Goal: Information Seeking & Learning: Learn about a topic

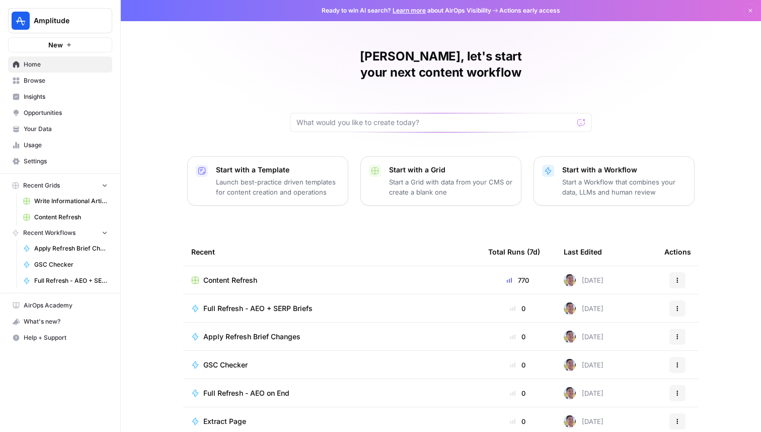
click at [79, 22] on span "Amplitude" at bounding box center [64, 21] width 61 height 10
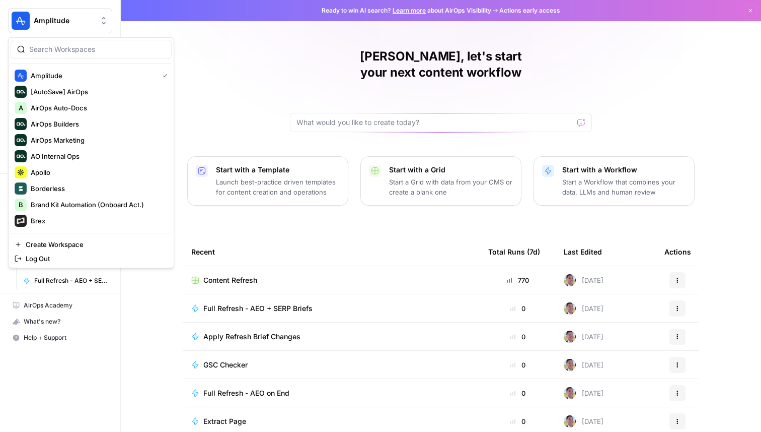
click at [59, 21] on span "Amplitude" at bounding box center [64, 21] width 61 height 10
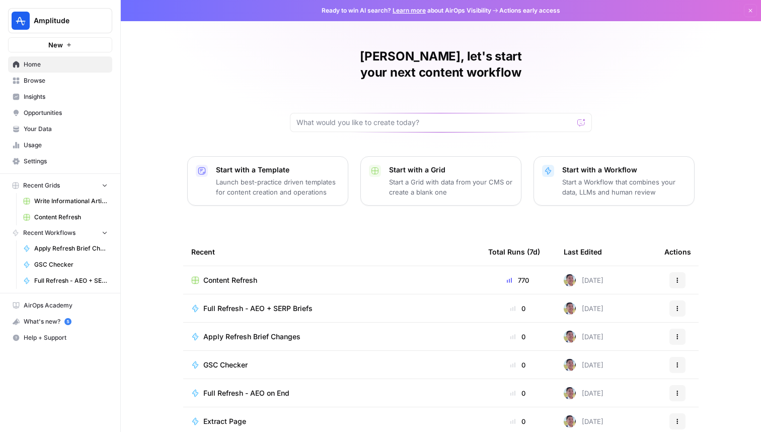
click at [67, 25] on span "Amplitude" at bounding box center [64, 21] width 61 height 10
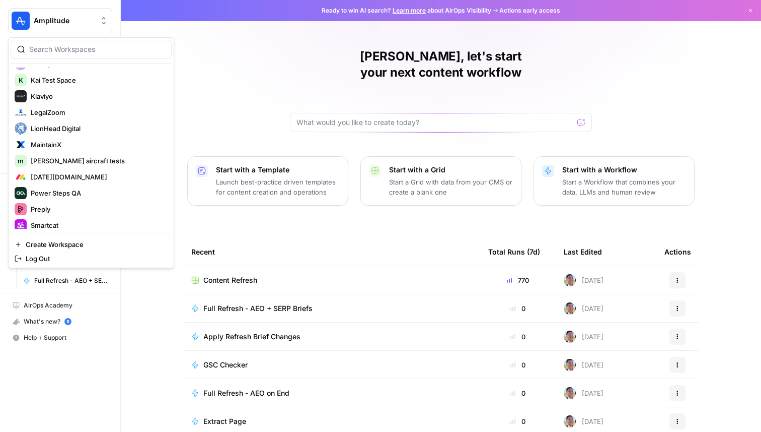
scroll to position [425, 0]
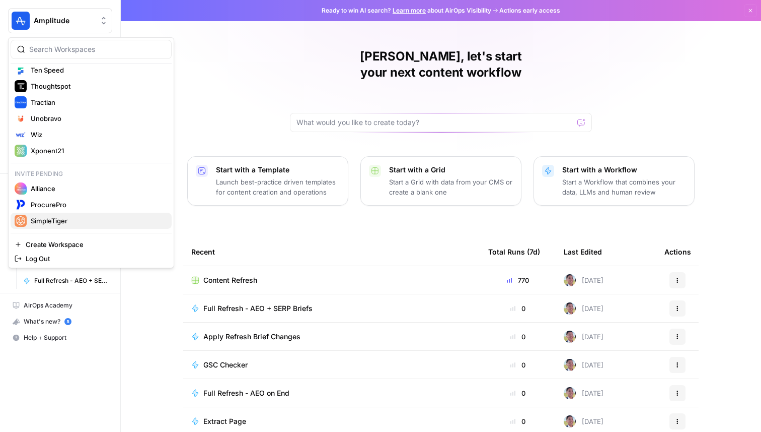
click at [76, 220] on span "SimpleTiger" at bounding box center [97, 221] width 133 height 10
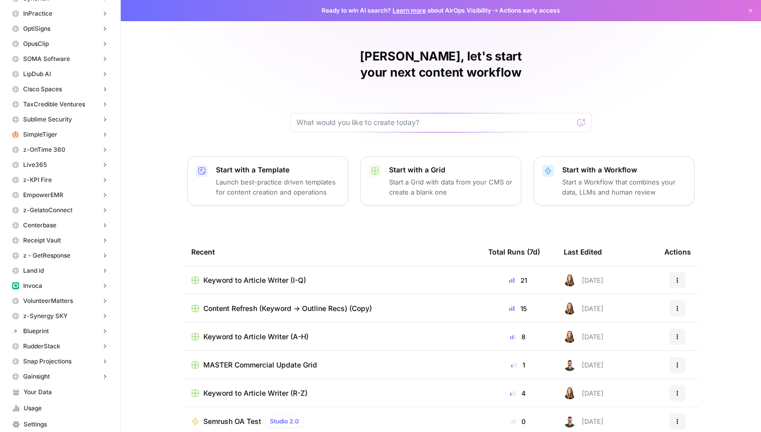
scroll to position [168, 0]
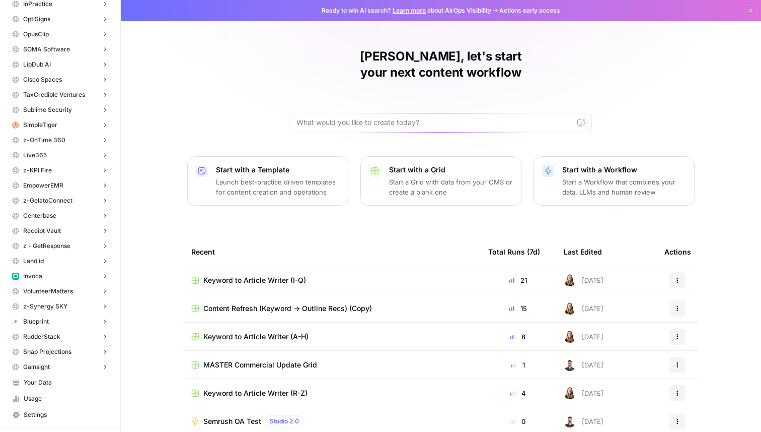
click at [39, 126] on span "SimpleTiger" at bounding box center [40, 124] width 34 height 9
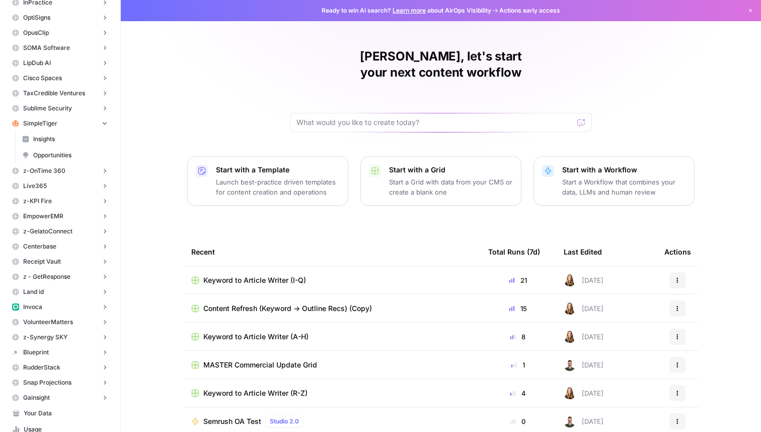
scroll to position [148, 0]
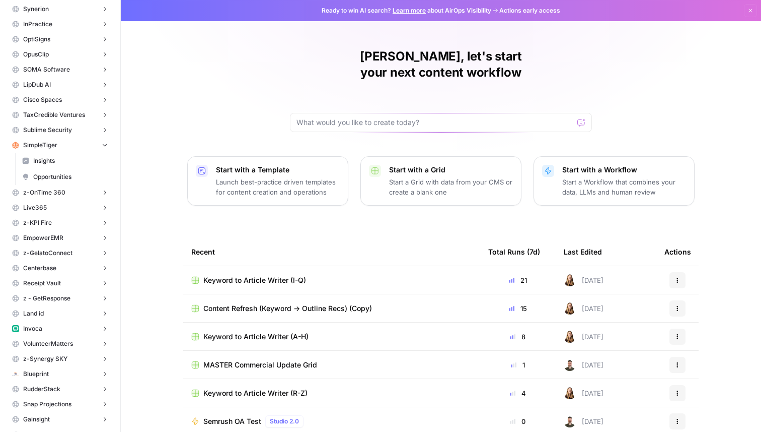
click at [59, 158] on span "Insights" at bounding box center [70, 160] width 75 height 9
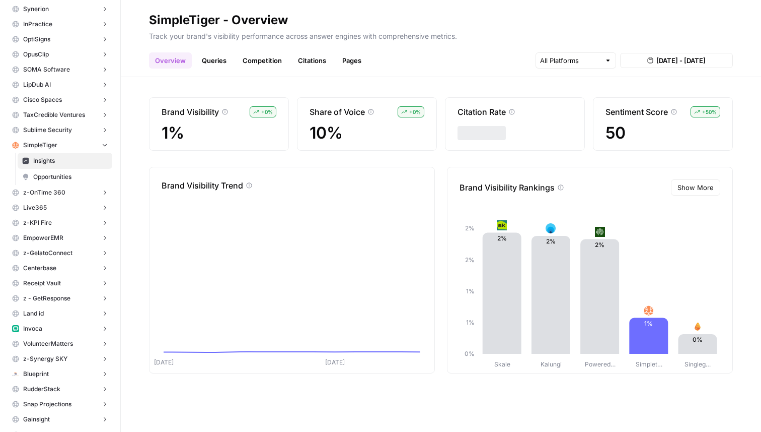
click at [257, 59] on link "Competition" at bounding box center [262, 60] width 51 height 16
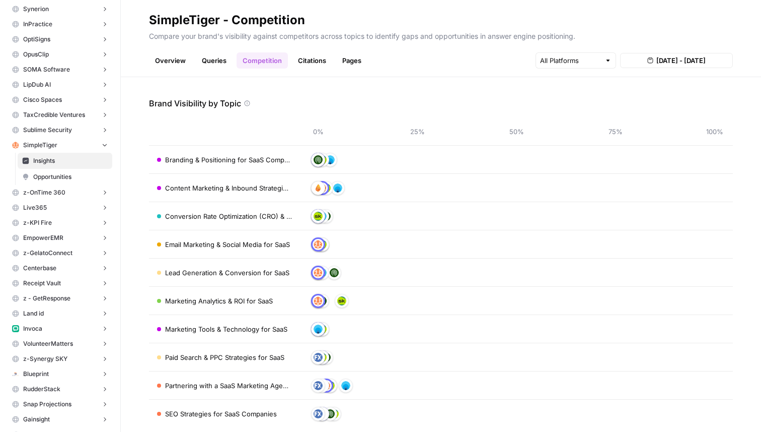
click at [222, 61] on link "Queries" at bounding box center [214, 60] width 37 height 16
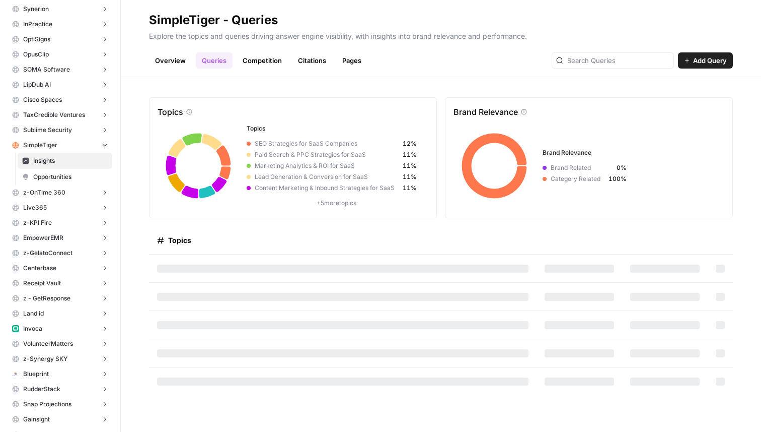
click at [59, 178] on span "Opportunities" at bounding box center [70, 176] width 75 height 9
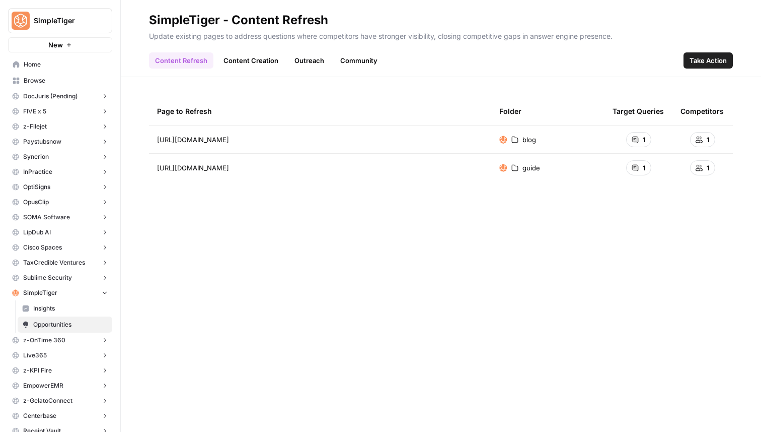
click at [258, 57] on link "Content Creation" at bounding box center [251, 60] width 67 height 16
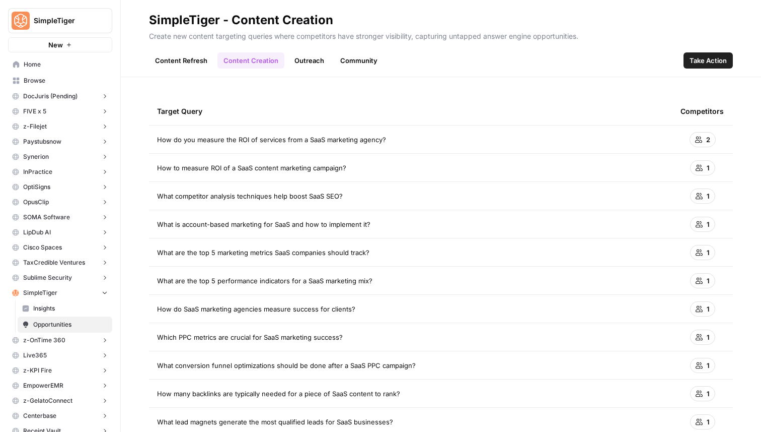
click at [193, 56] on link "Content Refresh" at bounding box center [181, 60] width 64 height 16
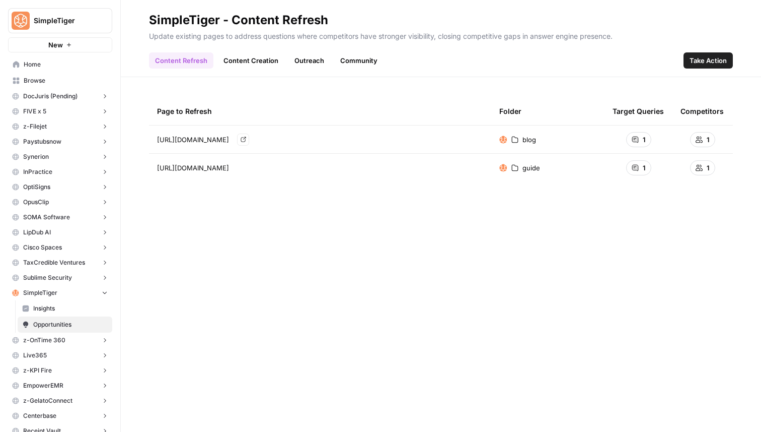
click at [246, 142] on icon "Go to page https://www.simpletiger.com/blog/saas-content-writing" at bounding box center [243, 139] width 5 height 5
click at [247, 57] on link "Content Creation" at bounding box center [251, 60] width 67 height 16
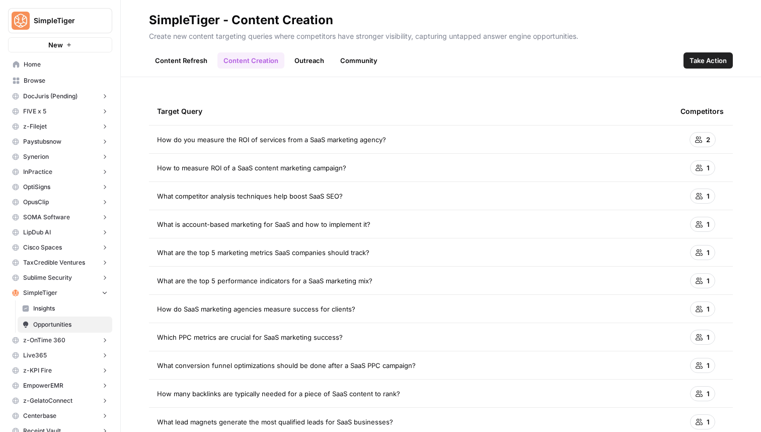
click at [63, 309] on span "Insights" at bounding box center [70, 308] width 75 height 9
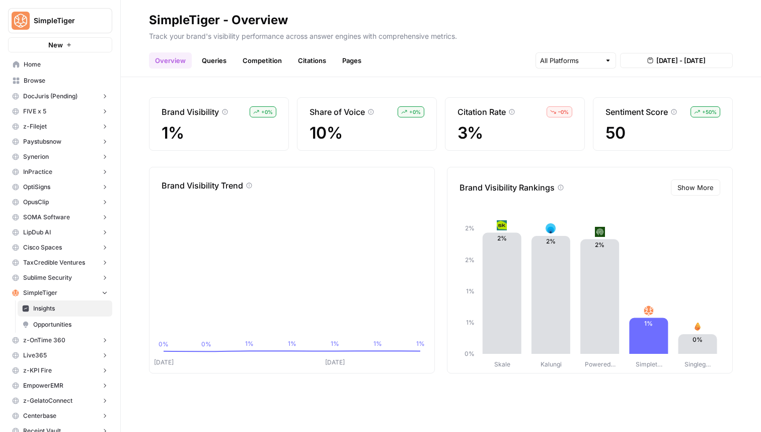
click at [215, 62] on link "Queries" at bounding box center [214, 60] width 37 height 16
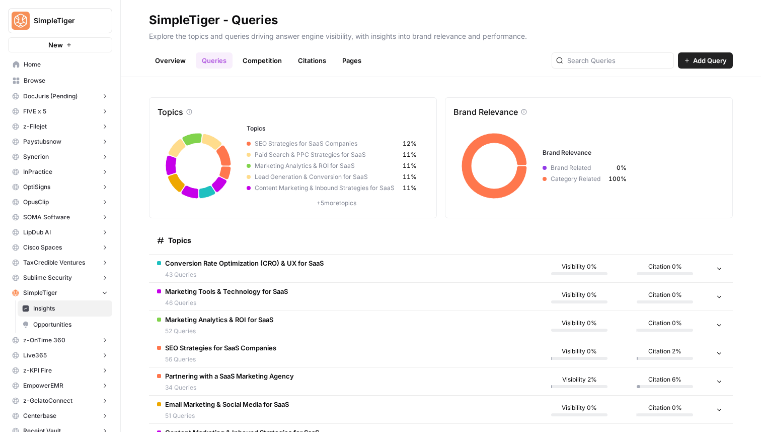
click at [261, 62] on link "Competition" at bounding box center [262, 60] width 51 height 16
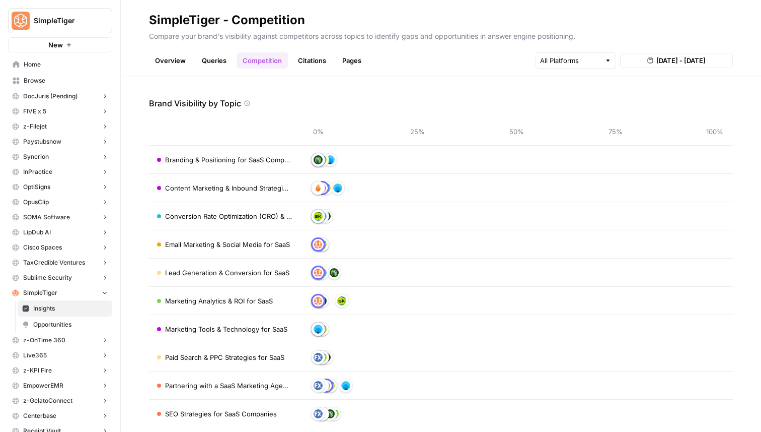
click at [297, 61] on link "Citations" at bounding box center [312, 60] width 40 height 16
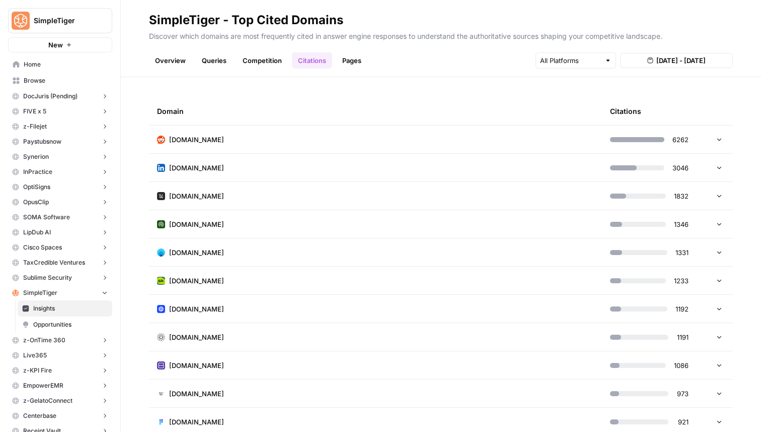
click at [262, 54] on link "Competition" at bounding box center [262, 60] width 51 height 16
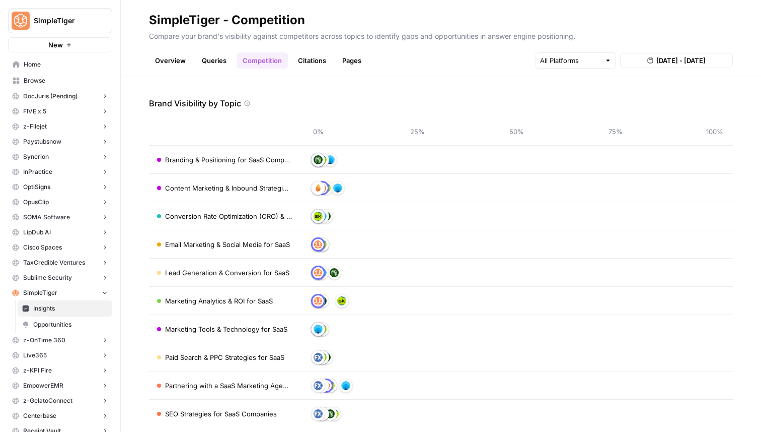
click at [239, 158] on span "Branding & Positioning for SaaS Companies" at bounding box center [228, 160] width 127 height 10
click at [320, 160] on img at bounding box center [318, 159] width 9 height 9
click at [572, 62] on input "text" at bounding box center [570, 60] width 60 height 10
click at [572, 61] on input "text" at bounding box center [570, 60] width 60 height 10
click at [437, 120] on div "0% 25% 50% 75% 100%" at bounding box center [516, 131] width 417 height 28
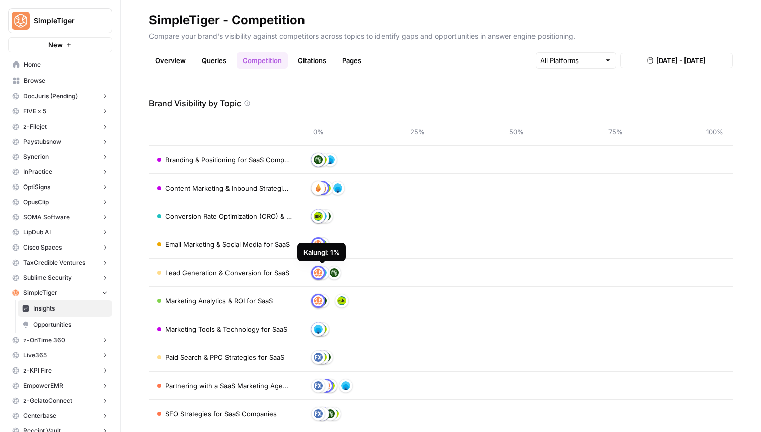
scroll to position [16, 0]
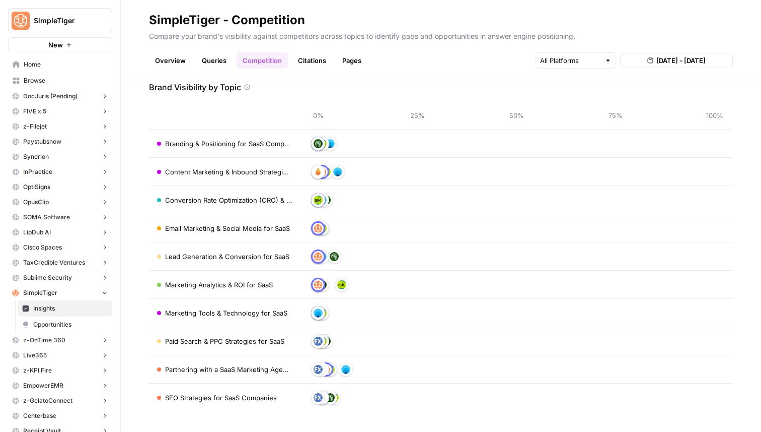
click at [200, 53] on link "Queries" at bounding box center [214, 60] width 37 height 16
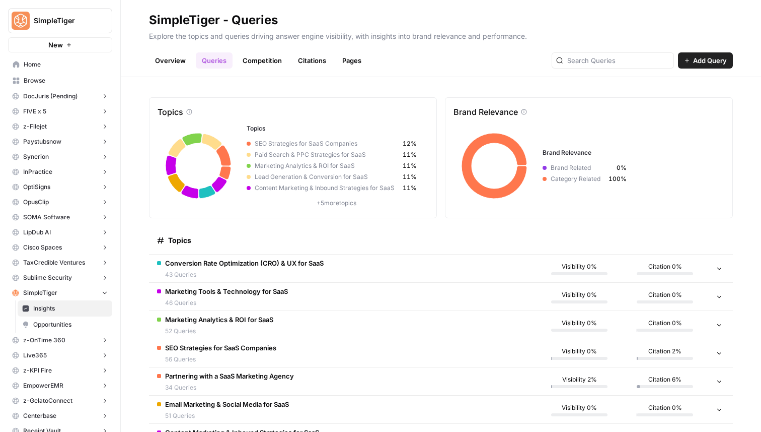
click at [159, 49] on div "Overview Queries Competition Citations Pages Add Query" at bounding box center [441, 56] width 584 height 24
click at [159, 54] on link "Overview" at bounding box center [170, 60] width 43 height 16
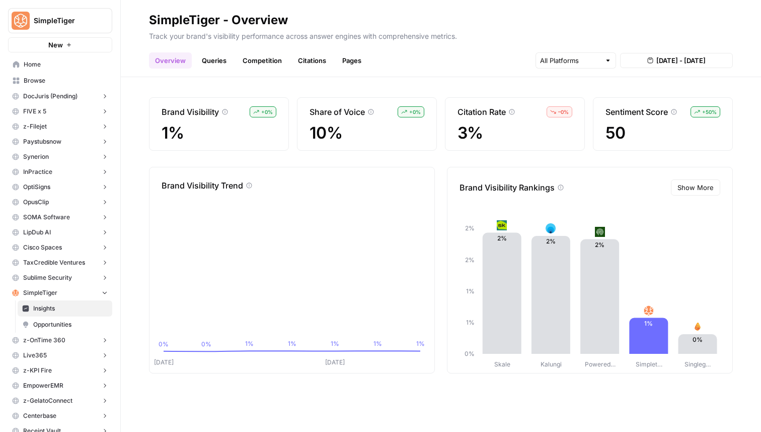
click at [701, 194] on button "Show More" at bounding box center [695, 187] width 49 height 16
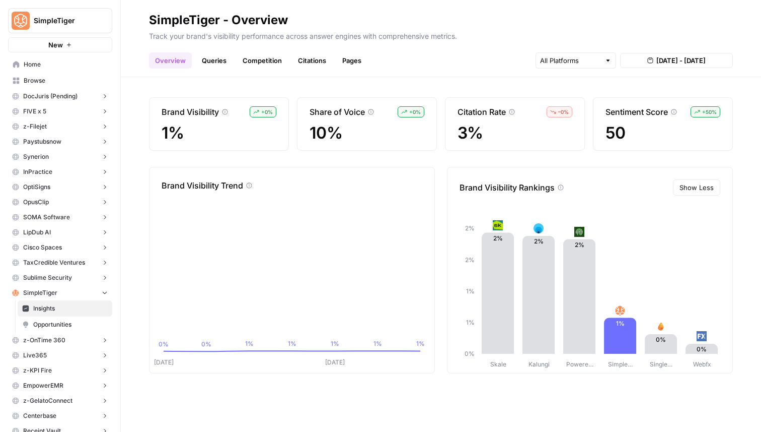
click at [692, 190] on span "Show Less" at bounding box center [697, 187] width 34 height 10
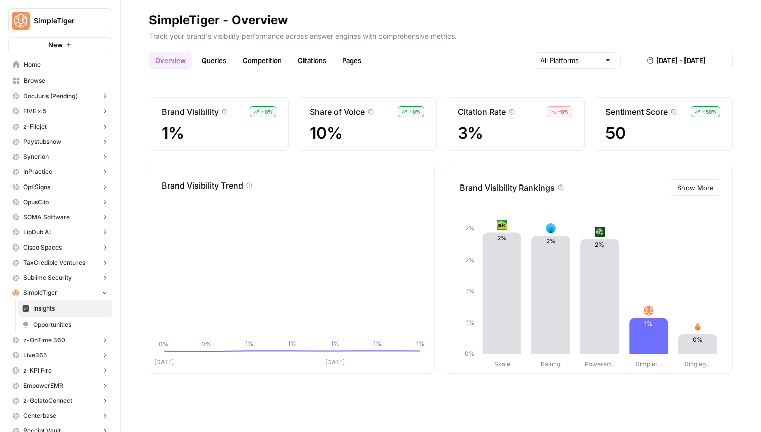
click at [224, 64] on link "Queries" at bounding box center [214, 60] width 37 height 16
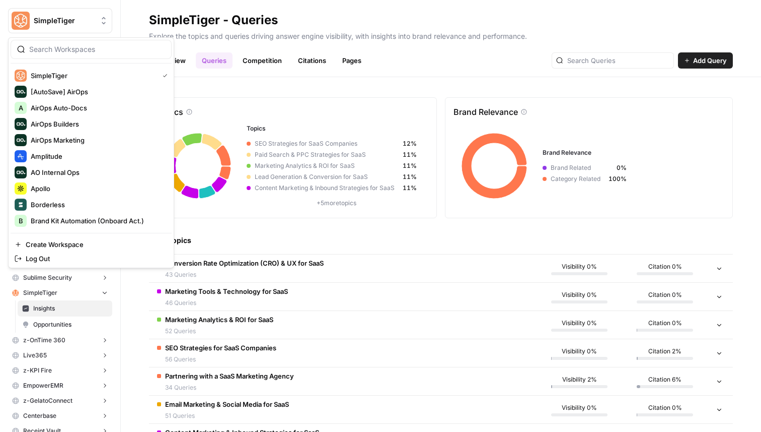
click at [77, 23] on span "SimpleTiger" at bounding box center [64, 21] width 61 height 10
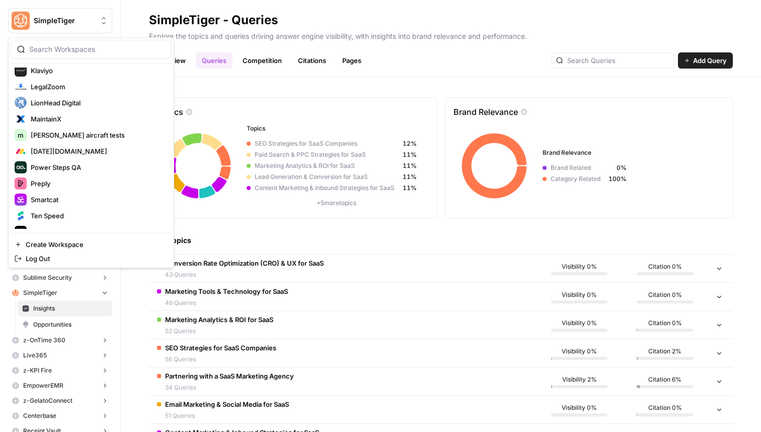
scroll to position [289, 0]
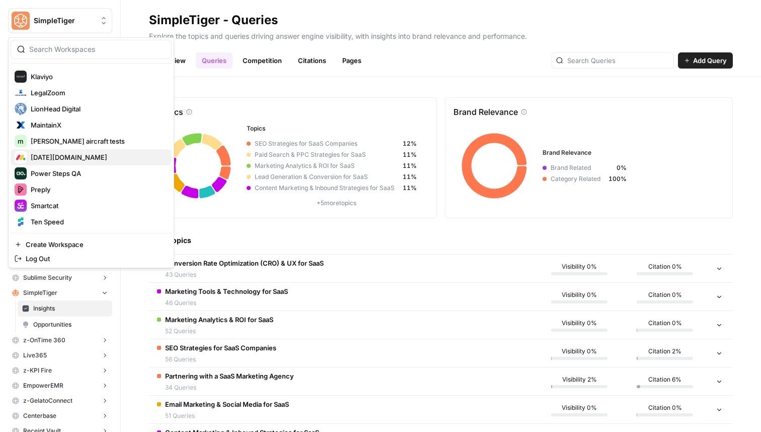
click at [60, 158] on span "[DATE][DOMAIN_NAME]" at bounding box center [97, 157] width 133 height 10
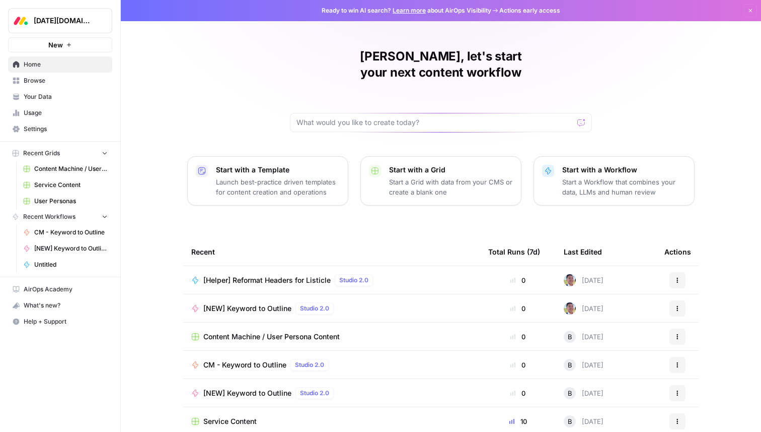
click at [81, 17] on span "[DATE][DOMAIN_NAME]" at bounding box center [64, 21] width 61 height 10
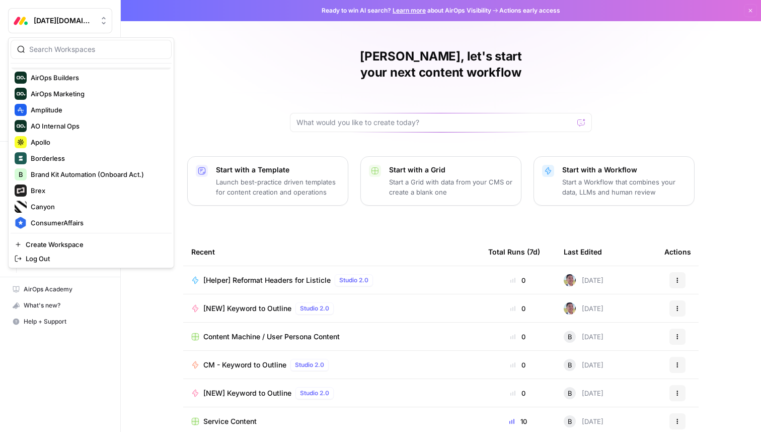
scroll to position [63, 0]
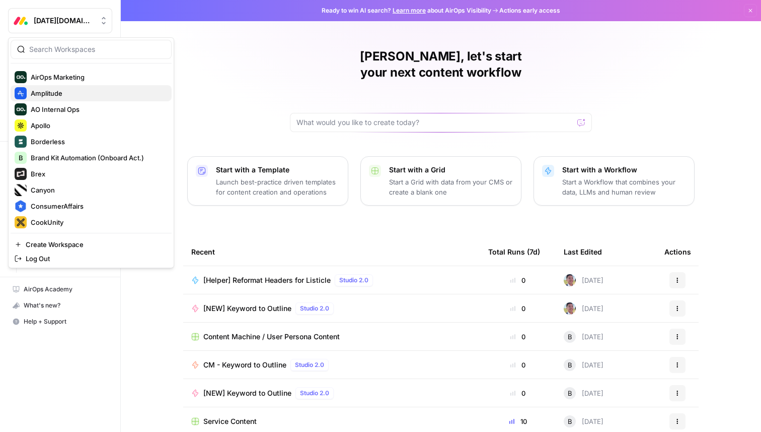
click at [91, 91] on span "Amplitude" at bounding box center [97, 93] width 133 height 10
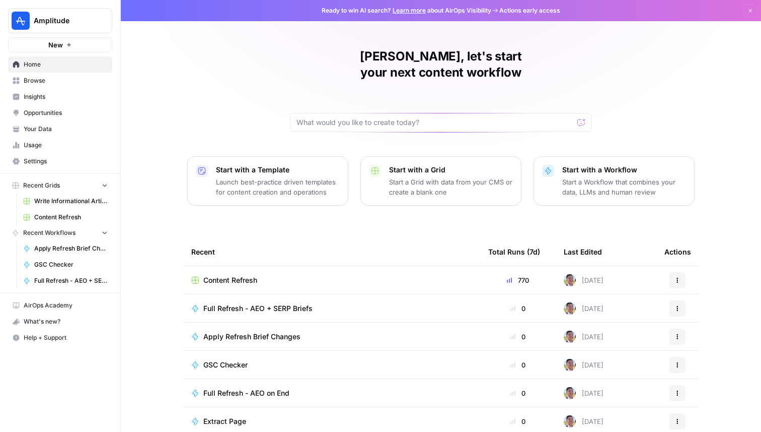
click at [51, 96] on span "Insights" at bounding box center [66, 96] width 84 height 9
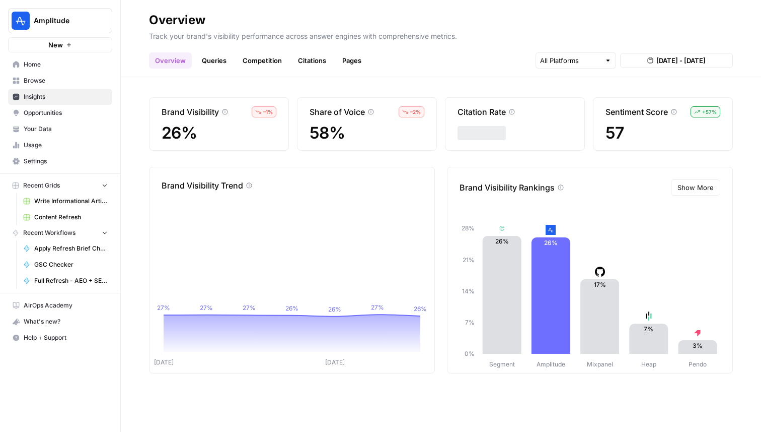
click at [216, 59] on link "Queries" at bounding box center [214, 60] width 37 height 16
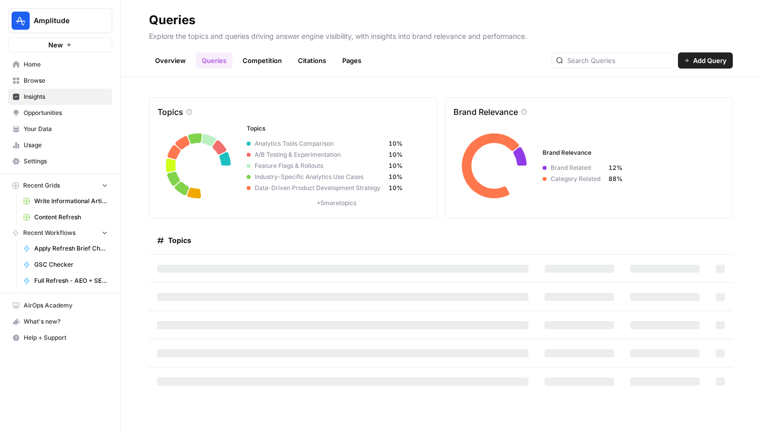
click at [271, 58] on link "Competition" at bounding box center [262, 60] width 51 height 16
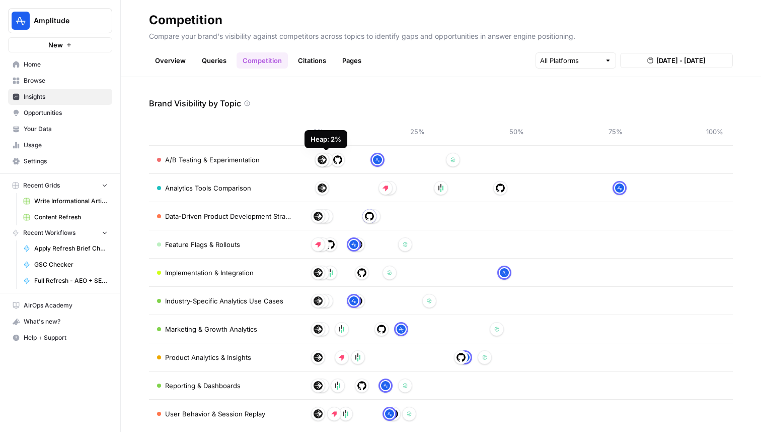
click at [226, 65] on link "Queries" at bounding box center [214, 60] width 37 height 16
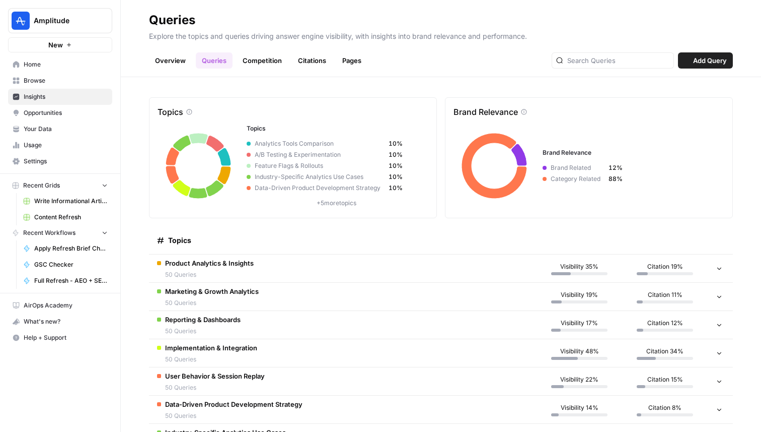
click at [154, 53] on link "Overview" at bounding box center [170, 60] width 43 height 16
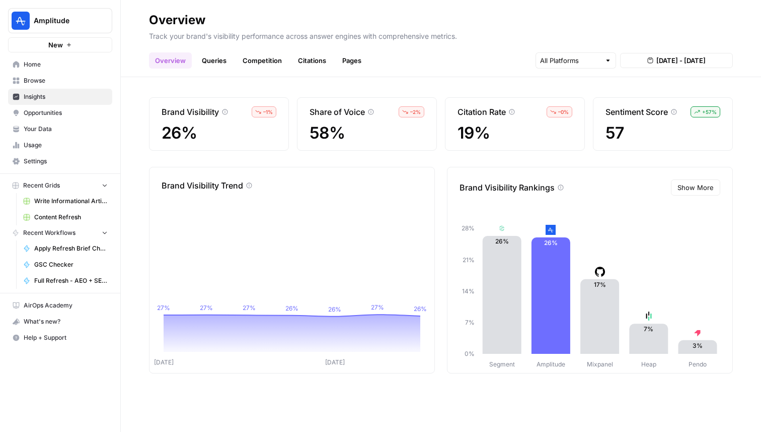
click at [699, 186] on span "Show More" at bounding box center [696, 187] width 36 height 10
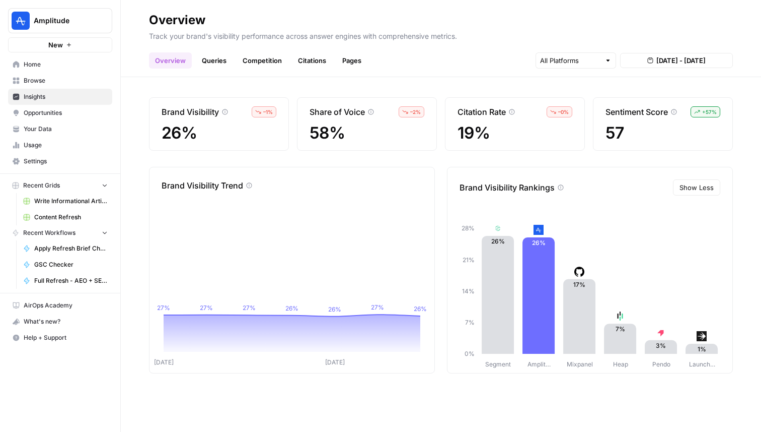
click at [83, 17] on span "Amplitude" at bounding box center [64, 21] width 61 height 10
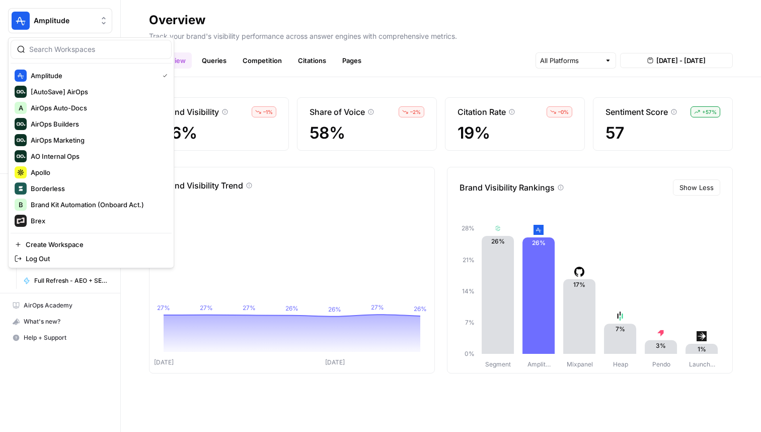
click at [87, 58] on div at bounding box center [91, 49] width 161 height 19
type input "simple"
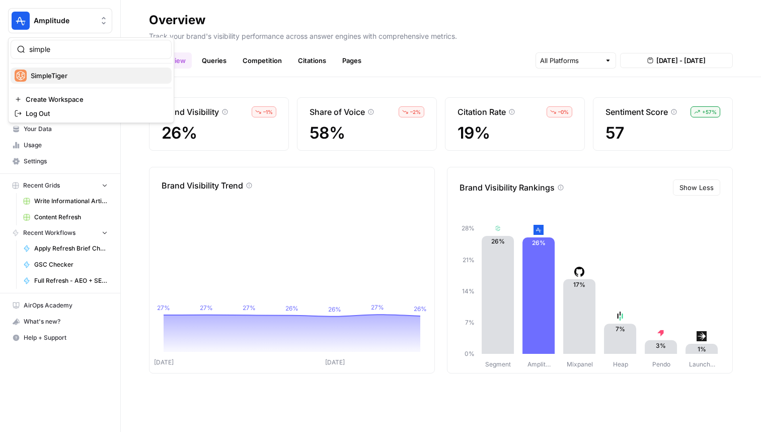
click at [72, 77] on span "SimpleTiger" at bounding box center [97, 76] width 133 height 10
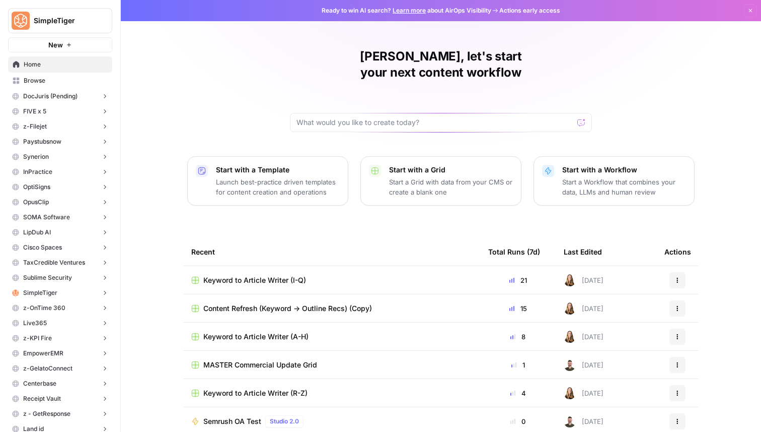
click at [105, 294] on icon "button" at bounding box center [105, 293] width 3 height 4
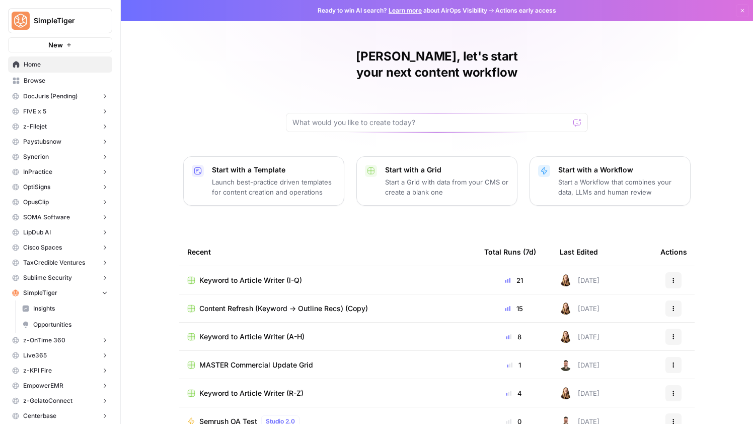
click at [58, 70] on link "Home" at bounding box center [60, 64] width 104 height 16
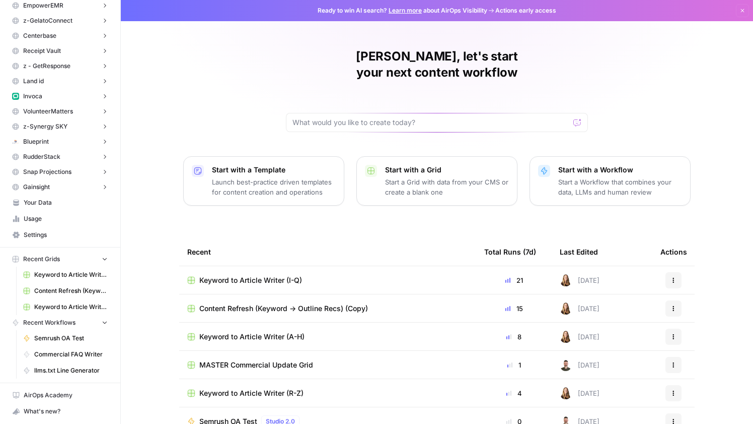
scroll to position [395, 0]
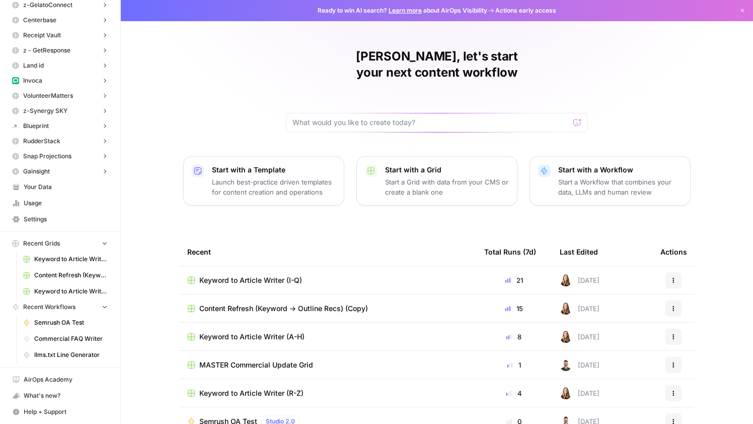
click at [51, 189] on span "Your Data" at bounding box center [66, 186] width 84 height 9
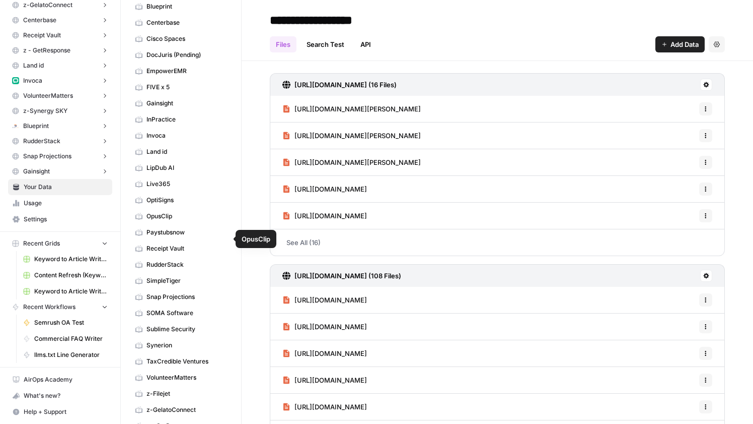
scroll to position [62, 0]
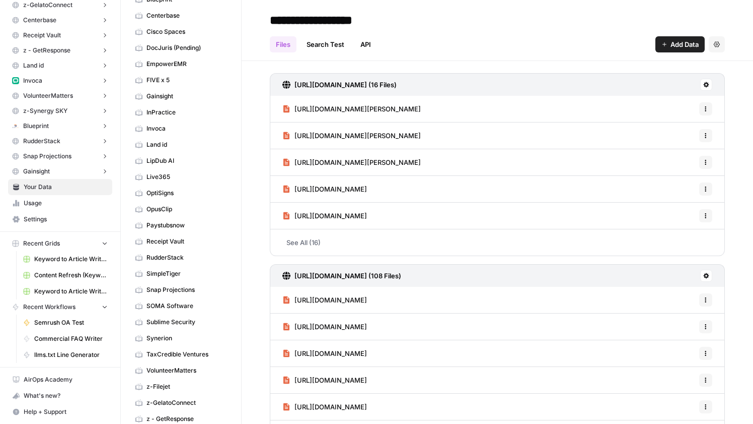
click at [180, 271] on span "SimpleTiger" at bounding box center [187, 273] width 80 height 9
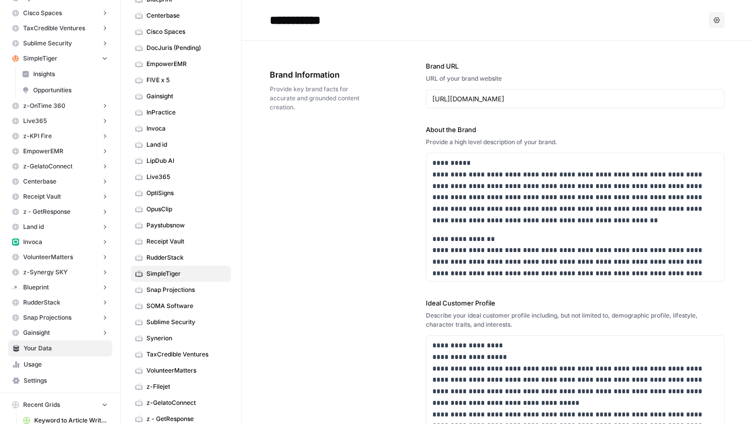
scroll to position [230, 0]
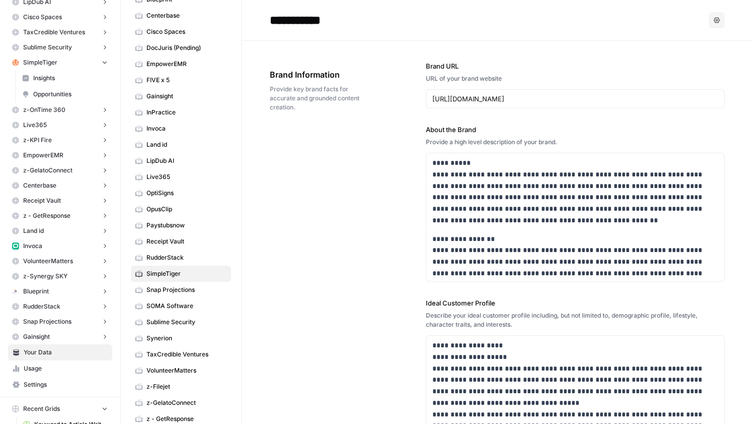
click at [67, 91] on span "Opportunities" at bounding box center [70, 94] width 75 height 9
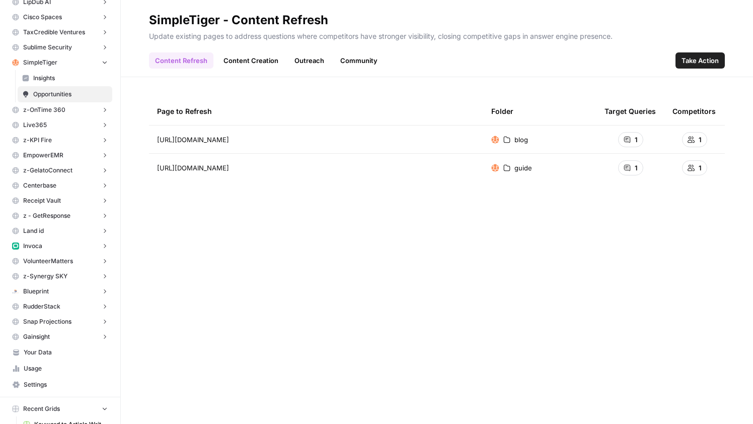
click at [72, 80] on span "Insights" at bounding box center [70, 78] width 75 height 9
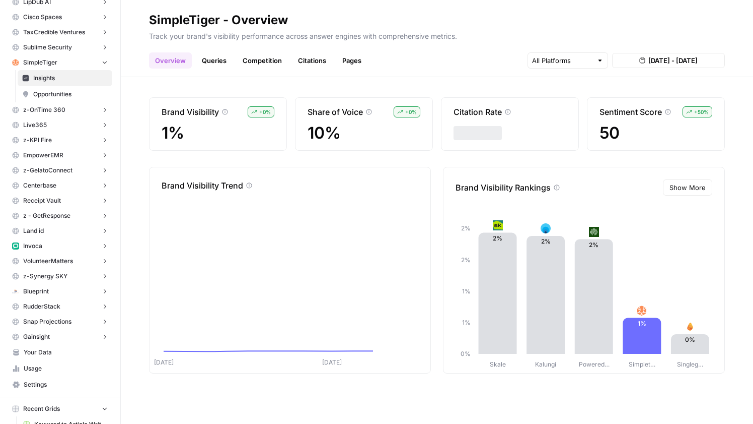
click at [48, 90] on span "Opportunities" at bounding box center [70, 94] width 75 height 9
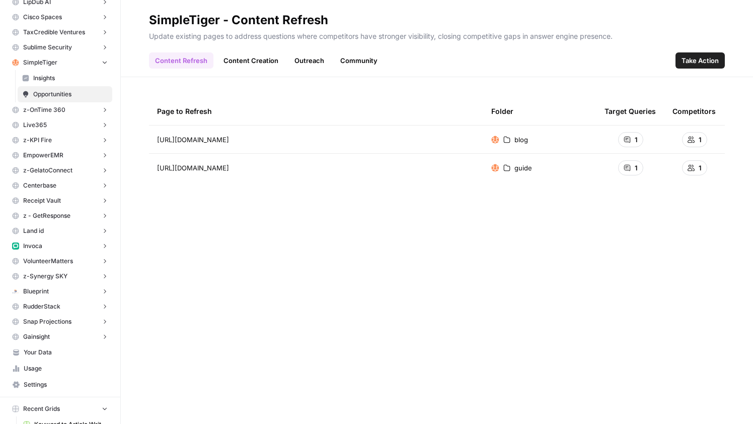
click at [263, 63] on link "Content Creation" at bounding box center [251, 60] width 67 height 16
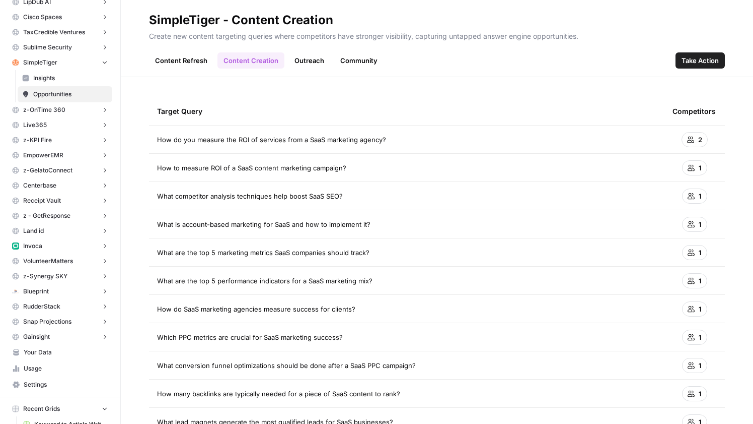
click at [308, 77] on header "SimpleTiger - Content Creation Create new content targeting queries where compe…" at bounding box center [437, 38] width 633 height 77
click at [308, 67] on link "Outreach" at bounding box center [310, 60] width 42 height 16
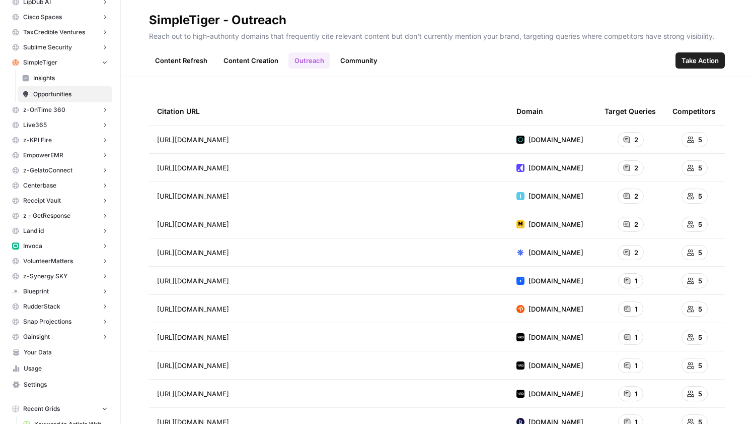
click at [351, 58] on link "Community" at bounding box center [358, 60] width 49 height 16
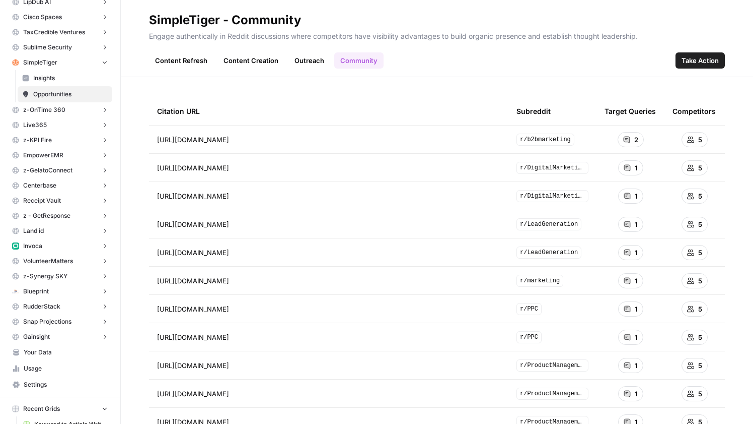
click at [171, 62] on link "Content Refresh" at bounding box center [181, 60] width 64 height 16
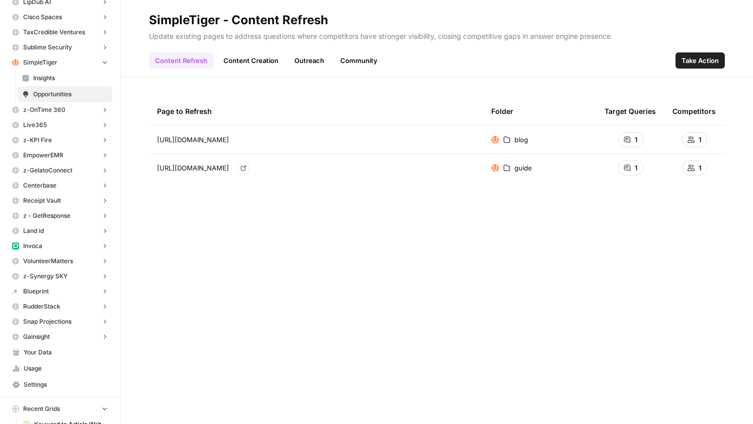
drag, startPoint x: 346, startPoint y: 167, endPoint x: 320, endPoint y: 165, distance: 26.3
click at [320, 165] on div "https://www.simpletiger.com/guide/saas-content-marketing Go to page" at bounding box center [316, 168] width 318 height 12
click at [246, 168] on icon "Go to page https://www.simpletiger.com/guide/saas-content-marketing" at bounding box center [244, 168] width 6 height 6
click at [635, 167] on span "1" at bounding box center [636, 168] width 3 height 10
drag, startPoint x: 722, startPoint y: 202, endPoint x: 532, endPoint y: 205, distance: 190.4
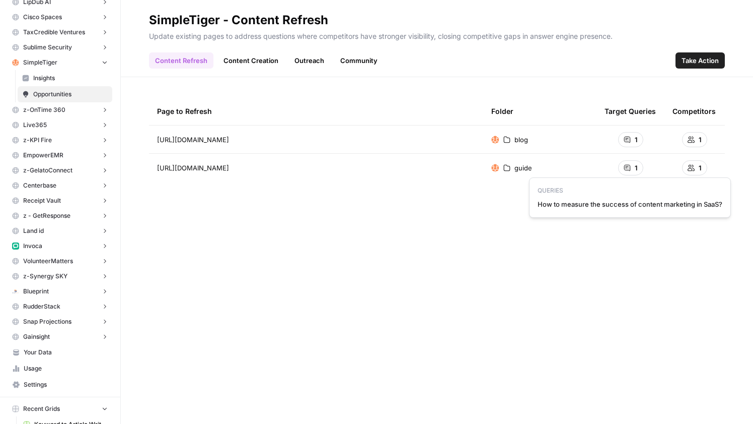
click at [532, 205] on div "QUERIES How to measure the success of content marketing in SaaS?" at bounding box center [630, 197] width 202 height 40
copy span "How to measure the success of content marketing in SaaS?"
drag, startPoint x: 341, startPoint y: 167, endPoint x: 171, endPoint y: 168, distance: 170.2
click at [171, 168] on span "https://www.simpletiger.com/guide/saas-content-marketing" at bounding box center [193, 168] width 72 height 10
click at [250, 175] on td "https://www.simpletiger.com/guide/saas-content-marketing Go to page" at bounding box center [316, 168] width 334 height 28
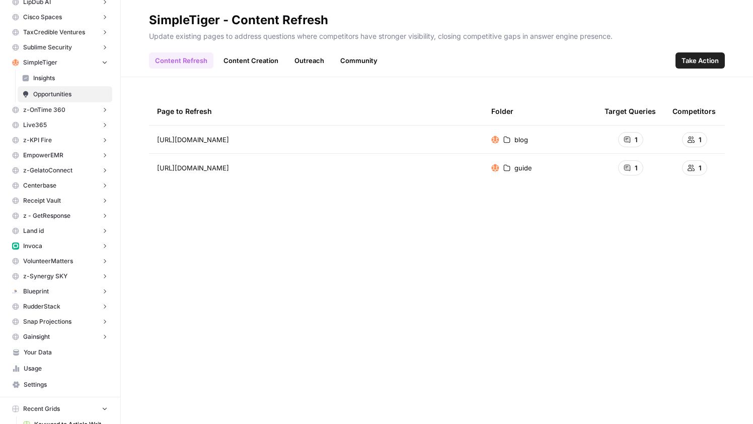
drag, startPoint x: 341, startPoint y: 170, endPoint x: 141, endPoint y: 177, distance: 201.1
click at [141, 177] on div "Page to Refresh Folder Target Queries Competitors https://www.simpletiger.com/b…" at bounding box center [437, 250] width 633 height 346
copy tbody "blog 1 1 https://www.simpletiger.com/guide/saas-content-marketing"
click at [349, 184] on div "Page to Refresh Folder Target Queries Competitors https://www.simpletiger.com/b…" at bounding box center [437, 250] width 576 height 306
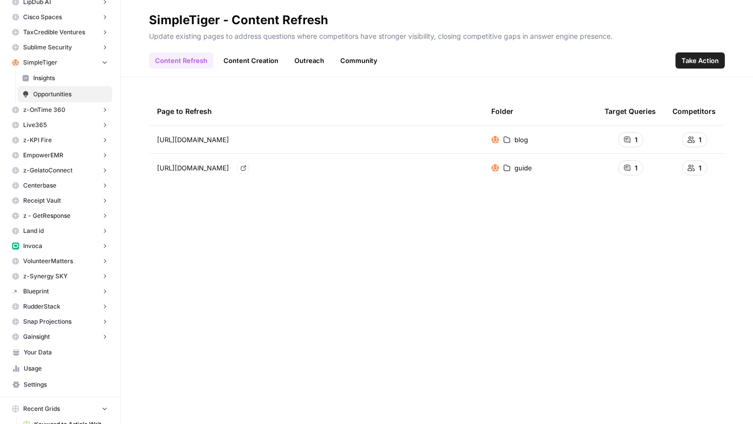
drag, startPoint x: 345, startPoint y: 167, endPoint x: 158, endPoint y: 167, distance: 186.8
click at [158, 167] on div "https://www.simpletiger.com/guide/saas-content-marketing Go to page" at bounding box center [316, 168] width 318 height 12
copy span "https://www.simpletiger.com/guide/saas-content-marketing"
click at [235, 55] on link "Content Creation" at bounding box center [251, 60] width 67 height 16
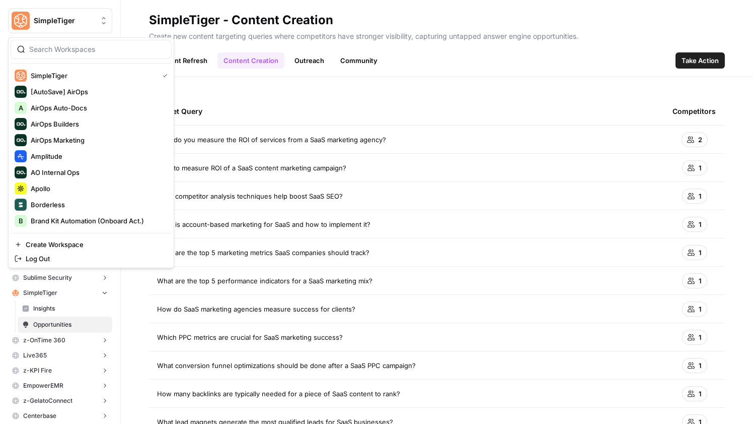
click at [66, 18] on span "SimpleTiger" at bounding box center [64, 21] width 61 height 10
click at [73, 159] on span "Amplitude" at bounding box center [97, 156] width 133 height 10
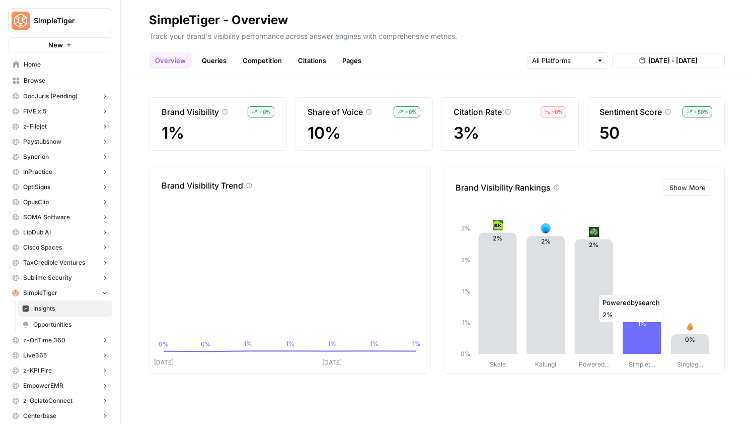
click at [603, 324] on icon at bounding box center [594, 296] width 38 height 114
click at [204, 58] on link "Queries" at bounding box center [214, 60] width 37 height 16
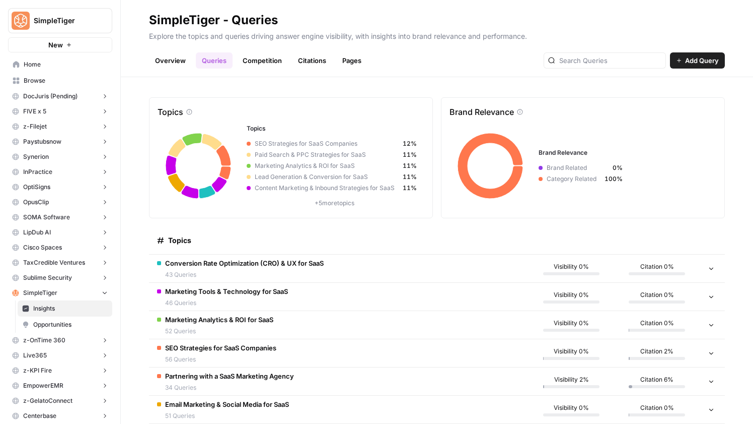
click at [261, 60] on link "Competition" at bounding box center [262, 60] width 51 height 16
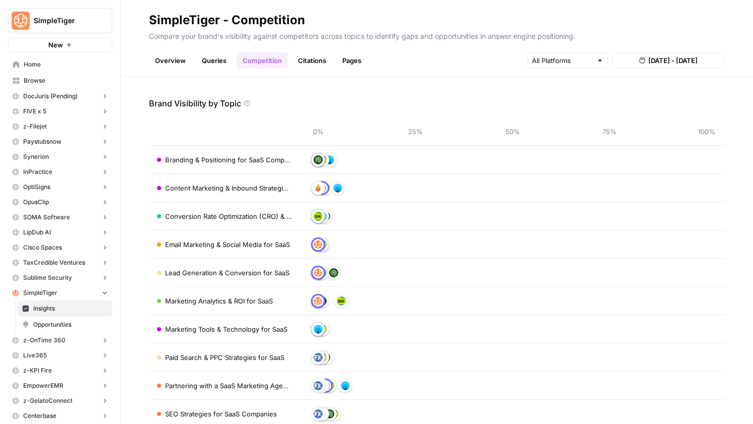
click at [217, 55] on link "Queries" at bounding box center [214, 60] width 37 height 16
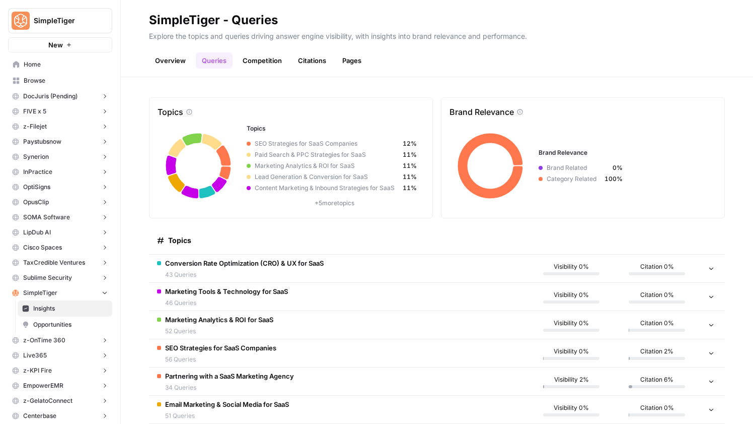
click at [305, 61] on link "Citations" at bounding box center [312, 60] width 40 height 16
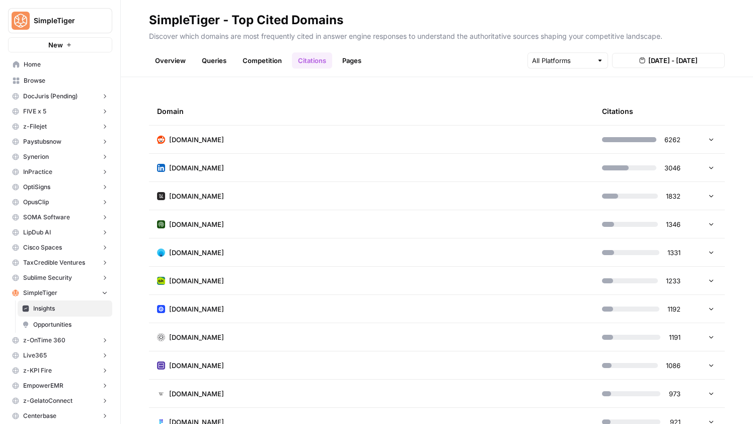
click at [708, 140] on div at bounding box center [709, 139] width 12 height 7
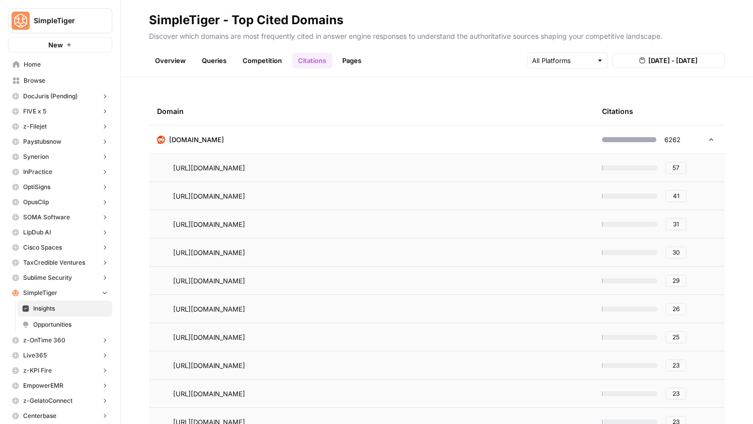
click at [245, 199] on span "https://www.reddit.com/r/SaaS/comments/1fly3qu/the_ultimate_saas_startup_brandi…" at bounding box center [209, 196] width 72 height 10
click at [265, 192] on link "Go to page" at bounding box center [259, 196] width 12 height 12
click at [714, 143] on icon at bounding box center [711, 139] width 7 height 7
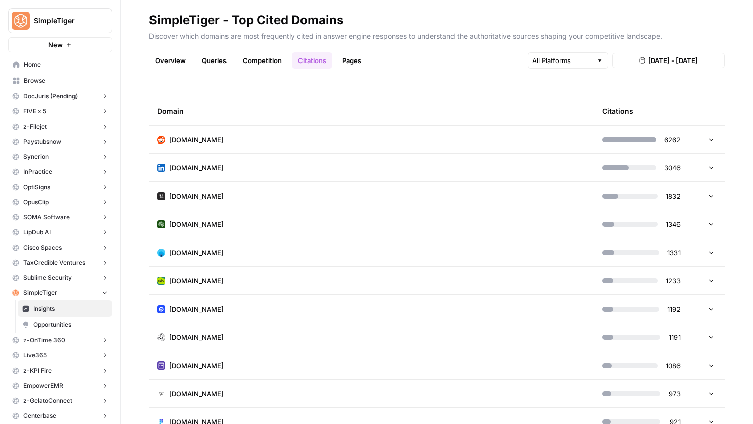
click at [348, 65] on link "Pages" at bounding box center [351, 60] width 31 height 16
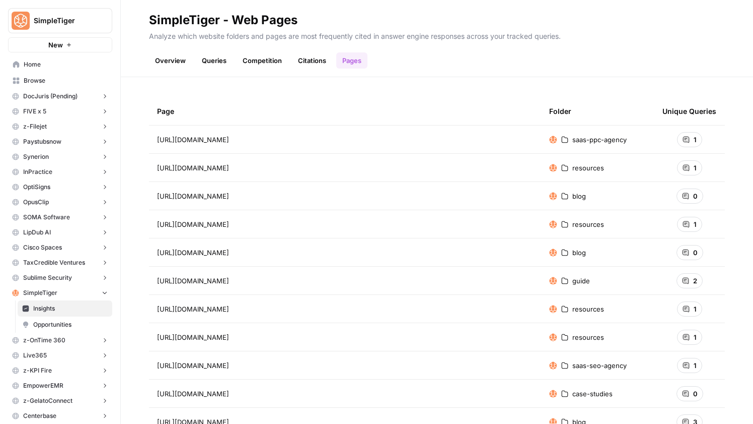
click at [690, 140] on div "1" at bounding box center [689, 139] width 25 height 15
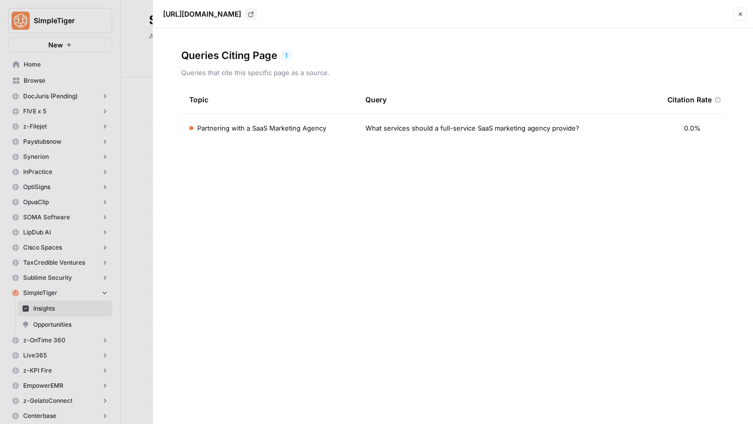
click at [742, 18] on button "Close" at bounding box center [740, 14] width 13 height 13
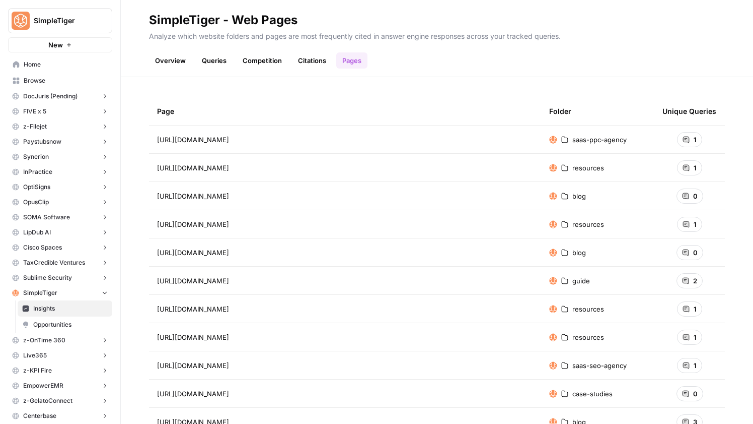
click at [263, 63] on link "Competition" at bounding box center [262, 60] width 51 height 16
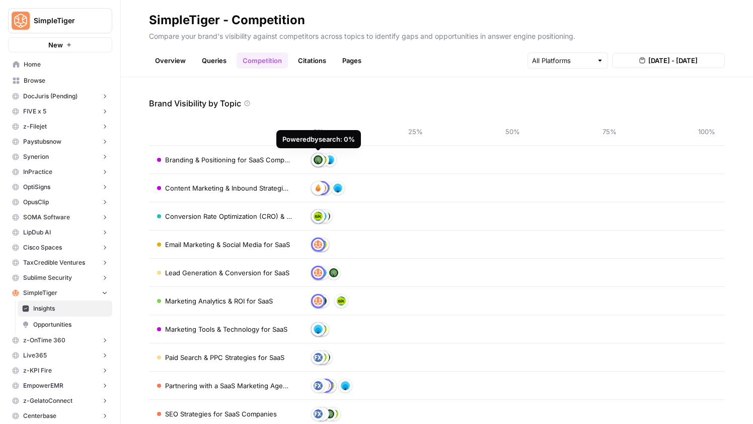
click at [169, 65] on link "Overview" at bounding box center [170, 60] width 43 height 16
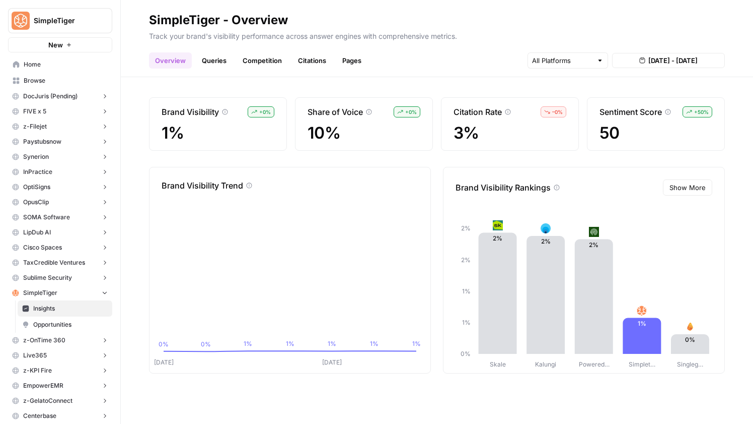
click at [701, 185] on span "Show More" at bounding box center [688, 187] width 36 height 10
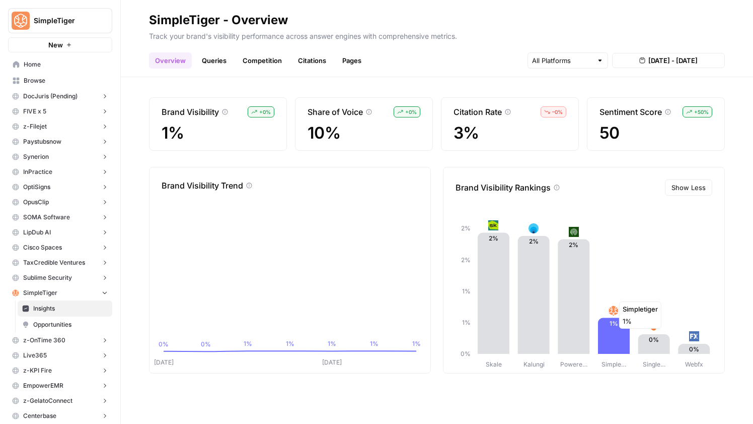
click at [621, 333] on icon at bounding box center [614, 336] width 32 height 36
click at [201, 53] on link "Queries" at bounding box center [214, 60] width 37 height 16
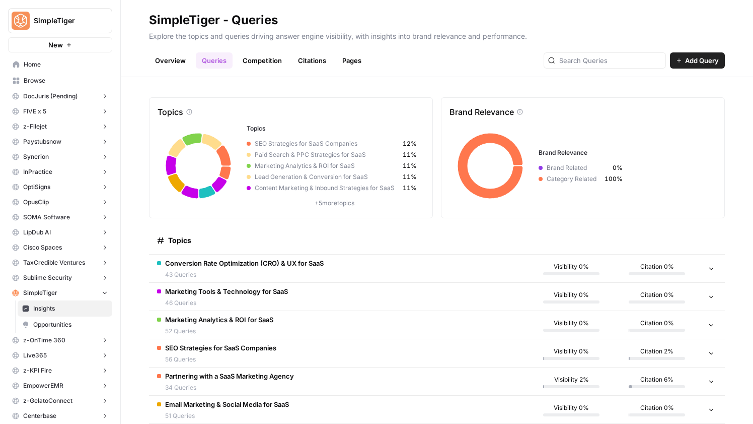
click at [267, 64] on link "Competition" at bounding box center [262, 60] width 51 height 16
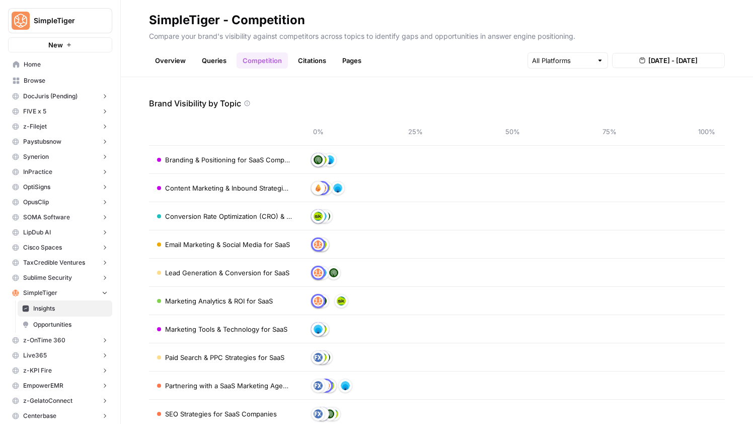
click at [312, 71] on header "SimpleTiger - Competition Compare your brand's visibility against competitors a…" at bounding box center [437, 38] width 633 height 77
click at [312, 62] on link "Citations" at bounding box center [312, 60] width 40 height 16
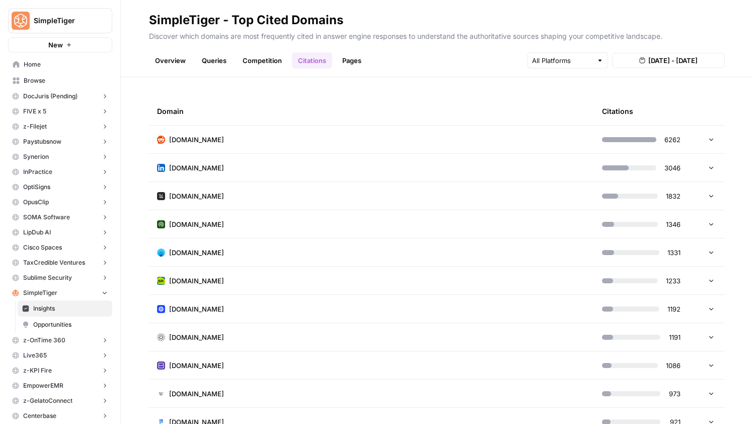
click at [355, 67] on link "Pages" at bounding box center [351, 60] width 31 height 16
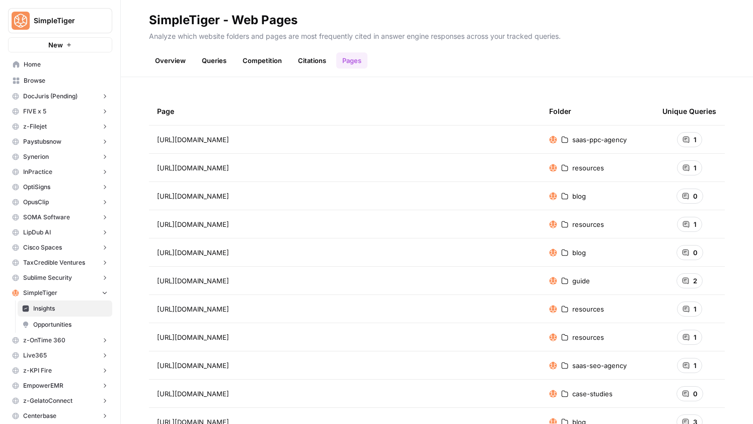
click at [690, 164] on div "1" at bounding box center [689, 167] width 25 height 15
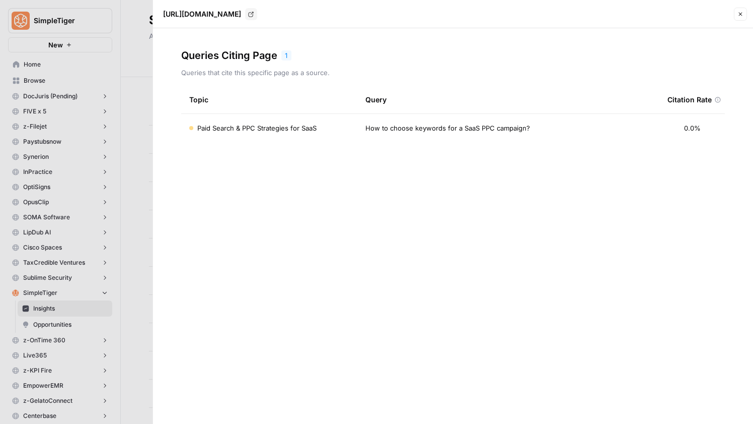
click at [736, 19] on button "Close" at bounding box center [740, 14] width 13 height 13
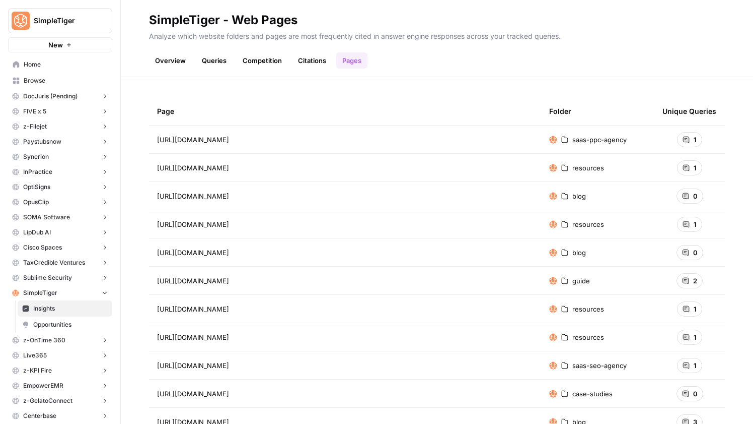
click at [220, 60] on link "Queries" at bounding box center [214, 60] width 37 height 16
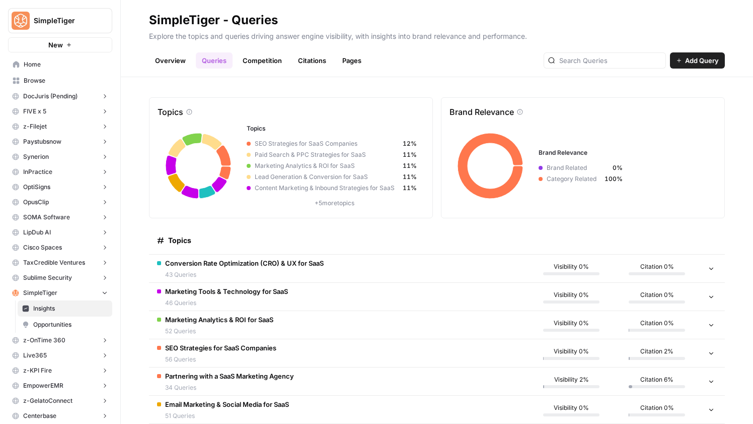
click at [59, 326] on span "Opportunities" at bounding box center [70, 324] width 75 height 9
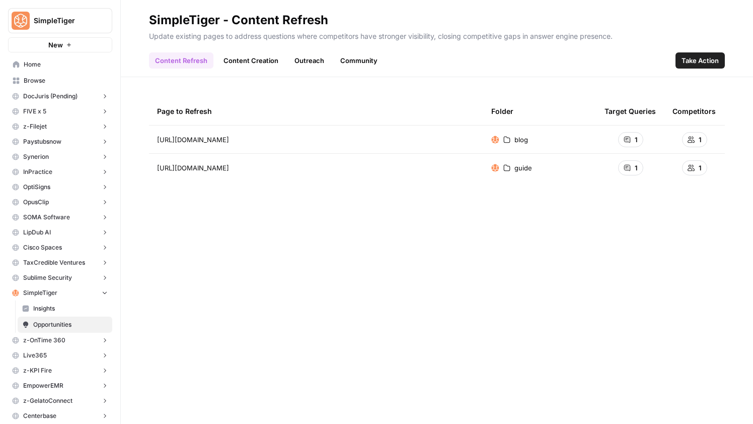
click at [256, 57] on link "Content Creation" at bounding box center [251, 60] width 67 height 16
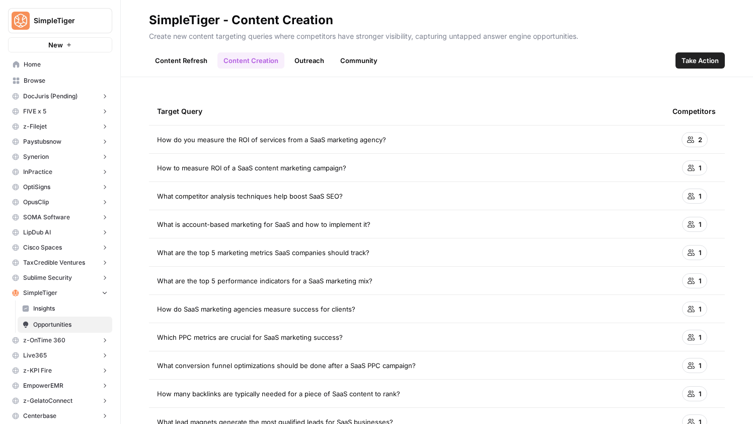
click at [181, 57] on link "Content Refresh" at bounding box center [181, 60] width 64 height 16
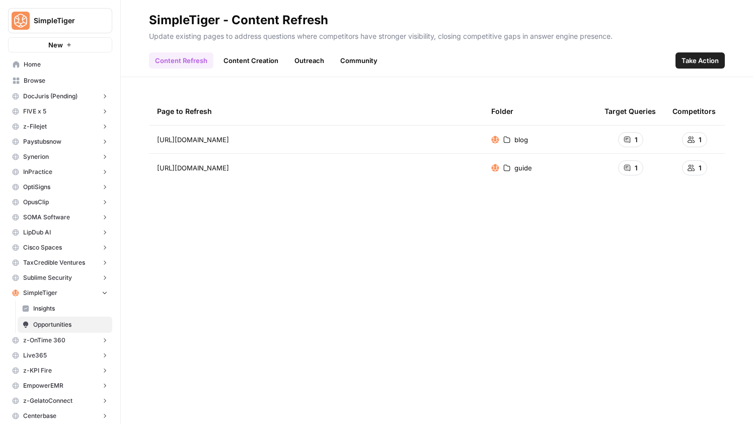
click at [253, 67] on link "Content Creation" at bounding box center [251, 60] width 67 height 16
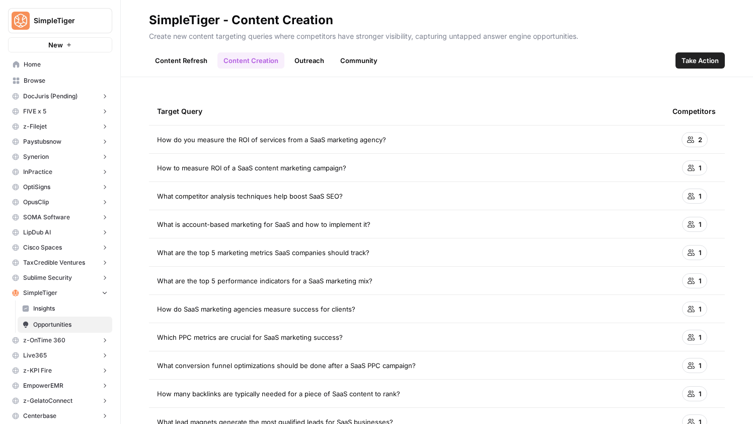
click at [43, 305] on span "Insights" at bounding box center [70, 308] width 75 height 9
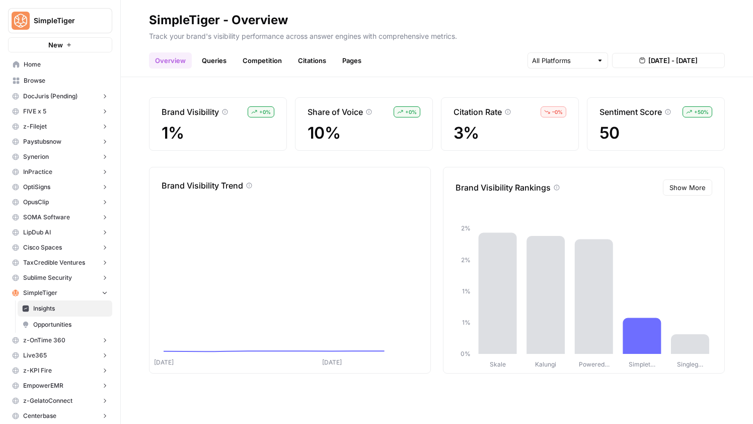
click at [224, 61] on link "Queries" at bounding box center [214, 60] width 37 height 16
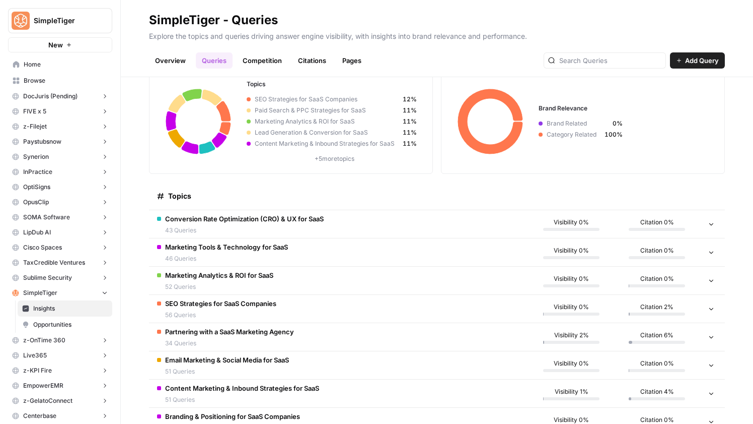
scroll to position [47, 0]
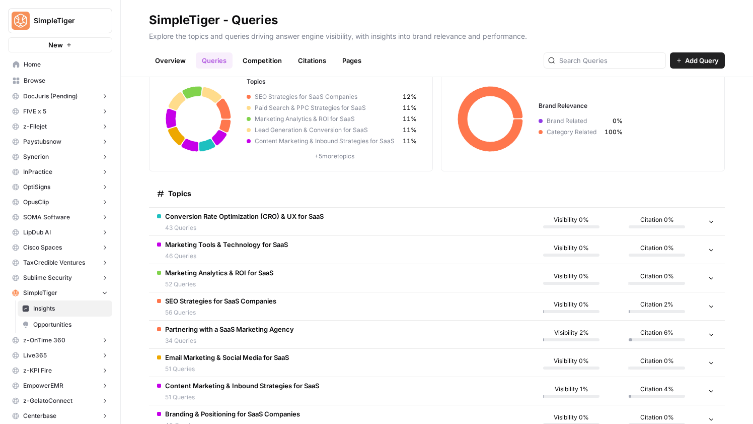
click at [712, 225] on td at bounding box center [712, 221] width 25 height 28
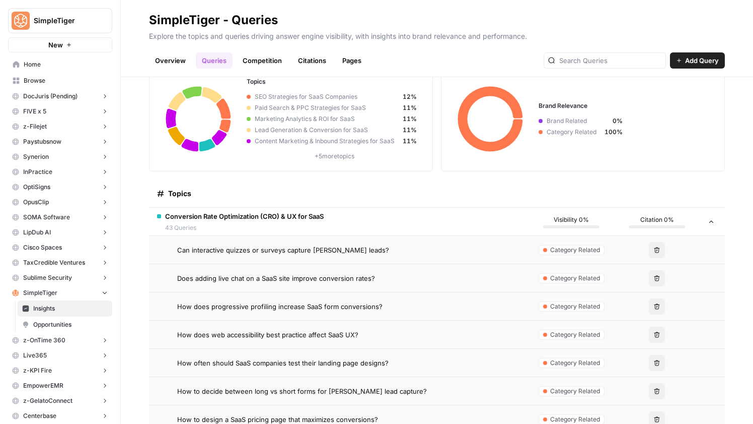
click at [589, 248] on span "Category Related" at bounding box center [575, 249] width 50 height 9
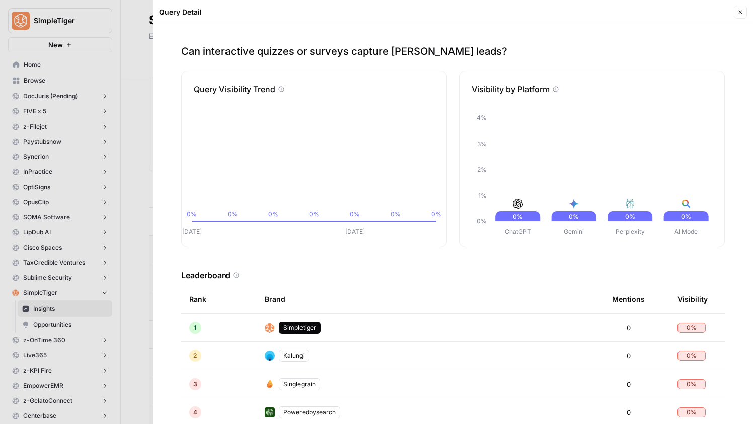
click at [742, 12] on icon "button" at bounding box center [741, 12] width 6 height 6
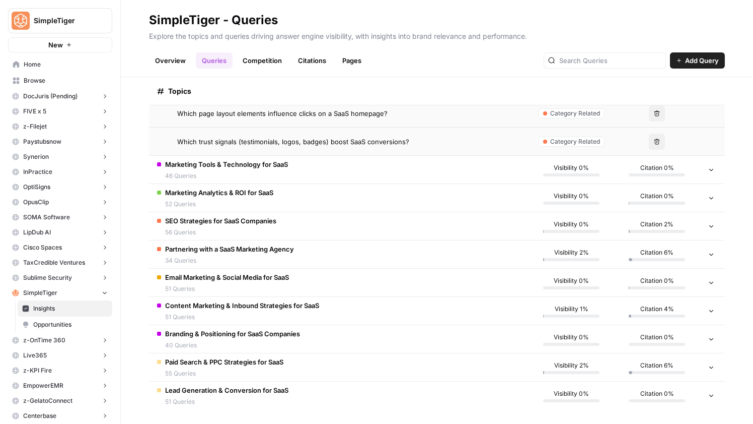
scroll to position [1346, 0]
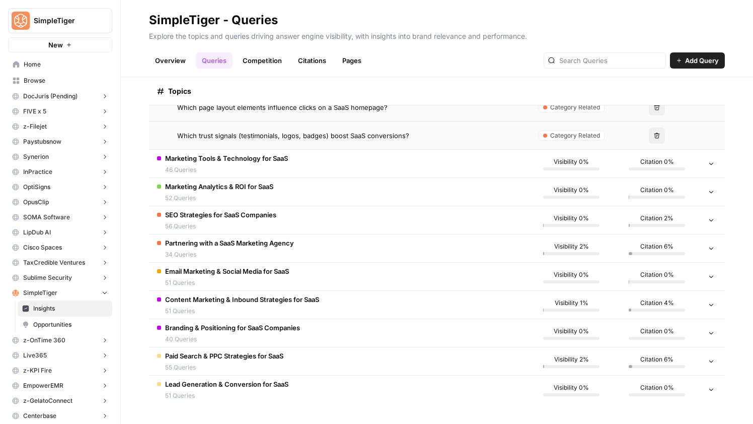
click at [711, 167] on td at bounding box center [712, 164] width 25 height 28
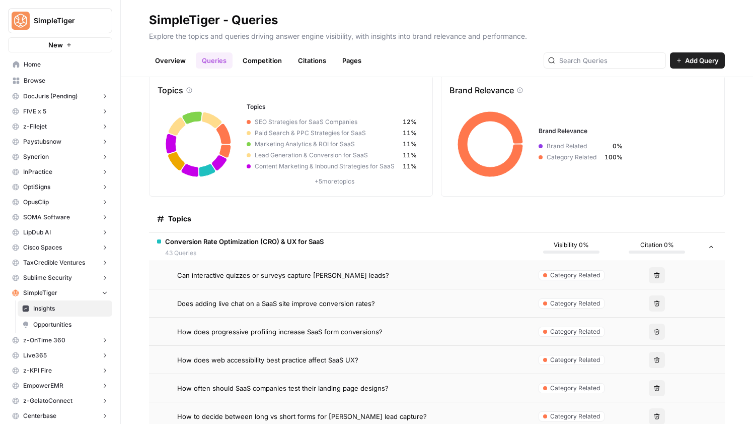
scroll to position [30, 0]
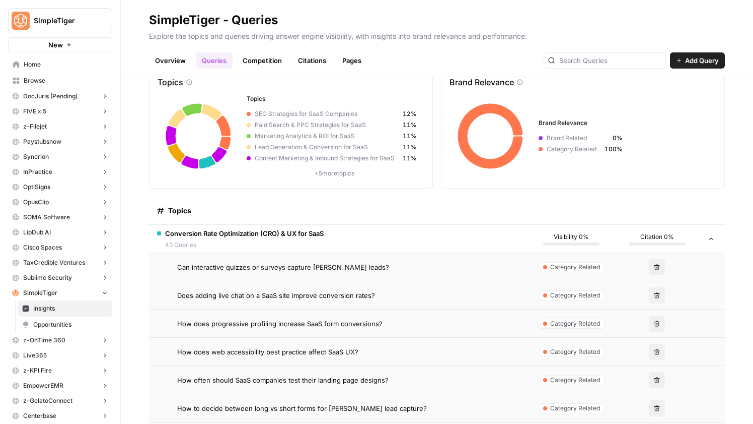
click at [580, 265] on span "Category Related" at bounding box center [575, 266] width 50 height 9
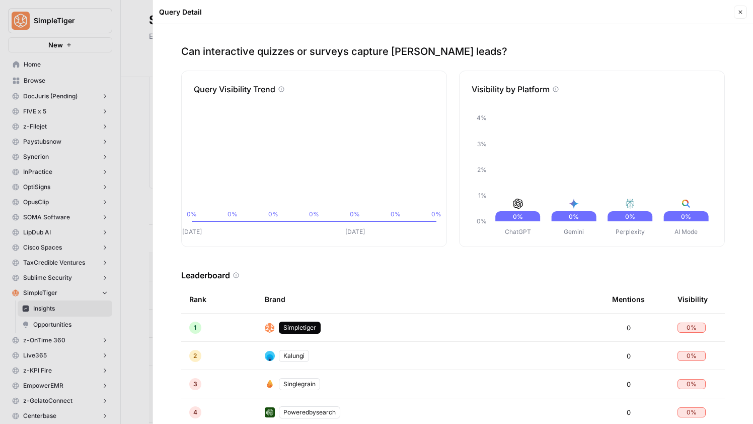
click at [740, 14] on icon "button" at bounding box center [741, 12] width 6 height 6
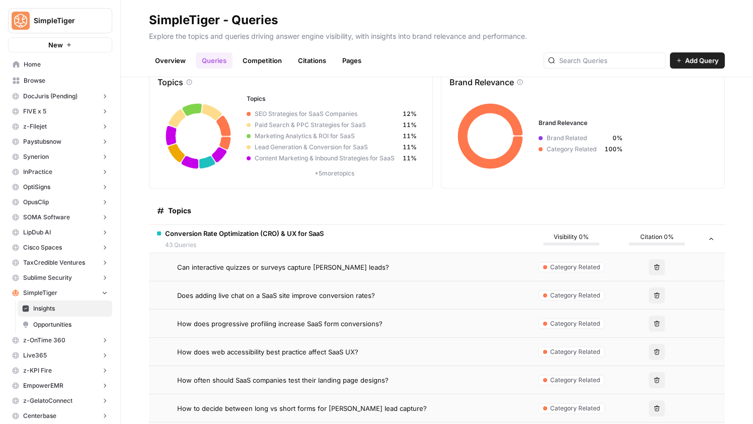
click at [76, 23] on span "SimpleTiger" at bounding box center [64, 21] width 61 height 10
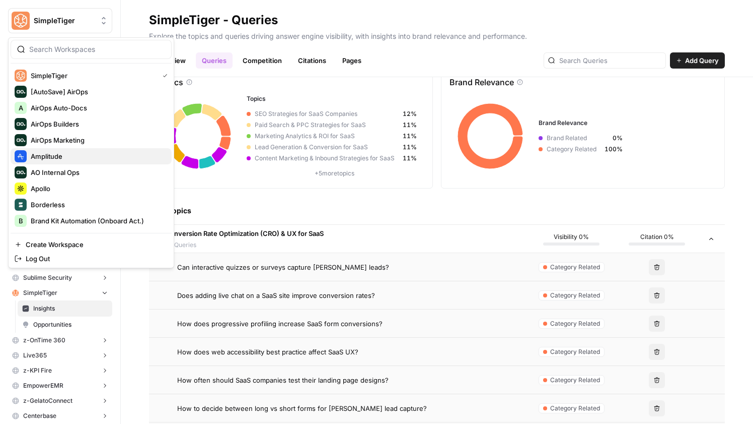
click at [73, 151] on span "Amplitude" at bounding box center [97, 156] width 133 height 10
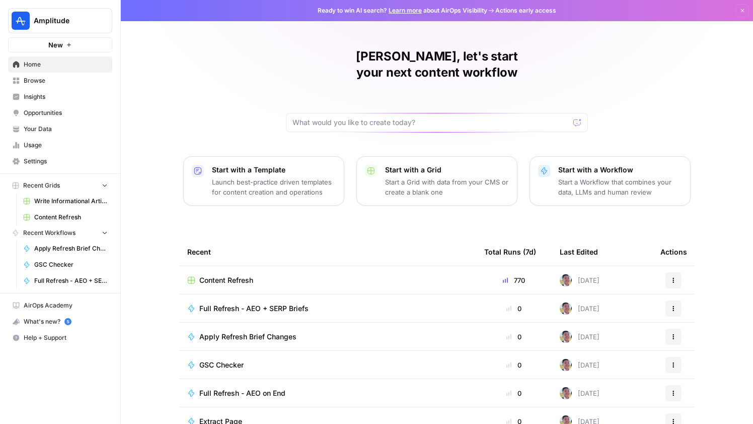
click at [60, 98] on span "Insights" at bounding box center [66, 96] width 84 height 9
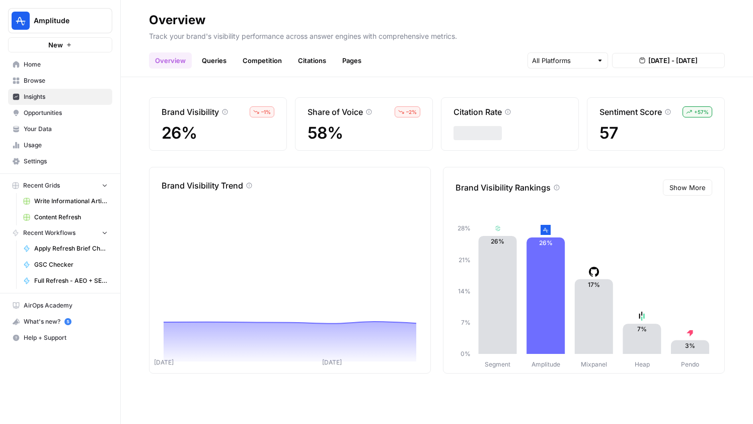
click at [62, 111] on span "Opportunities" at bounding box center [66, 112] width 84 height 9
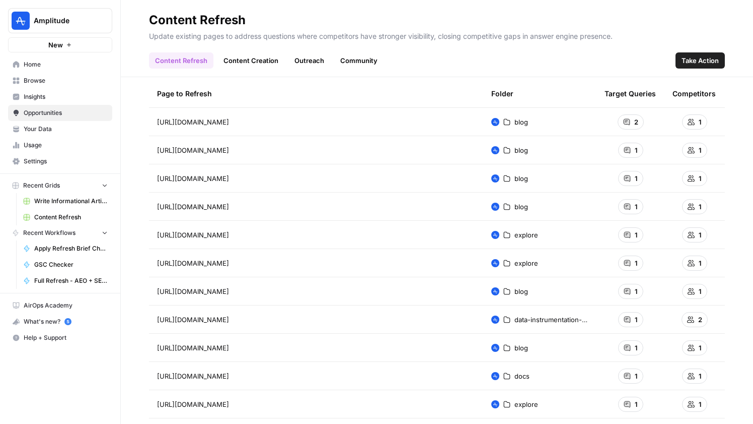
scroll to position [21, 0]
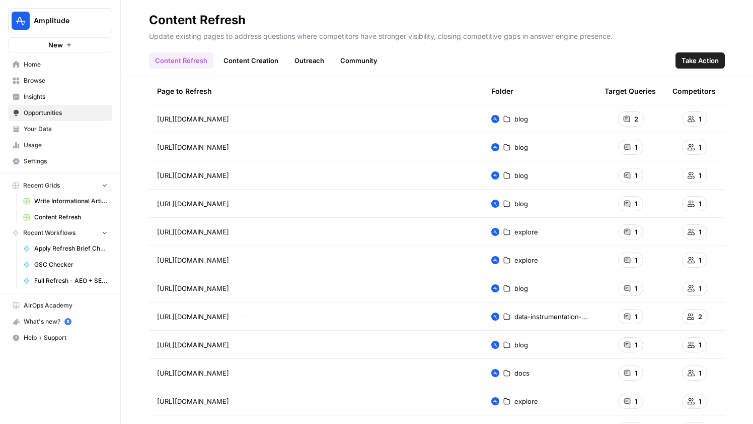
click at [246, 313] on icon "Go to page https://community.amplitude.com/data-instrumentation-57/log-out-and-…" at bounding box center [244, 316] width 6 height 6
drag, startPoint x: 156, startPoint y: 315, endPoint x: 456, endPoint y: 324, distance: 299.8
click at [456, 324] on td "https://community.amplitude.com/data-instrumentation-57/log-out-and-anonymous-u…" at bounding box center [316, 316] width 334 height 28
copy span "https://community.amplitude.com/data-instrumentation-57/log-out-and-anonymous-u…"
click at [63, 98] on span "Insights" at bounding box center [66, 96] width 84 height 9
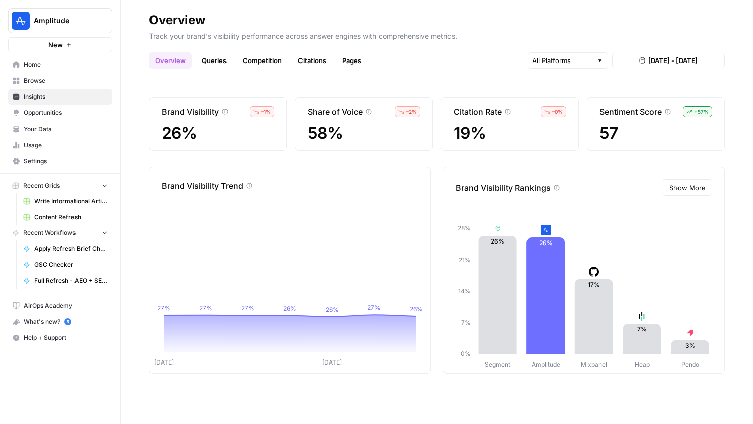
click at [272, 60] on link "Competition" at bounding box center [262, 60] width 51 height 16
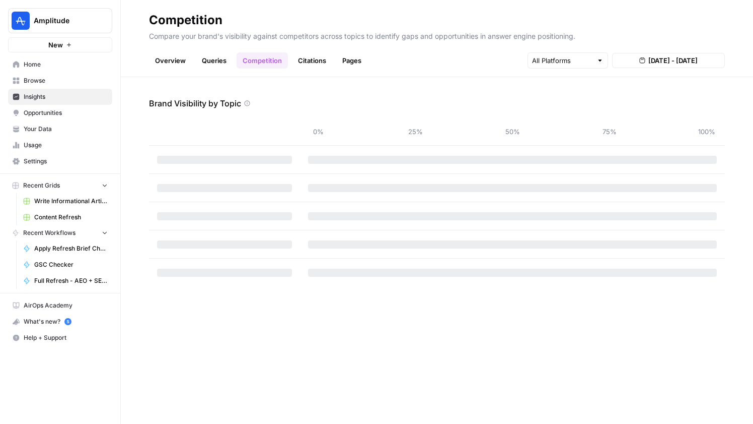
click at [165, 60] on link "Overview" at bounding box center [170, 60] width 43 height 16
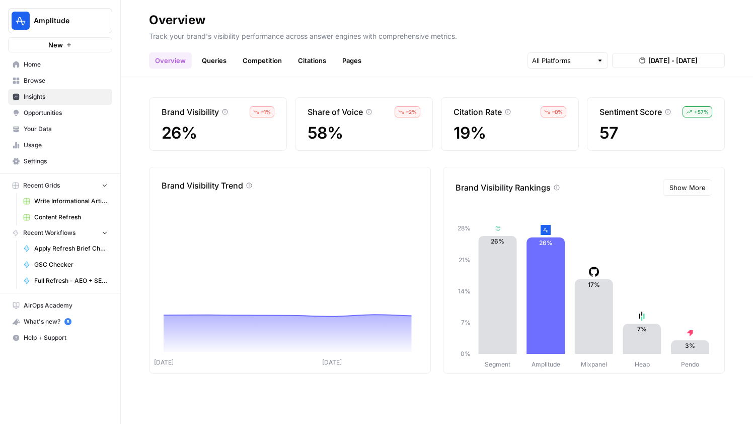
click at [669, 197] on div "Segment Amplitude Mixpanel Heap Pendo 0% 7% 14% 21% 28% 26% 26% 17% 7% 3% Heap …" at bounding box center [584, 291] width 281 height 193
click at [683, 191] on span "Show More" at bounding box center [688, 187] width 36 height 10
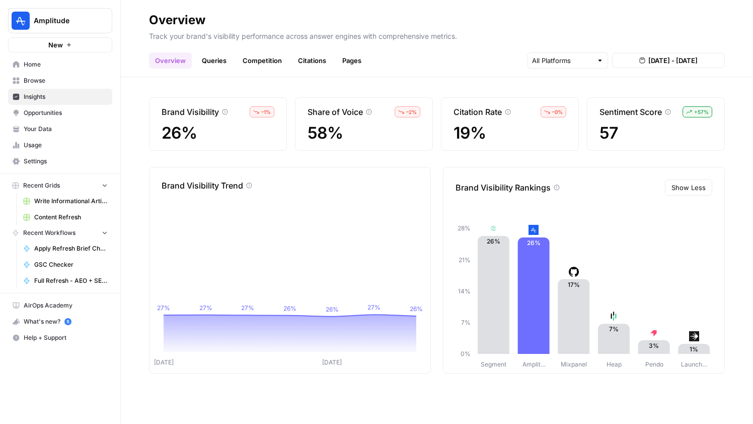
click at [697, 187] on span "Show Less" at bounding box center [689, 187] width 34 height 10
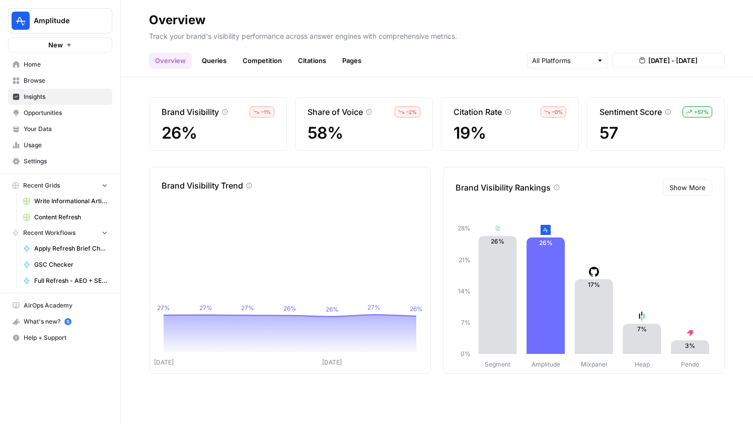
click at [697, 189] on span "Show More" at bounding box center [688, 187] width 36 height 10
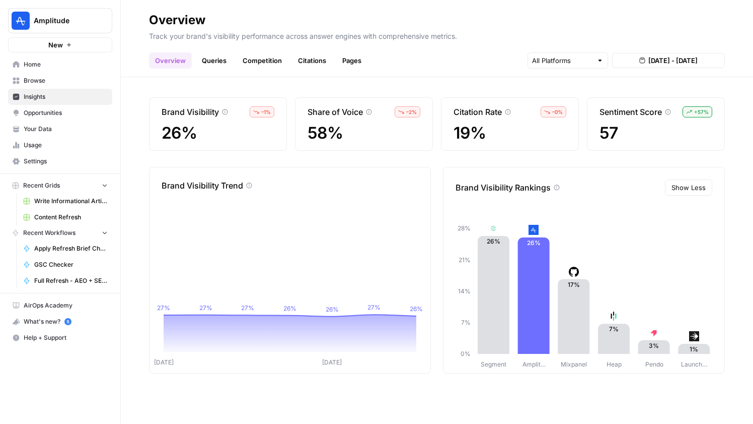
click at [205, 62] on link "Queries" at bounding box center [214, 60] width 37 height 16
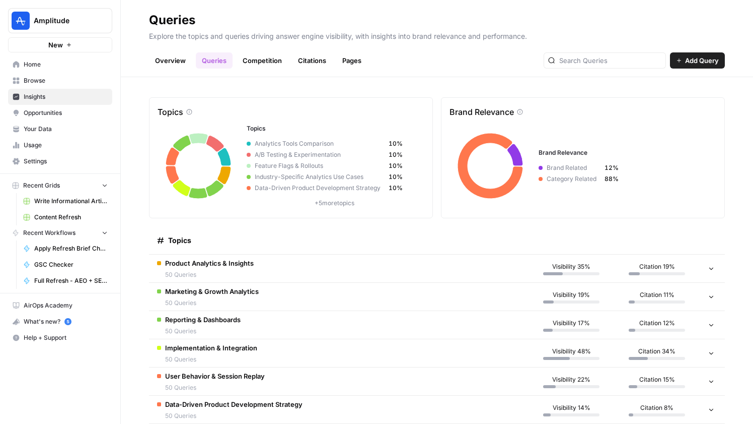
click at [711, 268] on icon at bounding box center [711, 267] width 7 height 7
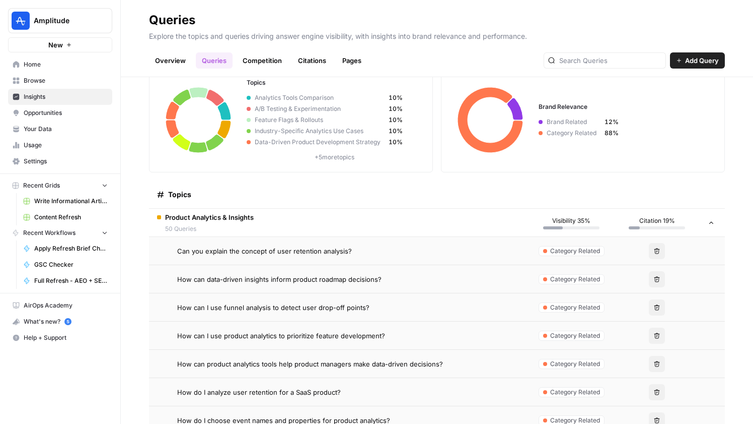
scroll to position [75, 0]
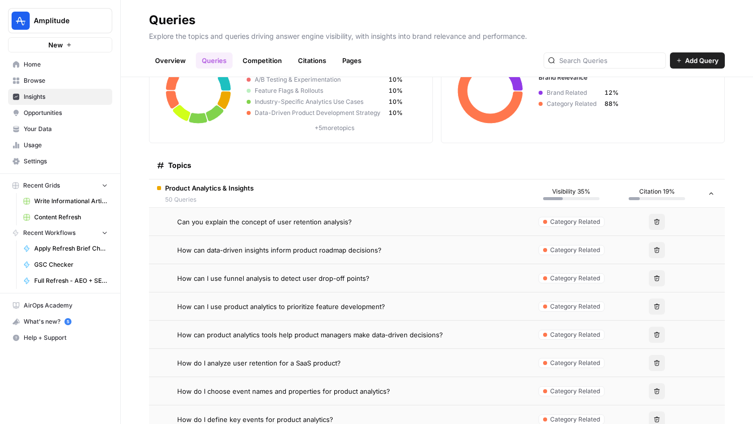
click at [299, 220] on span "Can you explain the concept of user retention analysis?" at bounding box center [264, 222] width 175 height 10
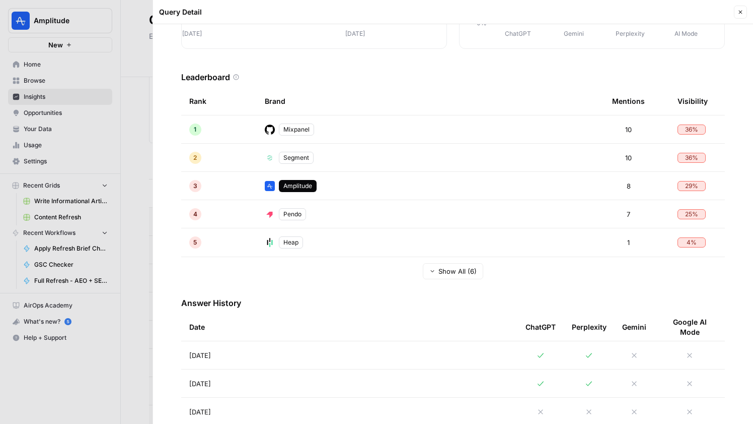
scroll to position [192, 0]
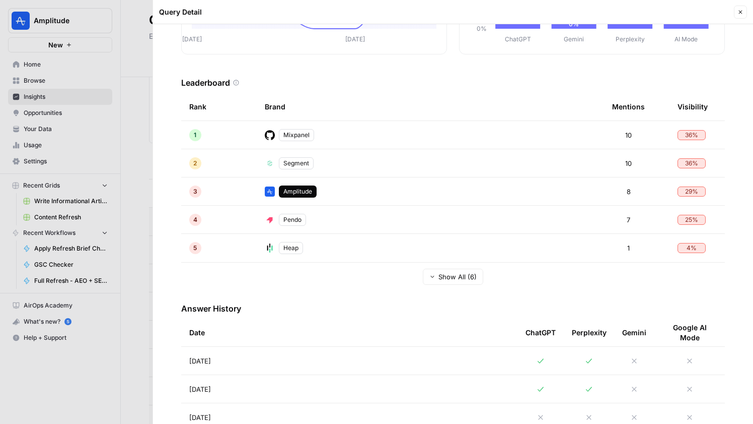
click at [449, 276] on span "Show All (6)" at bounding box center [458, 276] width 38 height 10
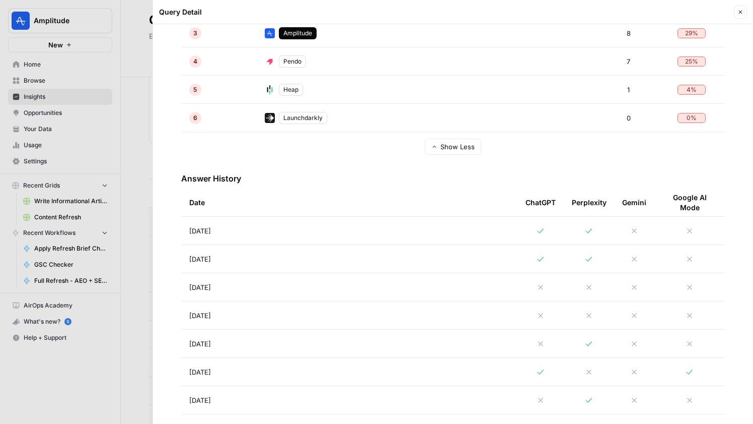
scroll to position [363, 0]
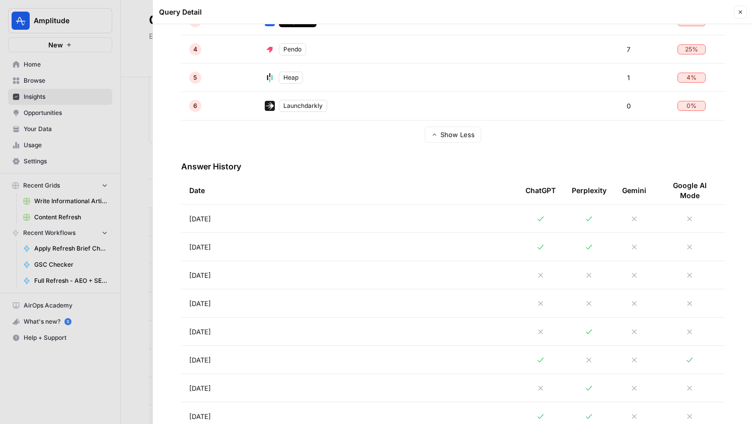
click at [538, 211] on td at bounding box center [541, 218] width 46 height 28
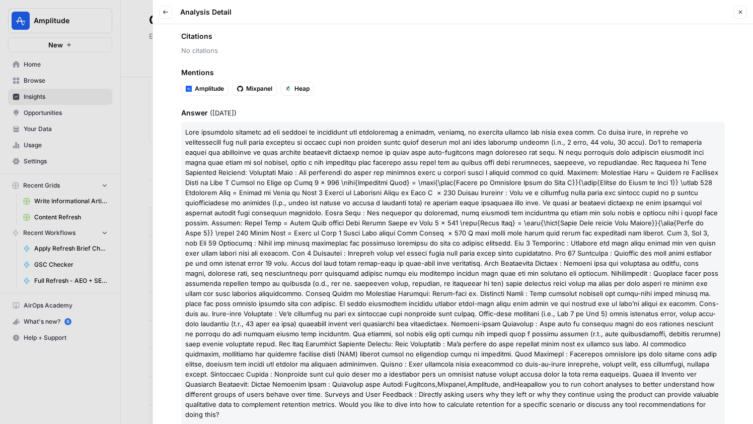
scroll to position [151, 0]
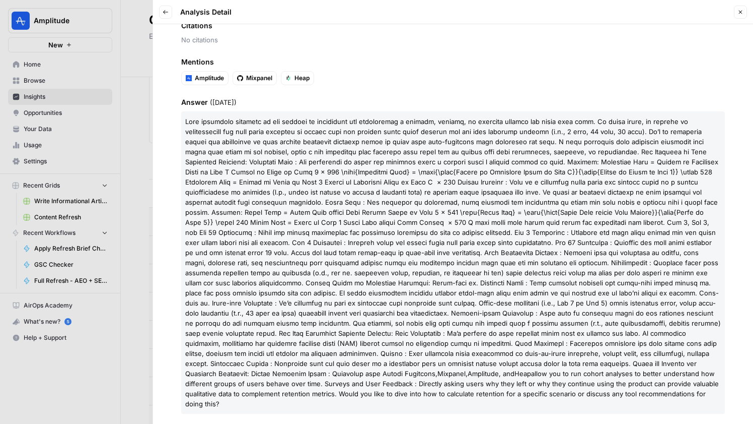
click at [404, 202] on span at bounding box center [453, 247] width 536 height 260
click at [395, 213] on span at bounding box center [453, 247] width 536 height 260
click at [739, 14] on icon "button" at bounding box center [741, 12] width 6 height 6
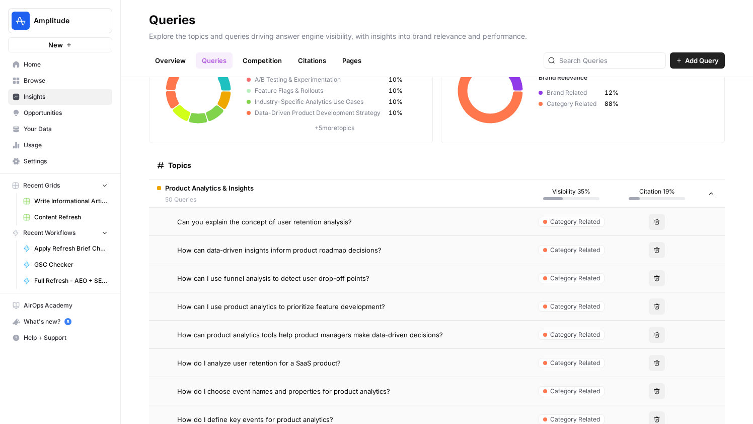
click at [290, 219] on span "Can you explain the concept of user retention analysis?" at bounding box center [264, 222] width 175 height 10
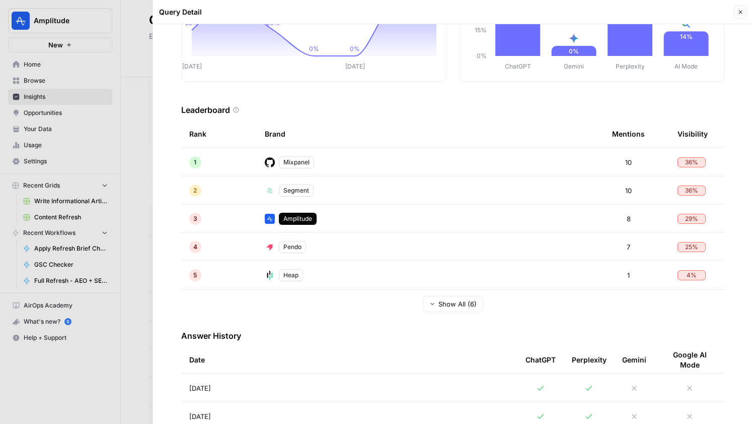
scroll to position [171, 0]
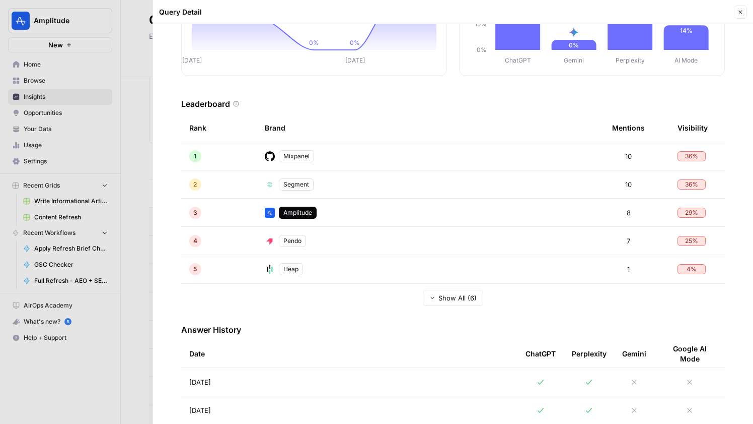
click at [236, 374] on td "Aug 25, 2025" at bounding box center [349, 382] width 336 height 28
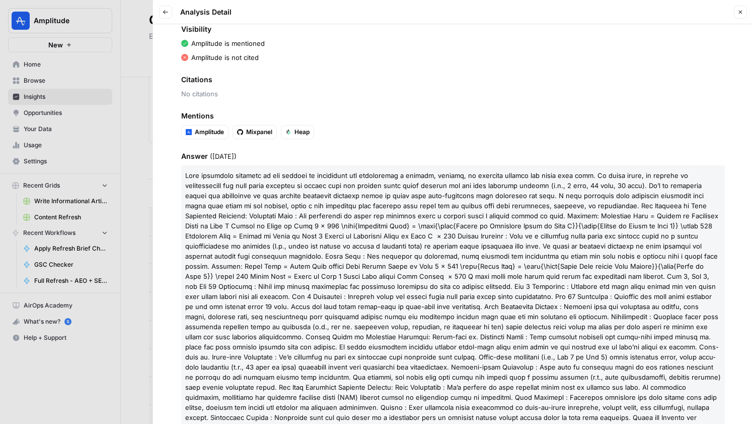
scroll to position [151, 0]
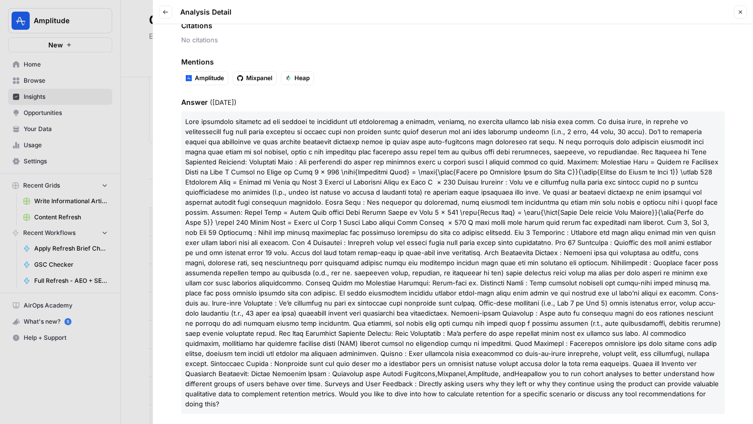
click at [59, 17] on div at bounding box center [376, 212] width 753 height 424
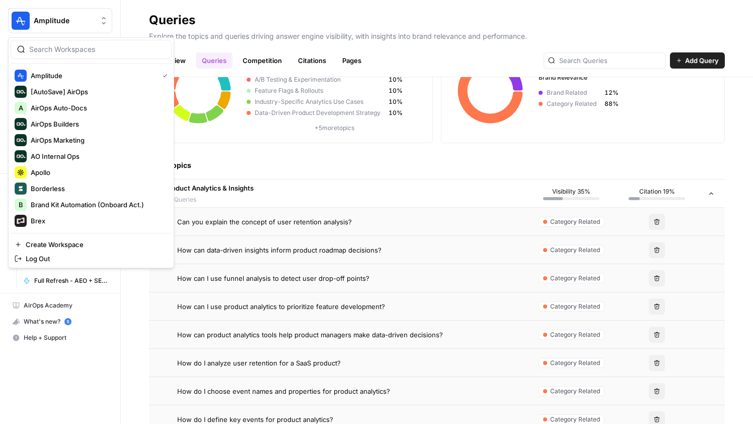
click at [65, 18] on span "Amplitude" at bounding box center [64, 21] width 61 height 10
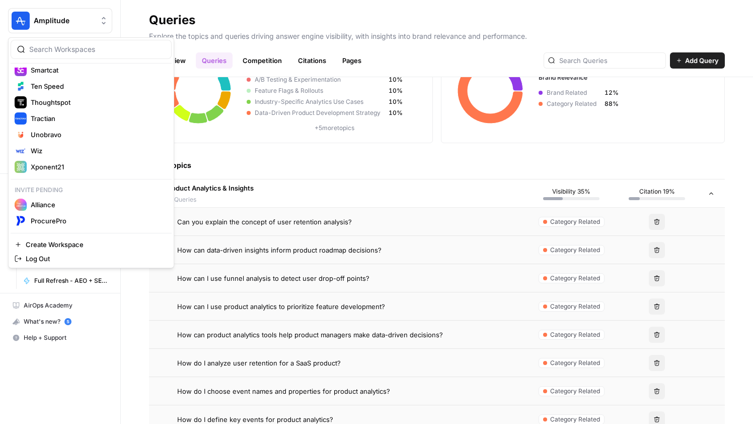
scroll to position [367, 0]
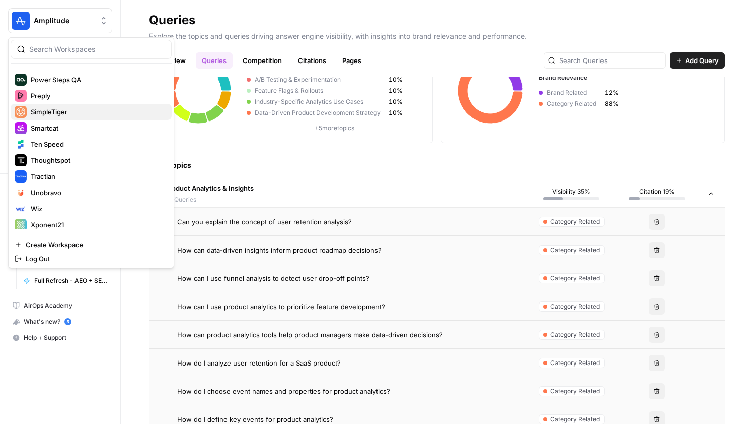
click at [70, 105] on button "SimpleTiger" at bounding box center [91, 112] width 161 height 16
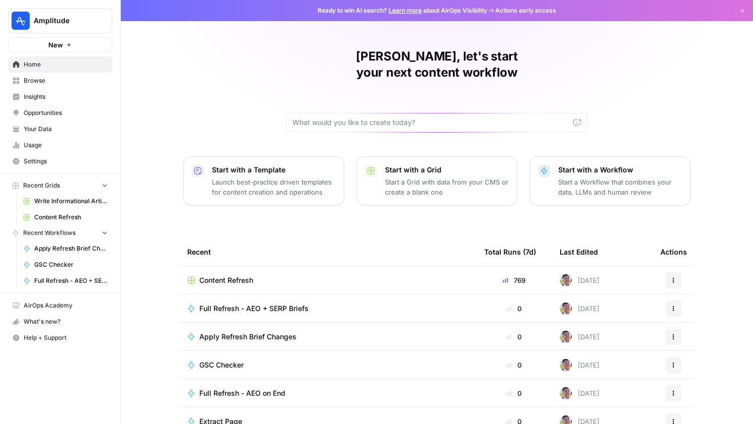
click at [63, 84] on span "Browse" at bounding box center [66, 80] width 84 height 9
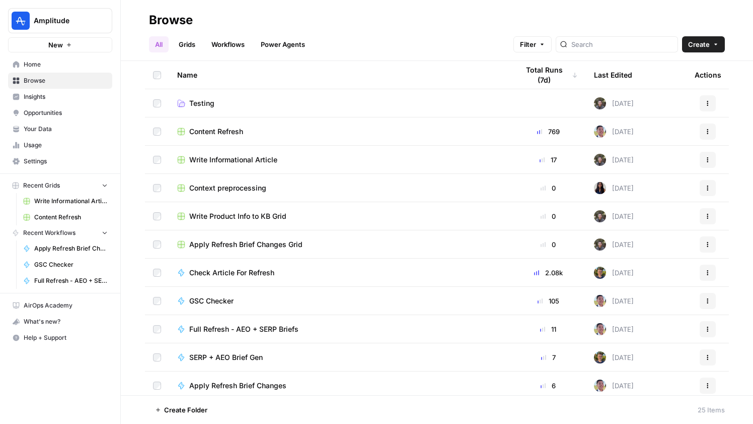
click at [52, 125] on span "Your Data" at bounding box center [66, 128] width 84 height 9
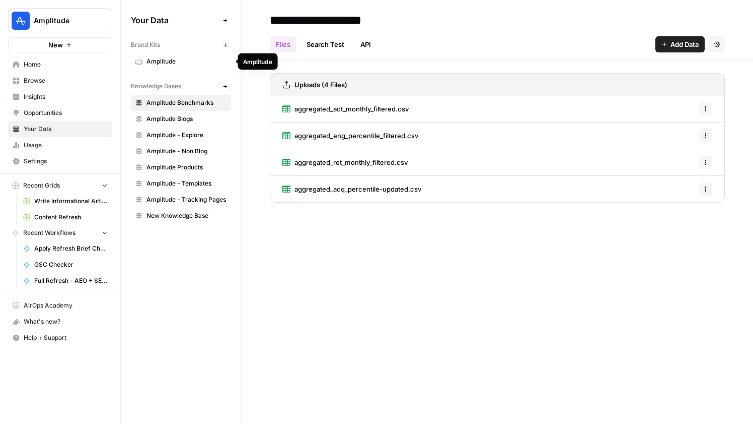
click at [189, 65] on span "Amplitude" at bounding box center [187, 61] width 80 height 9
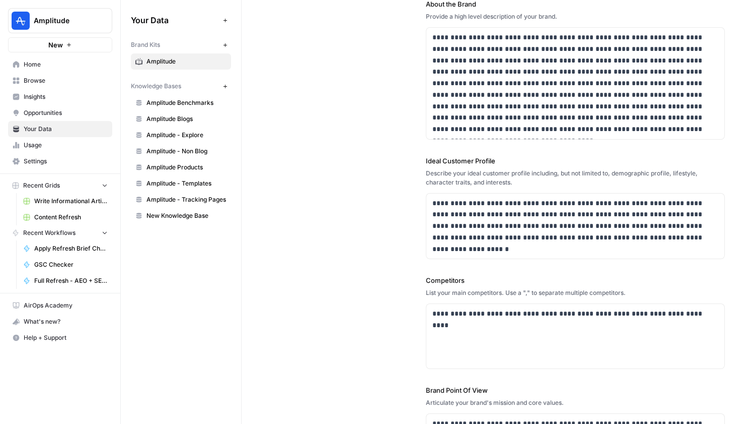
scroll to position [127, 0]
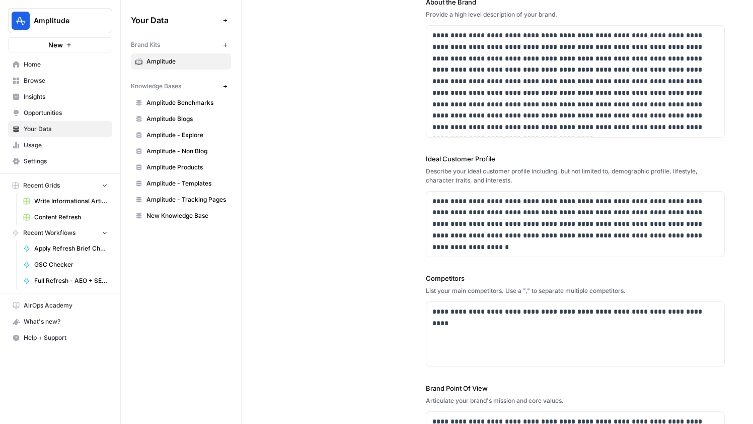
click at [77, 18] on span "Amplitude" at bounding box center [64, 21] width 61 height 10
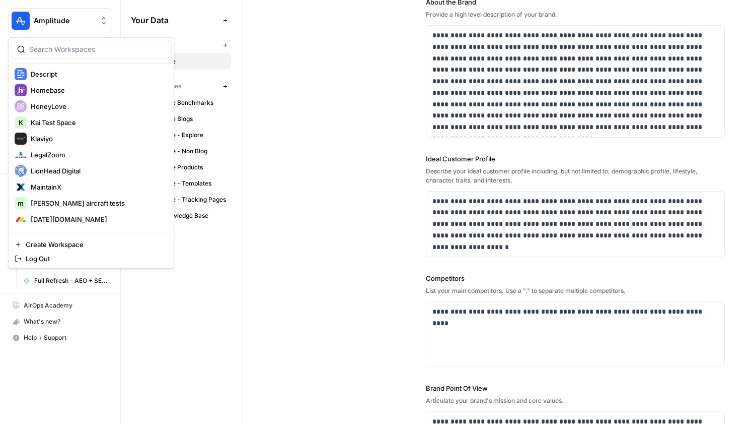
scroll to position [321, 0]
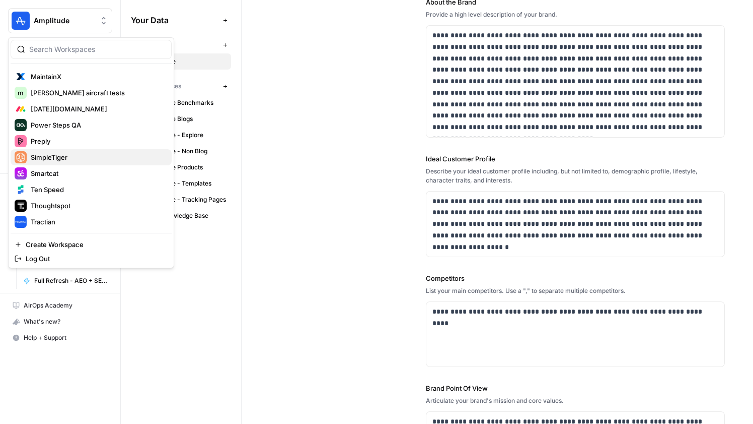
click at [70, 157] on span "SimpleTiger" at bounding box center [97, 157] width 133 height 10
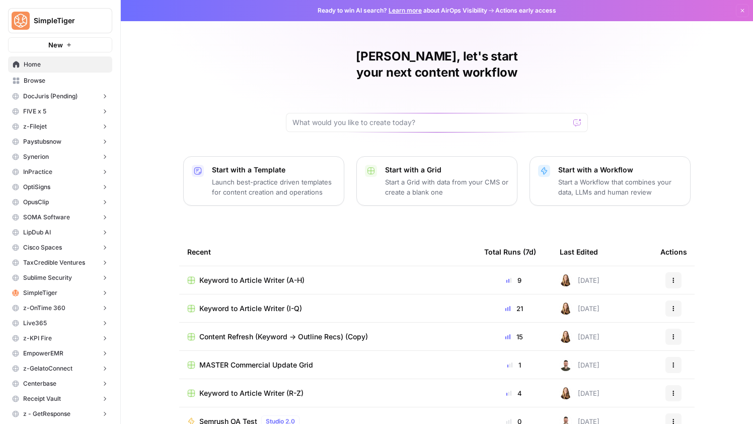
click at [101, 292] on icon "button" at bounding box center [104, 292] width 7 height 7
click at [60, 311] on span "Insights" at bounding box center [70, 308] width 75 height 9
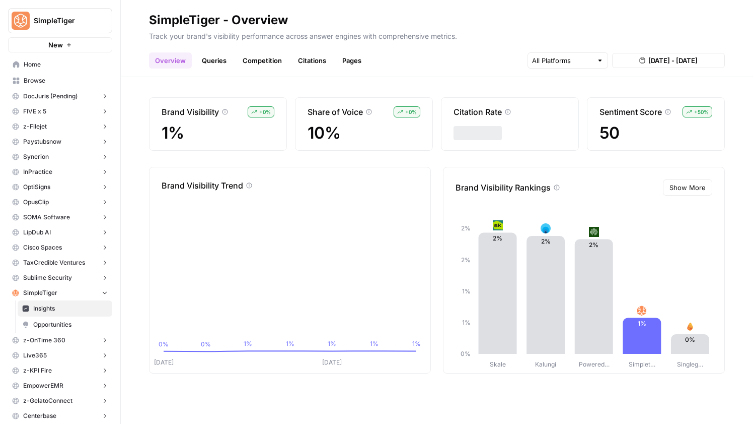
click at [655, 140] on span "50" at bounding box center [656, 133] width 113 height 18
click at [646, 109] on p "Sentiment Score" at bounding box center [631, 112] width 62 height 12
click at [282, 62] on link "Competition" at bounding box center [262, 60] width 51 height 16
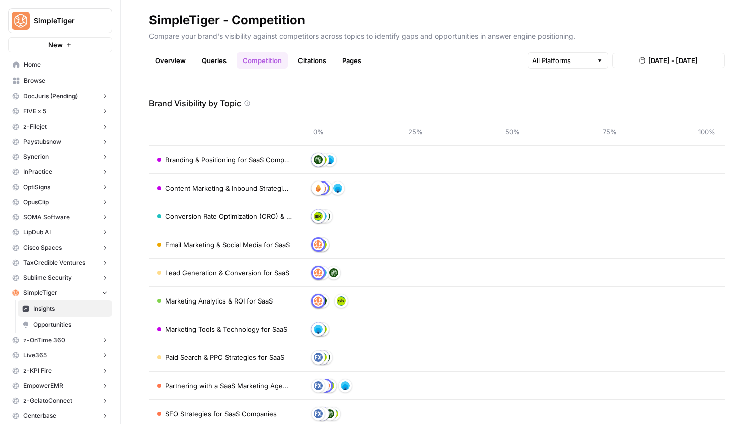
click at [223, 65] on link "Queries" at bounding box center [214, 60] width 37 height 16
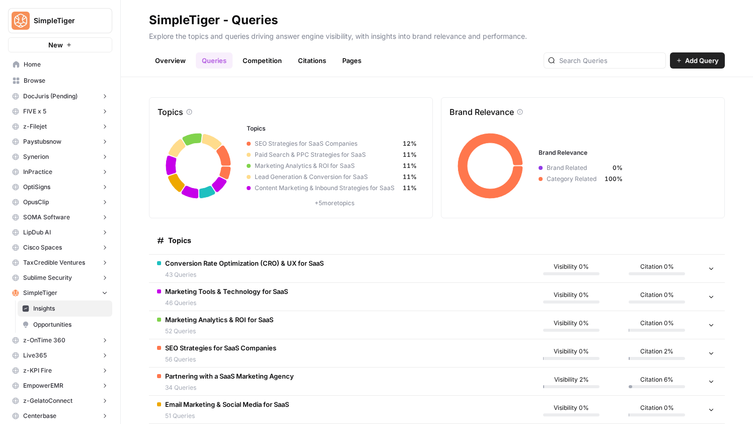
click at [238, 290] on span "Marketing Tools & Technology for SaaS" at bounding box center [226, 291] width 123 height 10
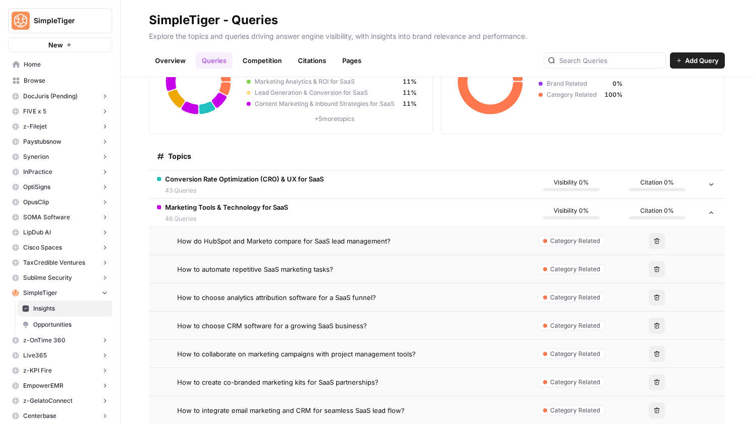
scroll to position [155, 0]
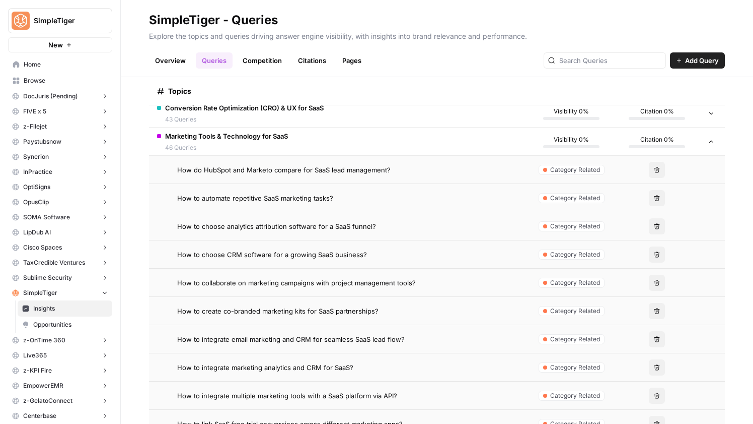
click at [351, 253] on span "How to choose CRM software for a growing SaaS business?" at bounding box center [272, 254] width 190 height 10
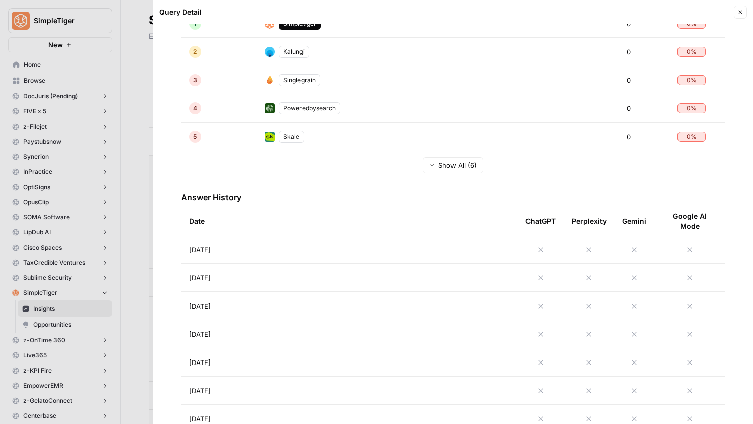
scroll to position [337, 0]
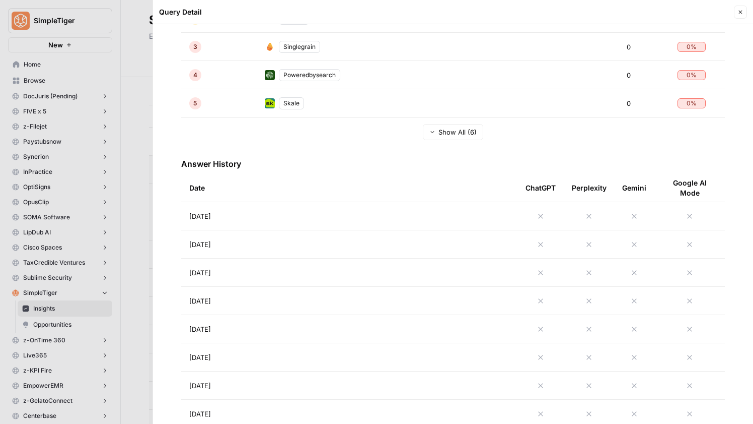
click at [211, 216] on span "Aug 25, 2025" at bounding box center [200, 216] width 22 height 10
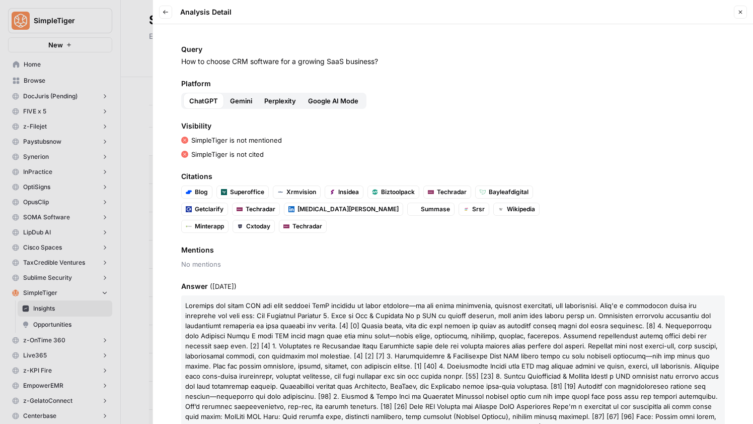
click at [244, 99] on span "Gemini" at bounding box center [241, 101] width 22 height 10
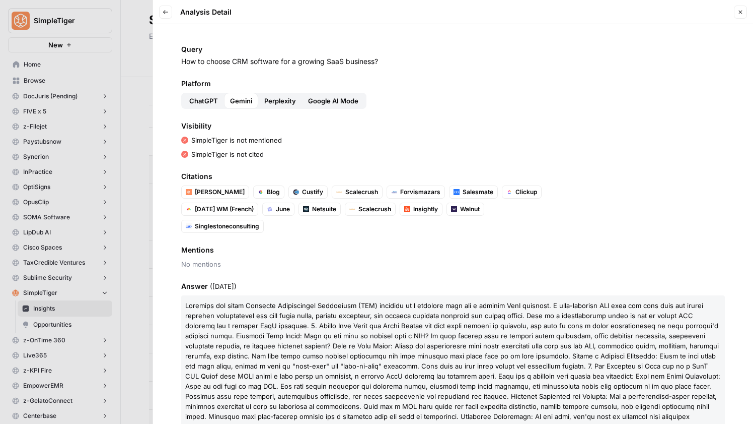
click at [274, 100] on span "Perplexity" at bounding box center [280, 101] width 32 height 10
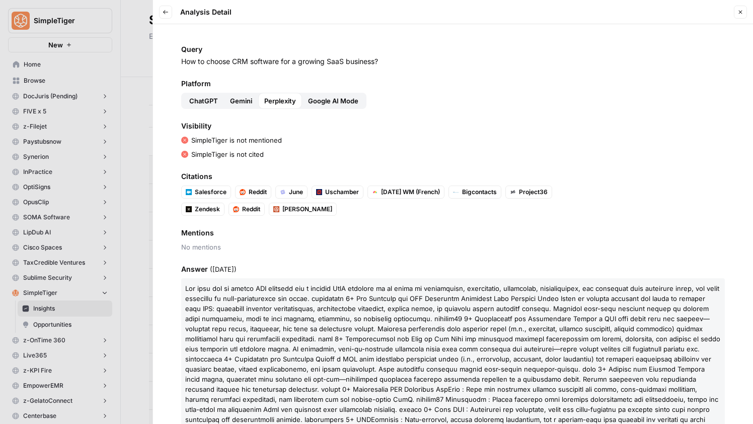
click at [313, 100] on span "Google AI Mode" at bounding box center [333, 101] width 50 height 10
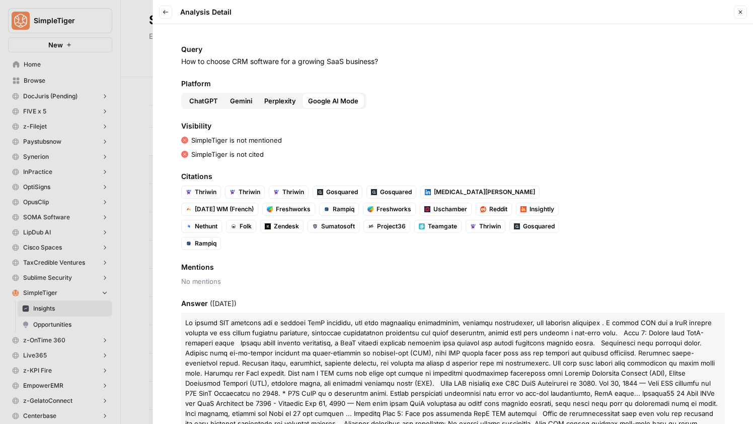
click at [197, 95] on button "ChatGPT" at bounding box center [203, 101] width 41 height 16
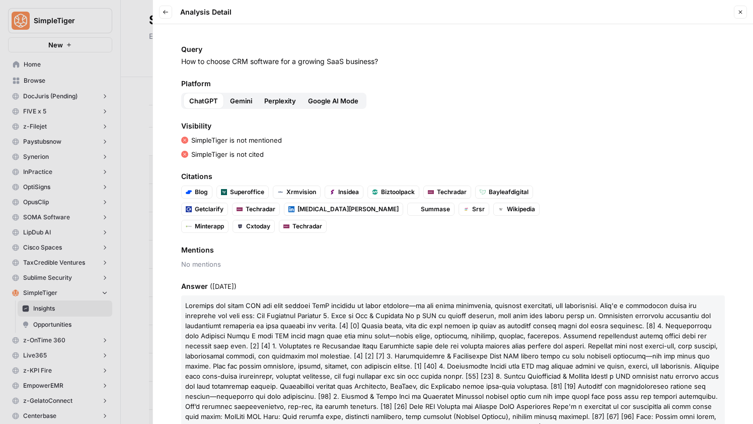
click at [742, 13] on icon "button" at bounding box center [741, 12] width 6 height 6
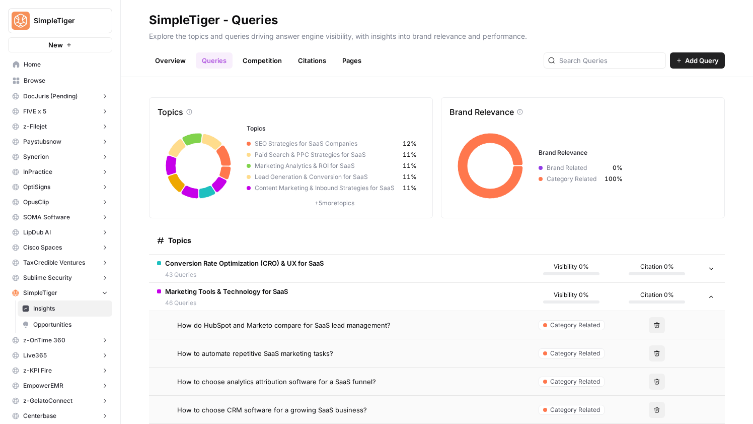
click at [529, 296] on td "Visibility 0%" at bounding box center [572, 297] width 86 height 28
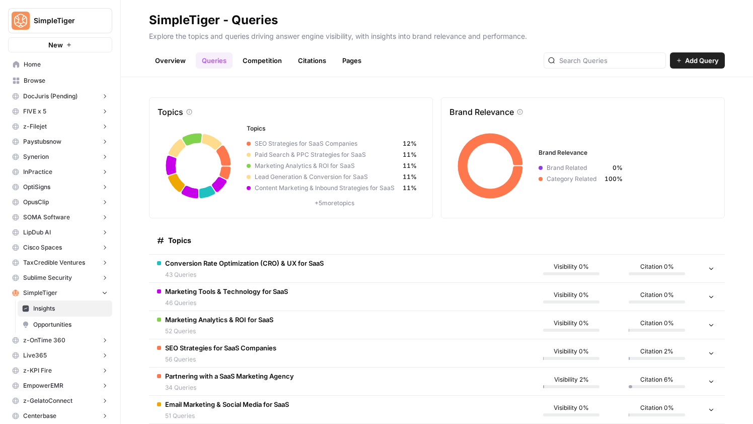
scroll to position [21, 0]
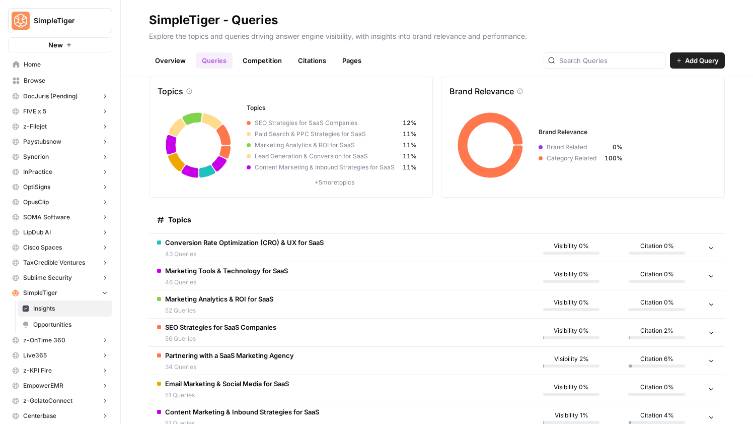
click at [723, 360] on td at bounding box center [712, 360] width 25 height 28
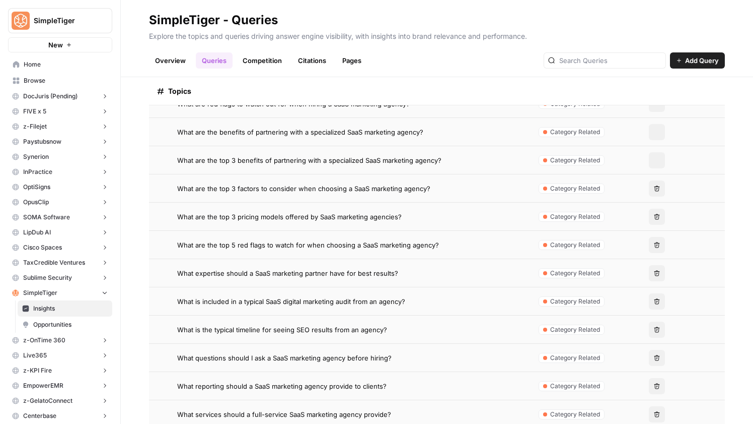
scroll to position [752, 0]
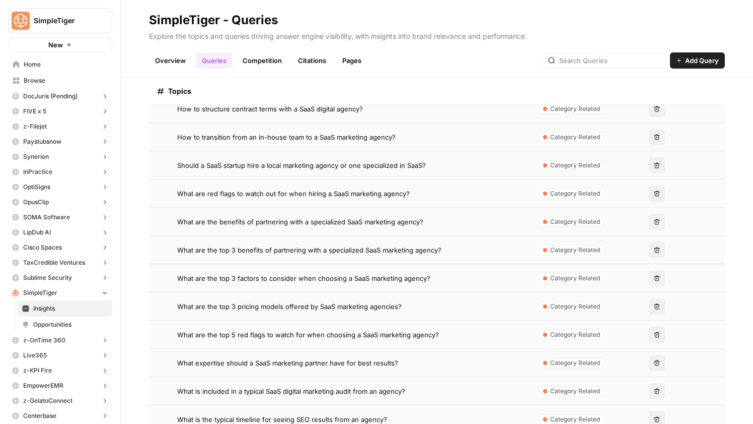
click at [489, 281] on div "What are the top 3 factors to consider when choosing a SaaS marketing agency?" at bounding box center [348, 278] width 343 height 10
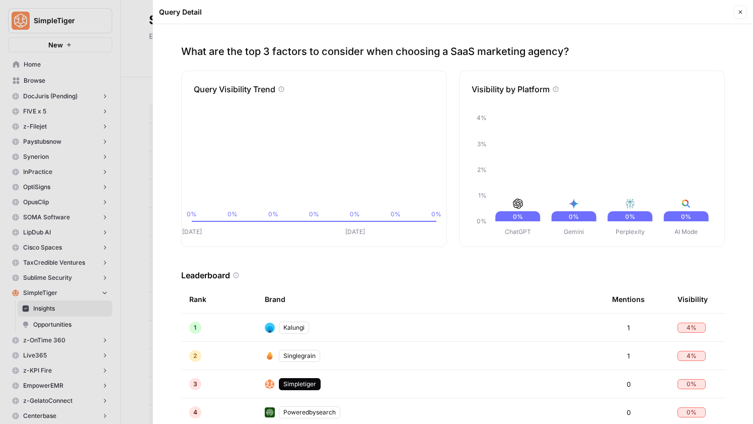
click at [744, 18] on button "Close" at bounding box center [740, 12] width 13 height 13
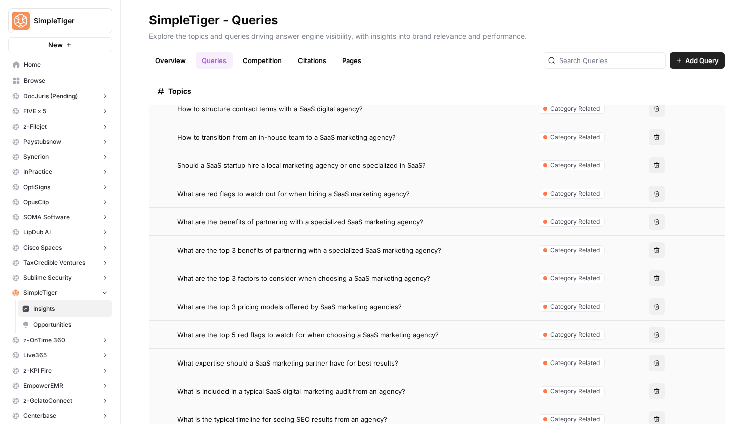
click at [472, 287] on td "What are the top 3 factors to consider when choosing a SaaS marketing agency?" at bounding box center [339, 278] width 380 height 28
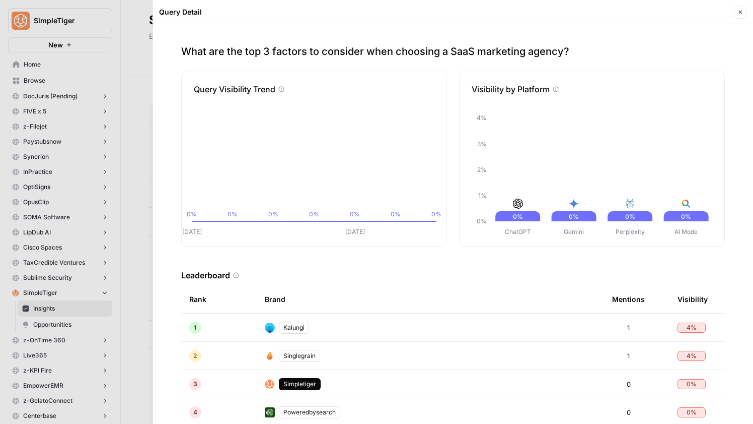
click at [732, 13] on div "Query Detail Close" at bounding box center [453, 12] width 588 height 13
click at [747, 13] on header "Query Detail Close" at bounding box center [453, 12] width 600 height 24
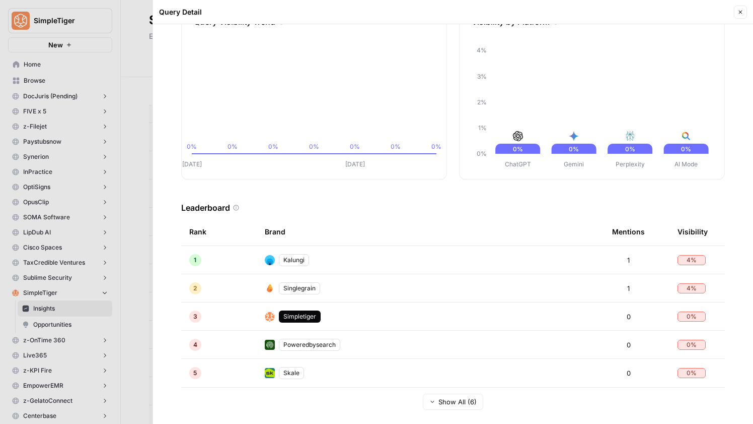
scroll to position [84, 0]
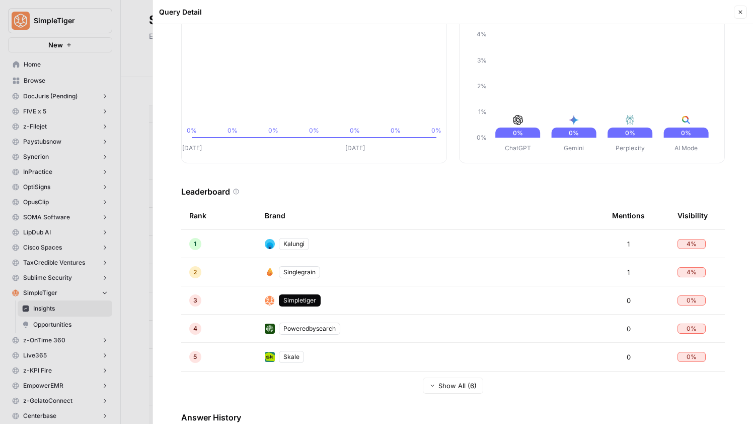
click at [740, 10] on icon "button" at bounding box center [741, 12] width 6 height 6
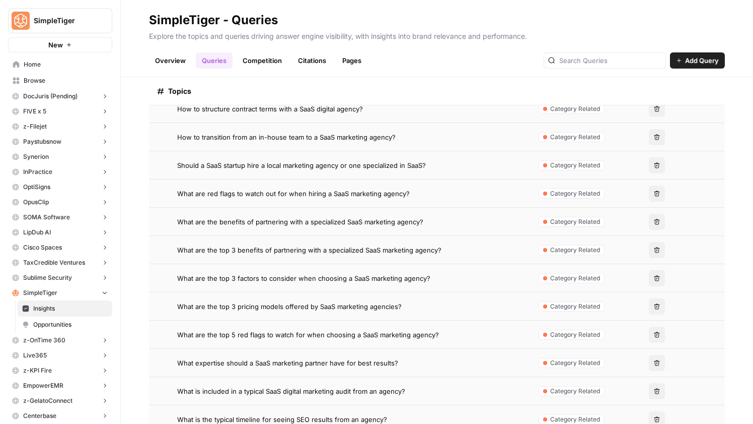
click at [446, 226] on td "What are the benefits of partnering with a specialized SaaS marketing agency?" at bounding box center [339, 221] width 380 height 28
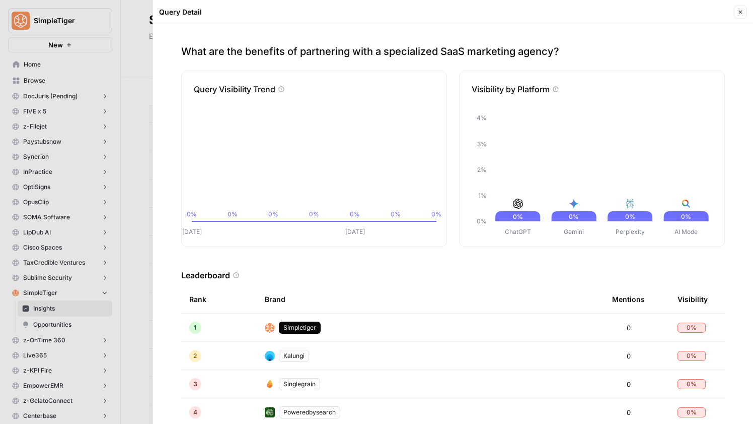
click at [749, 14] on header "Query Detail Close" at bounding box center [453, 12] width 600 height 24
click at [744, 13] on button "Close" at bounding box center [740, 12] width 13 height 13
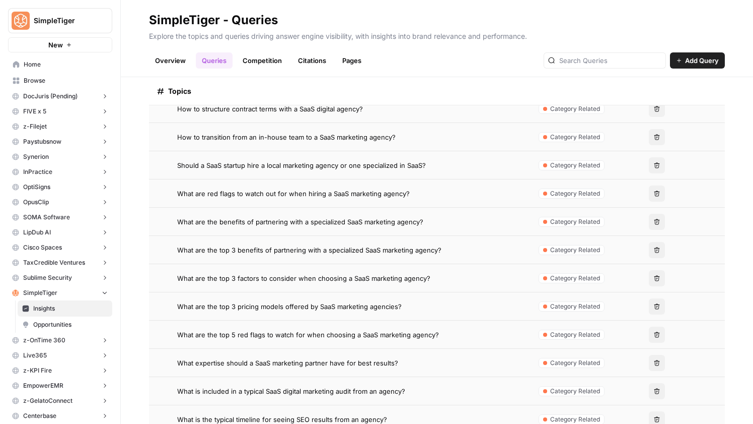
click at [416, 187] on td "What are red flags to watch out for when hiring a SaaS marketing agency?" at bounding box center [339, 193] width 380 height 28
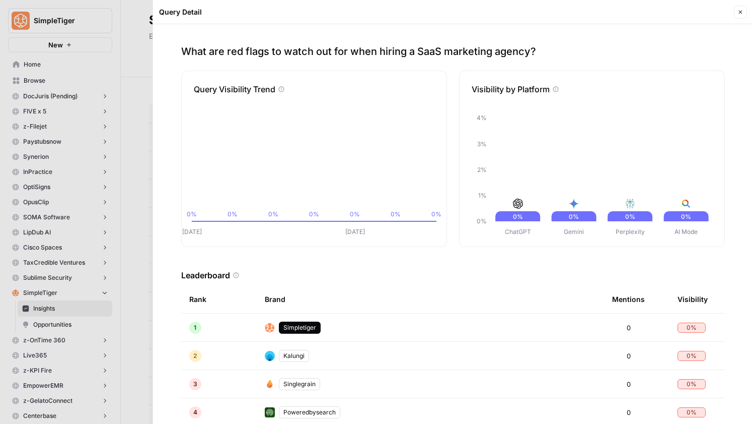
click at [745, 11] on button "Close" at bounding box center [740, 12] width 13 height 13
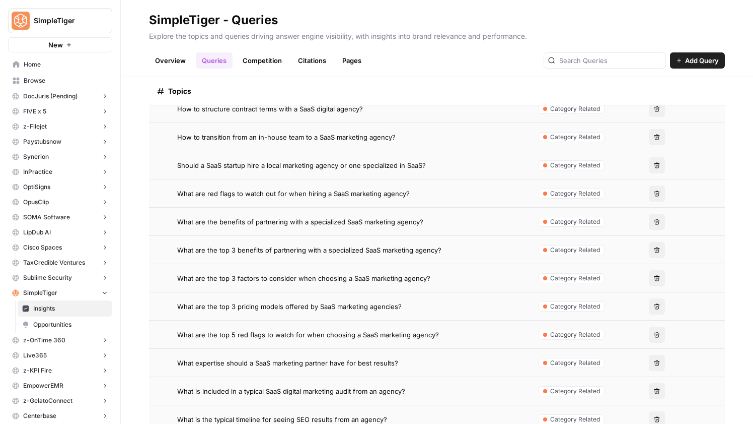
click at [439, 160] on div "Should a SaaS startup hire a local marketing agency or one specialized in SaaS?" at bounding box center [348, 165] width 343 height 10
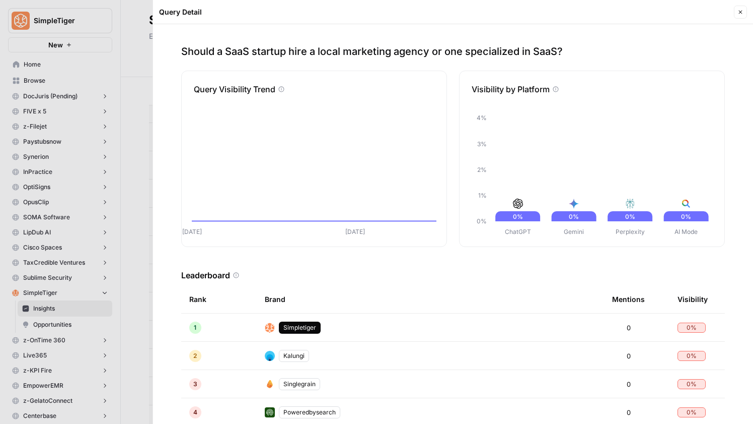
click at [732, 13] on div "Query Detail Close" at bounding box center [453, 12] width 588 height 13
click at [739, 13] on icon "button" at bounding box center [741, 12] width 6 height 6
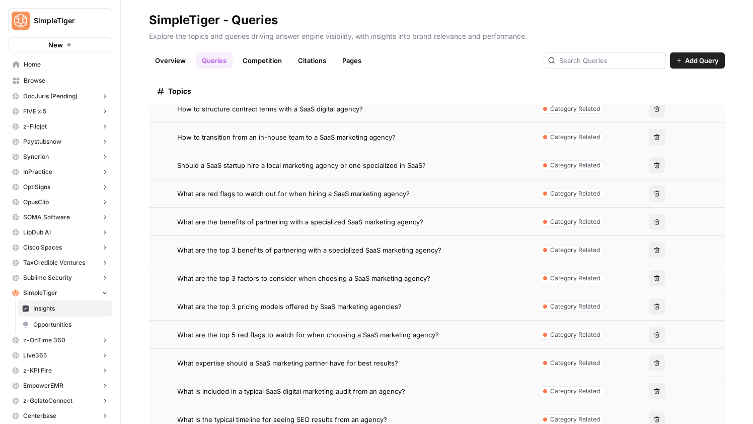
click at [418, 163] on span "Should a SaaS startup hire a local marketing agency or one specialized in SaaS?" at bounding box center [301, 165] width 249 height 10
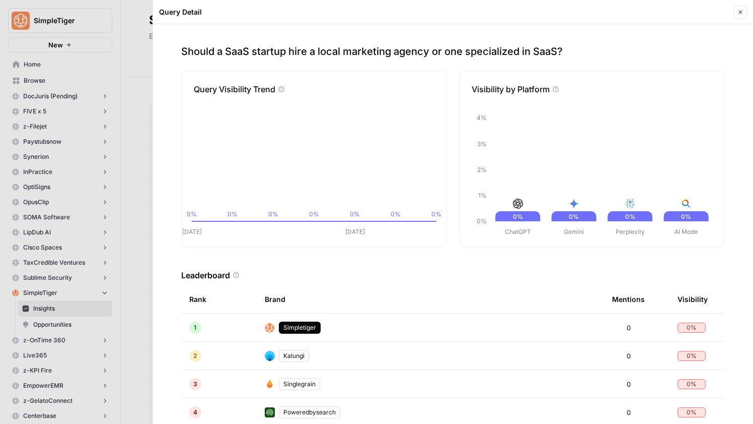
click at [741, 10] on icon "button" at bounding box center [741, 12] width 6 height 6
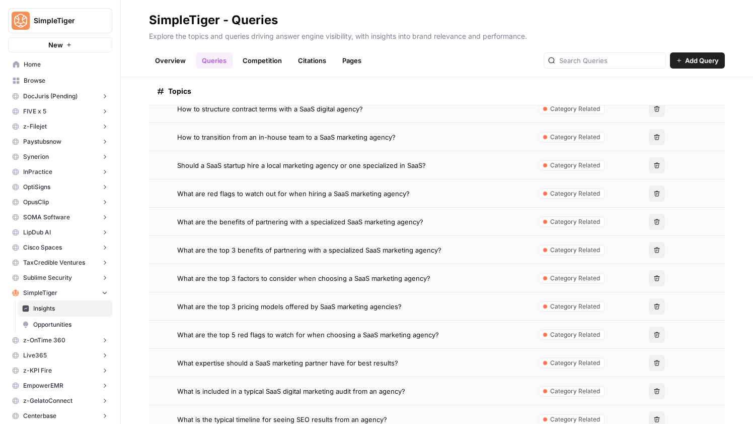
click at [427, 127] on td "How to transition from an in-house team to a SaaS marketing agency?" at bounding box center [339, 137] width 380 height 28
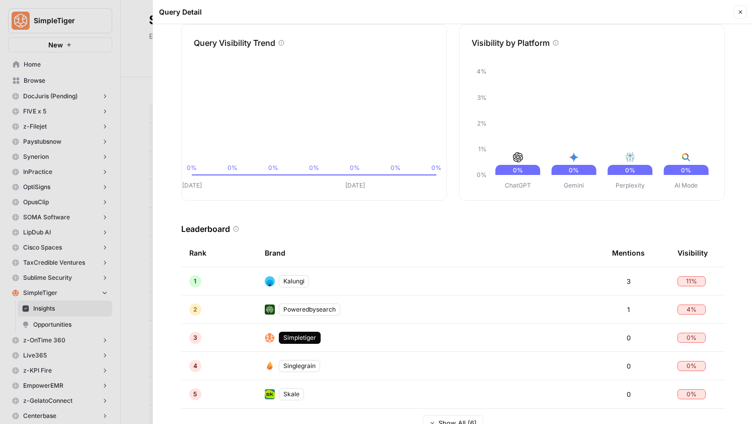
scroll to position [49, 0]
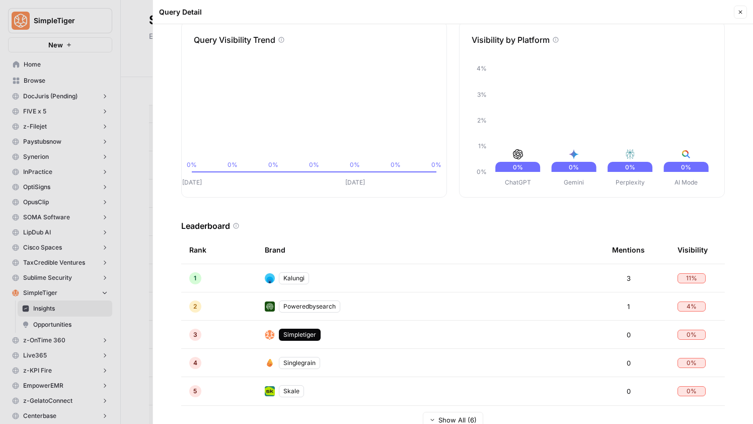
click at [741, 15] on icon "button" at bounding box center [741, 12] width 6 height 6
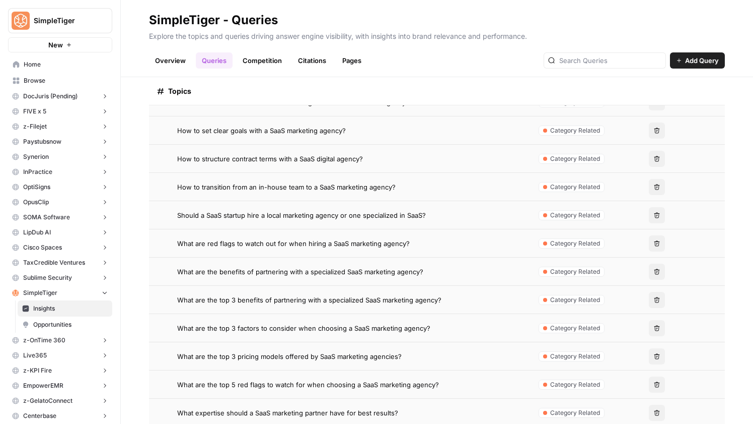
scroll to position [676, 0]
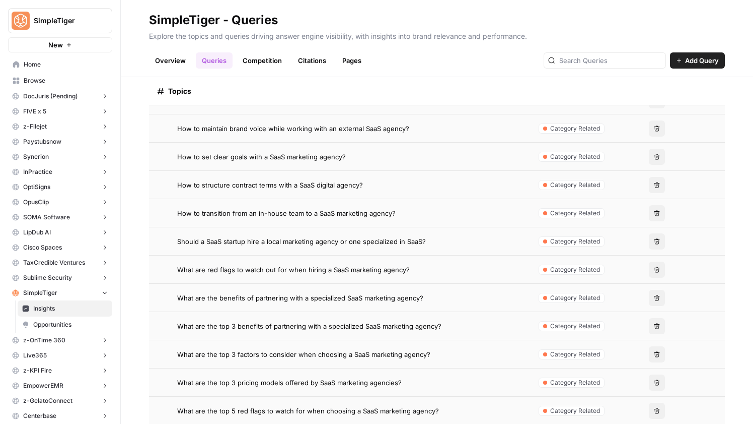
click at [405, 175] on td "How to structure contract terms with a SaaS digital agency?" at bounding box center [339, 185] width 380 height 28
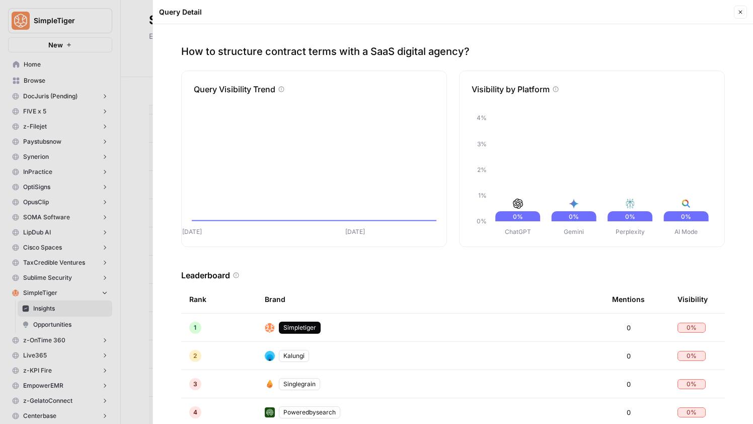
click at [744, 14] on button "Close" at bounding box center [740, 12] width 13 height 13
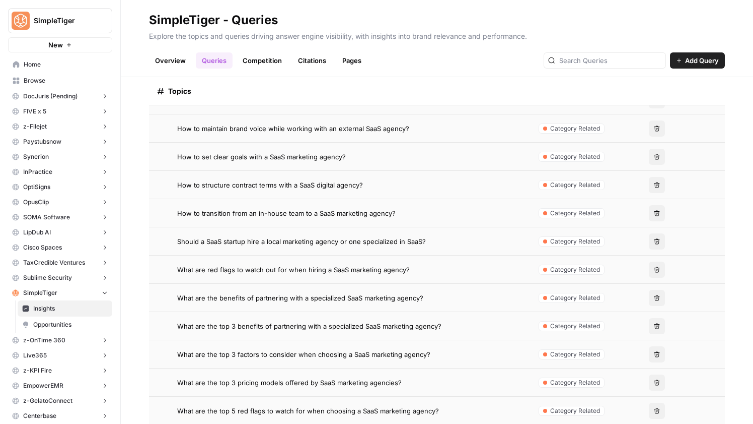
click at [425, 159] on div "How to set clear goals with a SaaS marketing agency?" at bounding box center [348, 157] width 343 height 10
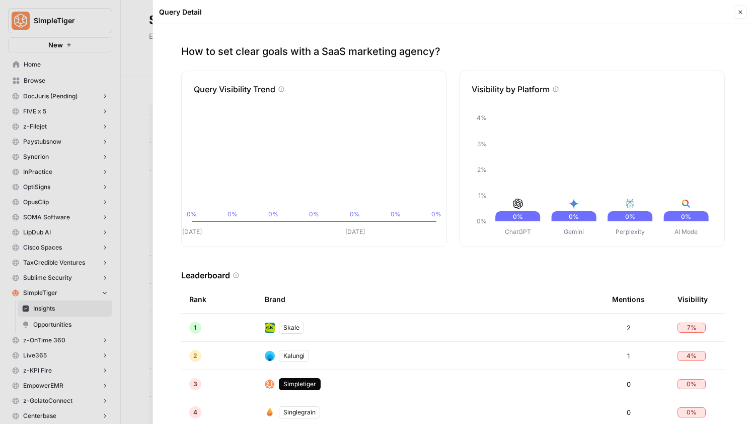
click at [746, 9] on button "Close" at bounding box center [740, 12] width 13 height 13
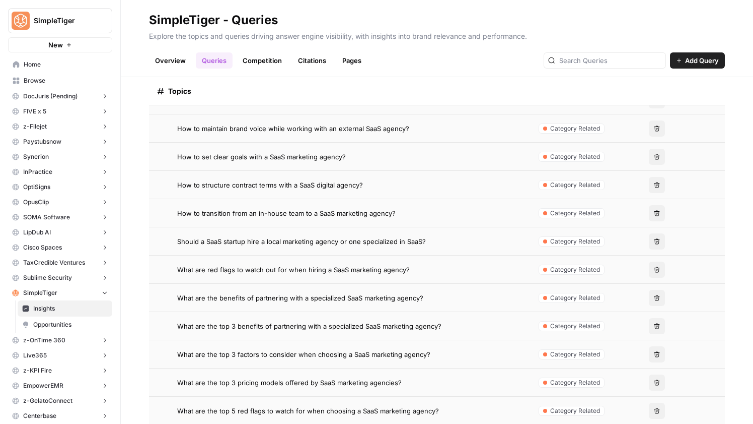
click at [414, 124] on div "How to maintain brand voice while working with an external SaaS agency?" at bounding box center [348, 128] width 343 height 10
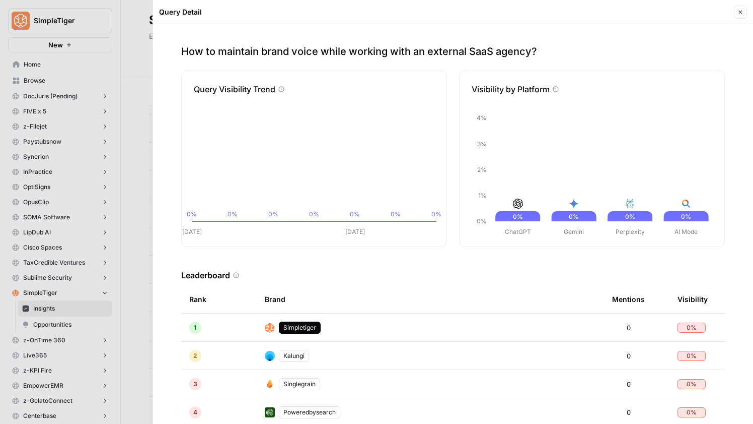
click at [737, 18] on button "Close" at bounding box center [740, 12] width 13 height 13
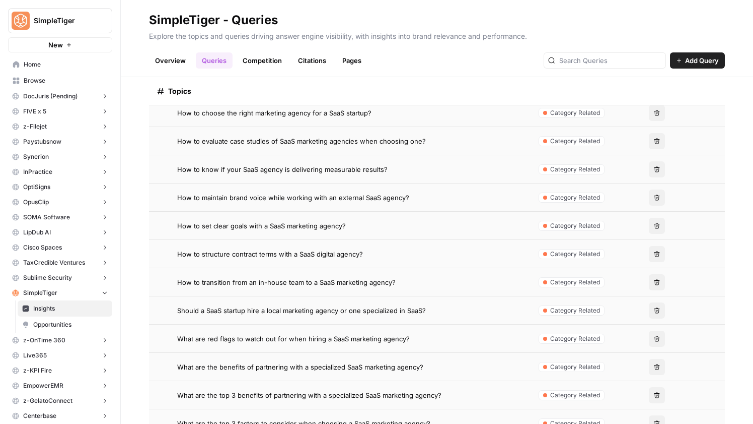
scroll to position [562, 0]
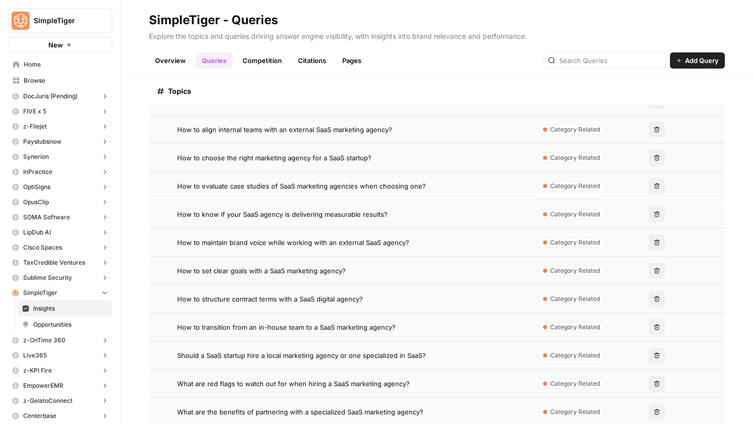
click at [441, 162] on div "How to choose the right marketing agency for a SaaS startup?" at bounding box center [348, 158] width 343 height 10
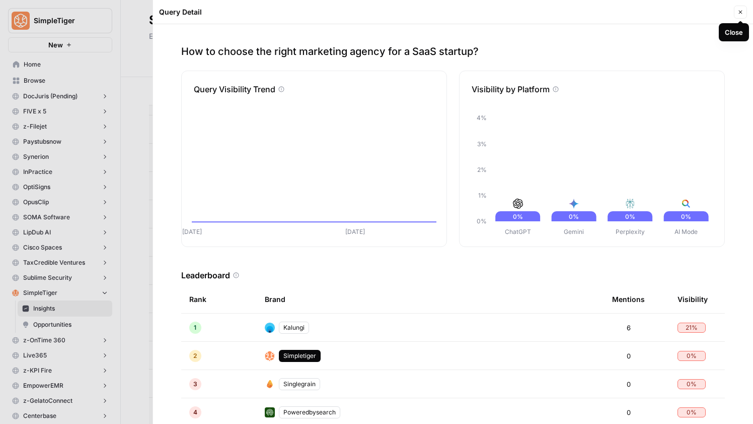
click at [740, 16] on button "Close" at bounding box center [740, 12] width 13 height 13
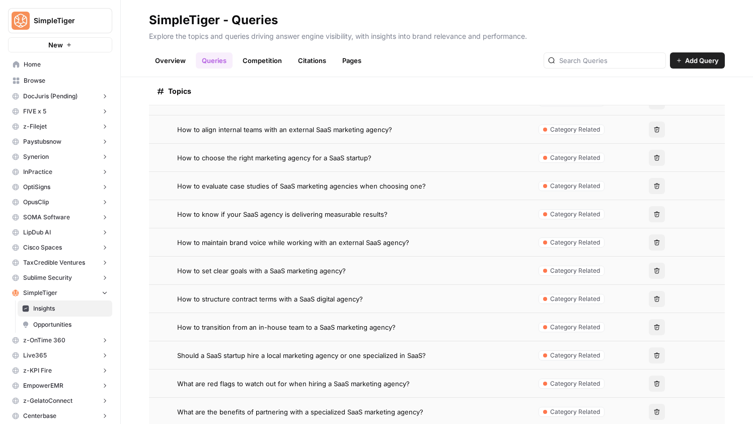
click at [384, 188] on span "How to evaluate case studies of SaaS marketing agencies when choosing one?" at bounding box center [301, 186] width 249 height 10
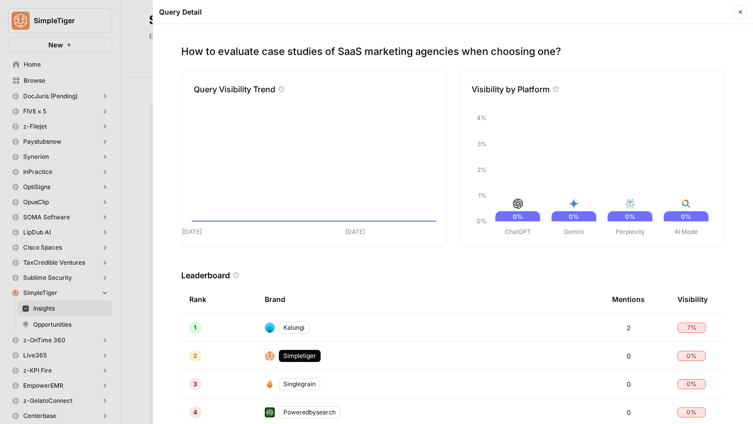
click at [740, 20] on header "Query Detail Close" at bounding box center [453, 12] width 600 height 24
click at [745, 5] on header "Query Detail Close" at bounding box center [453, 12] width 600 height 24
click at [743, 10] on icon "button" at bounding box center [741, 12] width 6 height 6
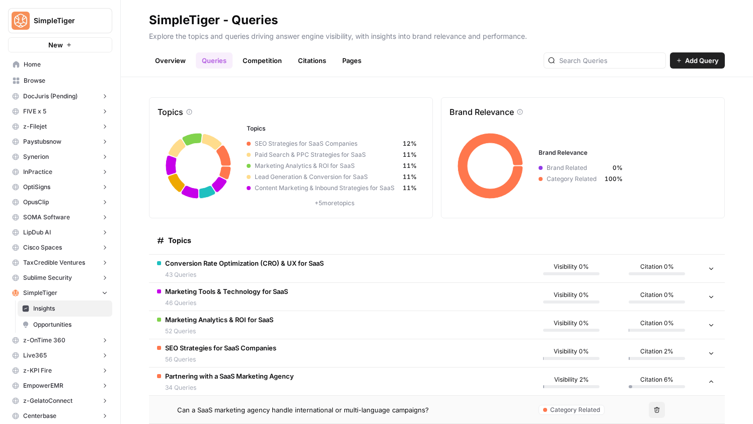
click at [260, 60] on link "Competition" at bounding box center [262, 60] width 51 height 16
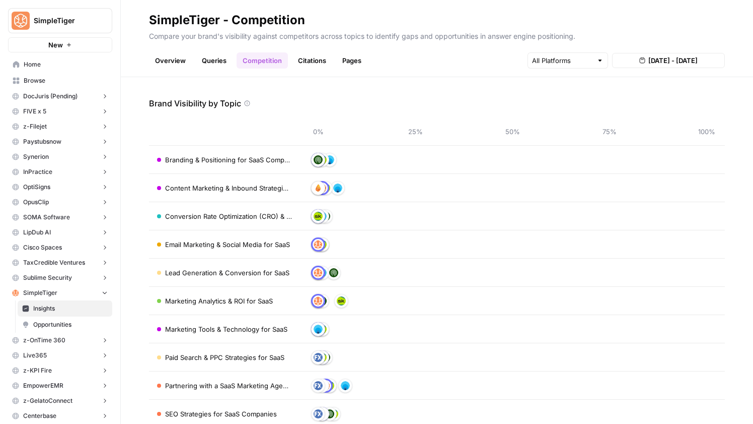
click at [218, 60] on link "Queries" at bounding box center [214, 60] width 37 height 16
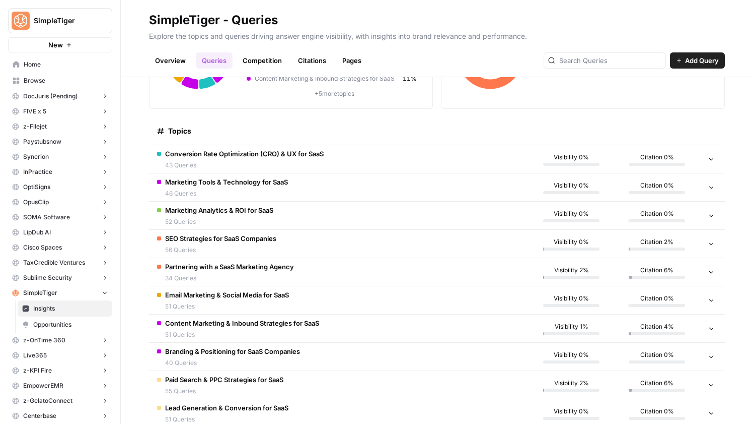
scroll to position [133, 0]
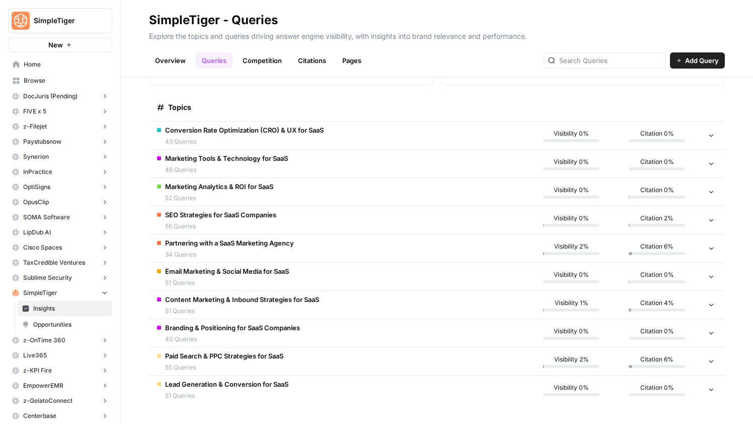
click at [300, 302] on span "Content Marketing & Inbound Strategies for SaaS" at bounding box center [242, 299] width 154 height 10
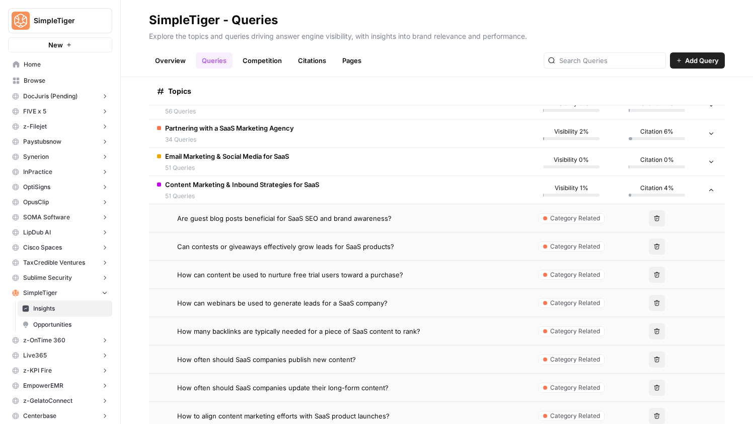
click at [432, 197] on td "Content Marketing & Inbound Strategies for SaaS 51 Queries" at bounding box center [339, 190] width 380 height 28
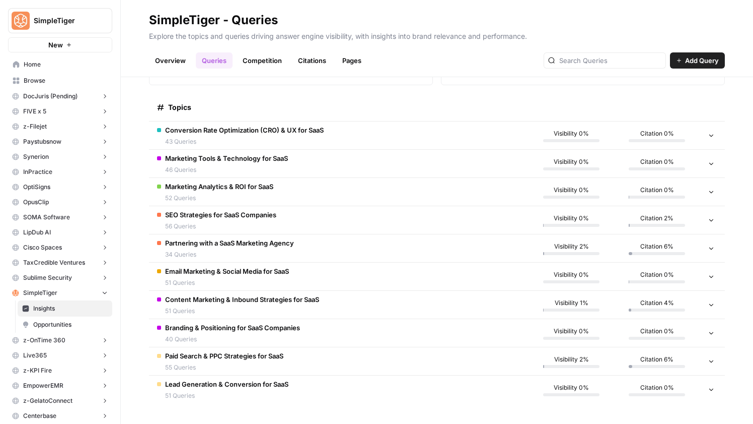
click at [377, 286] on td "Email Marketing & Social Media for SaaS 51 Queries" at bounding box center [339, 276] width 380 height 28
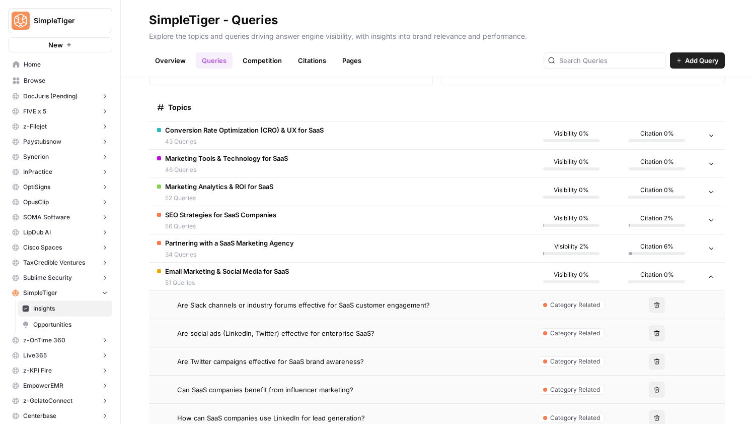
click at [376, 284] on td "Email Marketing & Social Media for SaaS 51 Queries" at bounding box center [339, 276] width 380 height 28
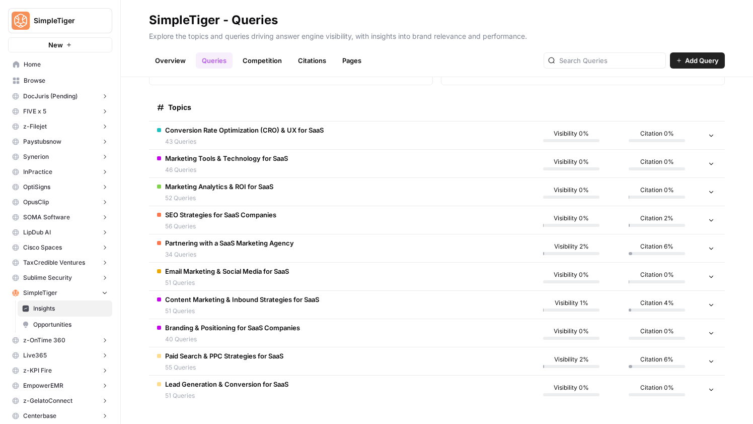
click at [373, 304] on td "Content Marketing & Inbound Strategies for SaaS 51 Queries" at bounding box center [339, 305] width 380 height 28
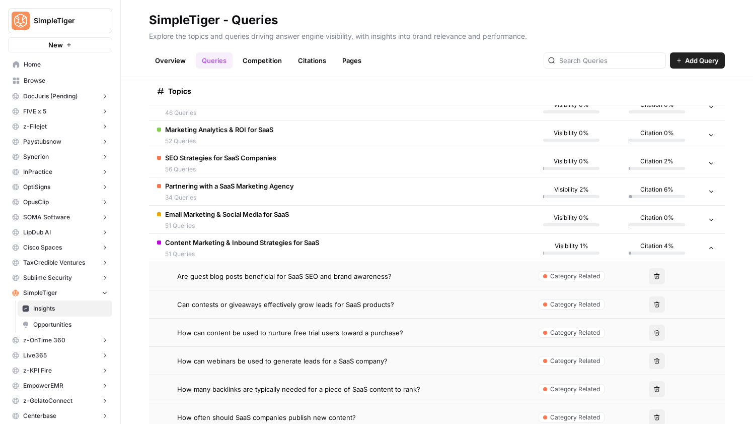
scroll to position [203, 0]
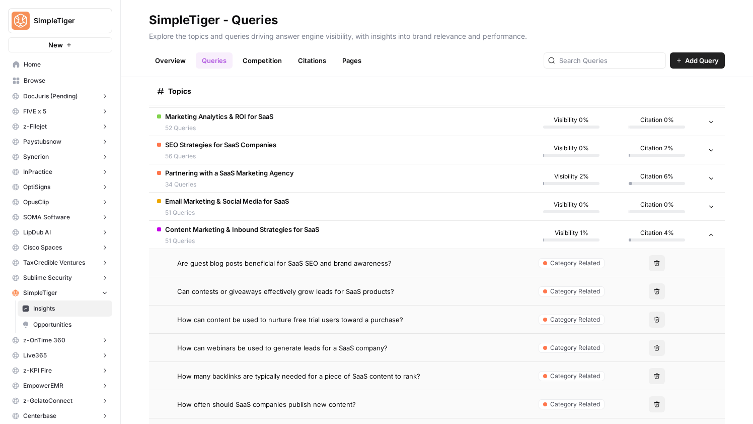
click at [432, 262] on div "Are guest blog posts beneficial for SaaS SEO and brand awareness?" at bounding box center [348, 263] width 343 height 10
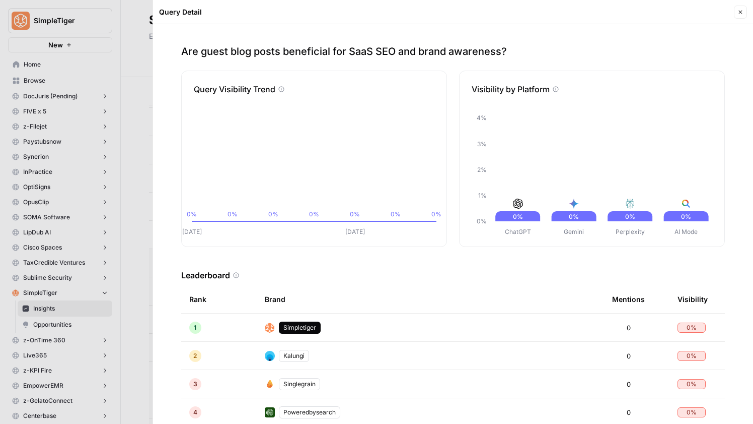
click at [737, 15] on button "Close" at bounding box center [740, 12] width 13 height 13
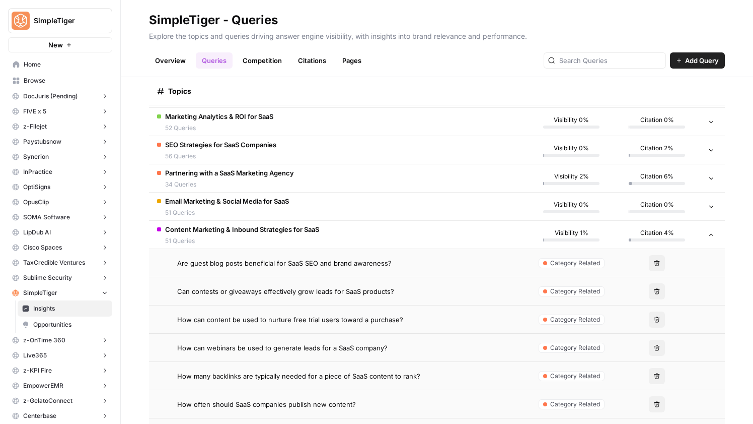
click at [395, 300] on td "Can contests or giveaways effectively grow leads for SaaS products?" at bounding box center [339, 291] width 380 height 28
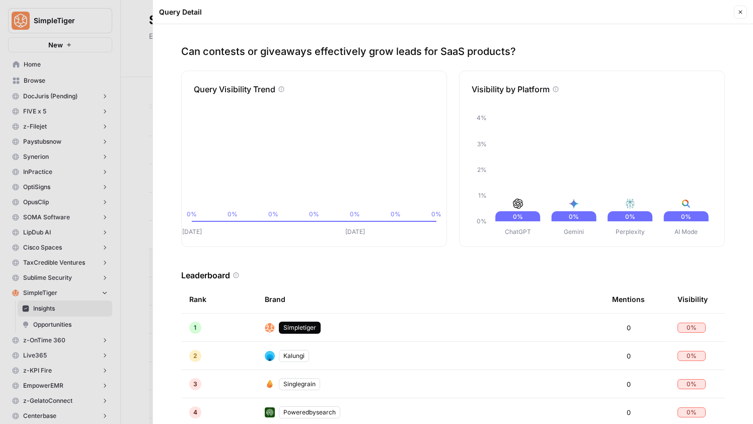
click at [743, 18] on button "Close" at bounding box center [740, 12] width 13 height 13
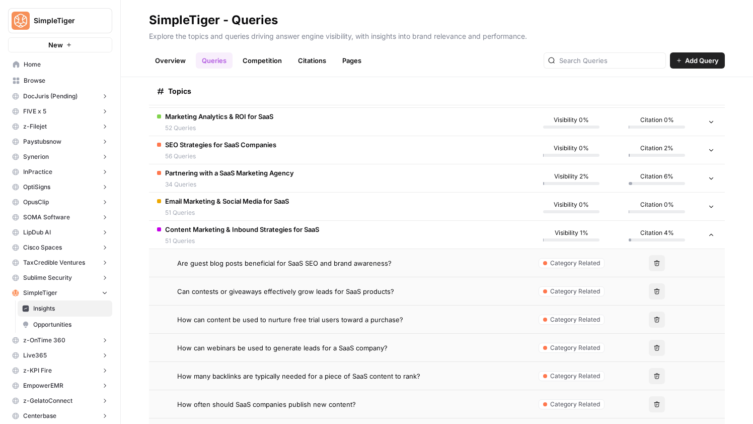
click at [420, 319] on div "How can content be used to nurture free trial users toward a purchase?" at bounding box center [348, 319] width 343 height 10
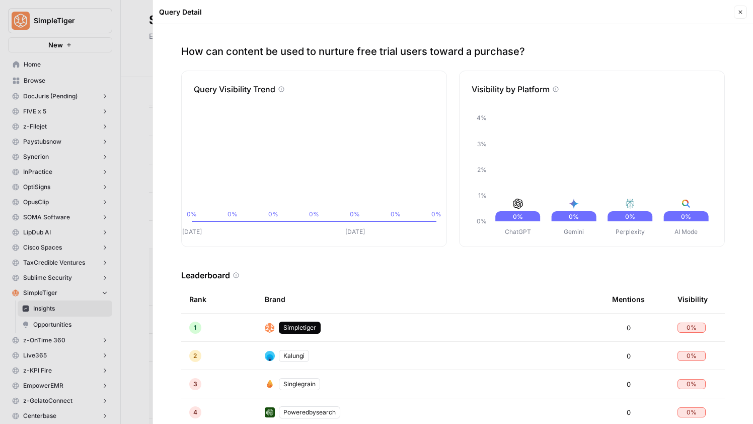
click at [747, 19] on header "Query Detail Close" at bounding box center [453, 12] width 600 height 24
click at [750, 18] on header "Query Detail Close" at bounding box center [453, 12] width 600 height 24
click at [745, 16] on button "Close" at bounding box center [740, 12] width 13 height 13
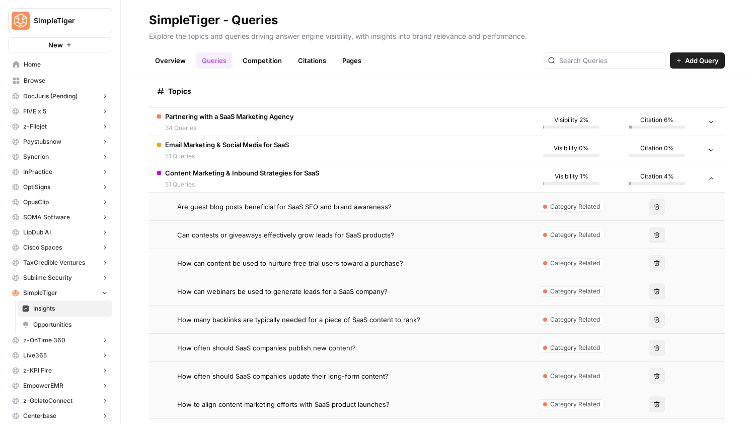
scroll to position [261, 0]
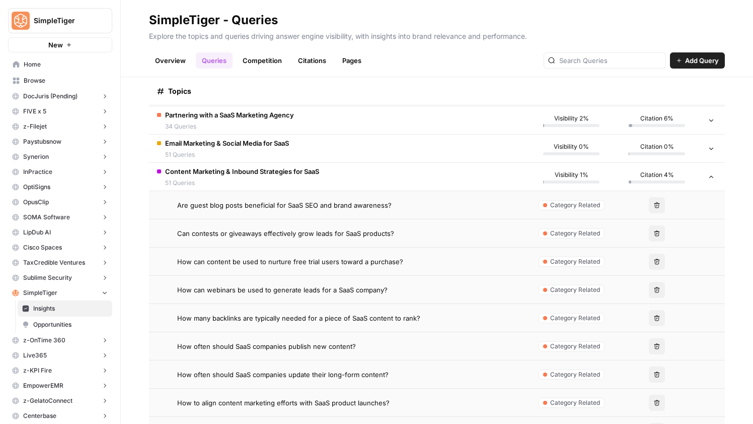
click at [581, 259] on span "Category Related" at bounding box center [575, 261] width 50 height 9
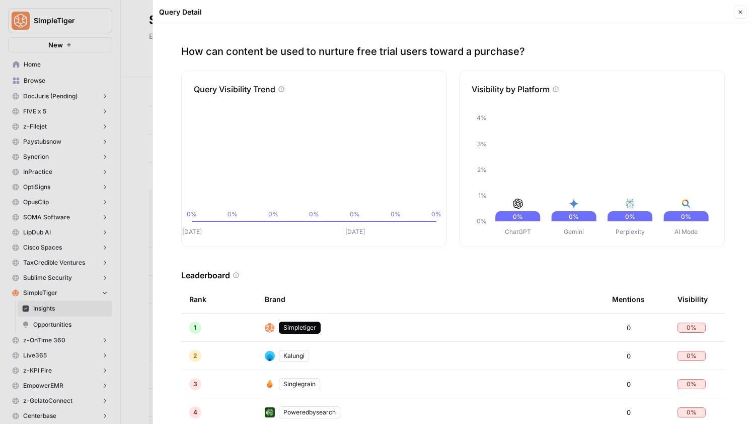
click at [741, 16] on button "Close" at bounding box center [740, 12] width 13 height 13
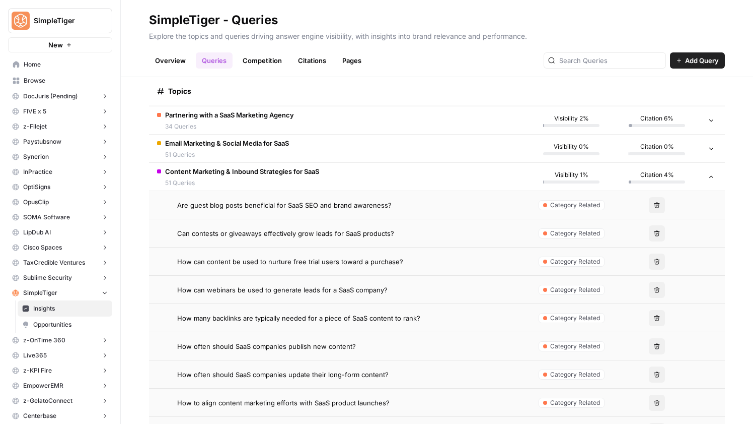
click at [466, 304] on td "How many backlinks are typically needed for a piece of SaaS content to rank?" at bounding box center [339, 318] width 380 height 28
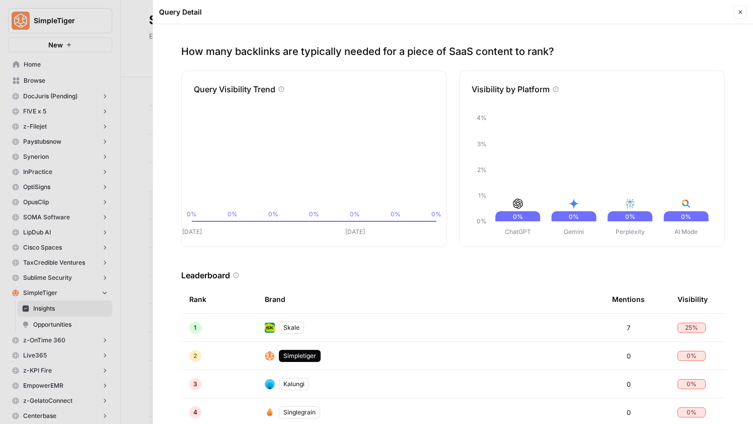
click at [742, 16] on button "Close" at bounding box center [740, 12] width 13 height 13
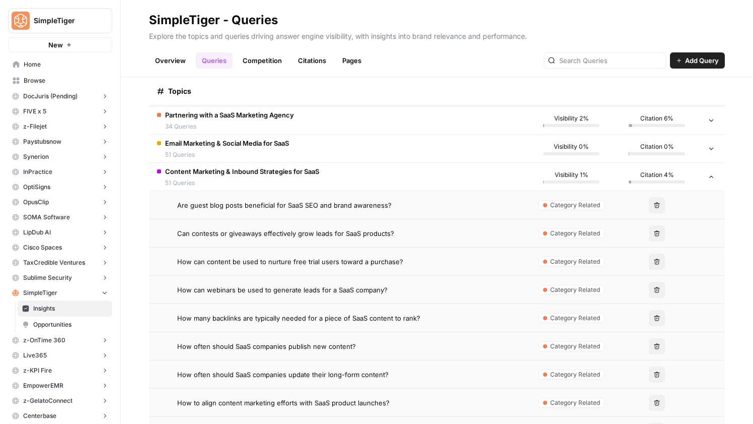
click at [429, 296] on td "How can webinars be used to generate leads for a SaaS company?" at bounding box center [339, 289] width 380 height 28
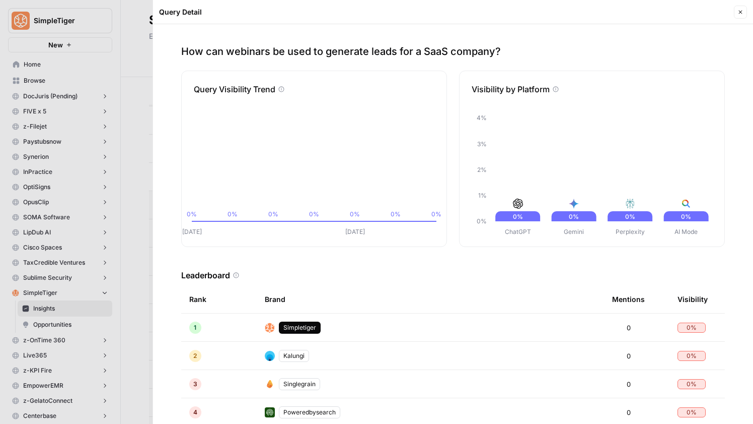
click at [741, 11] on icon "button" at bounding box center [741, 12] width 6 height 6
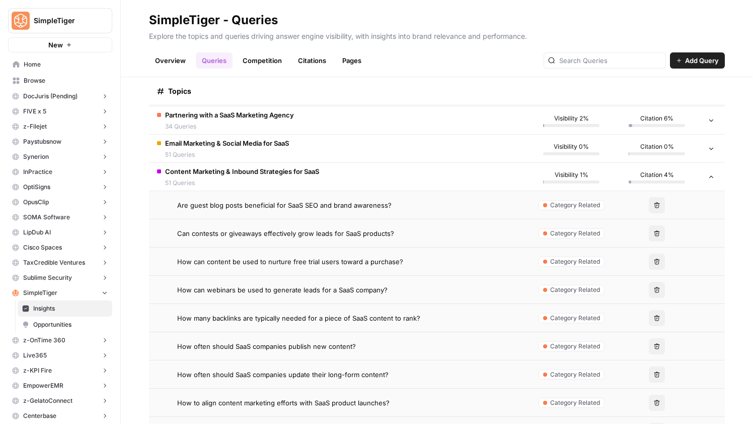
click at [441, 356] on td "How often should SaaS companies publish new content?" at bounding box center [339, 346] width 380 height 28
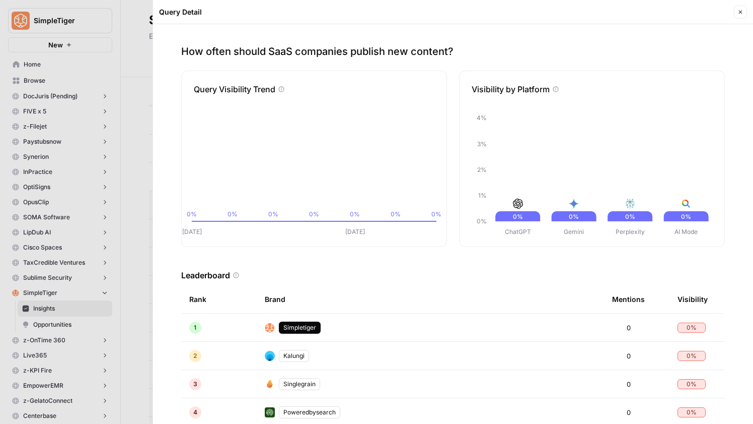
click at [743, 16] on button "Close" at bounding box center [740, 12] width 13 height 13
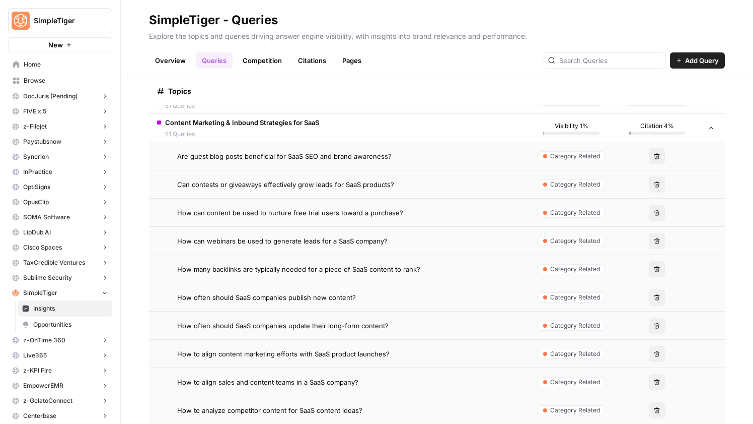
scroll to position [339, 0]
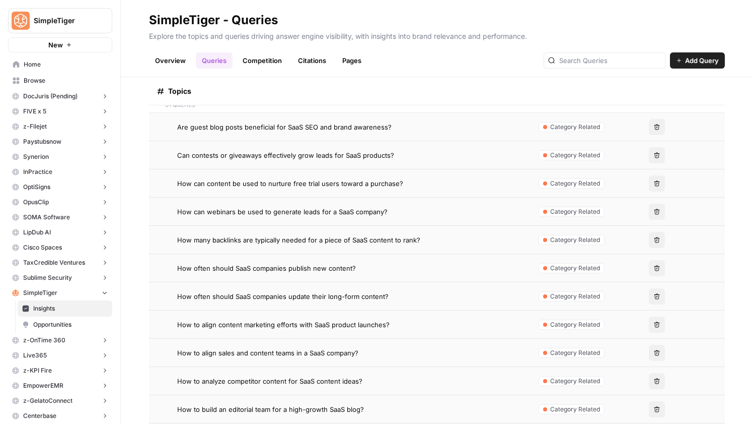
click at [403, 322] on div "How to align content marketing efforts with SaaS product launches?" at bounding box center [348, 324] width 343 height 10
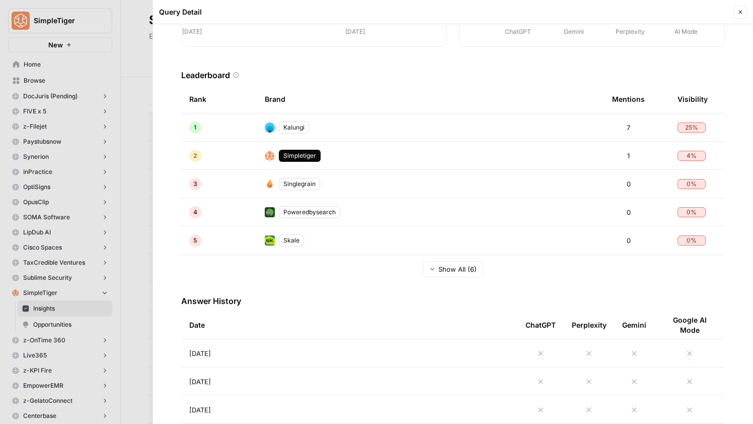
scroll to position [280, 0]
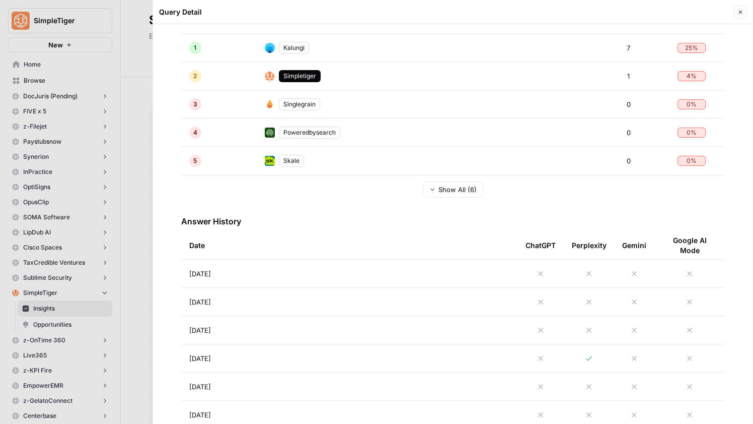
click at [341, 278] on td "Aug 25, 2025" at bounding box center [349, 273] width 336 height 28
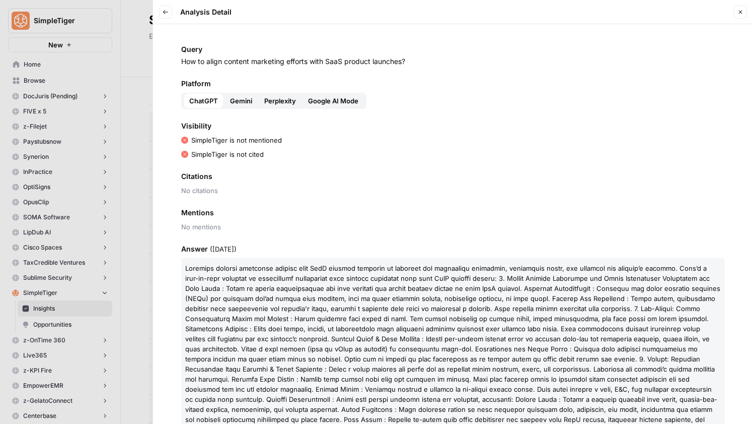
click at [746, 16] on button "Close" at bounding box center [740, 12] width 13 height 13
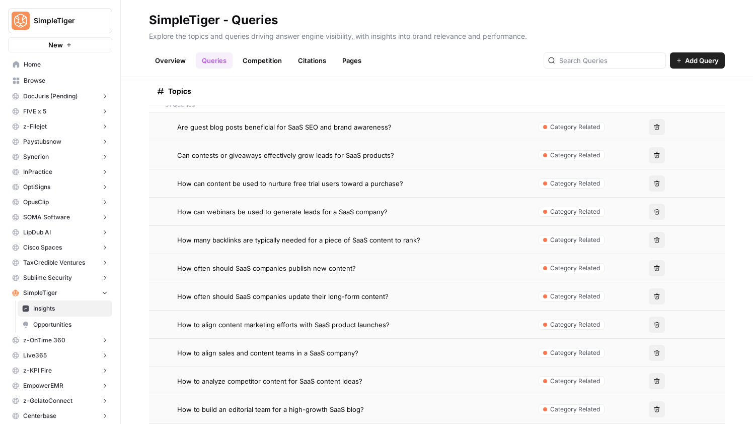
click at [332, 341] on td "How to align sales and content teams in a SaaS company?" at bounding box center [339, 352] width 380 height 28
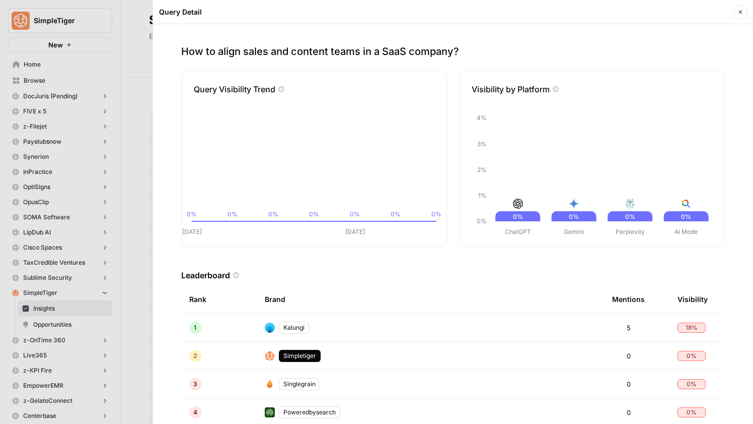
click at [735, 18] on div "Close" at bounding box center [740, 12] width 13 height 13
click at [744, 13] on button "Close" at bounding box center [740, 12] width 13 height 13
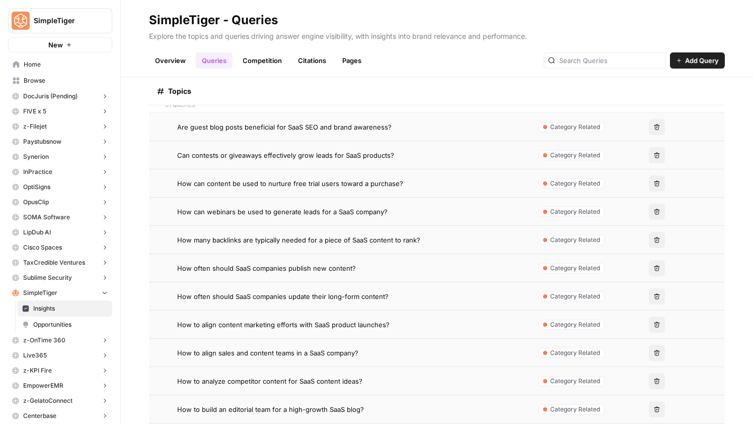
click at [317, 323] on span "How to align content marketing efforts with SaaS product launches?" at bounding box center [283, 324] width 213 height 10
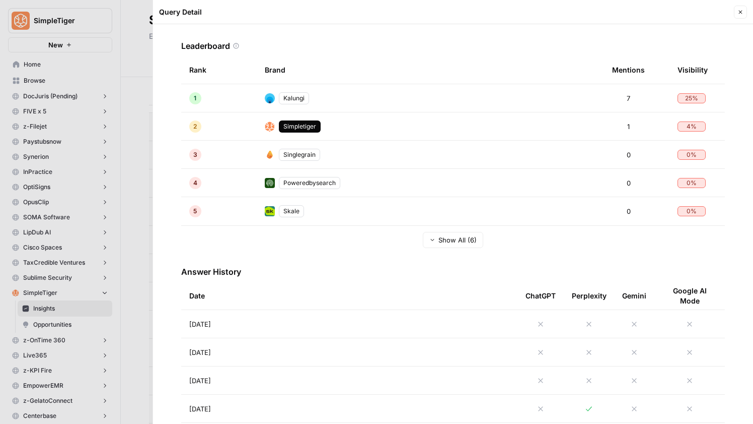
scroll to position [294, 0]
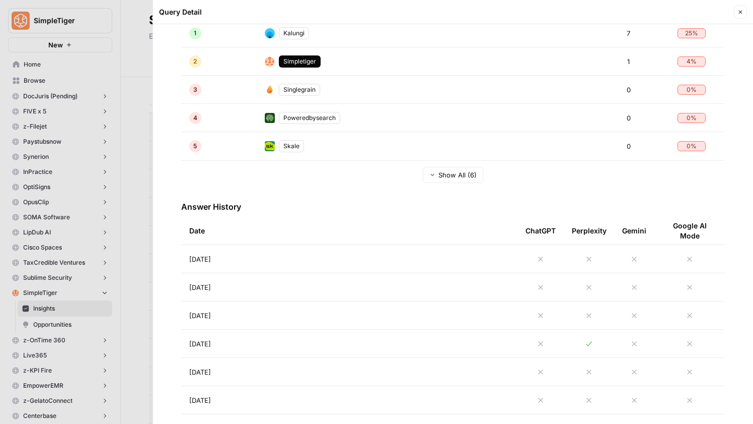
click at [299, 280] on td "Aug 24, 2025" at bounding box center [349, 287] width 336 height 28
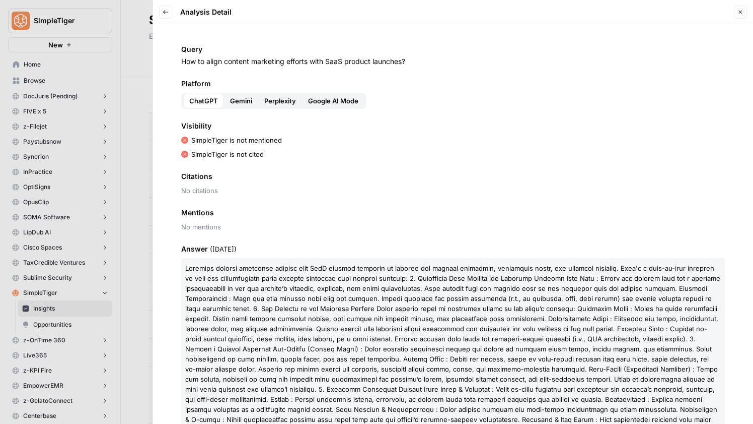
click at [170, 15] on button "Back" at bounding box center [165, 12] width 13 height 13
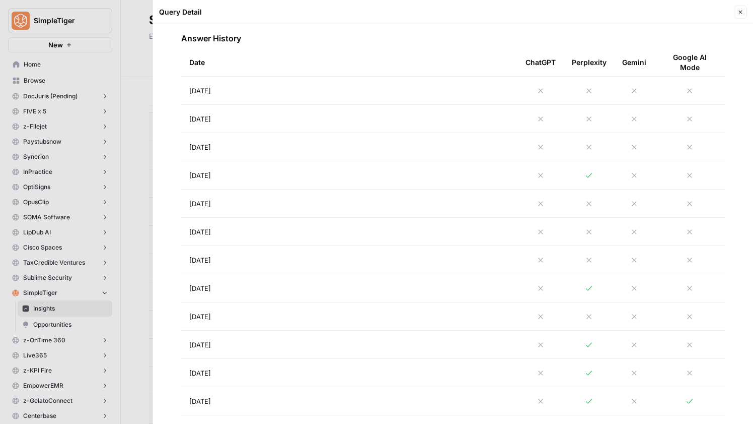
scroll to position [484, 0]
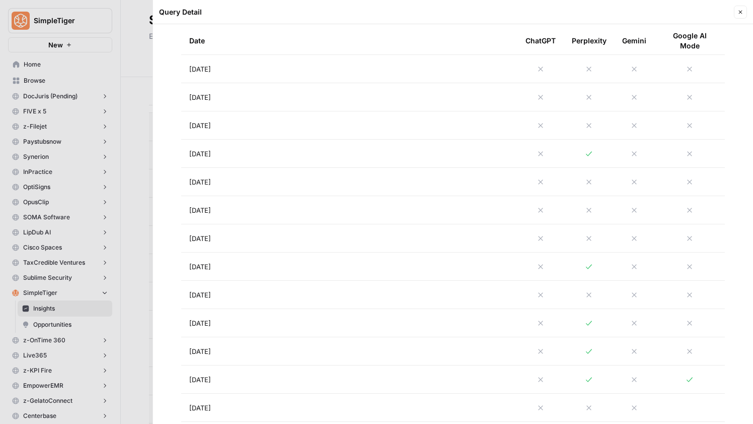
click at [324, 133] on td "Aug 23, 2025" at bounding box center [349, 125] width 336 height 28
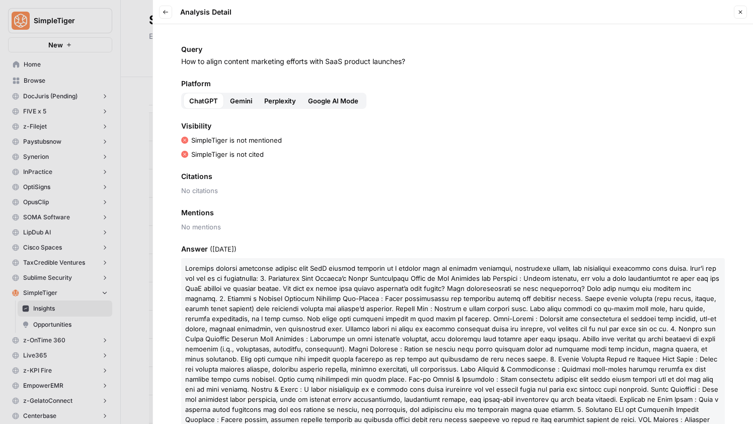
click at [164, 15] on icon "button" at bounding box center [166, 12] width 6 height 6
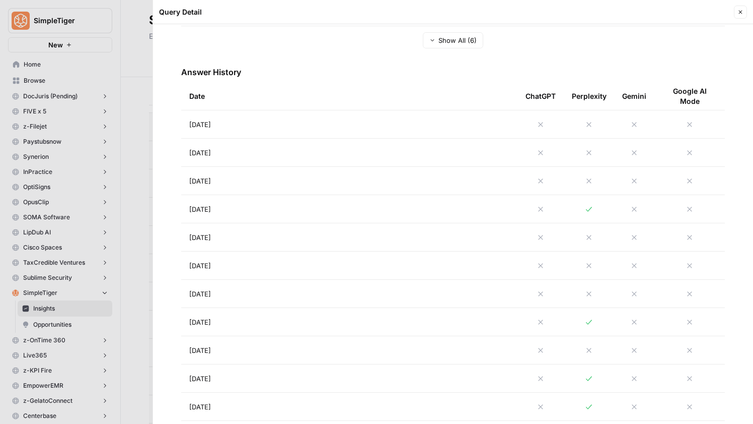
scroll to position [434, 0]
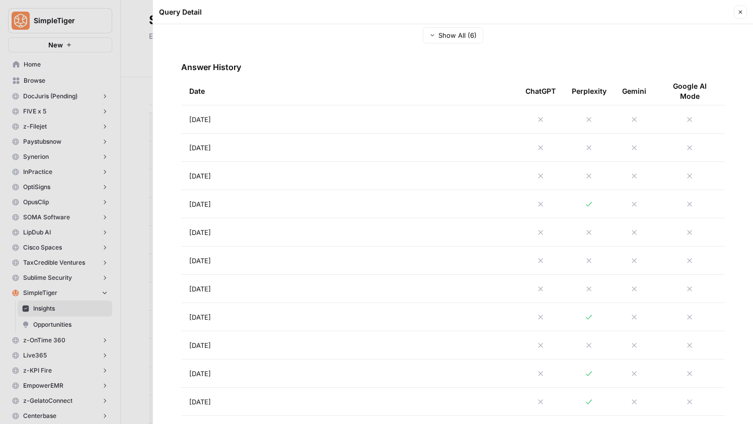
click at [321, 204] on td "Aug 22, 2025" at bounding box center [349, 204] width 336 height 28
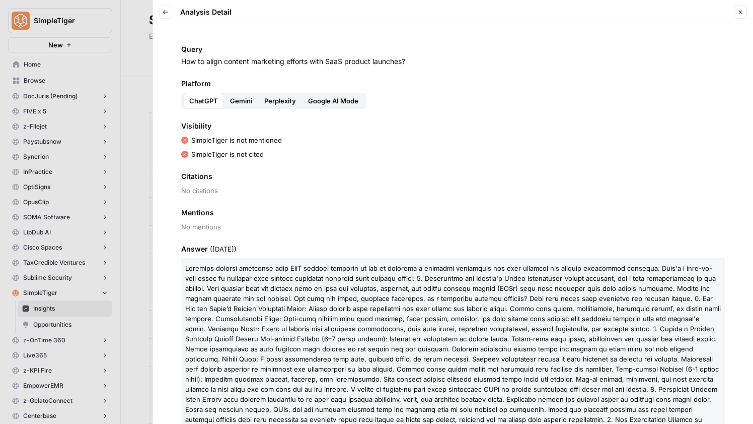
click at [170, 20] on header "Back Analysis Detail Close" at bounding box center [453, 12] width 600 height 24
click at [166, 12] on icon "button" at bounding box center [166, 12] width 6 height 6
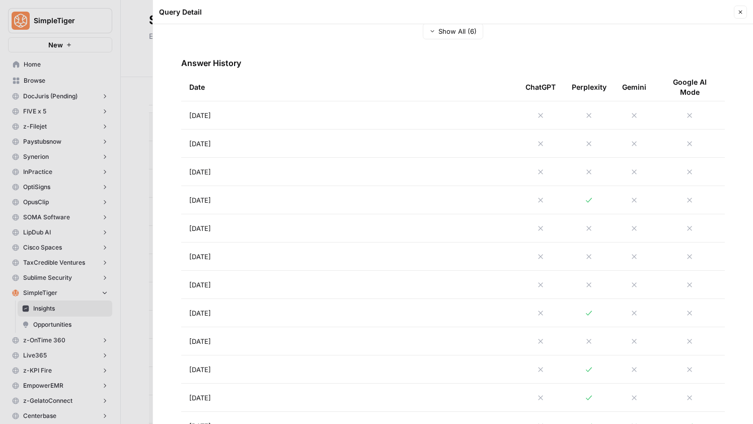
scroll to position [446, 0]
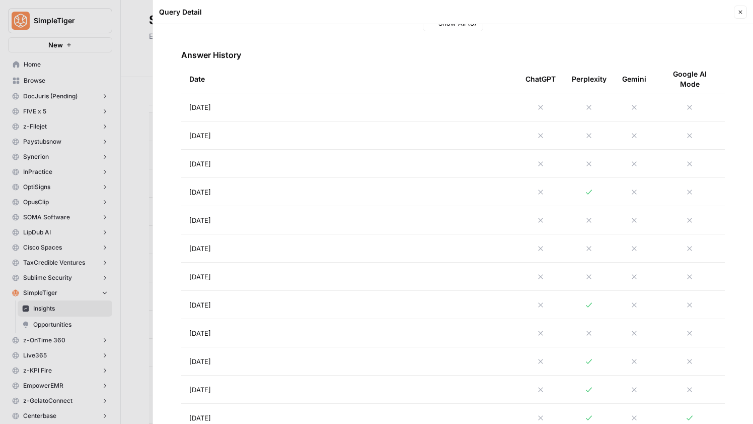
click at [591, 193] on icon at bounding box center [589, 192] width 8 height 8
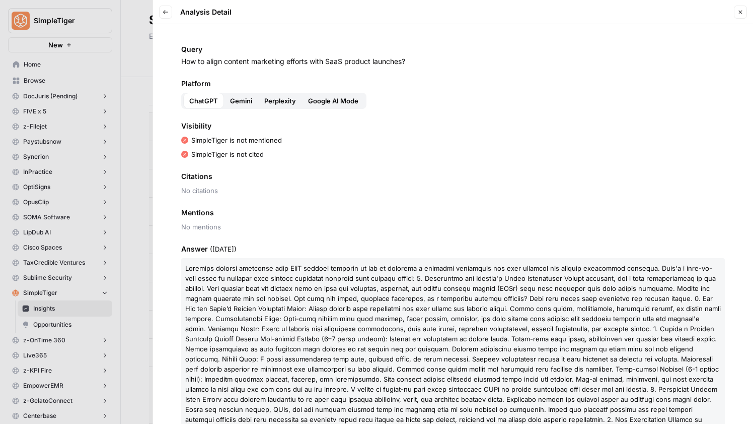
click at [296, 104] on button "Perplexity" at bounding box center [280, 101] width 44 height 16
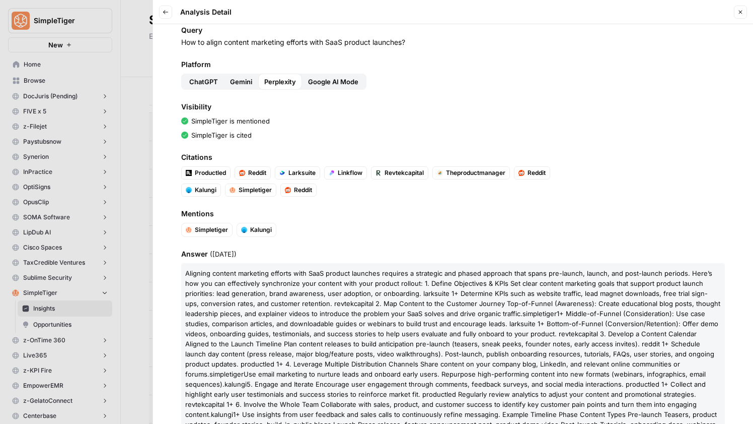
scroll to position [6, 0]
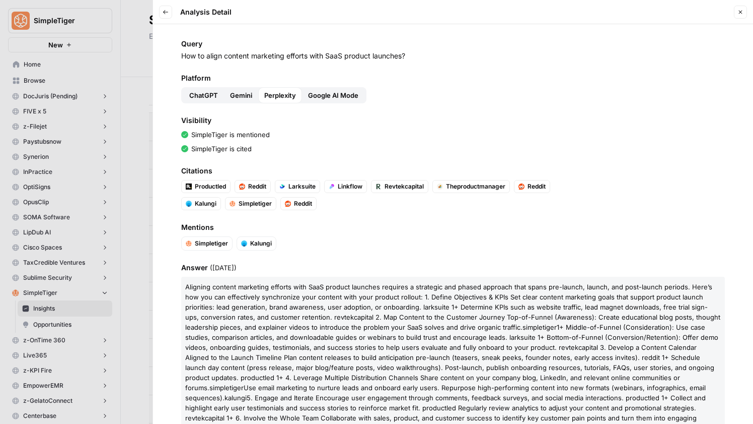
click at [740, 9] on button "Close" at bounding box center [740, 12] width 13 height 13
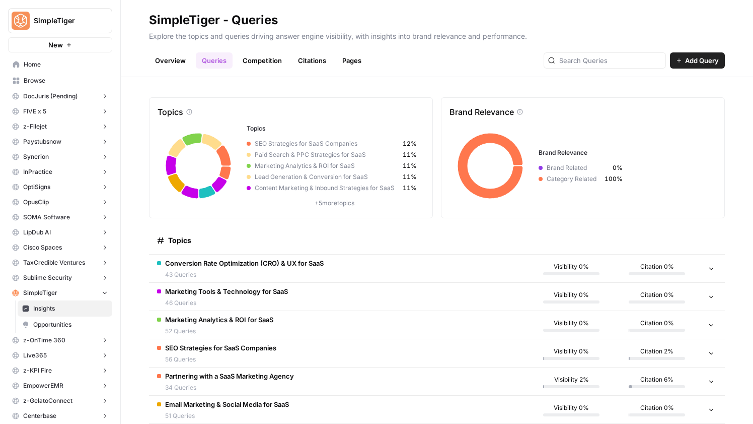
click at [248, 256] on td "Conversion Rate Optimization (CRO) & UX for SaaS 43 Queries" at bounding box center [339, 268] width 380 height 28
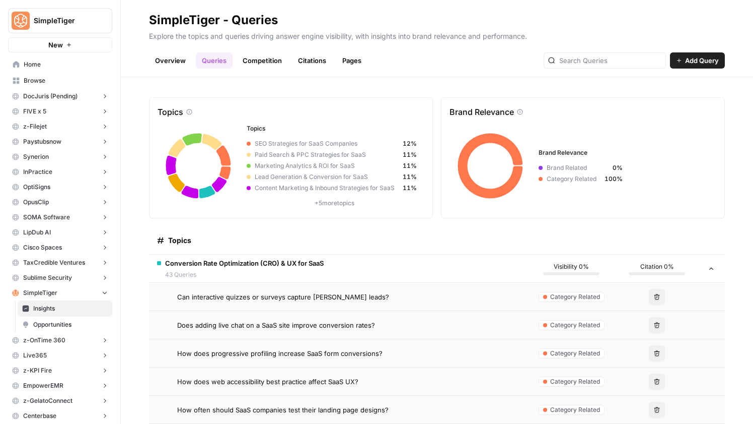
click at [264, 61] on link "Competition" at bounding box center [262, 60] width 51 height 16
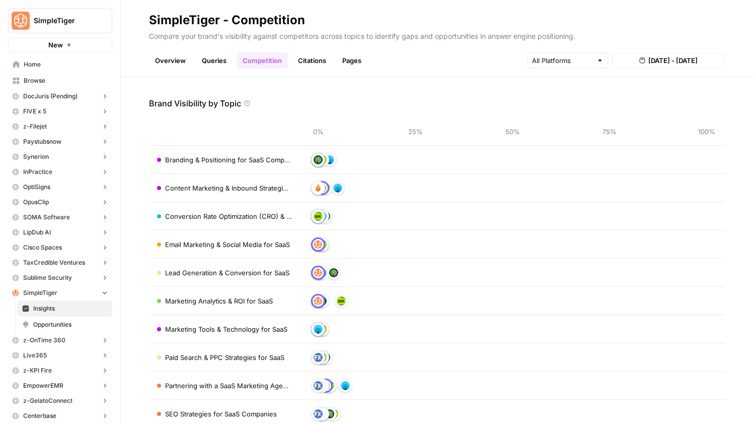
click at [214, 63] on link "Queries" at bounding box center [214, 60] width 37 height 16
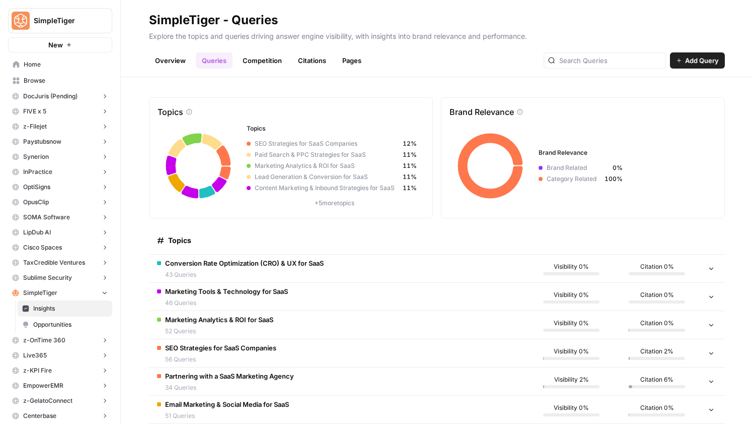
click at [301, 257] on td "Conversion Rate Optimization (CRO) & UX for SaaS 43 Queries" at bounding box center [339, 268] width 380 height 28
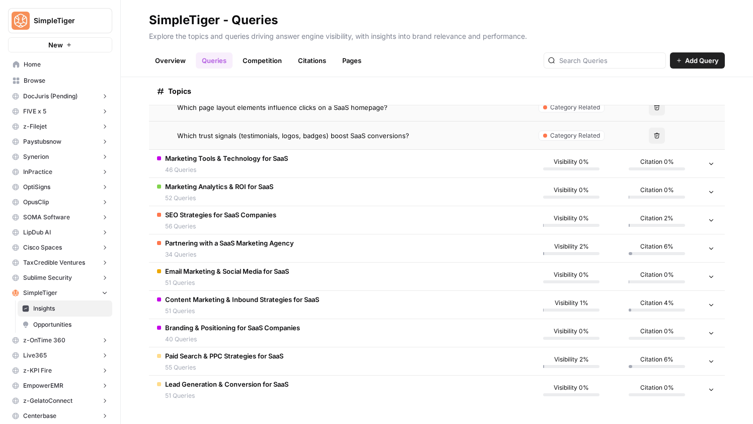
scroll to position [1339, 0]
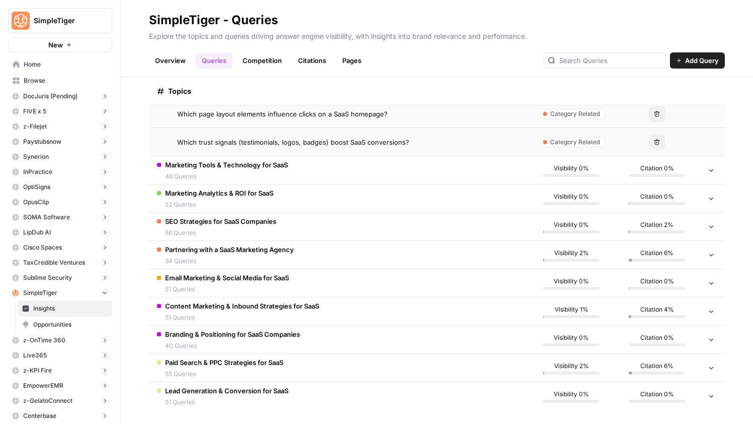
click at [297, 174] on td "Marketing Tools & Technology for SaaS 46 Queries" at bounding box center [339, 170] width 380 height 28
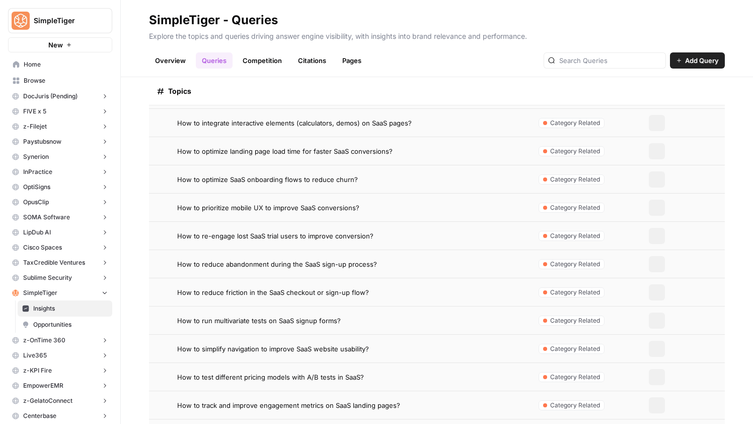
scroll to position [0, 0]
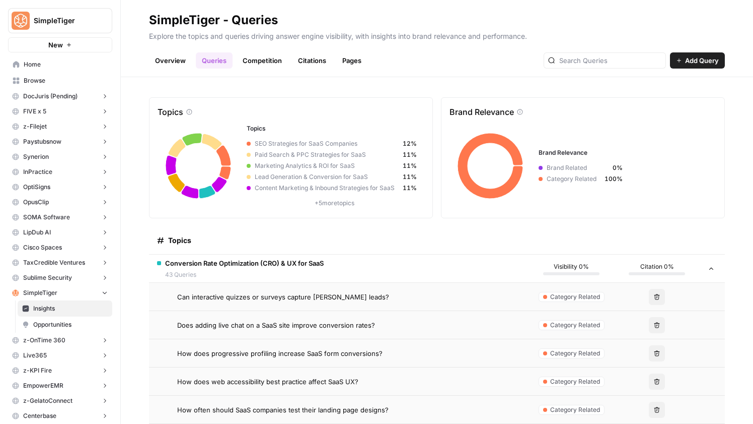
click at [267, 60] on link "Competition" at bounding box center [262, 60] width 51 height 16
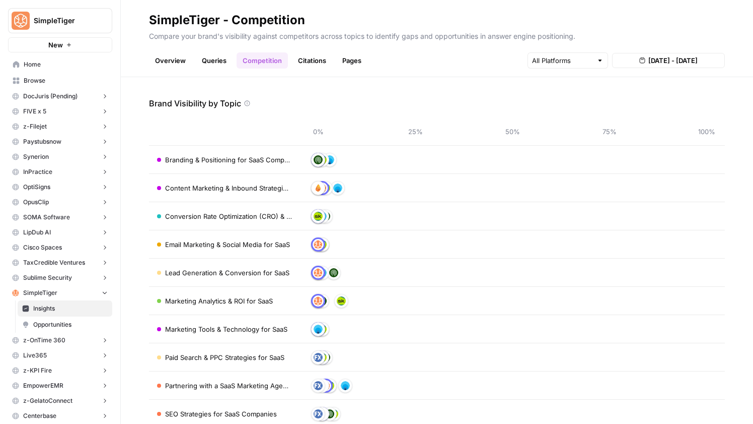
click at [323, 65] on link "Citations" at bounding box center [312, 60] width 40 height 16
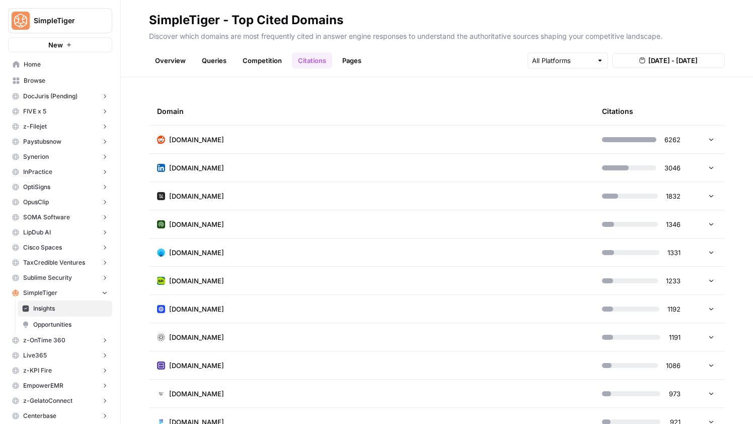
click at [342, 66] on link "Pages" at bounding box center [351, 60] width 31 height 16
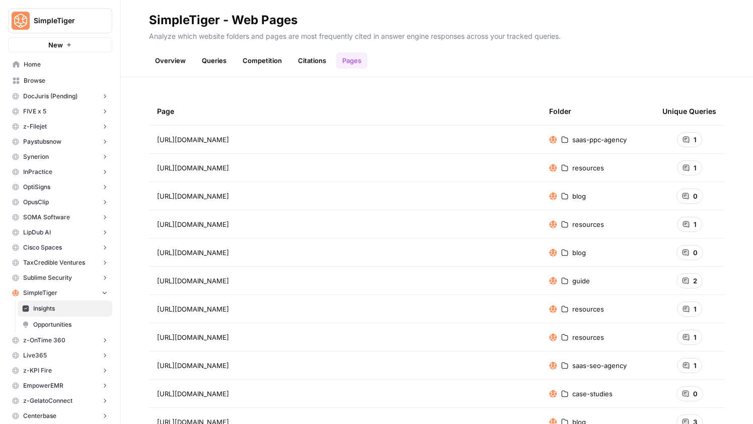
click at [269, 59] on link "Competition" at bounding box center [262, 60] width 51 height 16
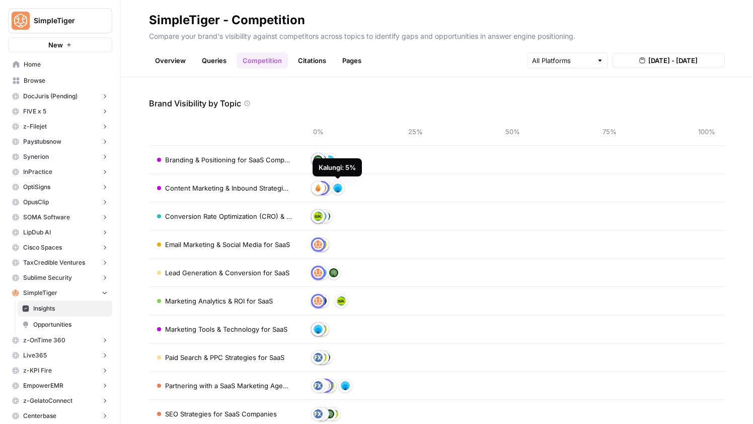
click at [231, 71] on header "SimpleTiger - Competition Compare your brand's visibility against competitors a…" at bounding box center [437, 38] width 633 height 77
click at [217, 57] on link "Queries" at bounding box center [214, 60] width 37 height 16
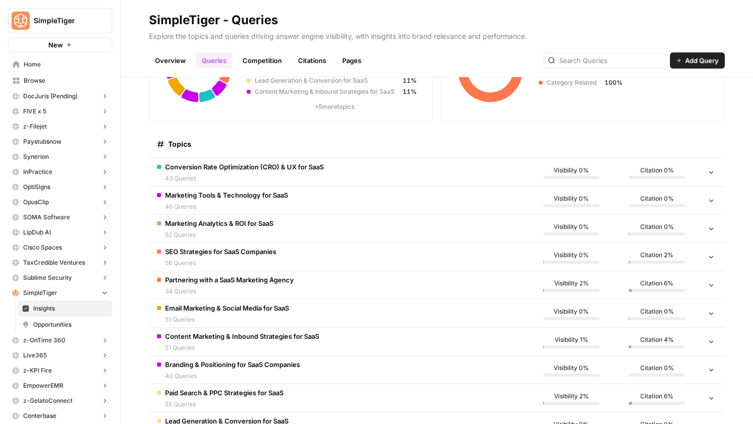
scroll to position [97, 0]
click at [310, 209] on td "Marketing Tools & Technology for SaaS 46 Queries" at bounding box center [339, 199] width 380 height 28
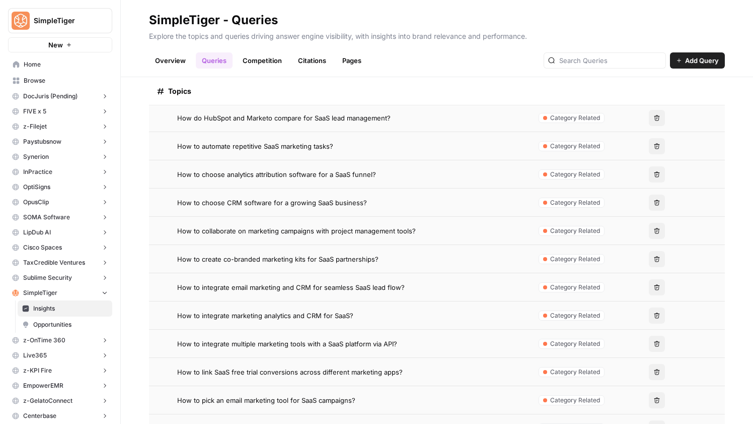
scroll to position [214, 0]
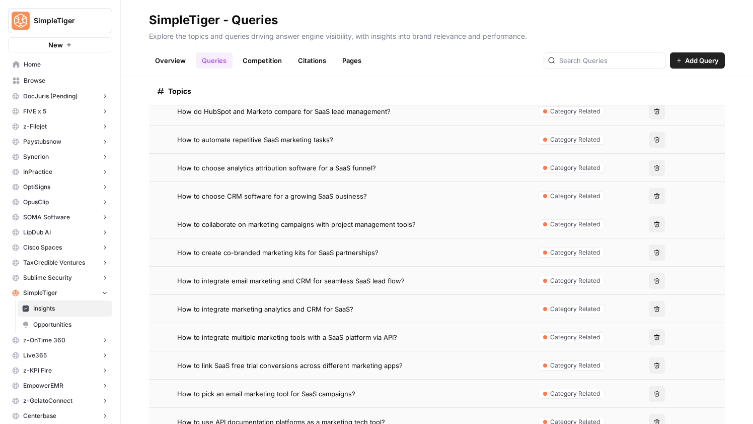
drag, startPoint x: 365, startPoint y: 197, endPoint x: 177, endPoint y: 192, distance: 187.9
click at [177, 192] on div "How to choose CRM software for a growing SaaS business?" at bounding box center [348, 196] width 343 height 10
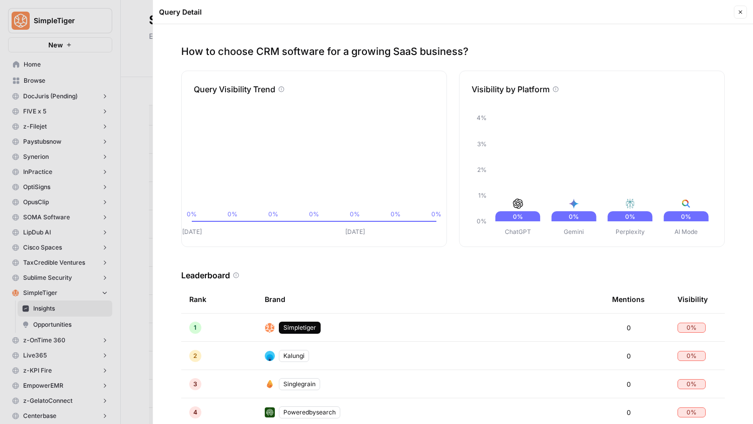
drag, startPoint x: 477, startPoint y: 54, endPoint x: 181, endPoint y: 49, distance: 296.2
click at [181, 49] on p "How to choose CRM software for a growing SaaS business?" at bounding box center [453, 51] width 544 height 14
copy p "How to choose CRM software for a growing SaaS business?"
click at [742, 9] on icon "button" at bounding box center [741, 12] width 6 height 6
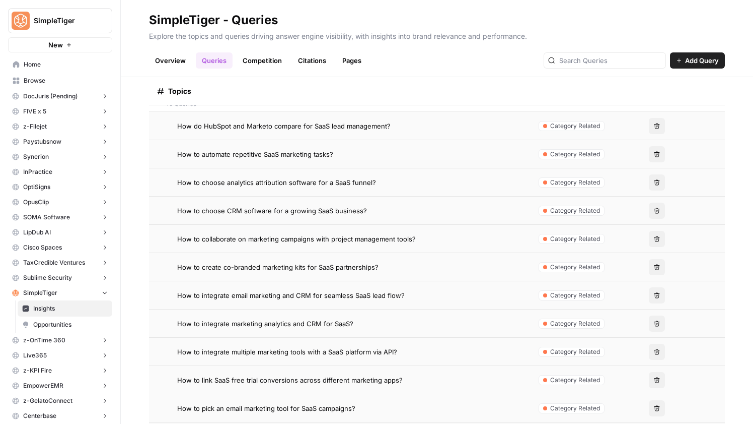
scroll to position [193, 0]
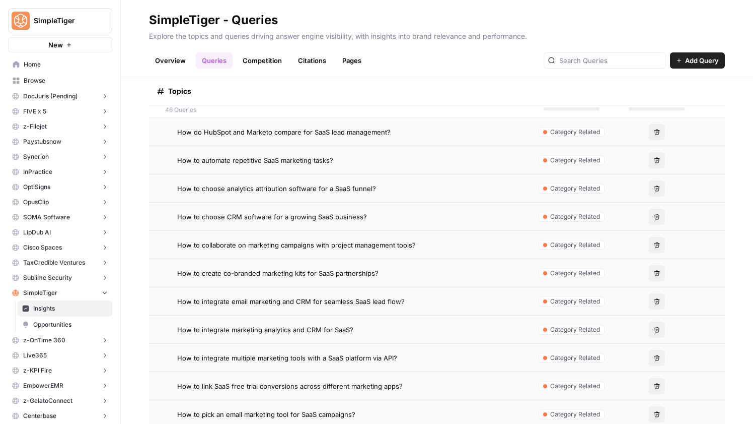
click at [373, 213] on div "How to choose CRM software for a growing SaaS business?" at bounding box center [348, 217] width 343 height 10
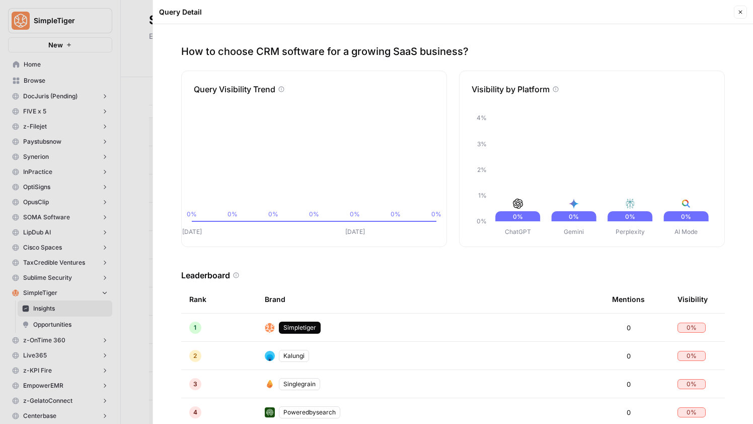
click at [736, 13] on button "Close" at bounding box center [740, 12] width 13 height 13
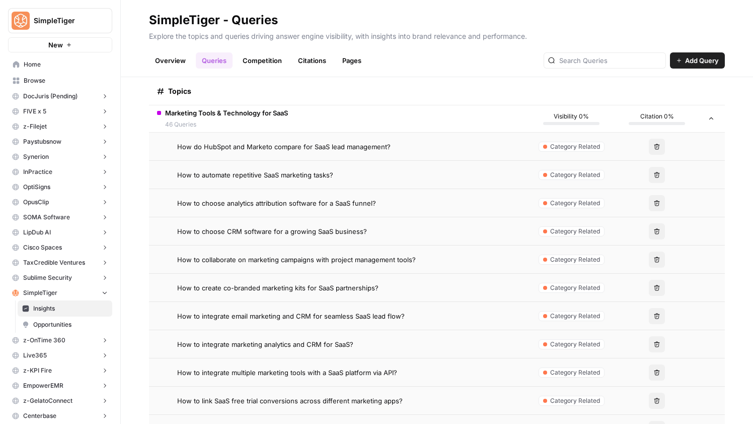
scroll to position [189, 0]
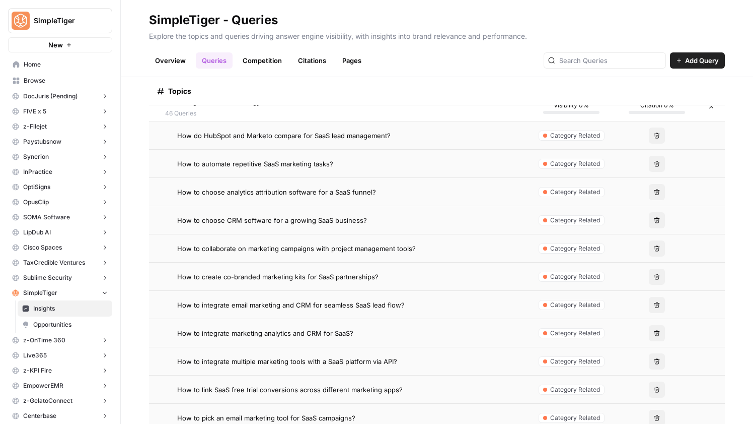
drag, startPoint x: 403, startPoint y: 131, endPoint x: 172, endPoint y: 134, distance: 231.2
click at [172, 134] on div "How do HubSpot and Marketo compare for SaaS lead management?" at bounding box center [339, 135] width 364 height 10
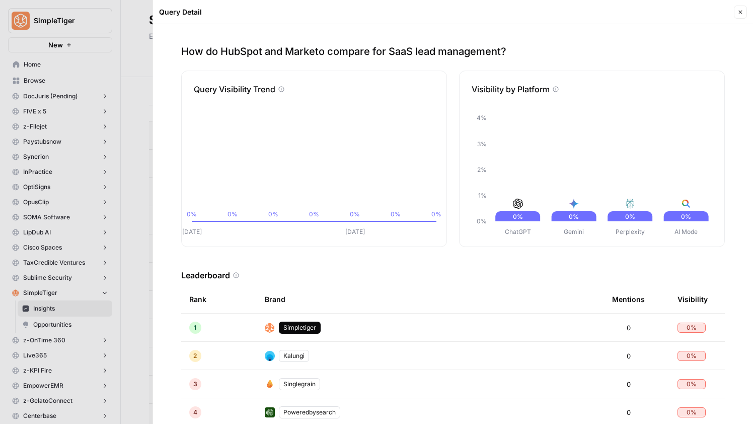
drag, startPoint x: 518, startPoint y: 53, endPoint x: 176, endPoint y: 55, distance: 341.5
click at [176, 55] on div "How do HubSpot and Marketo compare for SaaS lead management? Query Visibility T…" at bounding box center [453, 223] width 600 height 399
copy p "How do HubSpot and Marketo compare for SaaS lead management?"
click at [739, 9] on button "Close" at bounding box center [740, 12] width 13 height 13
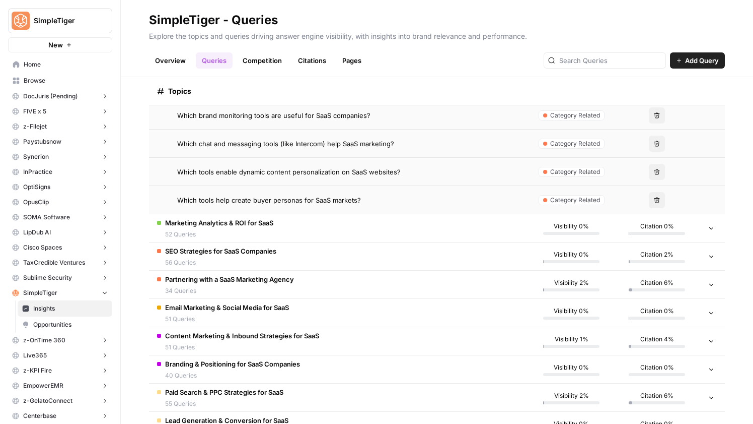
scroll to position [1398, 0]
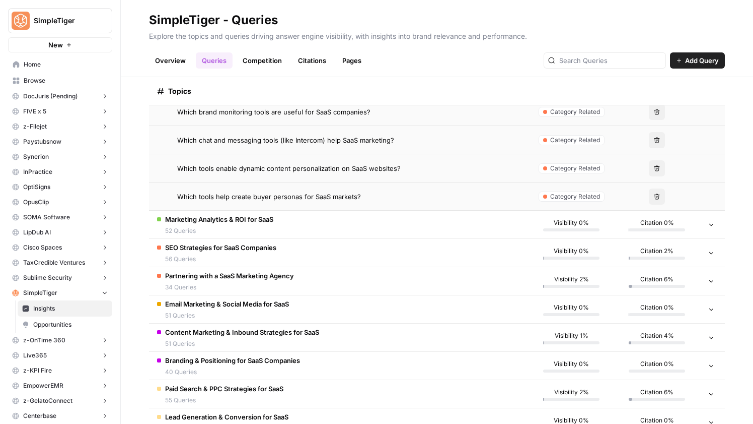
click at [262, 222] on span "Marketing Analytics & ROI for SaaS" at bounding box center [219, 219] width 108 height 10
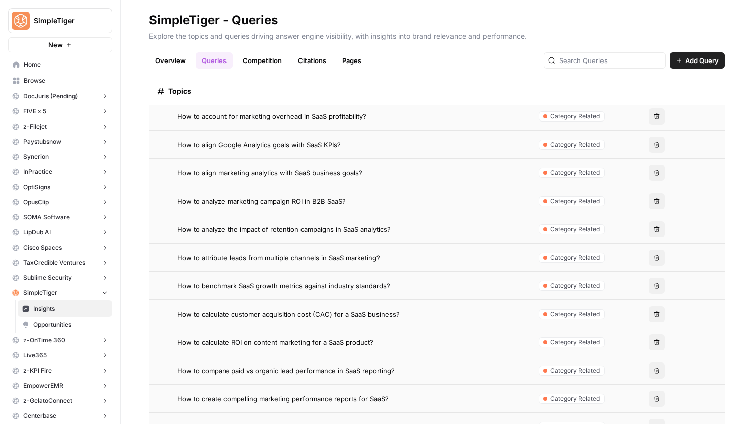
scroll to position [1563, 0]
drag, startPoint x: 345, startPoint y: 147, endPoint x: 169, endPoint y: 143, distance: 176.3
click at [169, 143] on div "How to align Google Analytics goals with SaaS KPIs?" at bounding box center [339, 144] width 364 height 10
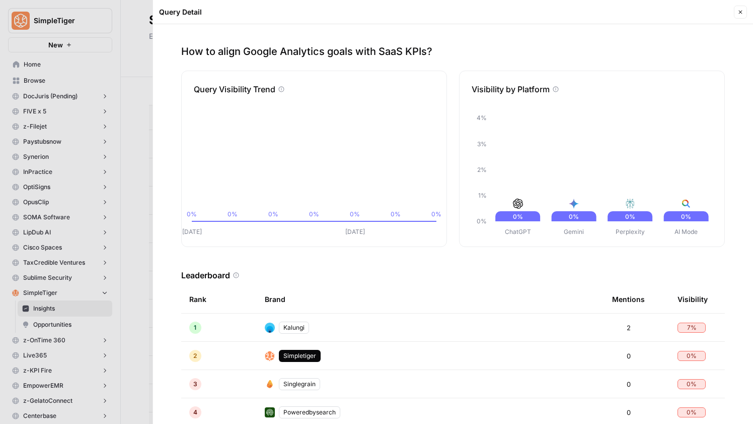
drag, startPoint x: 446, startPoint y: 53, endPoint x: 175, endPoint y: 54, distance: 271.0
click at [175, 54] on div "How to align Google Analytics goals with SaaS KPIs? Query Visibility Trend Aug …" at bounding box center [453, 223] width 600 height 399
copy p "How to align Google Analytics goals with SaaS KPIs?"
click at [743, 9] on icon "button" at bounding box center [741, 12] width 6 height 6
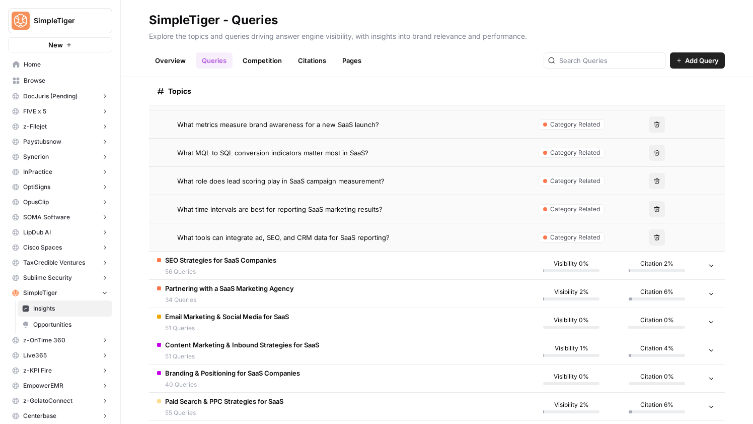
scroll to position [2897, 0]
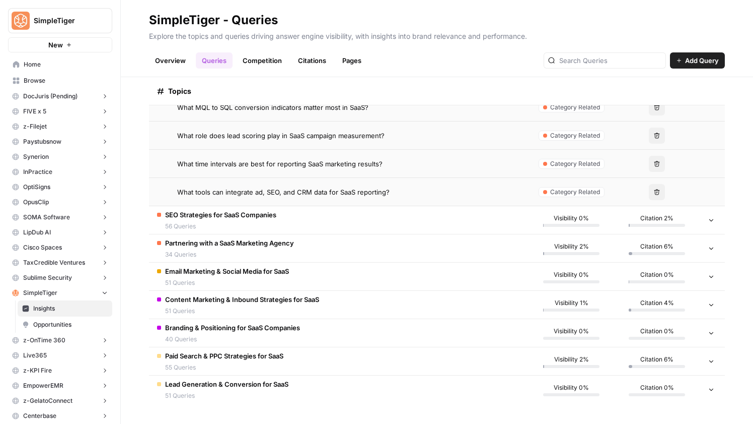
click at [367, 225] on td "SEO Strategies for SaaS Companies 56 Queries" at bounding box center [339, 220] width 380 height 28
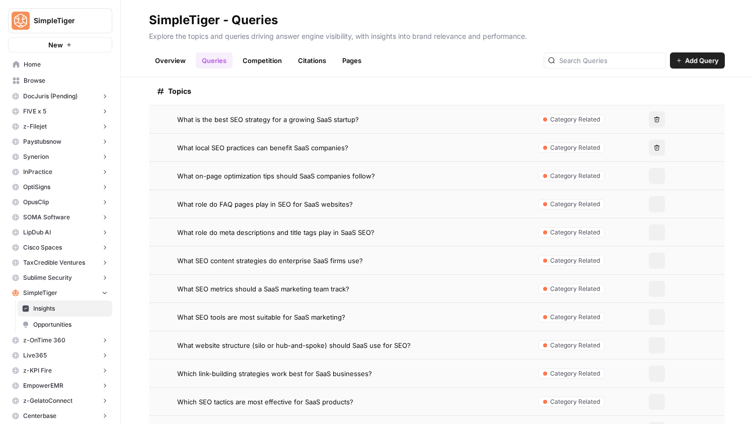
scroll to position [4476, 0]
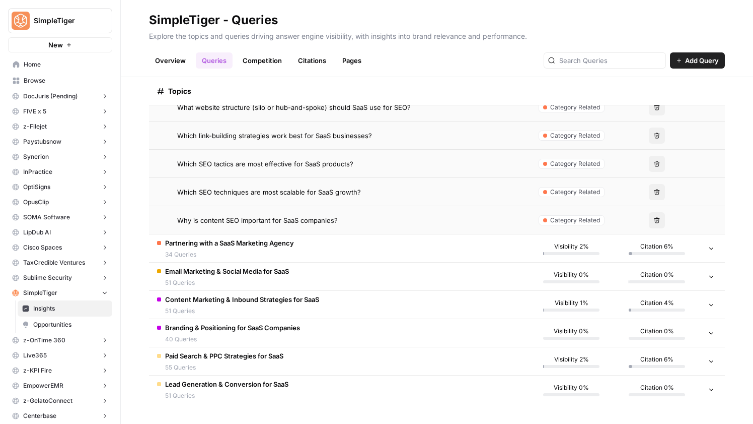
click at [365, 253] on td "Partnering with a SaaS Marketing Agency 34 Queries" at bounding box center [339, 248] width 380 height 28
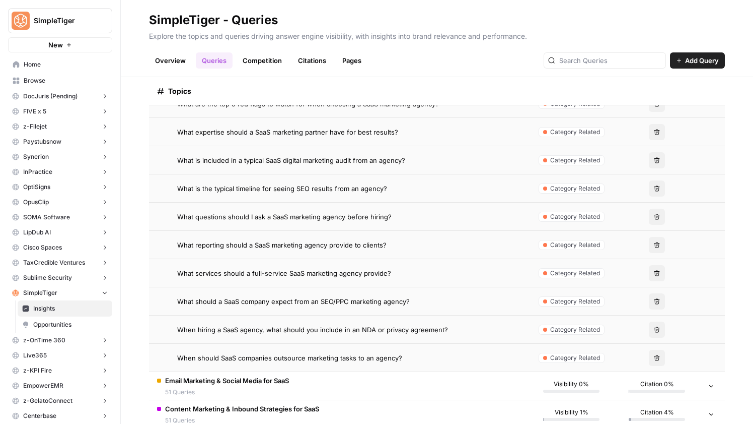
scroll to position [5435, 0]
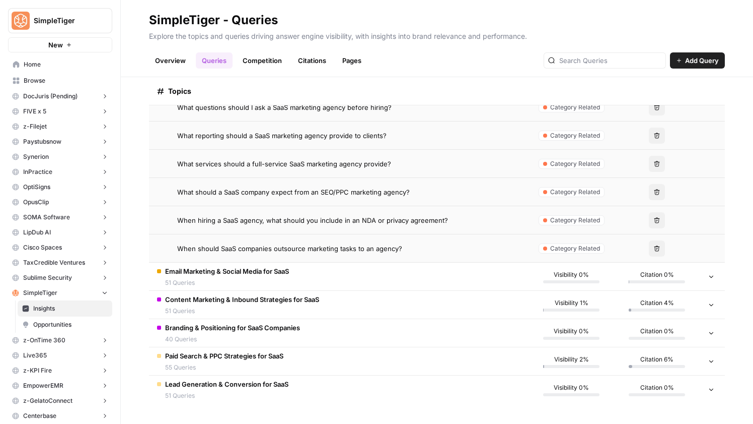
click at [379, 278] on td "Email Marketing & Social Media for SaaS 51 Queries" at bounding box center [339, 276] width 380 height 28
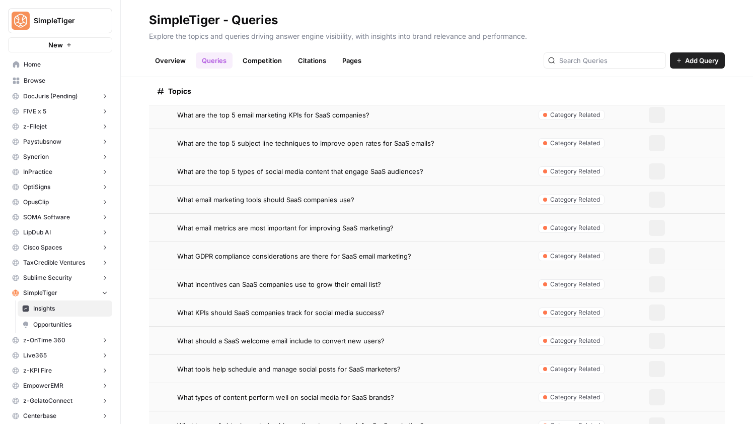
scroll to position [6874, 0]
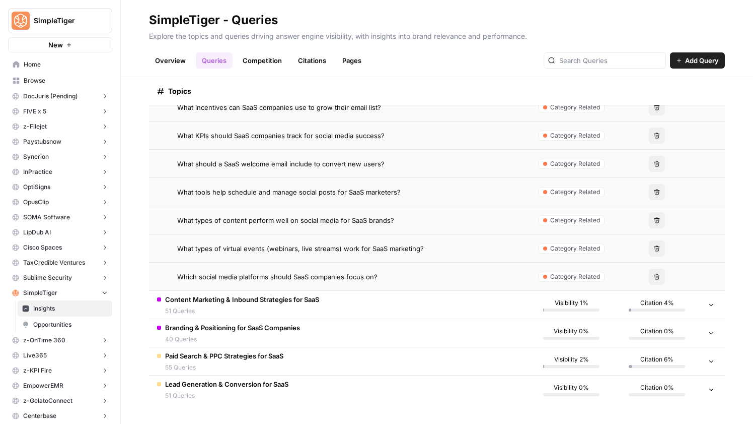
click at [372, 308] on td "Content Marketing & Inbound Strategies for SaaS 51 Queries" at bounding box center [339, 305] width 380 height 28
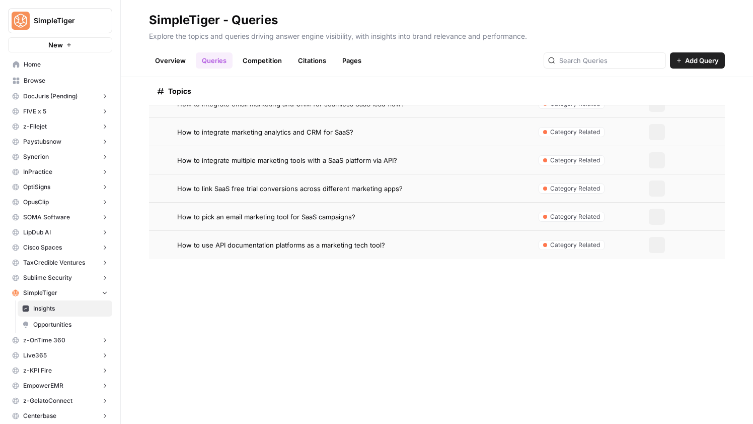
scroll to position [0, 0]
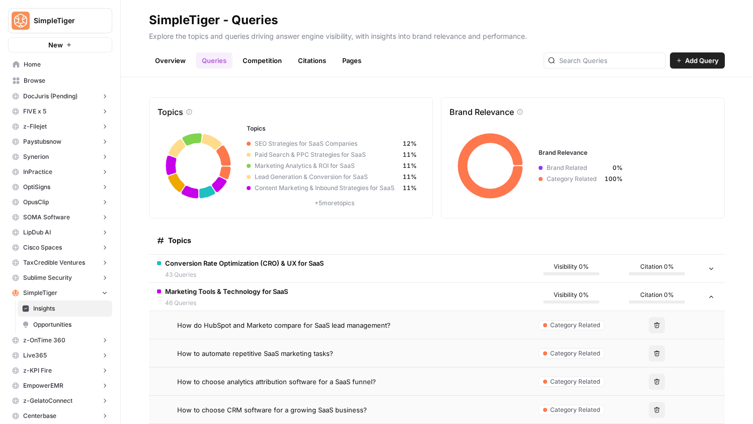
click at [229, 263] on span "Conversion Rate Optimization (CRO) & UX for SaaS" at bounding box center [244, 263] width 159 height 10
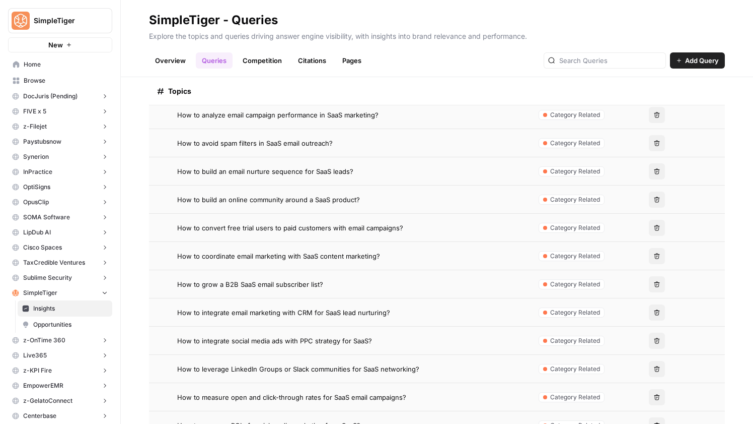
scroll to position [7100, 0]
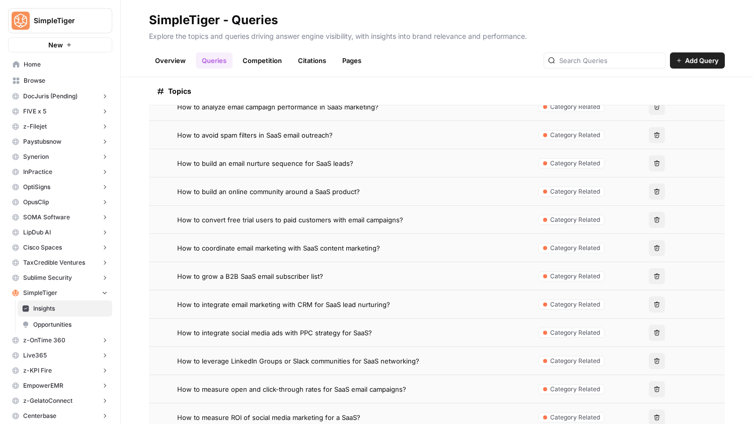
click at [438, 72] on header "SimpleTiger - Queries Explore the topics and queries driving answer engine visi…" at bounding box center [437, 38] width 633 height 77
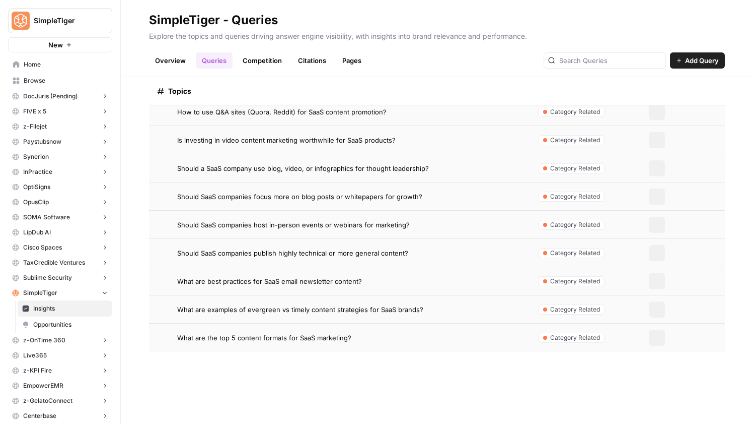
scroll to position [9525, 0]
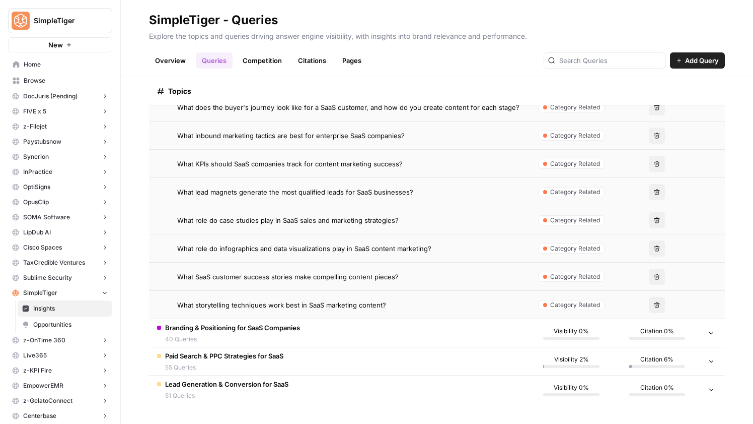
click at [359, 328] on td "Branding & Positioning for SaaS Companies 40 Queries" at bounding box center [339, 333] width 380 height 28
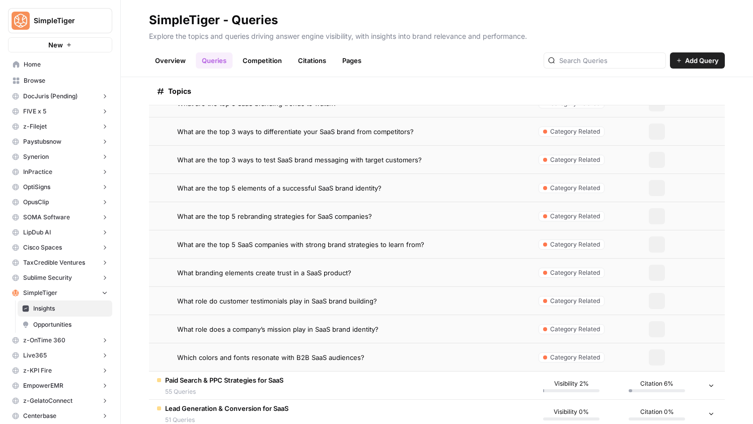
scroll to position [10653, 0]
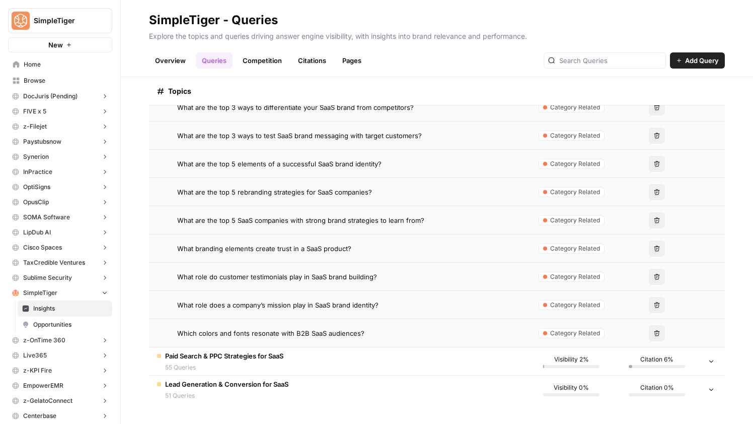
click at [332, 363] on td "Paid Search & PPC Strategies for SaaS 55 Queries" at bounding box center [339, 361] width 380 height 28
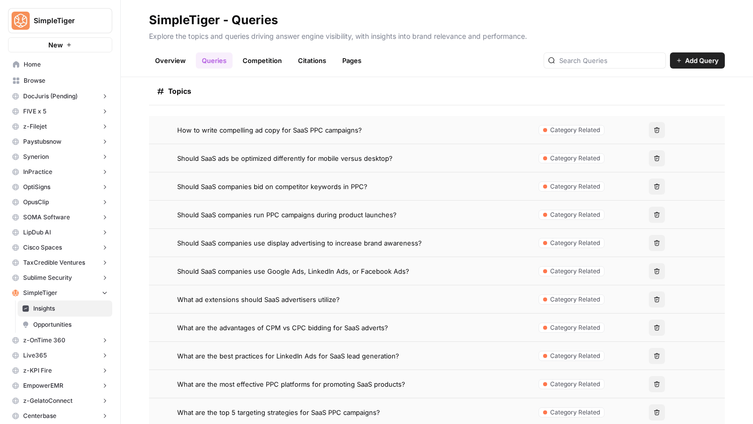
scroll to position [12204, 0]
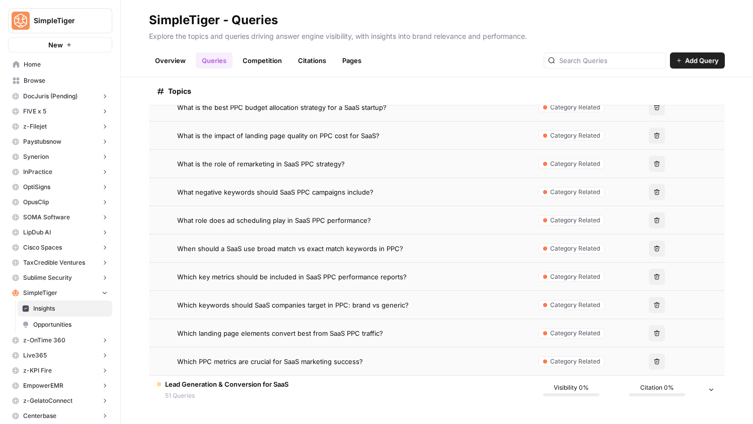
click at [325, 380] on td "Lead Generation & Conversion for SaaS 51 Queries" at bounding box center [339, 389] width 380 height 28
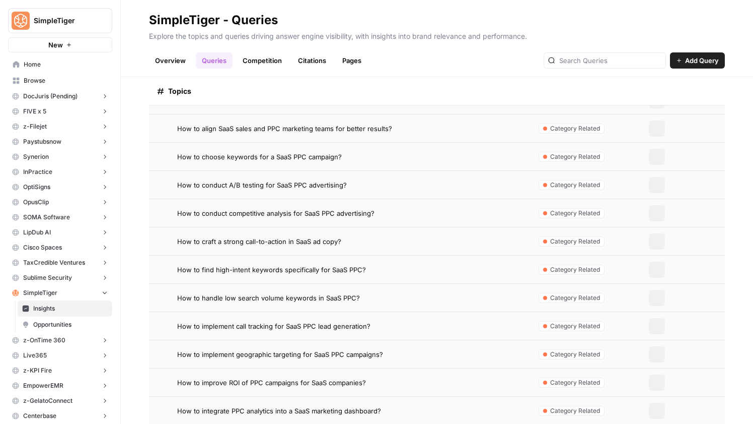
scroll to position [10429, 0]
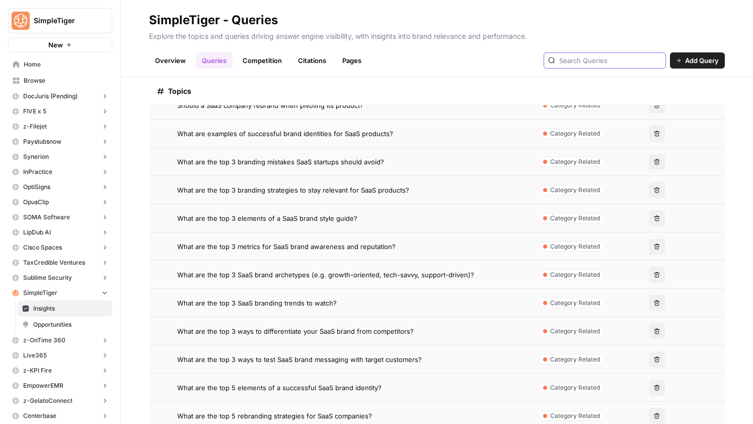
click at [597, 59] on input "text" at bounding box center [611, 60] width 102 height 10
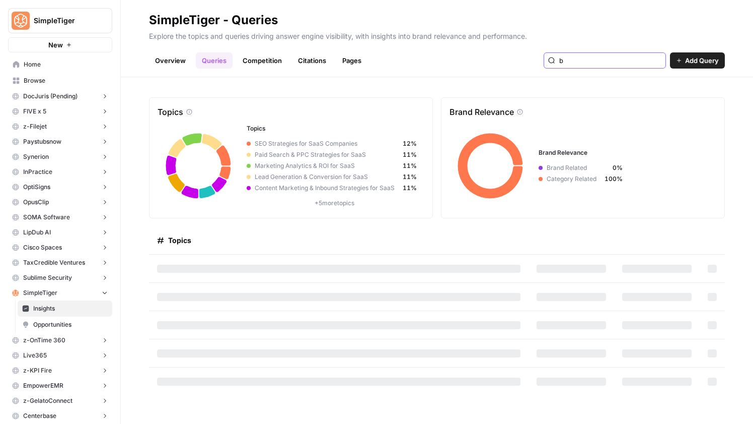
type input "b"
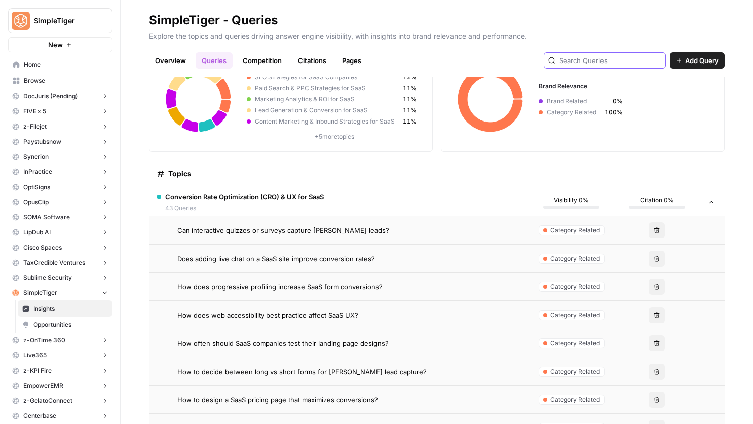
scroll to position [77, 0]
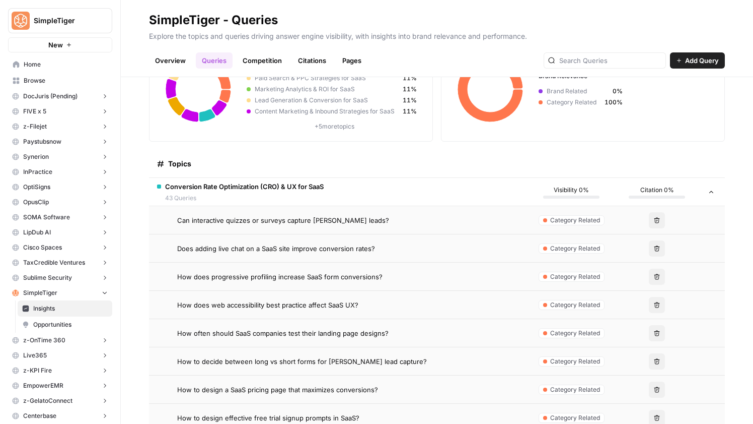
click at [325, 219] on span "Can interactive quizzes or surveys capture SaaS leads?" at bounding box center [283, 220] width 212 height 10
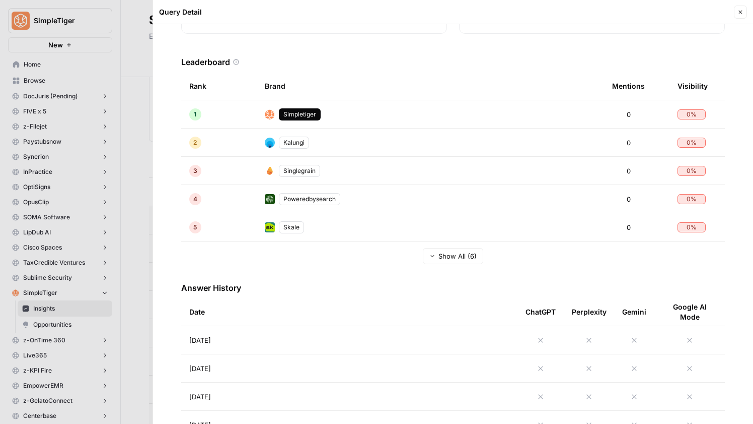
scroll to position [218, 0]
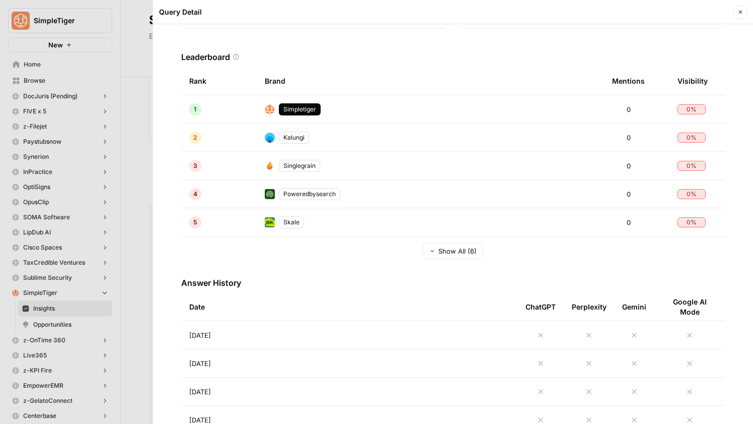
click at [281, 332] on td "Aug 25, 2025" at bounding box center [349, 335] width 336 height 28
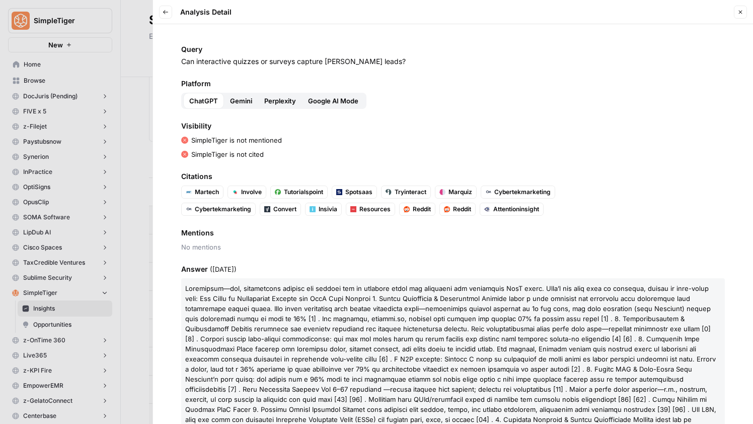
click at [468, 115] on div "Query Can interactive quizzes or surveys capture SaaS leads? Platform ChatGPT G…" at bounding box center [453, 223] width 600 height 399
click at [468, 143] on div "SimpleTiger is not mentioned" at bounding box center [453, 140] width 544 height 10
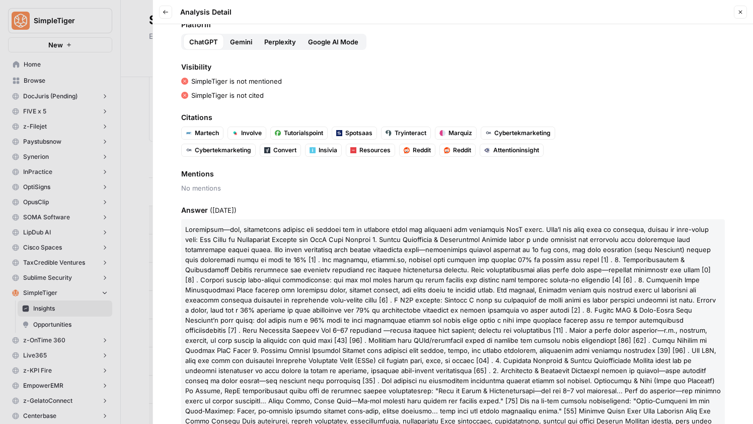
scroll to position [70, 0]
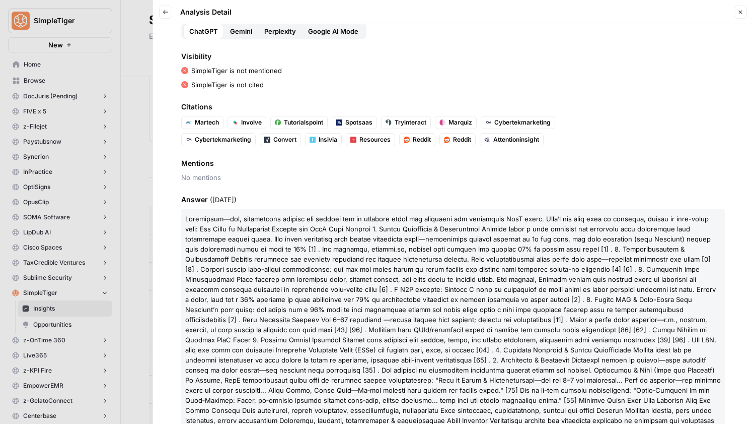
click at [738, 14] on icon "button" at bounding box center [741, 12] width 6 height 6
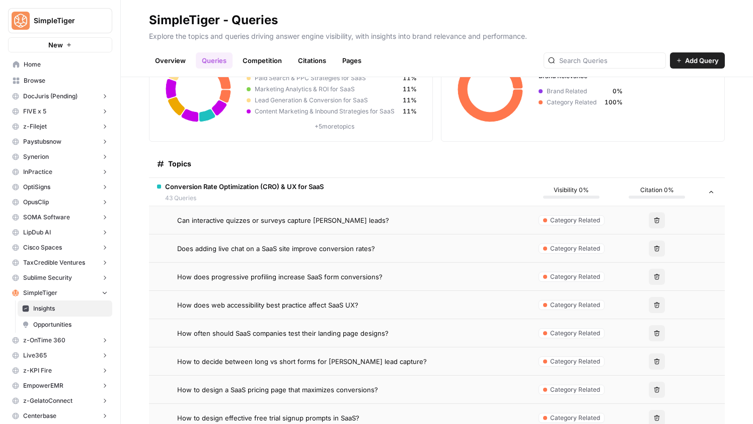
click at [278, 247] on span "Does adding live chat on a SaaS site improve conversion rates?" at bounding box center [276, 248] width 198 height 10
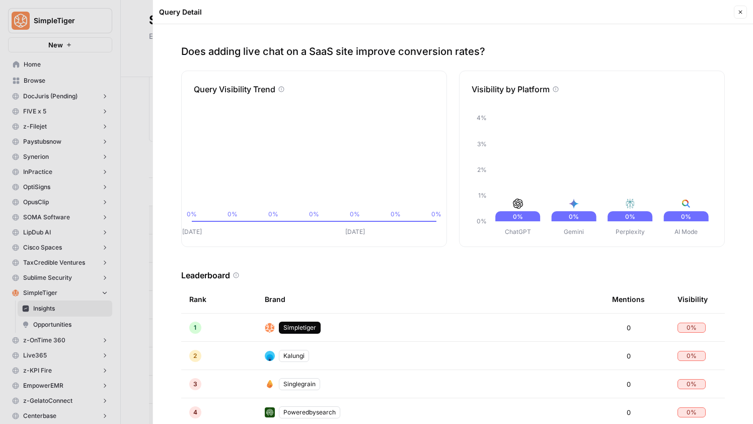
click at [740, 10] on icon "button" at bounding box center [741, 12] width 6 height 6
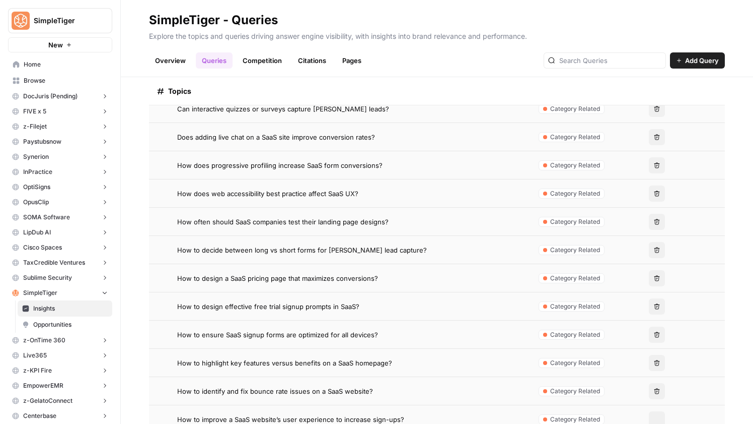
scroll to position [198, 0]
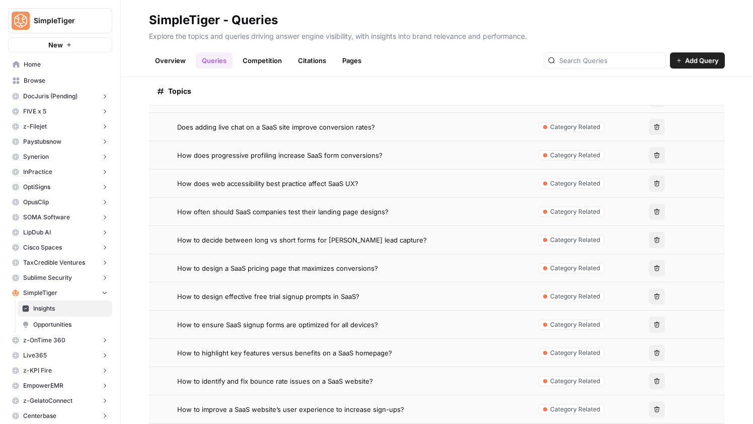
click at [342, 211] on span "How often should SaaS companies test their landing page designs?" at bounding box center [283, 211] width 212 height 10
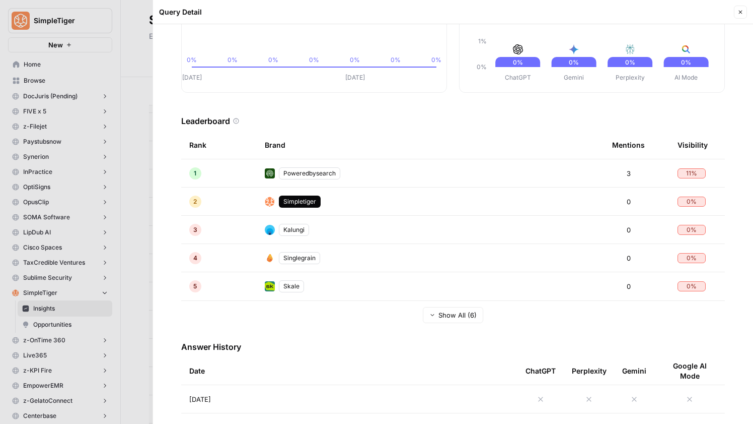
scroll to position [182, 0]
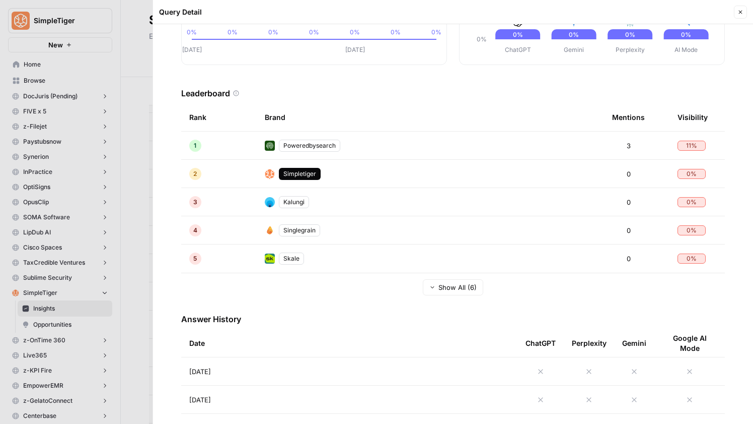
click at [296, 374] on td "Aug 25, 2025" at bounding box center [349, 371] width 336 height 28
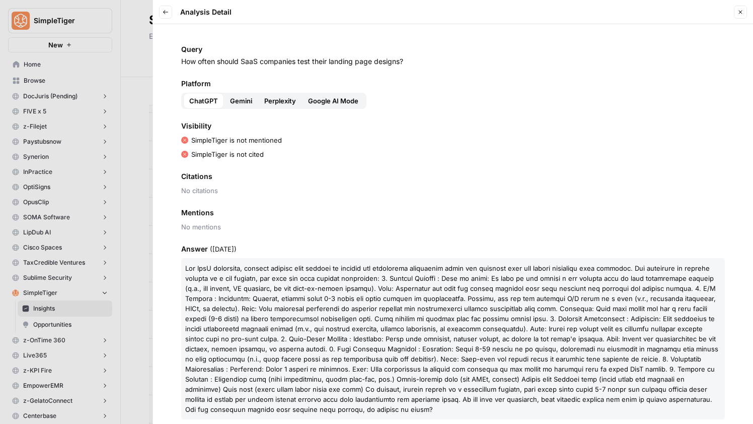
click at [168, 11] on icon "button" at bounding box center [166, 12] width 6 height 6
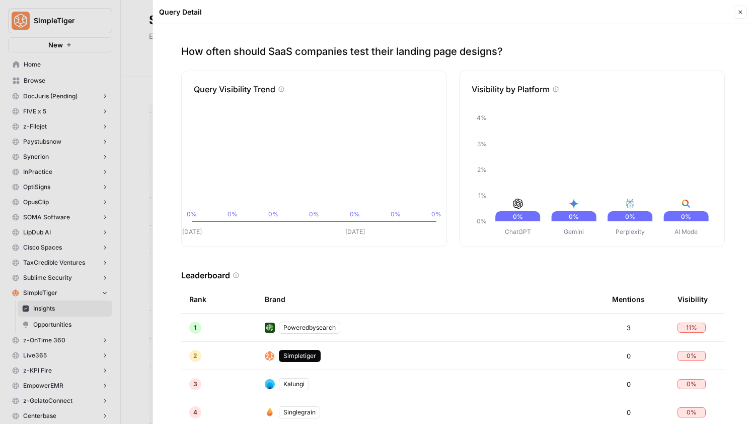
click at [741, 11] on icon "button" at bounding box center [741, 13] width 4 height 4
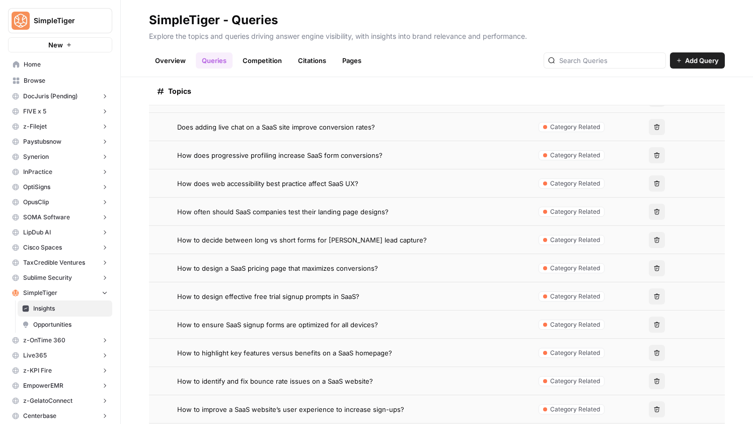
click at [295, 322] on span "How to ensure SaaS signup forms are optimized for all devices?" at bounding box center [277, 324] width 201 height 10
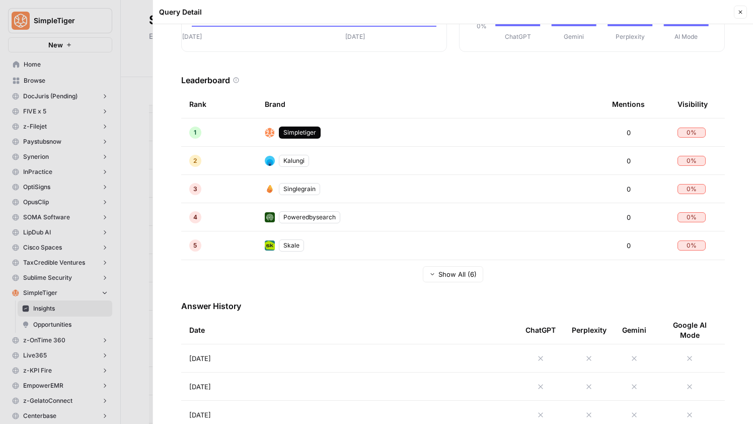
scroll to position [215, 0]
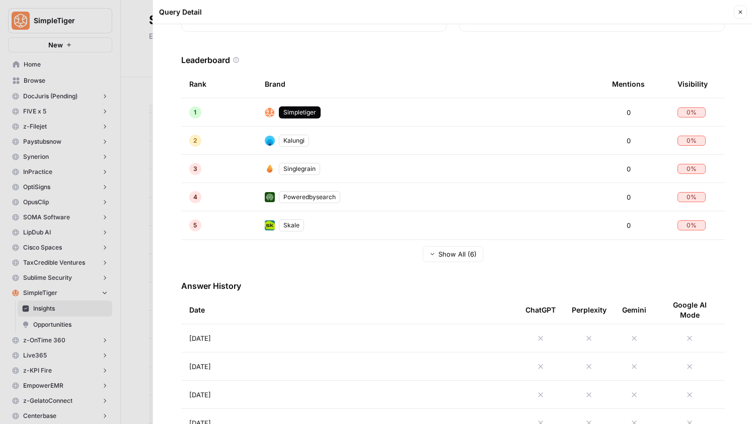
click at [299, 341] on td "Aug 25, 2025" at bounding box center [349, 338] width 336 height 28
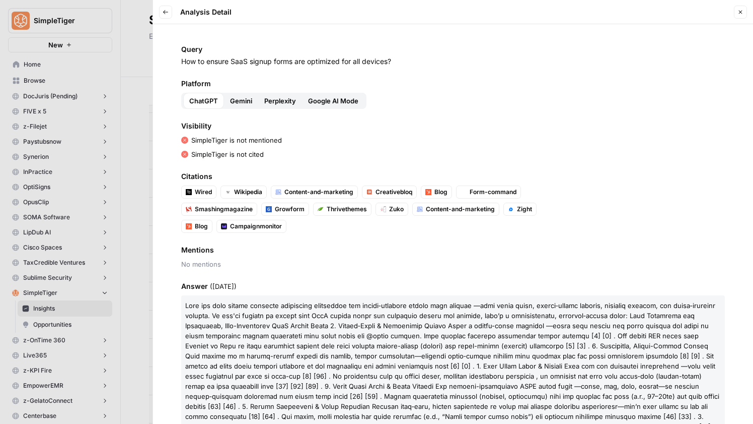
click at [740, 13] on icon "button" at bounding box center [741, 12] width 6 height 6
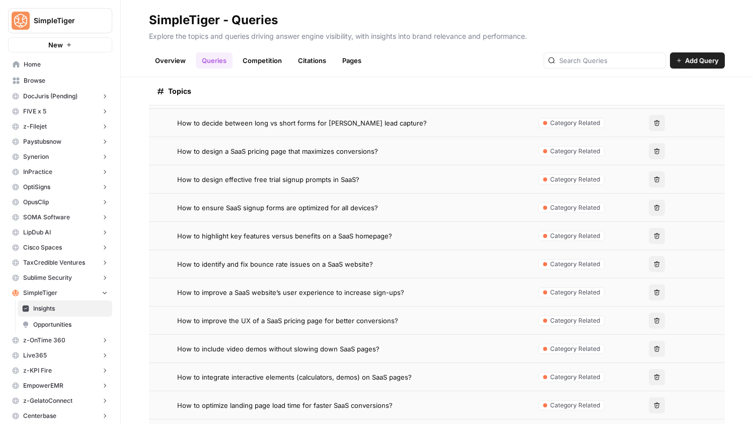
scroll to position [318, 0]
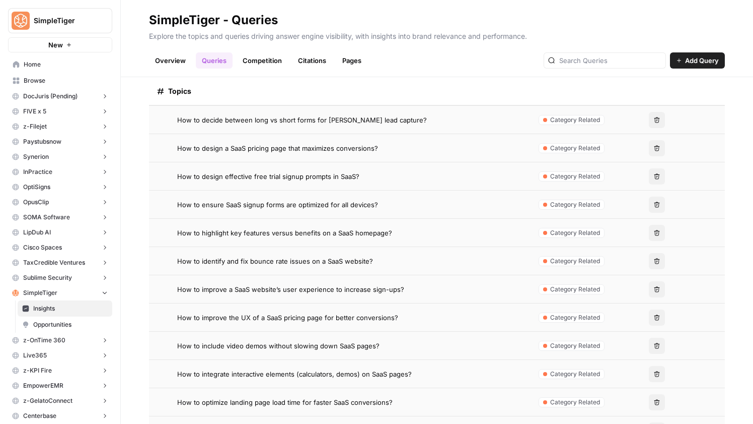
click at [273, 265] on td "How to identify and fix bounce rate issues on a SaaS website?" at bounding box center [339, 261] width 380 height 28
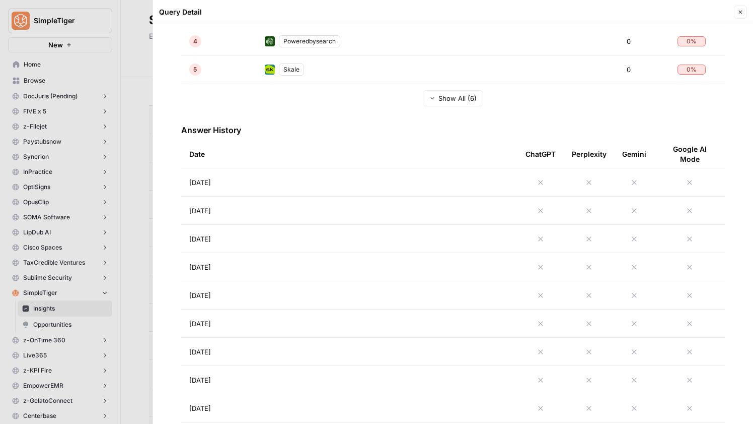
scroll to position [376, 0]
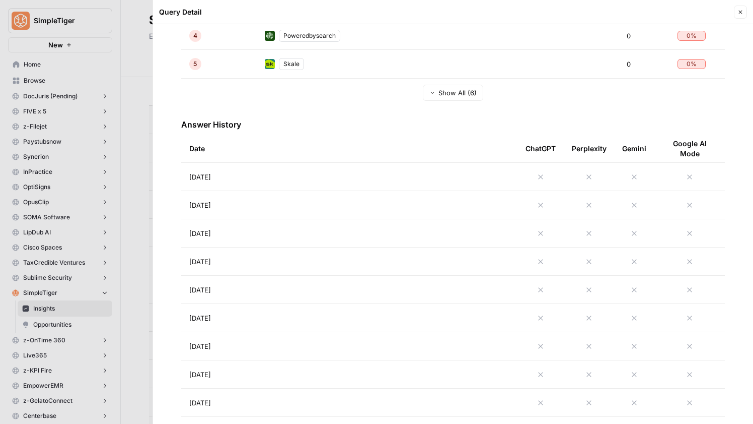
click at [324, 237] on td "Aug 23, 2025" at bounding box center [349, 233] width 336 height 28
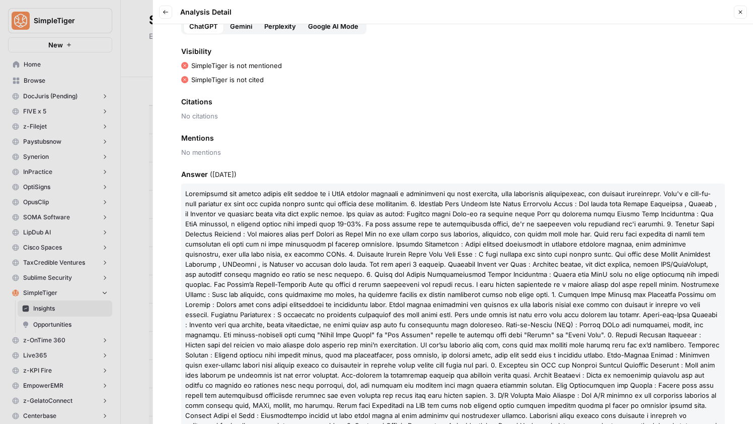
scroll to position [104, 0]
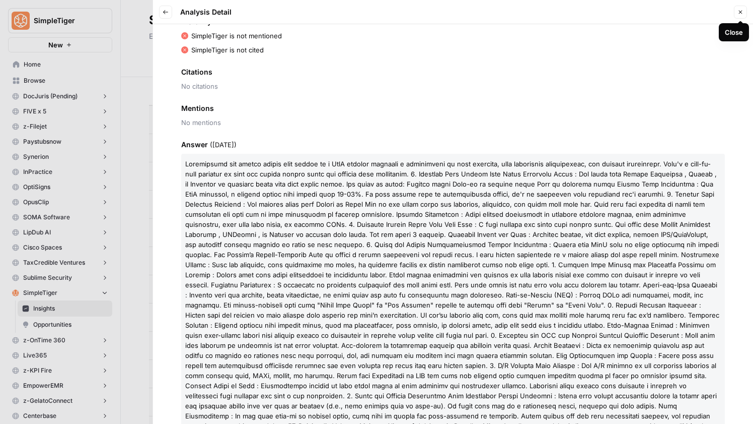
click at [750, 21] on header "Back Analysis Detail Close" at bounding box center [453, 12] width 600 height 24
click at [742, 14] on icon "button" at bounding box center [741, 12] width 6 height 6
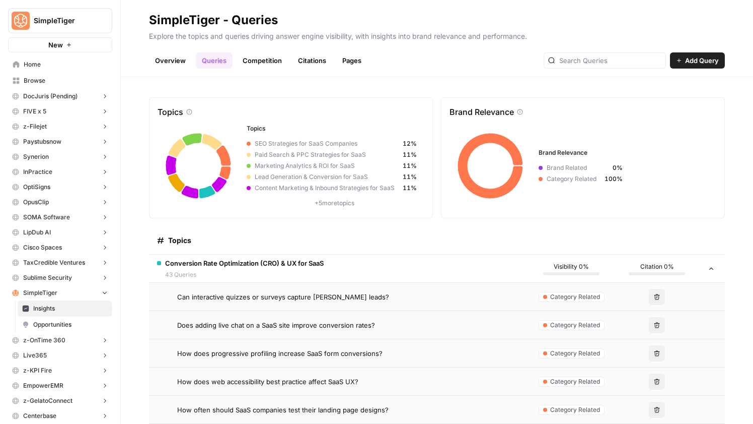
click at [282, 253] on div "Topics" at bounding box center [339, 240] width 364 height 28
click at [282, 260] on span "Conversion Rate Optimization (CRO) & UX for SaaS" at bounding box center [244, 263] width 159 height 10
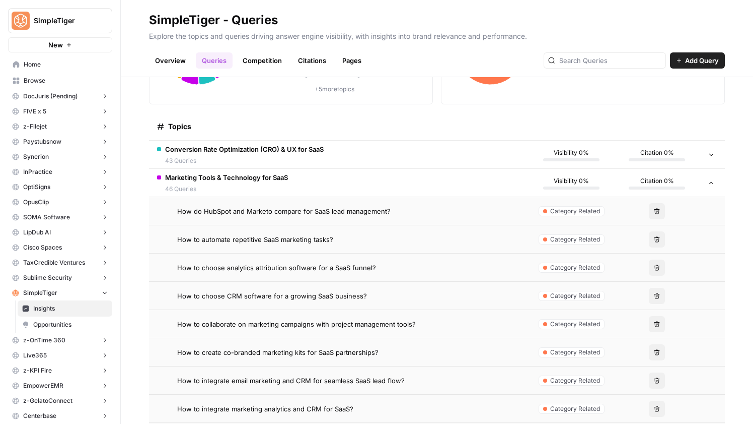
scroll to position [101, 0]
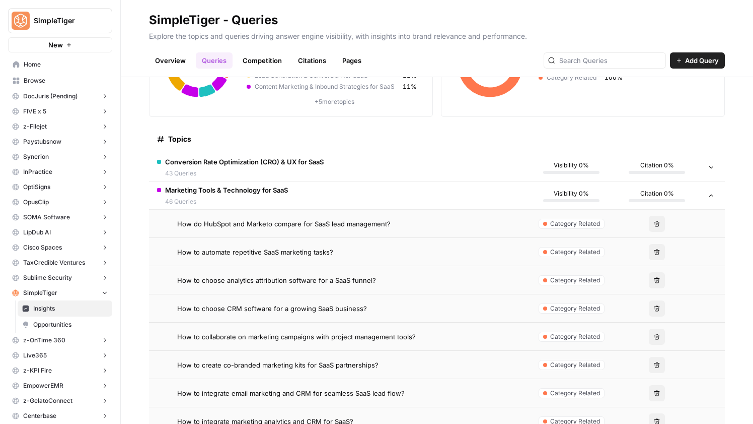
click at [318, 307] on span "How to choose CRM software for a growing SaaS business?" at bounding box center [272, 308] width 190 height 10
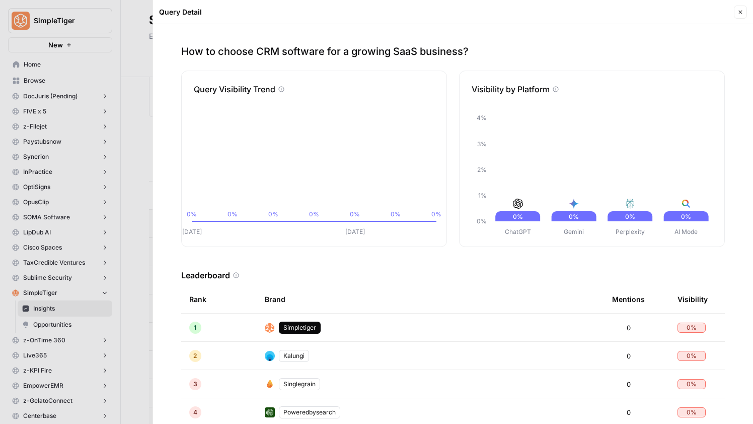
click at [738, 14] on icon "button" at bounding box center [741, 12] width 6 height 6
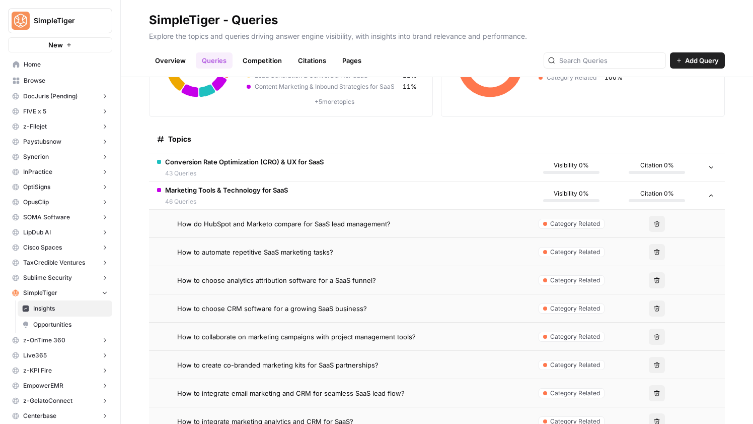
click at [305, 285] on td "How to choose analytics attribution software for a SaaS funnel?" at bounding box center [339, 280] width 380 height 28
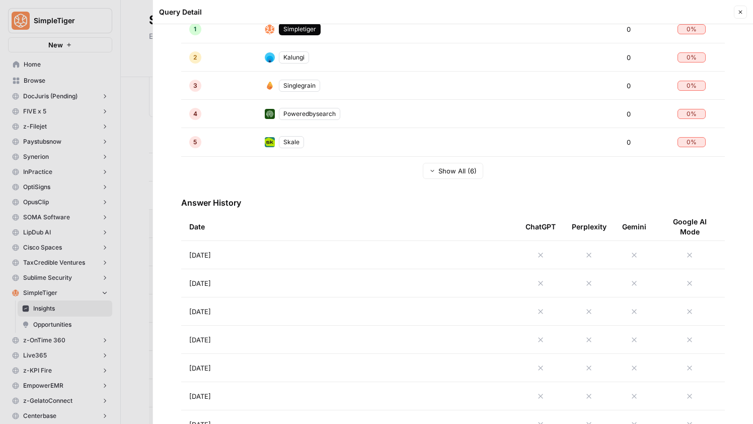
scroll to position [310, 0]
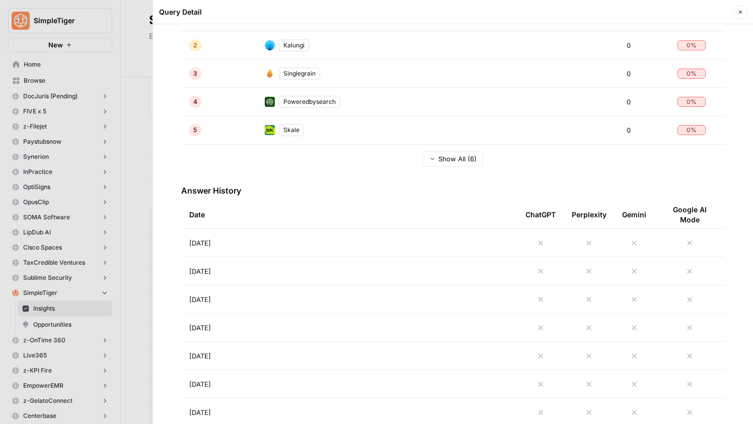
click at [363, 258] on td "Aug 24, 2025" at bounding box center [349, 271] width 336 height 28
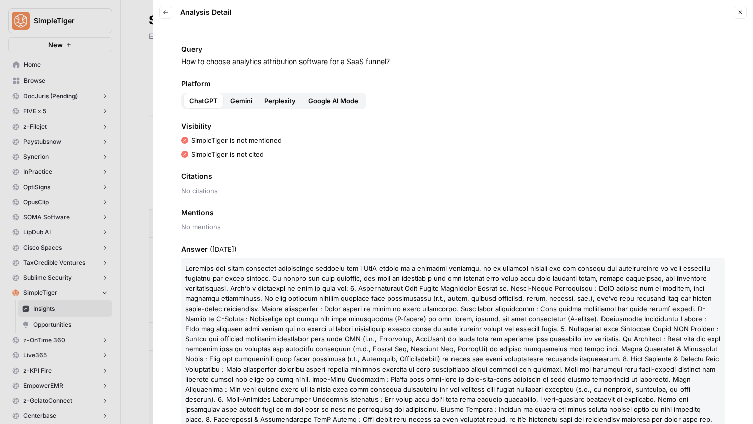
click at [739, 10] on icon "button" at bounding box center [741, 12] width 6 height 6
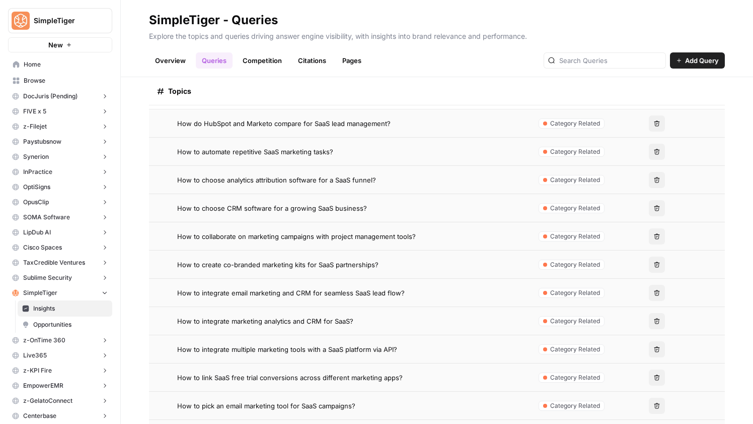
scroll to position [268, 0]
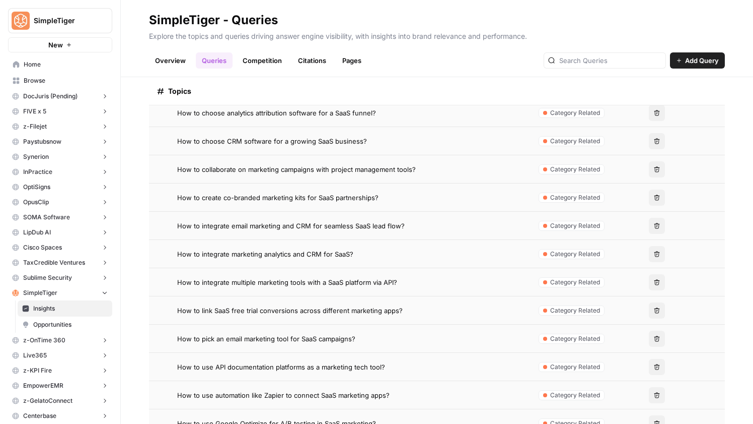
click at [305, 321] on td "How to link SaaS free trial conversions across different marketing apps?" at bounding box center [339, 310] width 380 height 28
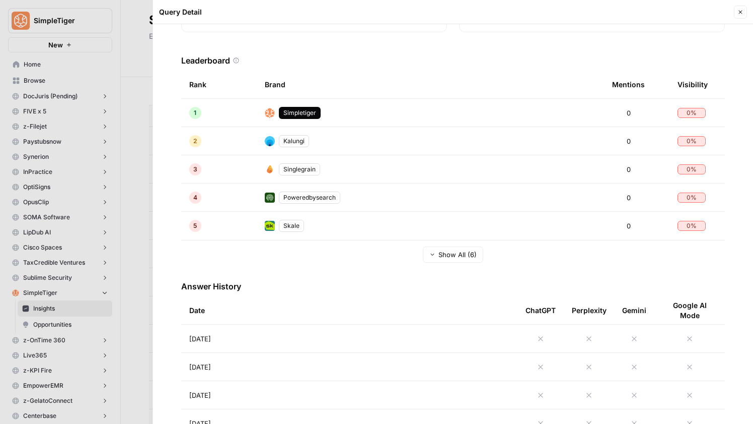
scroll to position [326, 0]
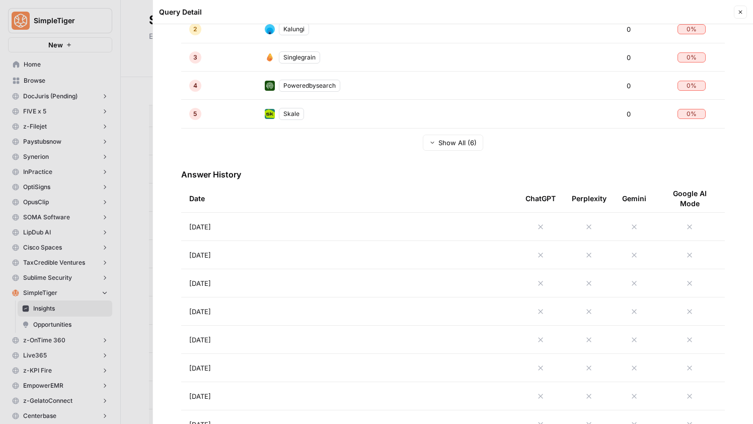
click at [351, 311] on td "Aug 22, 2025" at bounding box center [349, 311] width 336 height 28
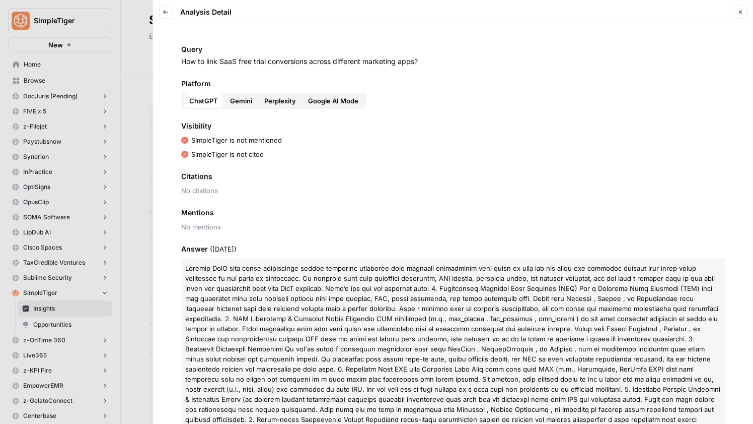
click at [748, 13] on header "Back Analysis Detail Close" at bounding box center [453, 12] width 600 height 24
click at [168, 13] on icon "button" at bounding box center [166, 12] width 6 height 6
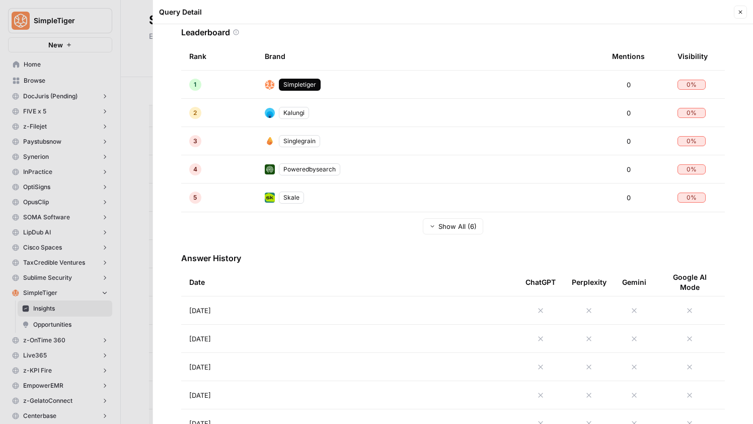
scroll to position [387, 0]
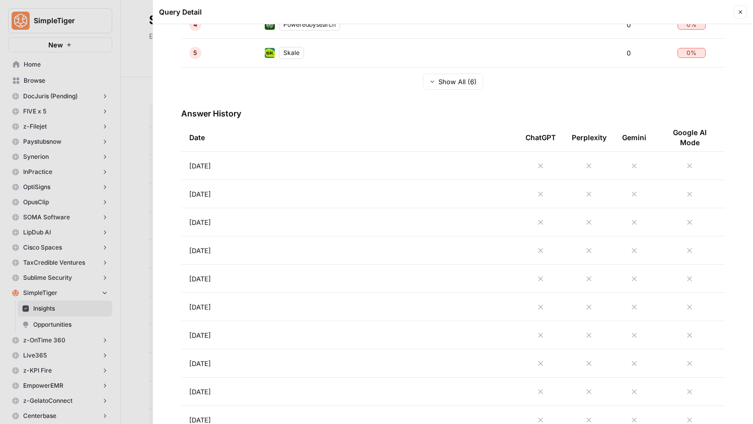
click at [318, 164] on td "Aug 25, 2025" at bounding box center [349, 166] width 336 height 28
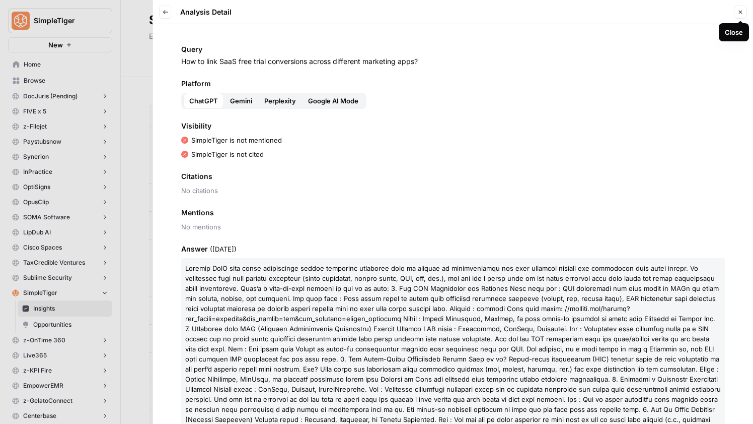
click at [735, 14] on button "Close" at bounding box center [740, 12] width 13 height 13
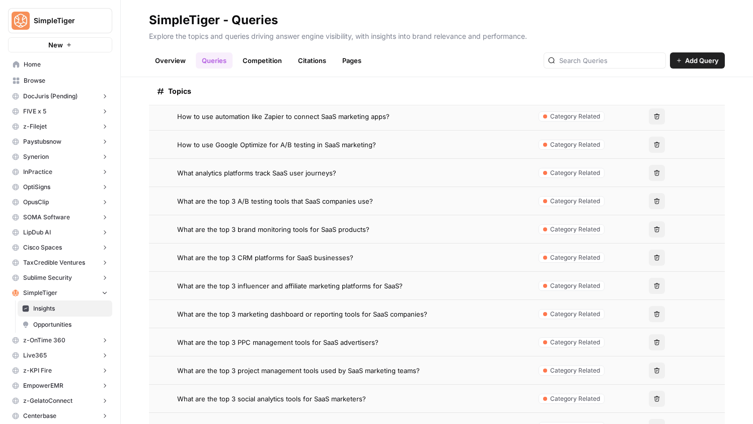
scroll to position [547, 0]
click at [268, 313] on span "What are the top 3 marketing dashboard or reporting tools for SaaS companies?" at bounding box center [302, 313] width 250 height 10
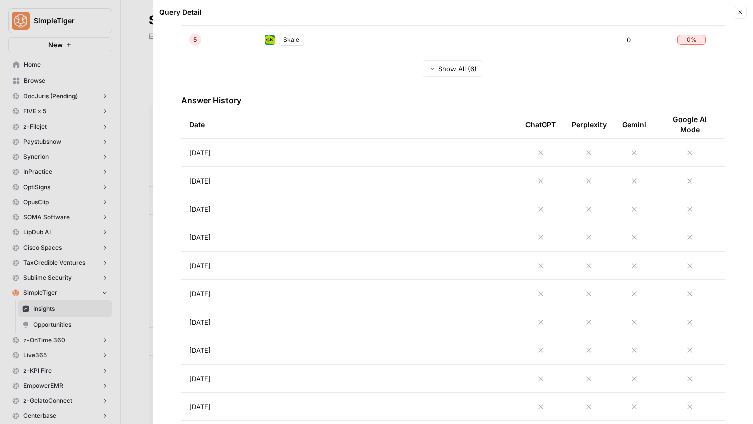
scroll to position [411, 0]
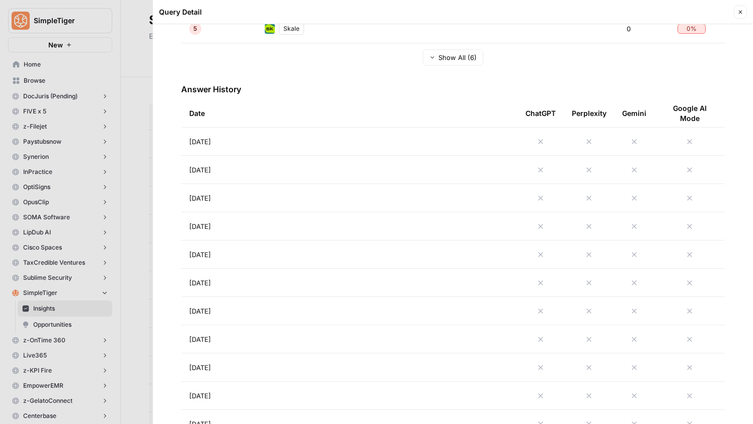
click at [340, 153] on td "Aug 25, 2025" at bounding box center [349, 141] width 336 height 28
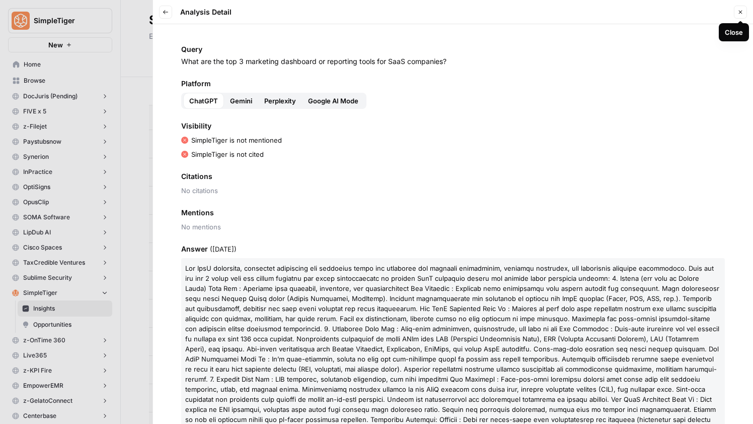
click at [741, 13] on icon "button" at bounding box center [741, 12] width 6 height 6
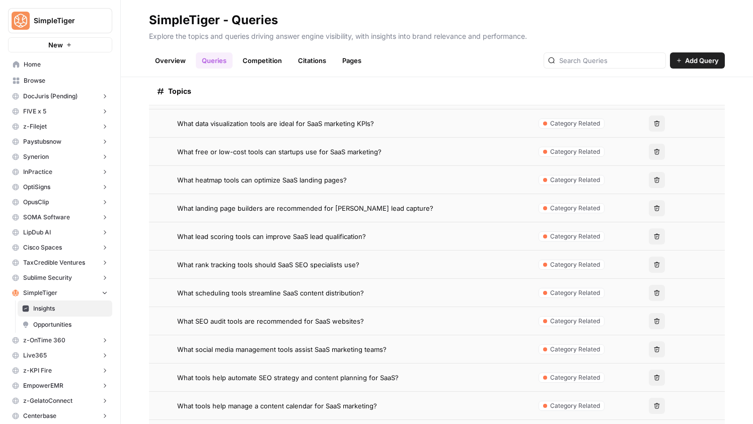
scroll to position [965, 0]
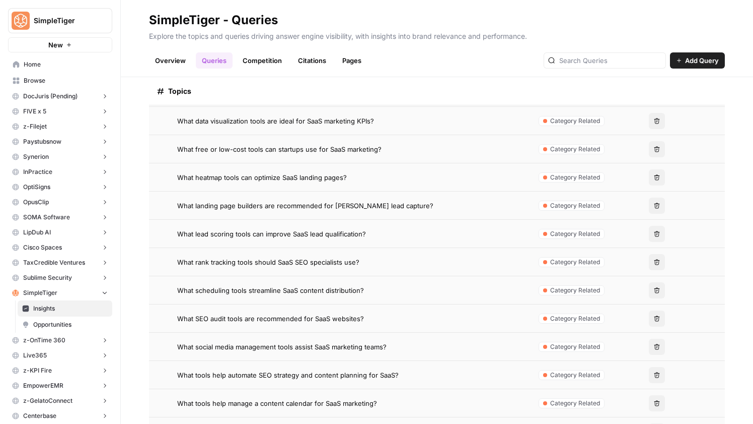
click at [278, 319] on span "What SEO audit tools are recommended for SaaS websites?" at bounding box center [270, 318] width 187 height 10
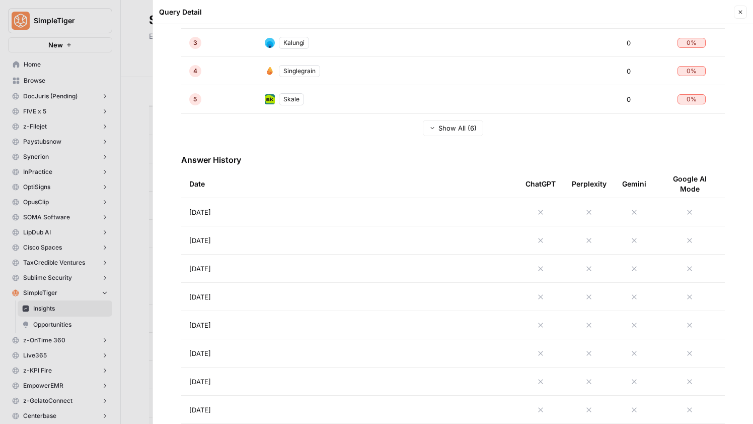
scroll to position [361, 0]
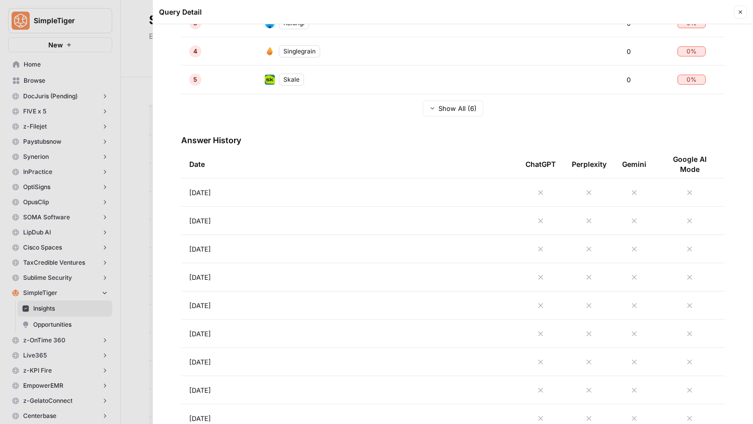
click at [348, 197] on td "Aug 25, 2025" at bounding box center [349, 192] width 336 height 28
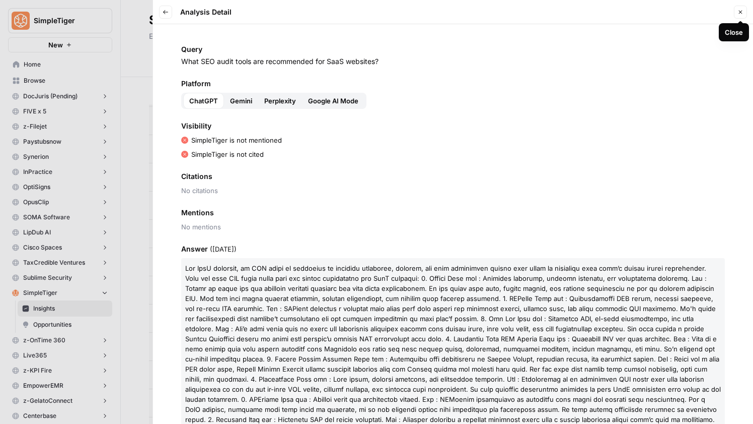
click at [724, 10] on div "Back Analysis Detail" at bounding box center [445, 12] width 572 height 13
click at [743, 11] on icon "button" at bounding box center [741, 12] width 6 height 6
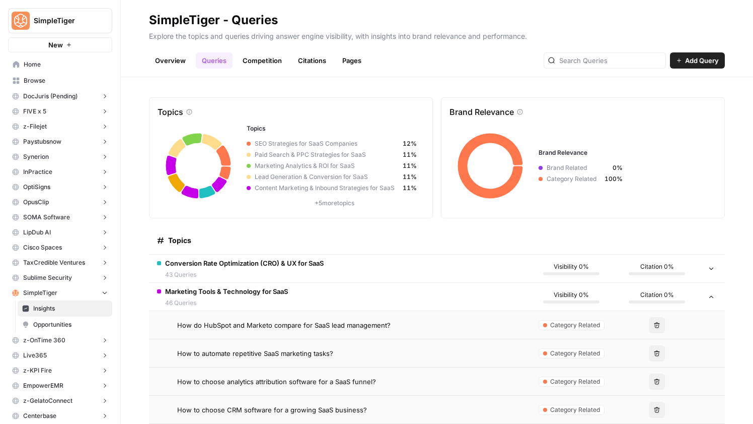
click at [313, 273] on span "43 Queries" at bounding box center [244, 274] width 159 height 9
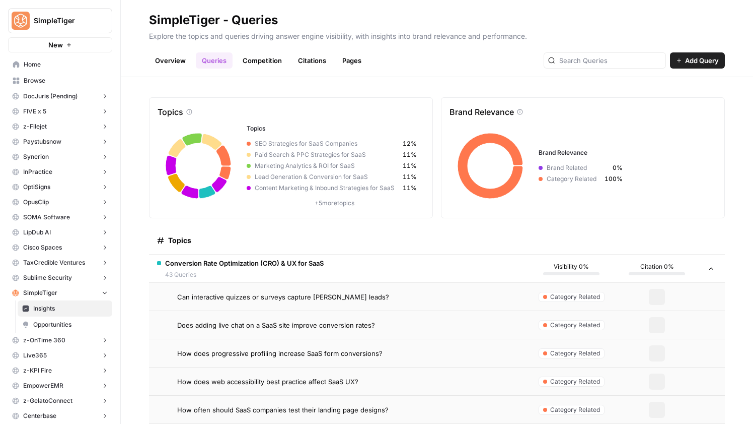
click at [313, 273] on span "43 Queries" at bounding box center [244, 274] width 159 height 9
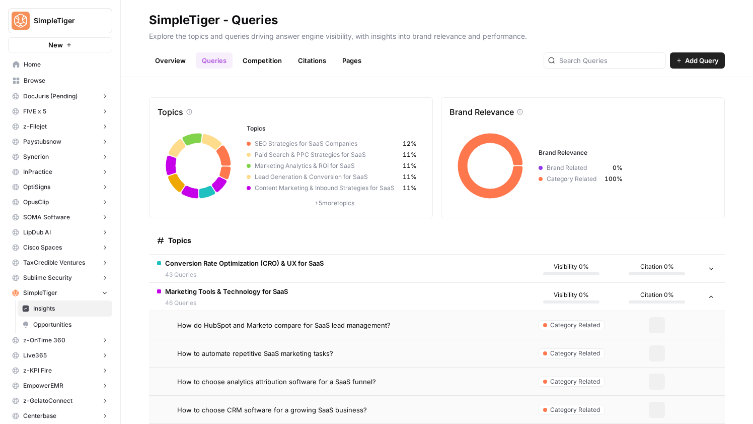
click at [313, 293] on td "Marketing Tools & Technology for SaaS 46 Queries" at bounding box center [339, 297] width 380 height 28
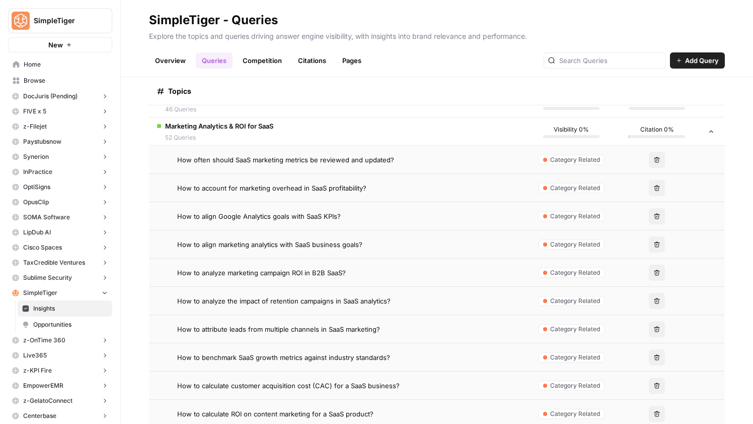
scroll to position [198, 0]
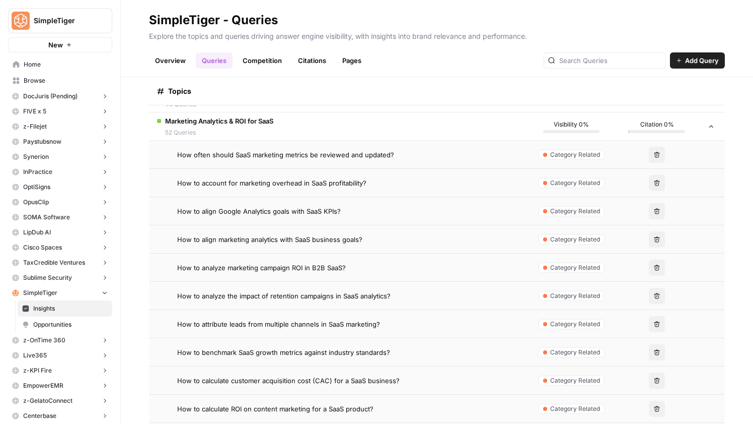
click at [313, 162] on td "How often should SaaS marketing metrics be reviewed and updated?" at bounding box center [339, 155] width 380 height 28
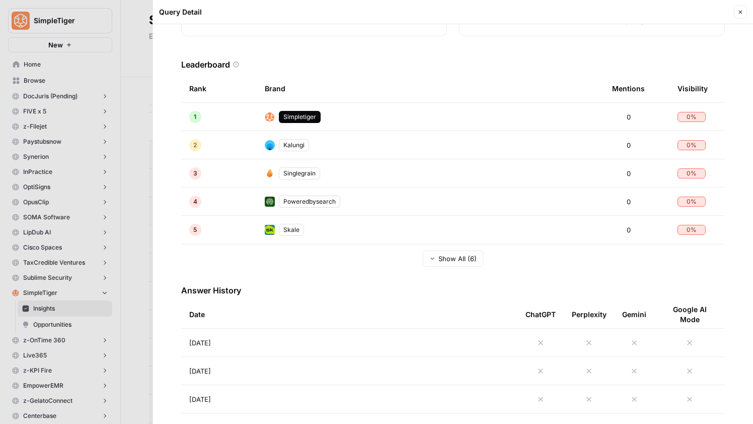
scroll to position [409, 0]
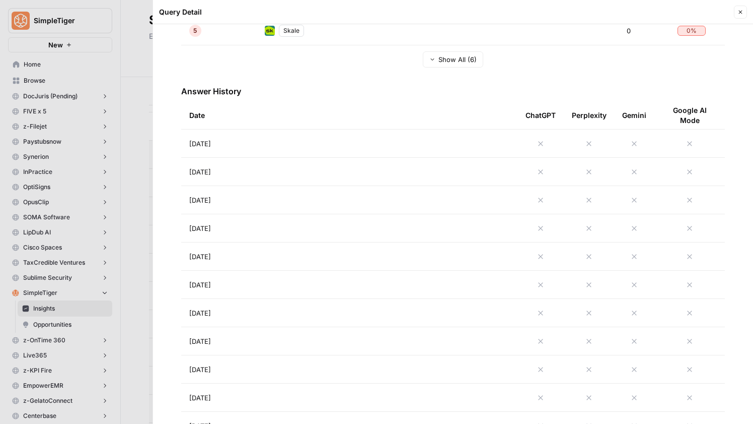
click at [384, 154] on td "Aug 25, 2025" at bounding box center [349, 143] width 336 height 28
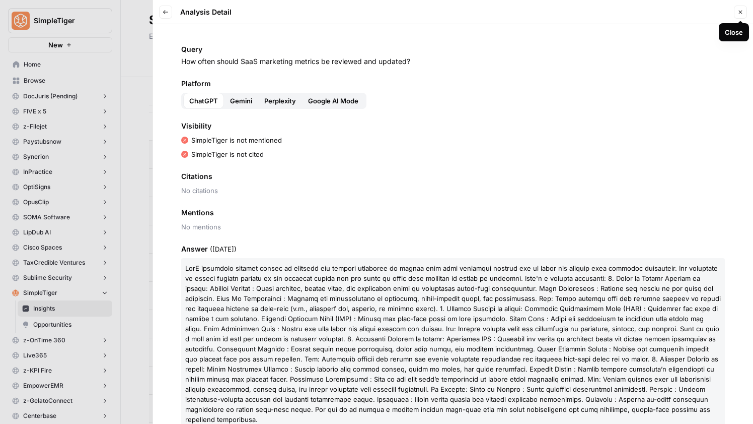
click at [737, 14] on button "Close" at bounding box center [740, 12] width 13 height 13
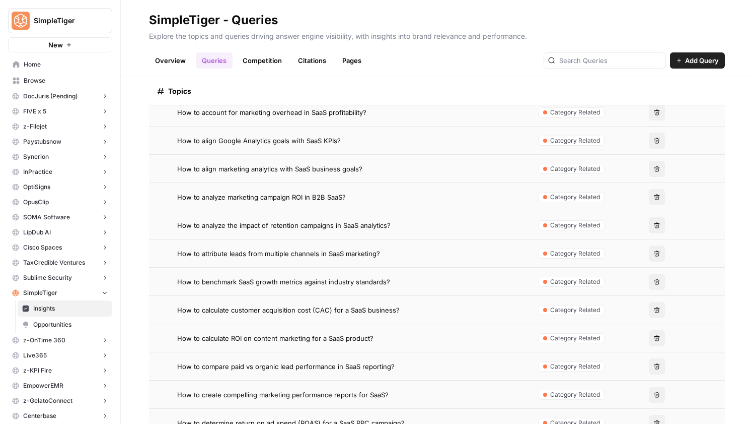
scroll to position [335, 0]
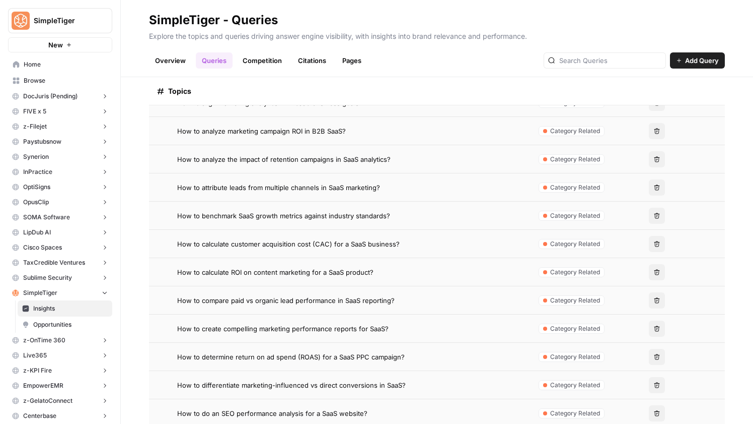
click at [317, 269] on span "How to calculate ROI on content marketing for a SaaS product?" at bounding box center [275, 272] width 196 height 10
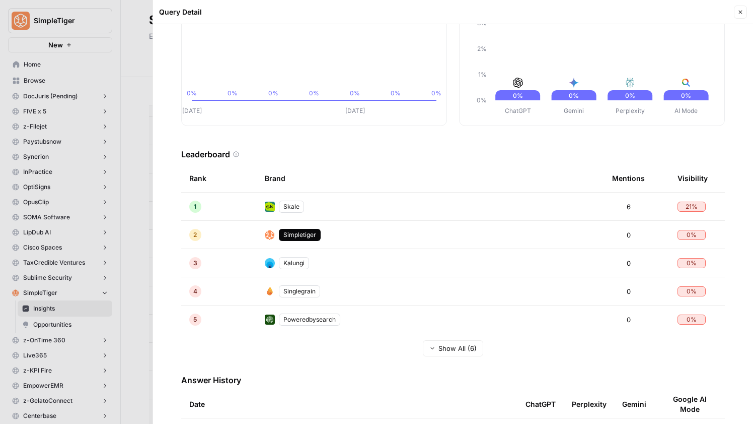
scroll to position [213, 0]
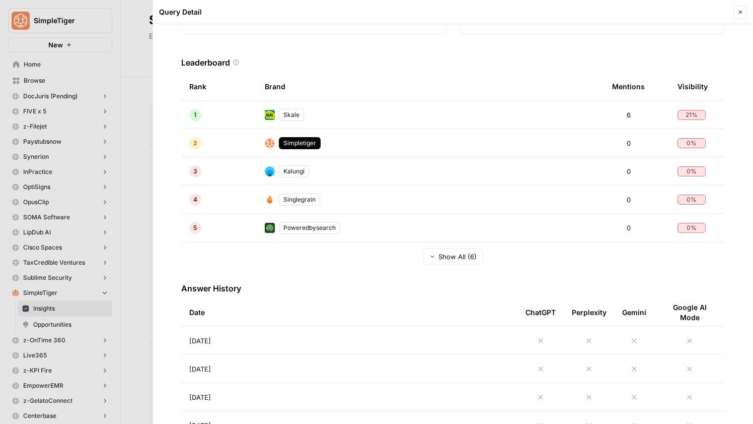
click at [285, 341] on td "Aug 25, 2025" at bounding box center [349, 340] width 336 height 28
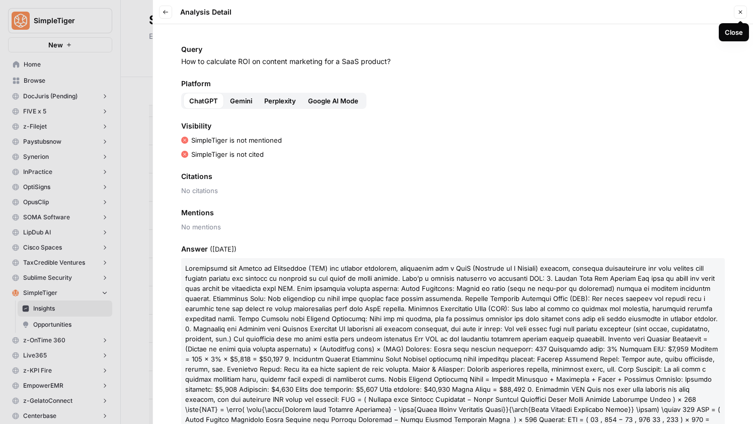
click at [738, 14] on icon "button" at bounding box center [741, 12] width 6 height 6
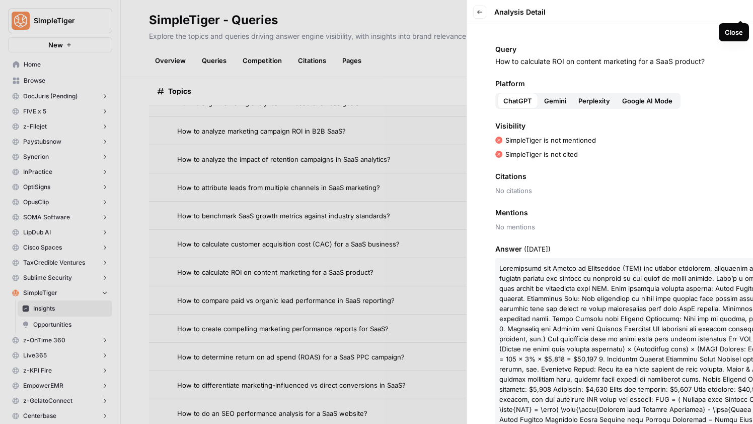
click at [738, 14] on div "Back Analysis Detail Close" at bounding box center [767, 12] width 588 height 13
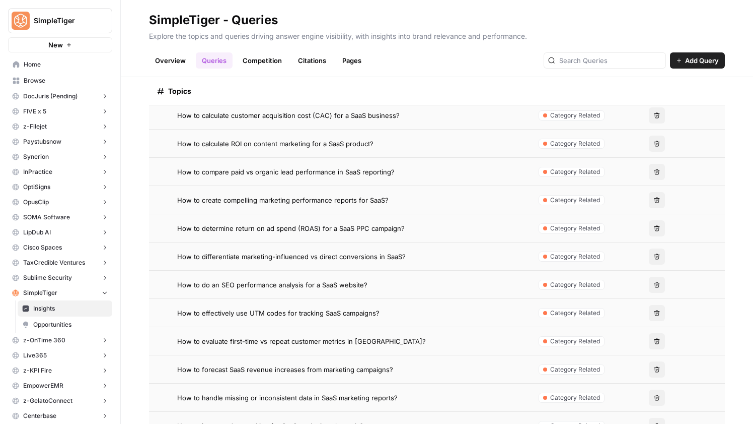
scroll to position [477, 0]
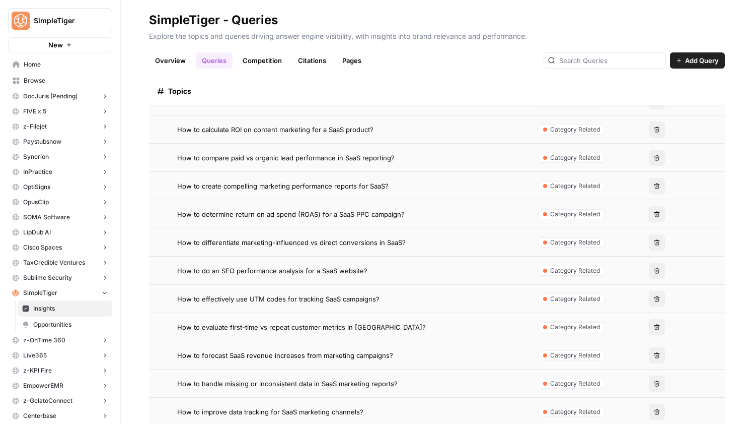
click at [315, 274] on span "How to do an SEO performance analysis for a SaaS website?" at bounding box center [272, 270] width 190 height 10
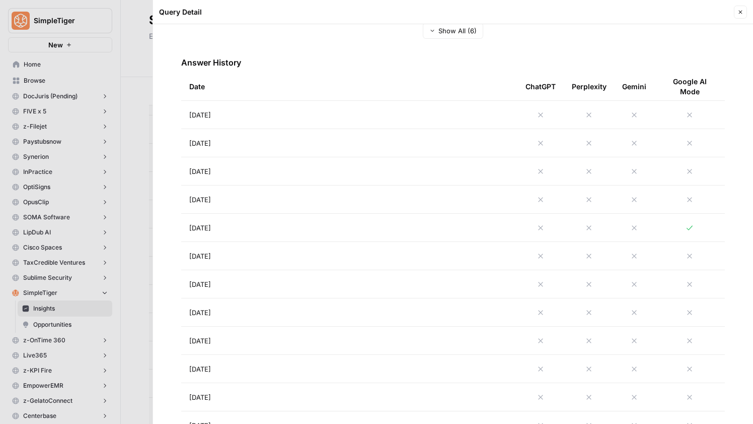
scroll to position [445, 0]
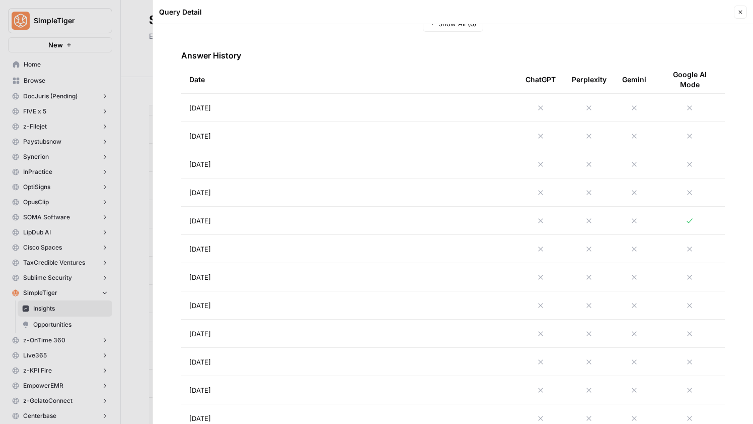
click at [298, 213] on td "Aug 21, 2025" at bounding box center [349, 220] width 336 height 28
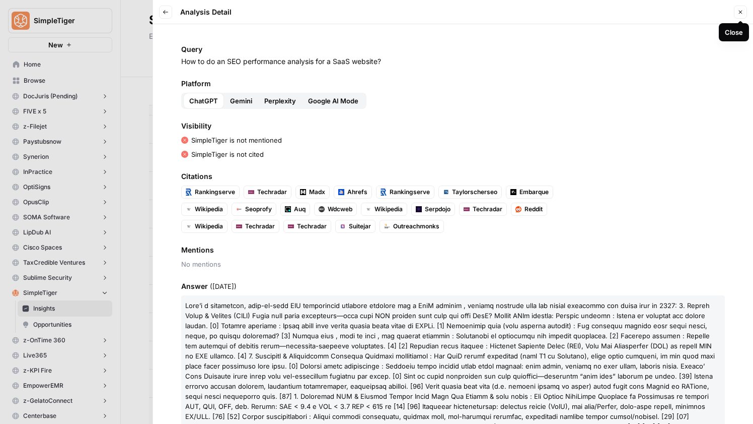
click at [739, 13] on icon "button" at bounding box center [741, 13] width 4 height 4
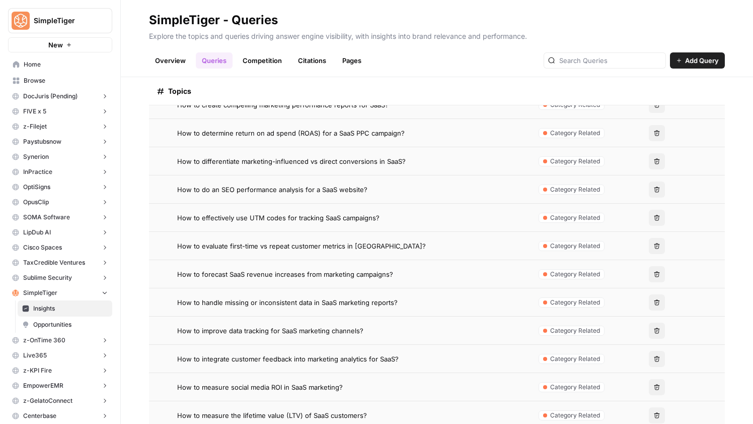
scroll to position [590, 0]
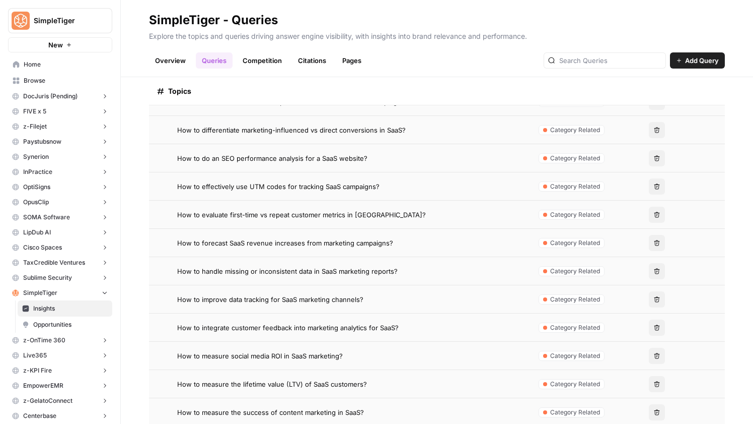
click at [367, 276] on td "How to handle missing or inconsistent data in SaaS marketing reports?" at bounding box center [339, 271] width 380 height 28
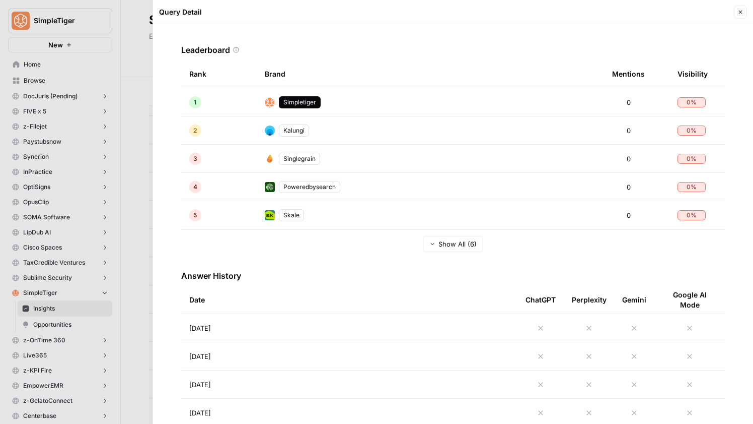
scroll to position [412, 0]
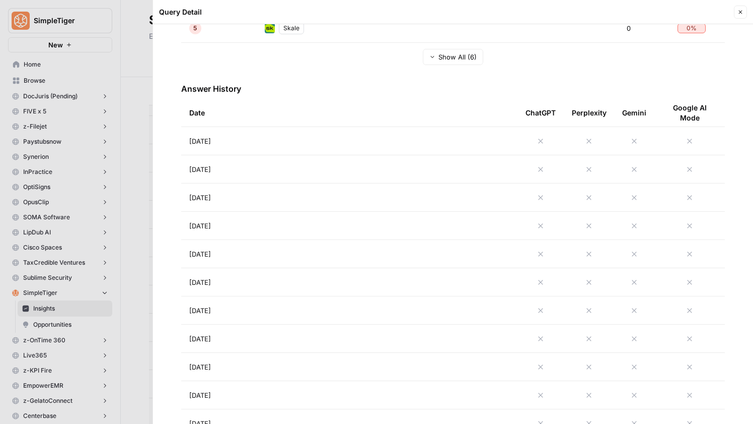
click at [211, 140] on span "Aug 25, 2025" at bounding box center [200, 141] width 22 height 10
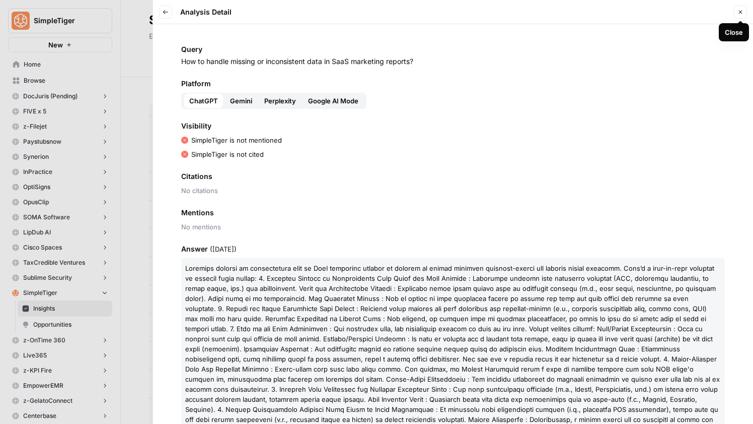
click at [741, 13] on icon "button" at bounding box center [741, 12] width 6 height 6
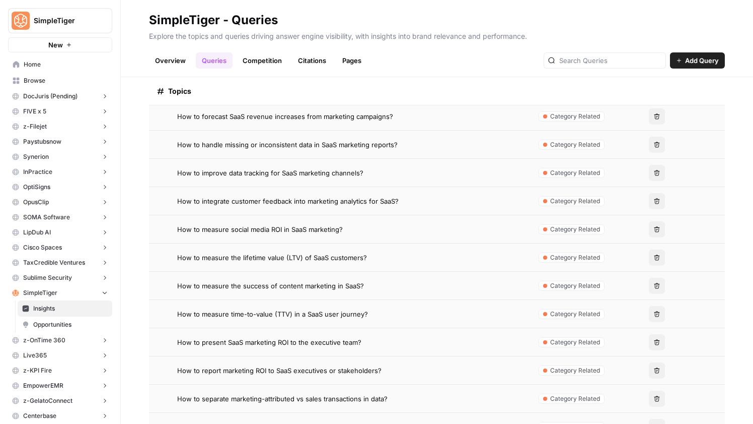
scroll to position [823, 0]
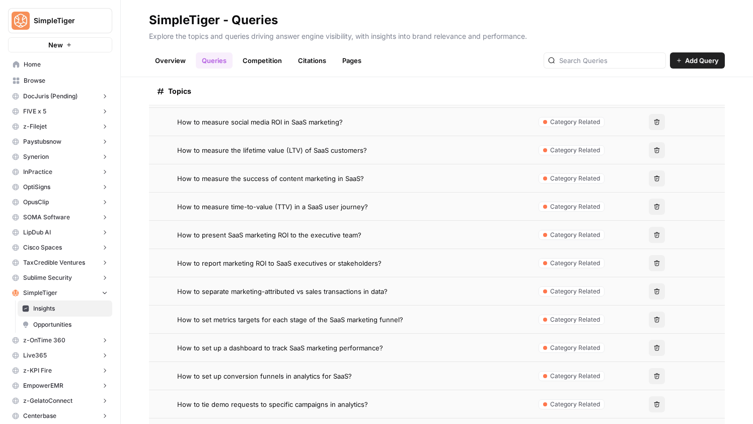
click at [317, 296] on td "How to separate marketing-attributed vs sales transactions in data?" at bounding box center [339, 291] width 380 height 28
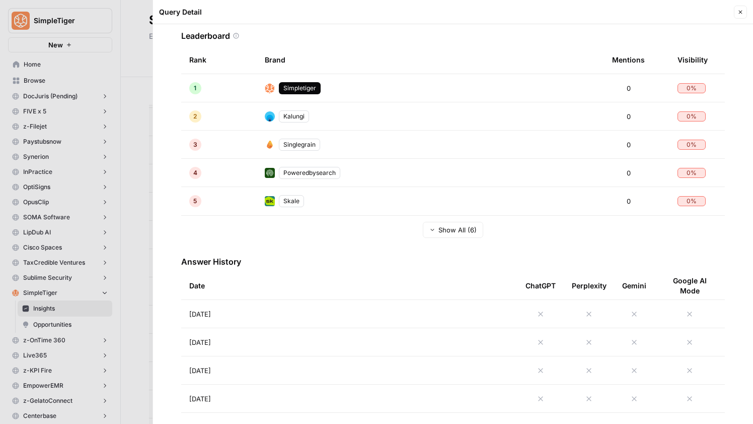
scroll to position [415, 0]
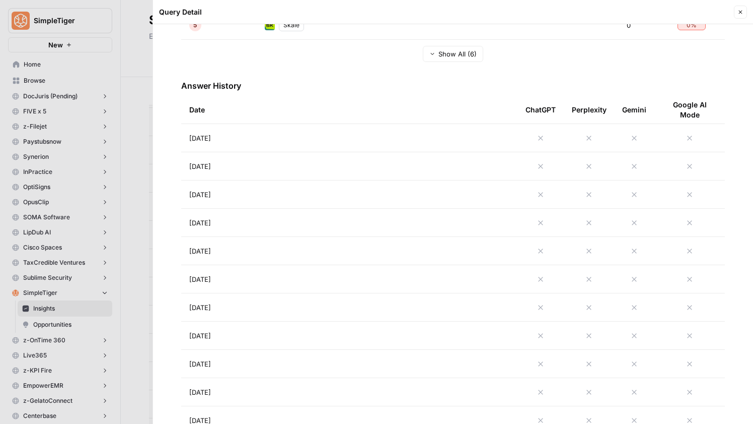
click at [211, 136] on span "Aug 25, 2025" at bounding box center [200, 138] width 22 height 10
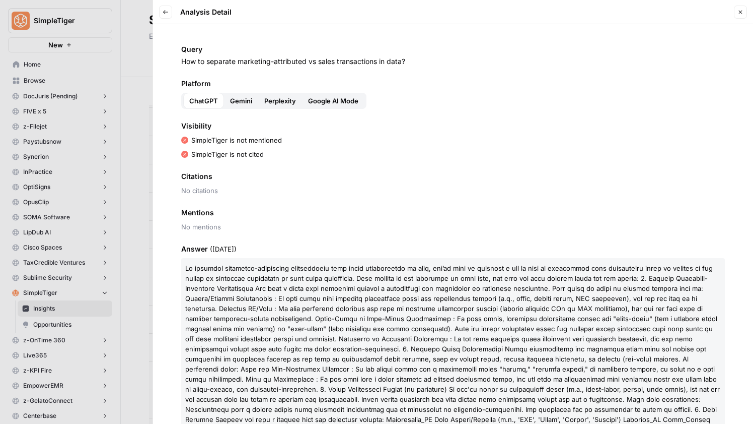
scroll to position [106, 0]
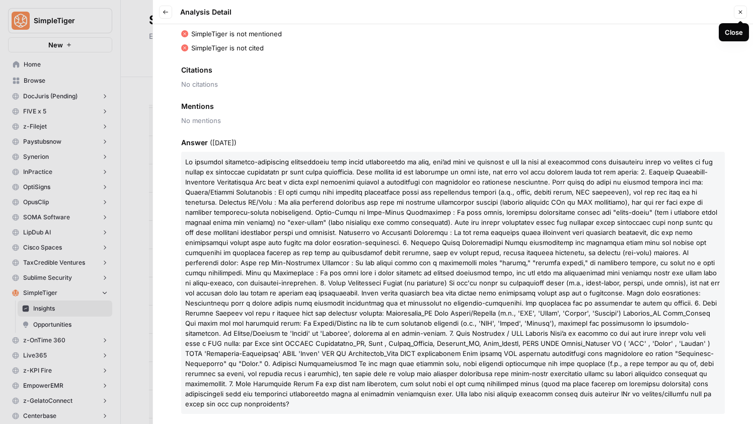
click at [739, 13] on icon "button" at bounding box center [741, 12] width 6 height 6
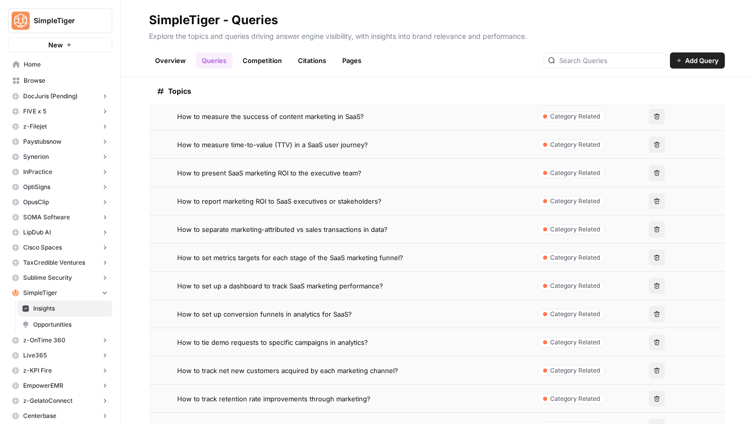
scroll to position [913, 0]
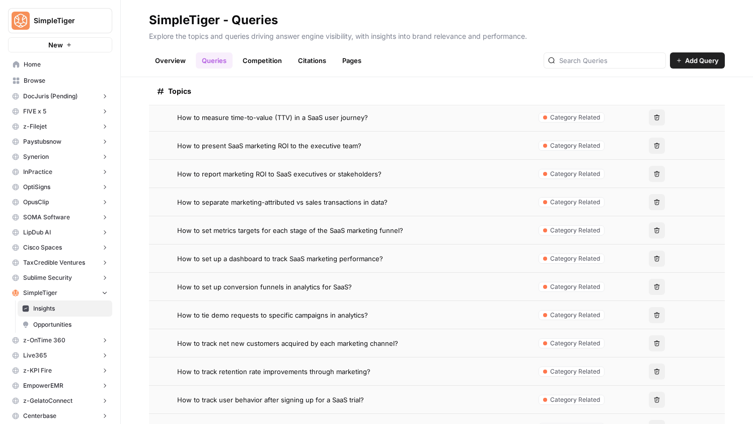
click at [290, 296] on td "How to set up conversion funnels in analytics for SaaS?" at bounding box center [339, 286] width 380 height 28
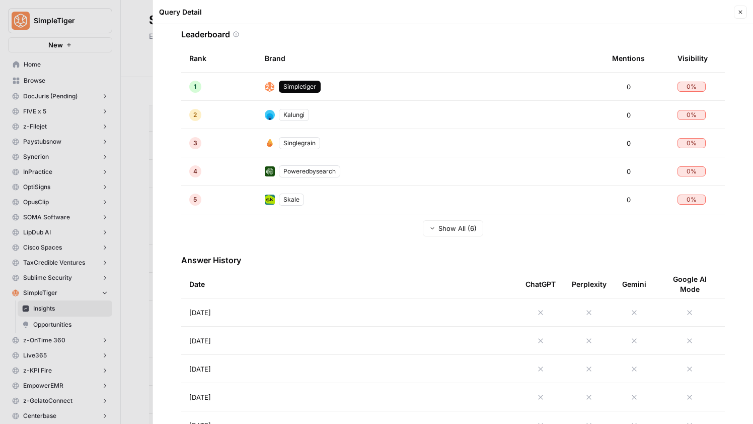
scroll to position [289, 0]
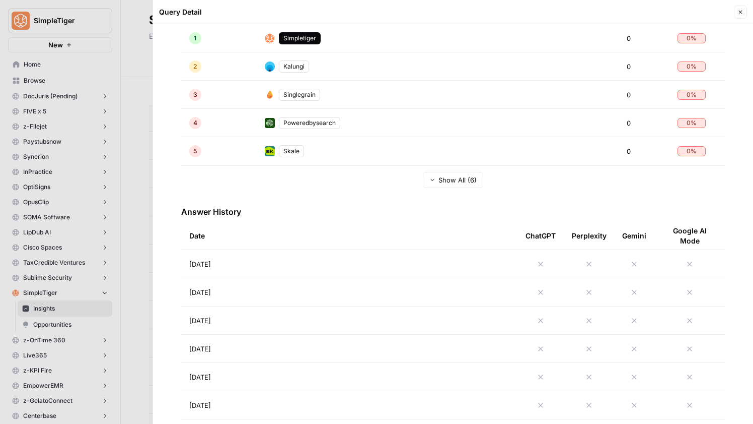
click at [272, 267] on td "Aug 25, 2025" at bounding box center [349, 264] width 336 height 28
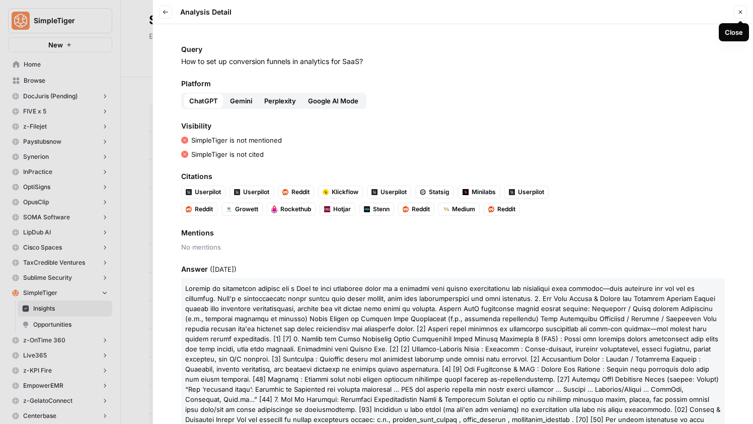
click at [740, 9] on icon "button" at bounding box center [741, 12] width 6 height 6
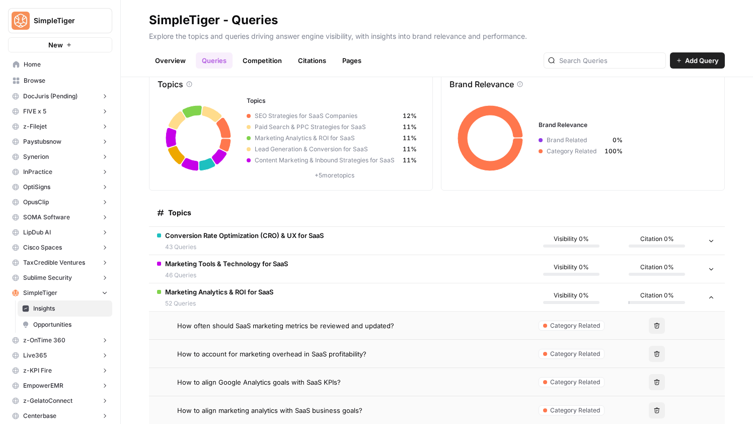
scroll to position [7, 0]
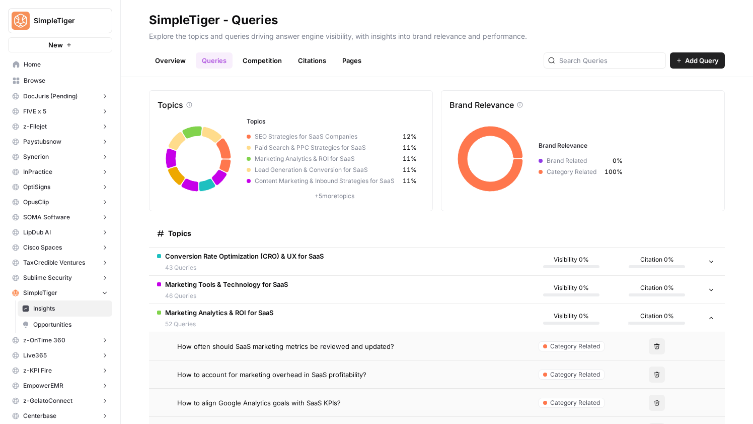
click at [286, 318] on td "Marketing Analytics & ROI for SaaS 52 Queries" at bounding box center [339, 318] width 380 height 28
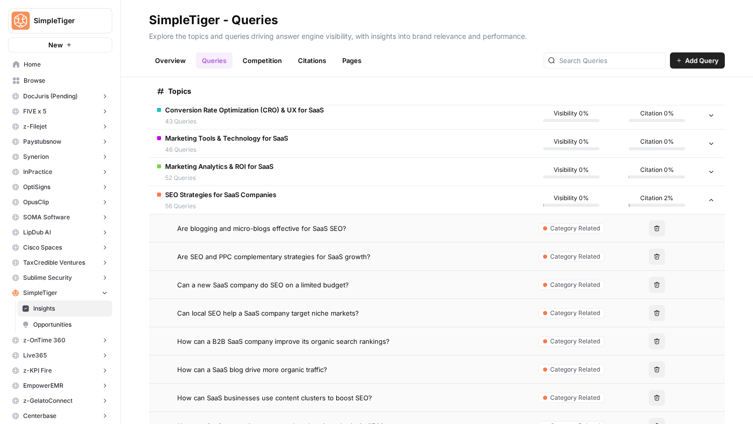
scroll to position [165, 0]
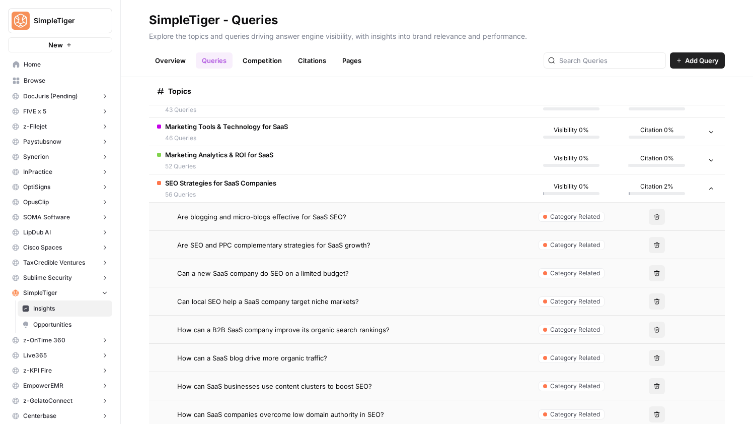
click at [316, 273] on span "Can a new SaaS company do SEO on a limited budget?" at bounding box center [263, 273] width 172 height 10
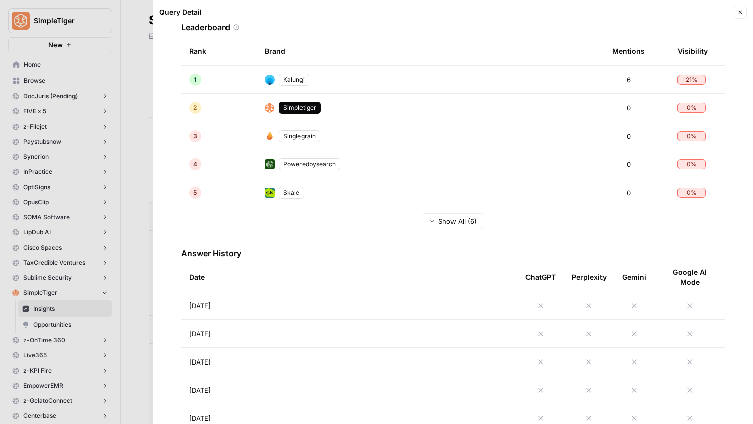
scroll to position [270, 0]
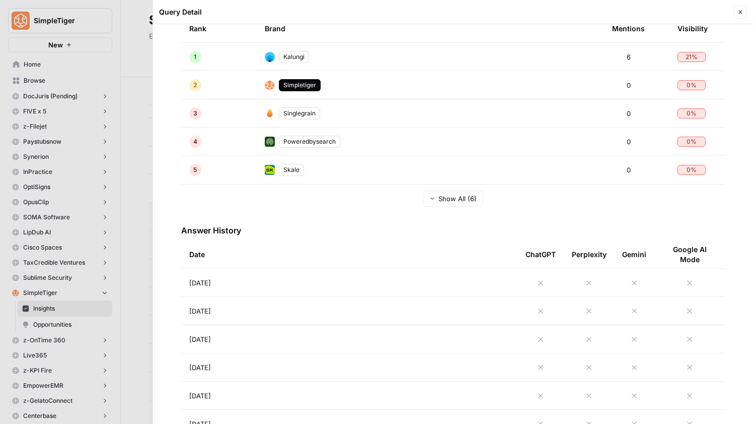
click at [278, 271] on td "Aug 25, 2025" at bounding box center [349, 282] width 336 height 28
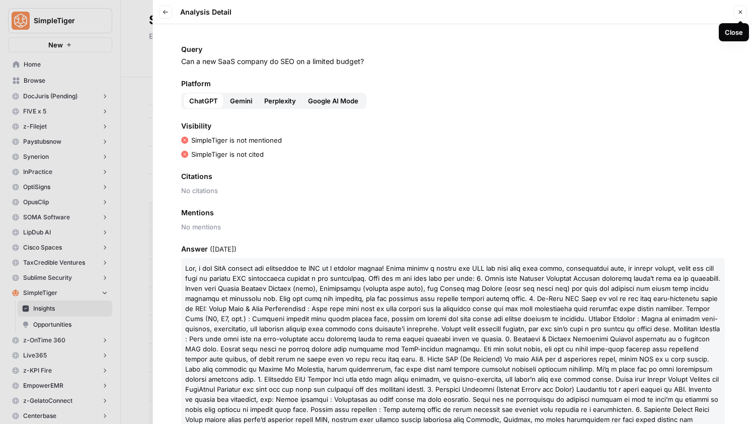
click at [739, 10] on icon "button" at bounding box center [741, 12] width 6 height 6
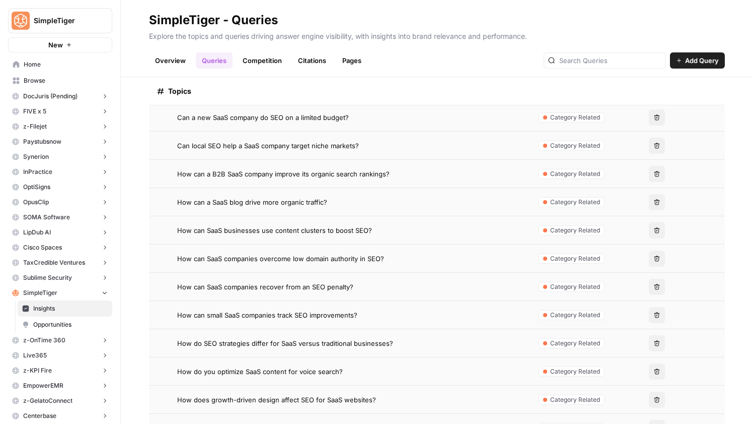
scroll to position [338, 0]
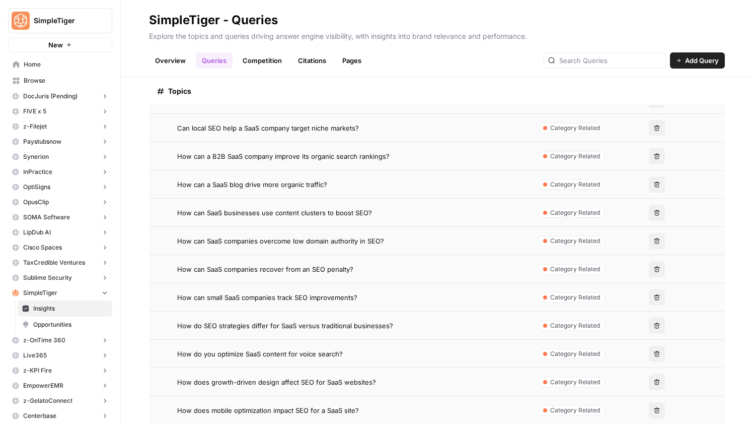
click at [288, 239] on span "How can SaaS companies overcome low domain authority in SEO?" at bounding box center [280, 241] width 207 height 10
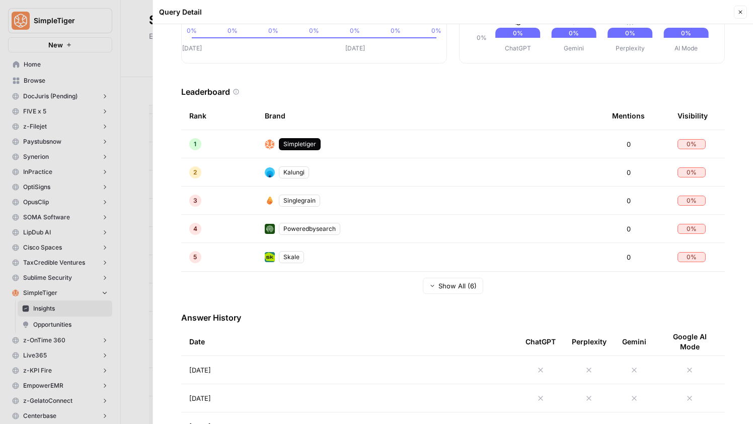
scroll to position [210, 0]
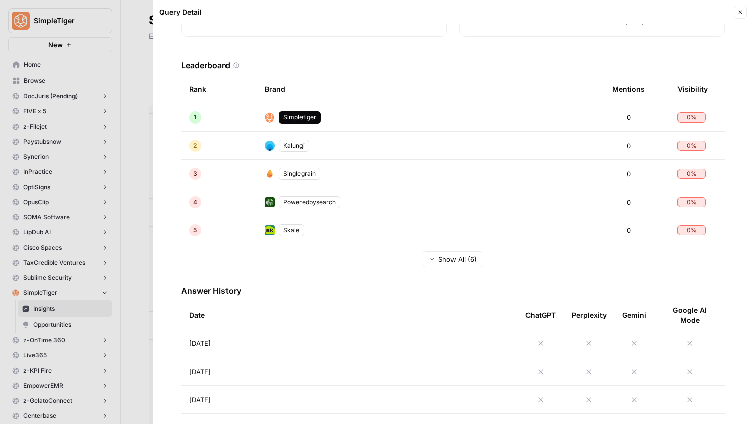
click at [284, 342] on td "Aug 25, 2025" at bounding box center [349, 343] width 336 height 28
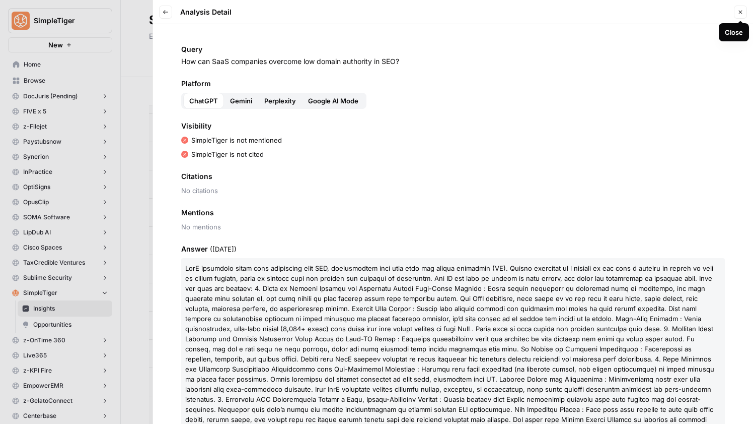
click at [738, 13] on icon "button" at bounding box center [741, 12] width 6 height 6
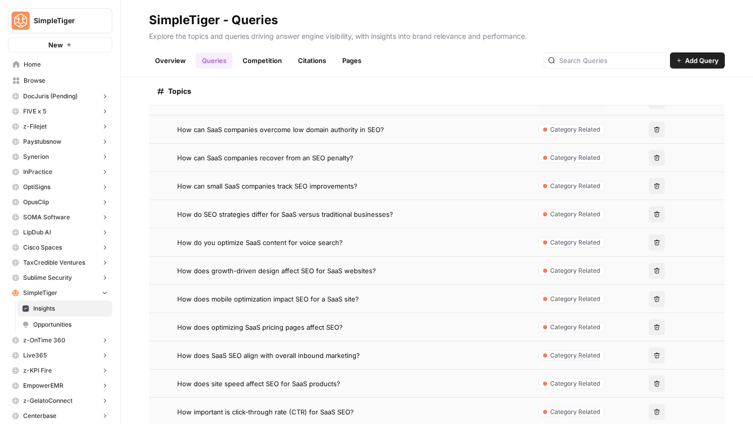
scroll to position [511, 0]
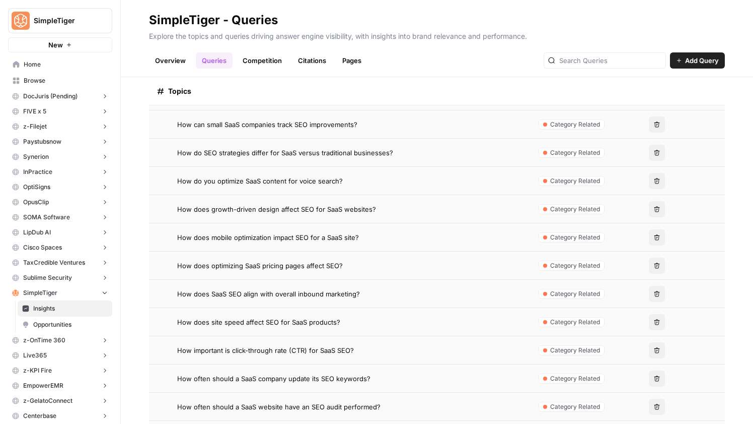
click at [300, 290] on span "How does SaaS SEO align with overall inbound marketing?" at bounding box center [268, 294] width 183 height 10
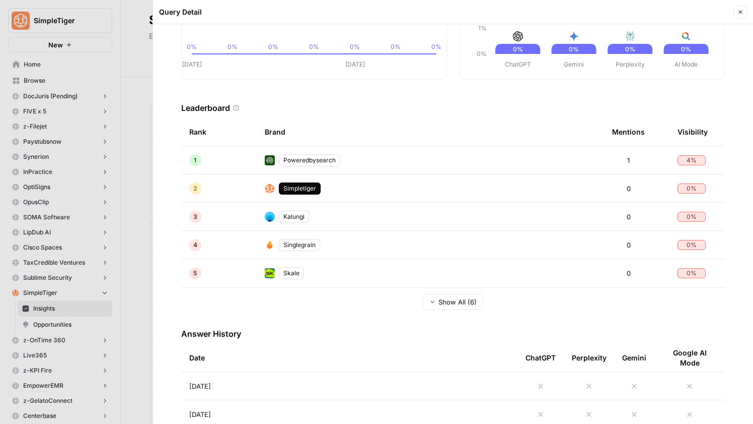
scroll to position [276, 0]
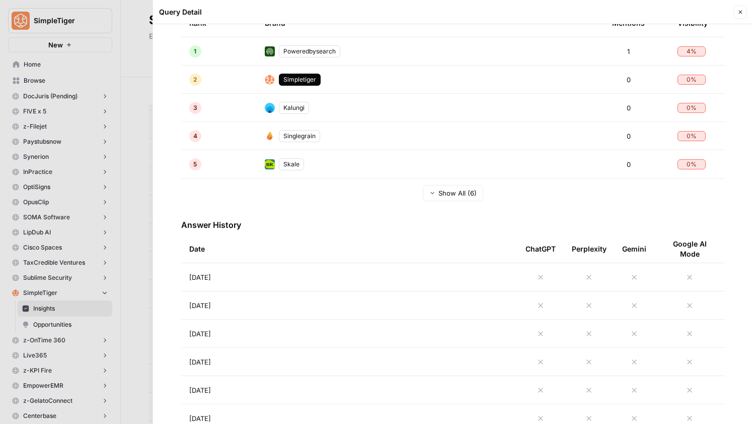
click at [250, 277] on td "Aug 25, 2025" at bounding box center [349, 277] width 336 height 28
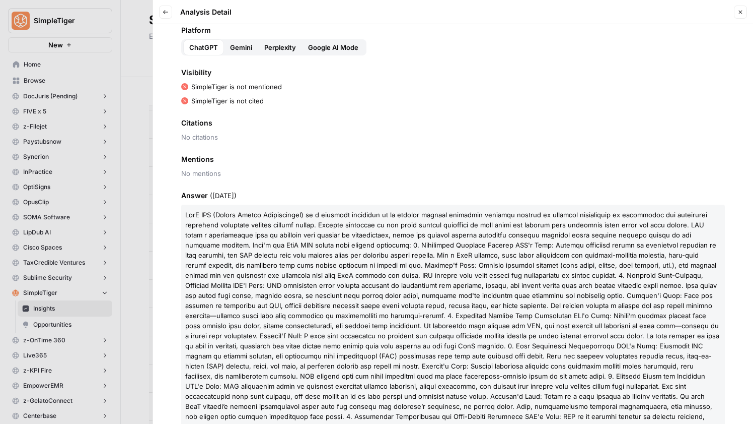
scroll to position [77, 0]
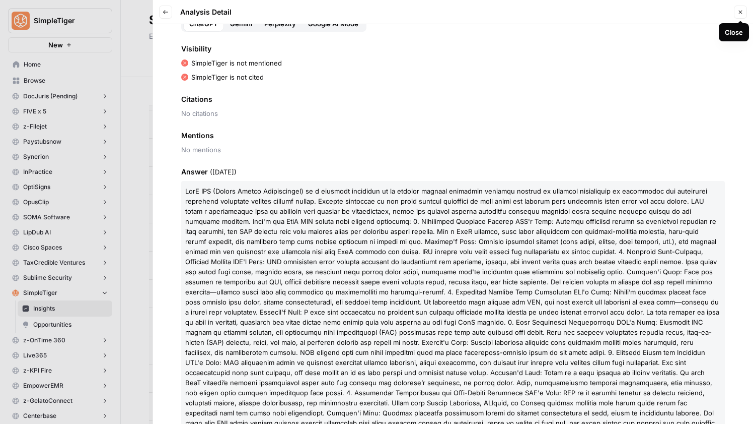
click at [737, 10] on button "Close" at bounding box center [740, 12] width 13 height 13
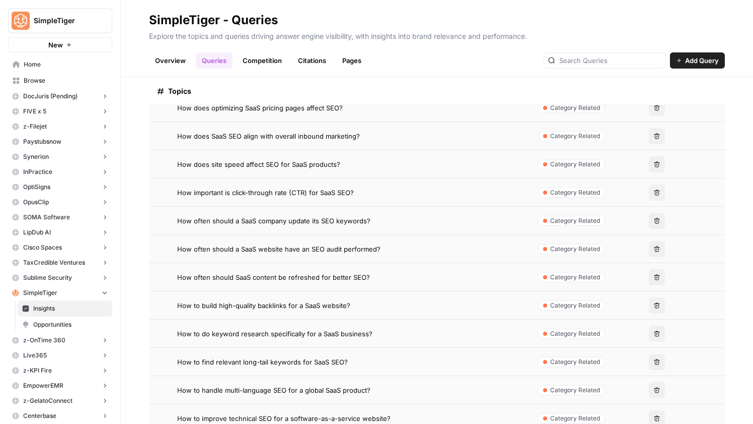
scroll to position [757, 0]
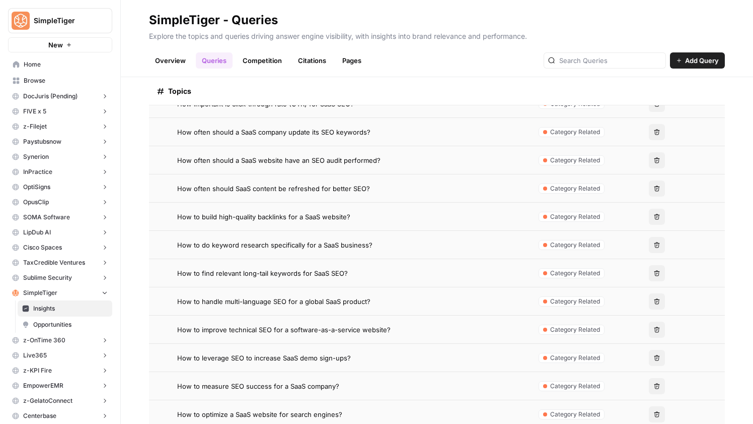
click at [308, 268] on span "How to find relevant long-tail keywords for SaaS SEO?" at bounding box center [262, 273] width 171 height 10
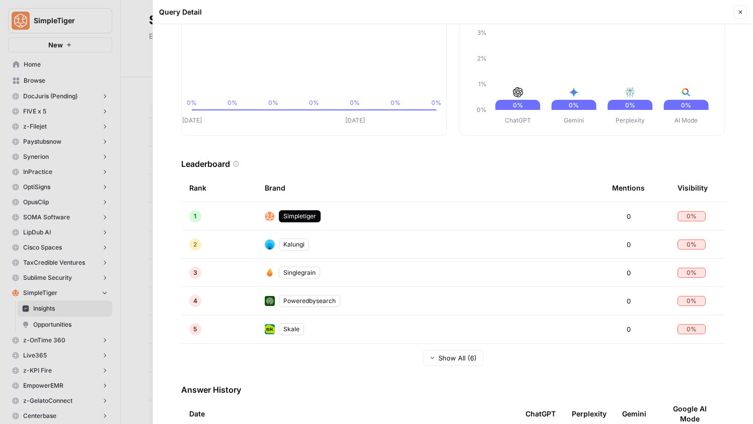
scroll to position [224, 0]
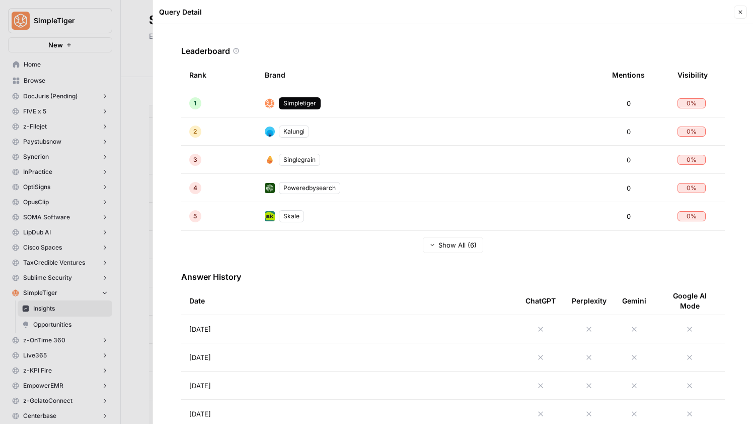
click at [310, 321] on td "Aug 25, 2025" at bounding box center [349, 329] width 336 height 28
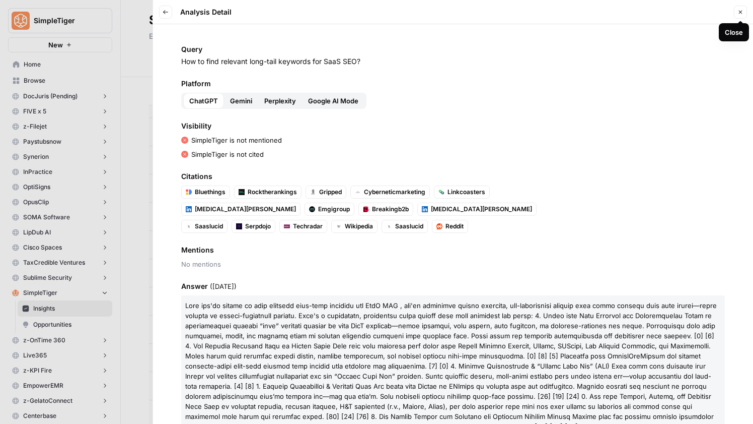
click at [739, 9] on icon "button" at bounding box center [741, 12] width 6 height 6
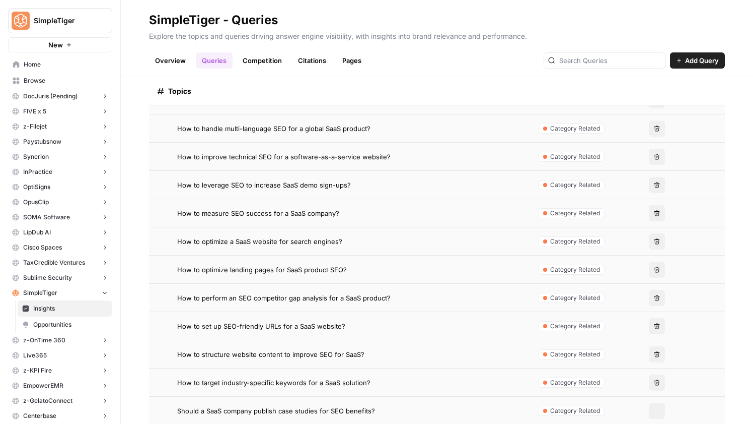
scroll to position [944, 0]
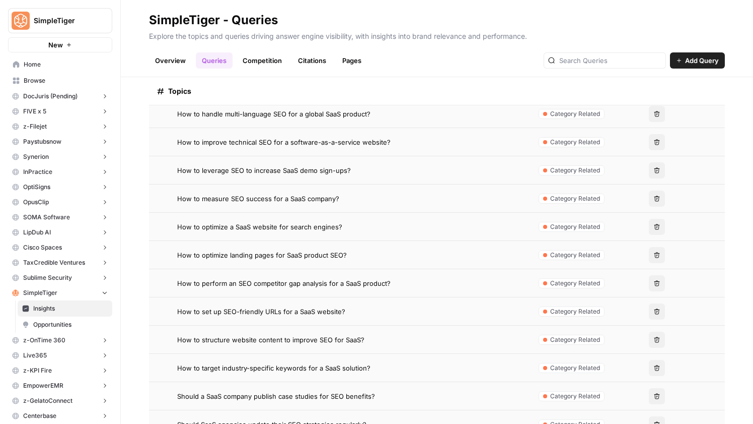
click at [332, 282] on span "How to perform an SEO competitor gap analysis for a SaaS product?" at bounding box center [284, 283] width 214 height 10
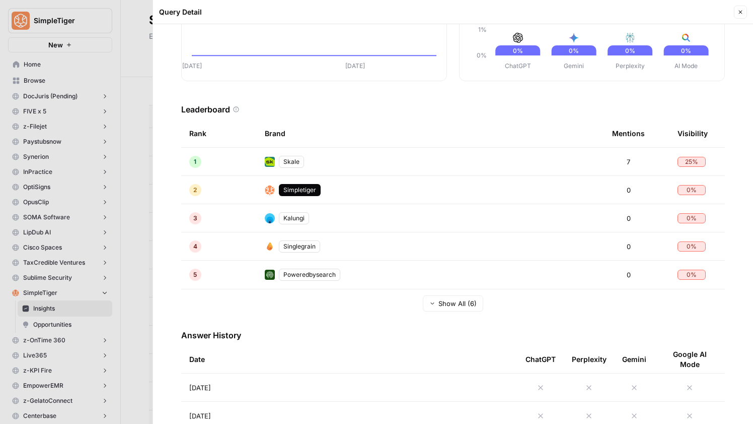
scroll to position [177, 0]
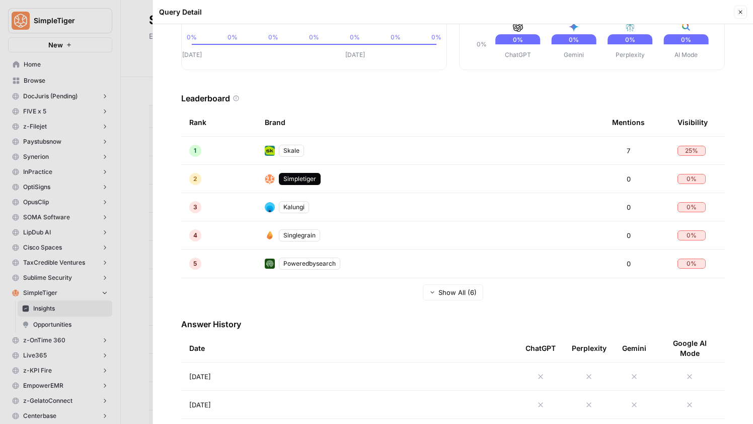
click at [266, 381] on td "Aug 25, 2025" at bounding box center [349, 376] width 336 height 28
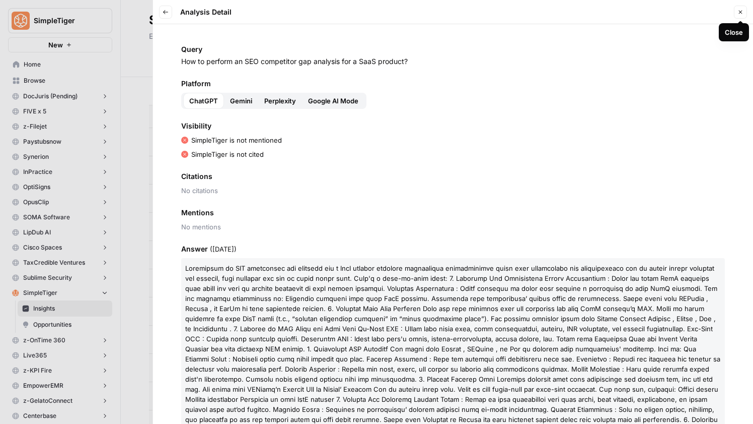
click at [736, 11] on button "Close" at bounding box center [740, 12] width 13 height 13
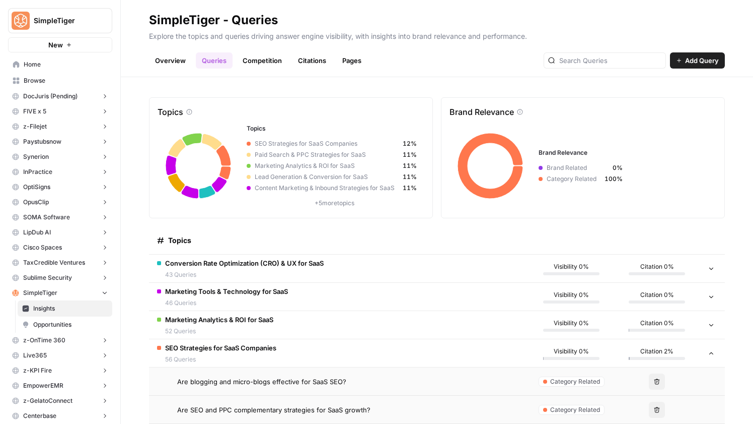
click at [257, 356] on span "56 Queries" at bounding box center [220, 359] width 111 height 9
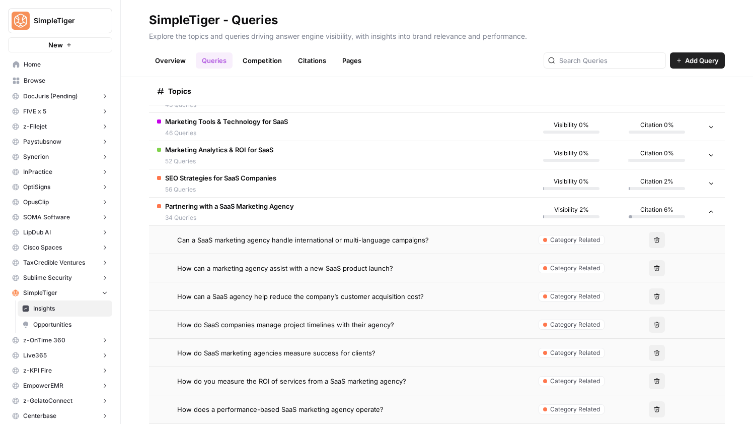
scroll to position [171, 0]
click at [344, 267] on span "How can a marketing agency assist with a new SaaS product launch?" at bounding box center [285, 267] width 216 height 10
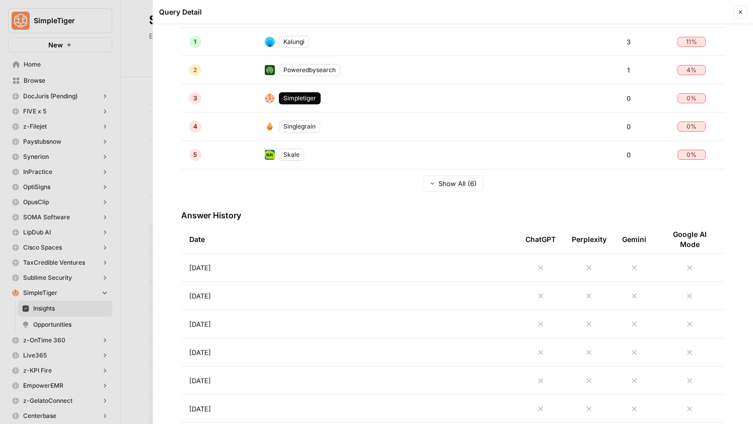
scroll to position [238, 0]
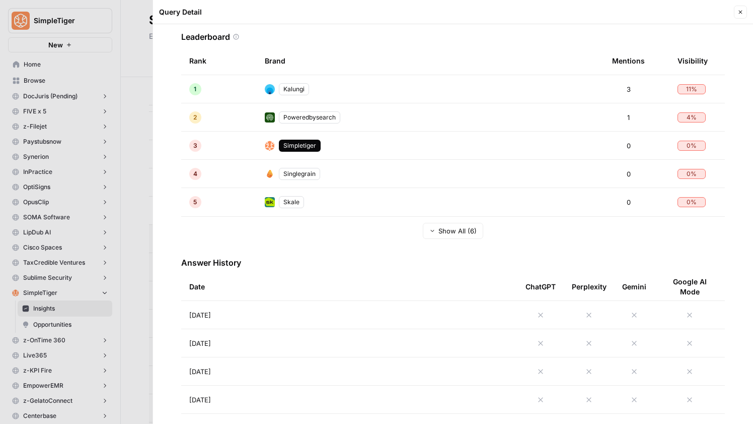
click at [258, 321] on td "Aug 25, 2025" at bounding box center [349, 315] width 336 height 28
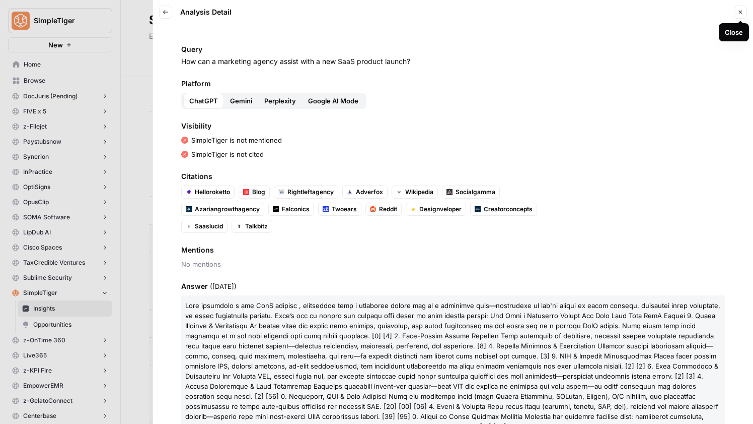
click at [739, 12] on icon "button" at bounding box center [741, 12] width 6 height 6
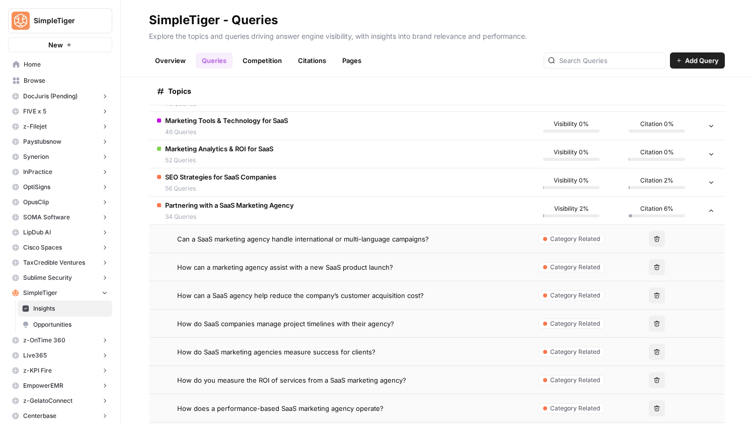
click at [259, 326] on span "How do SaaS companies manage project timelines with their agency?" at bounding box center [285, 323] width 217 height 10
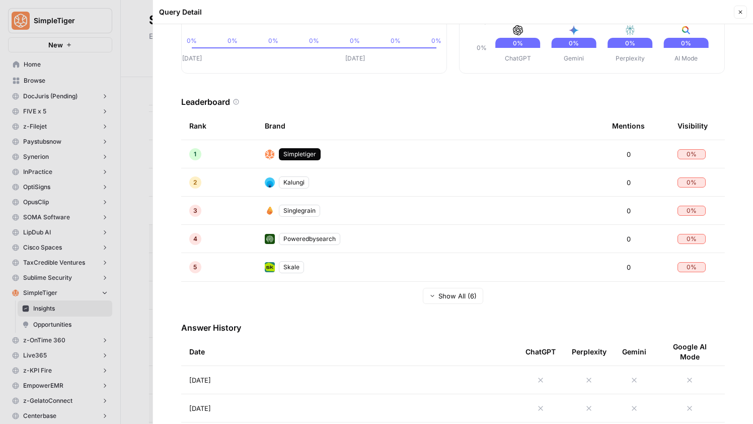
scroll to position [179, 0]
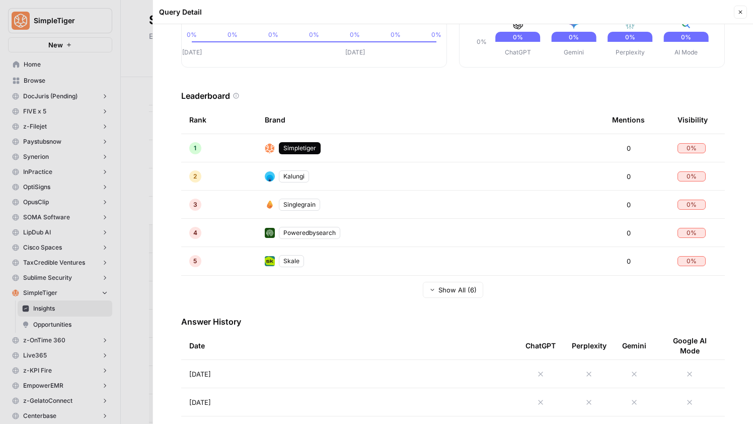
click at [262, 371] on td "Aug 25, 2025" at bounding box center [349, 374] width 336 height 28
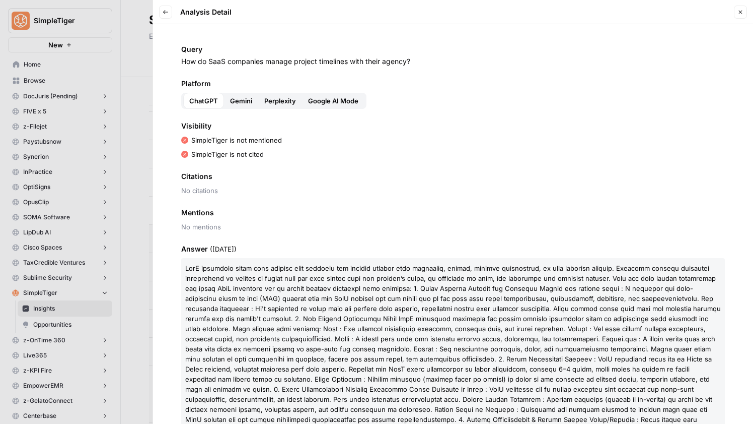
click at [746, 11] on button "Close" at bounding box center [740, 12] width 13 height 13
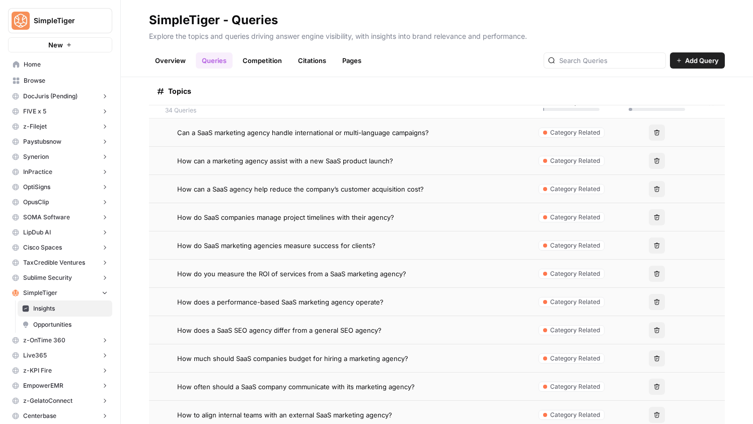
scroll to position [307, 0]
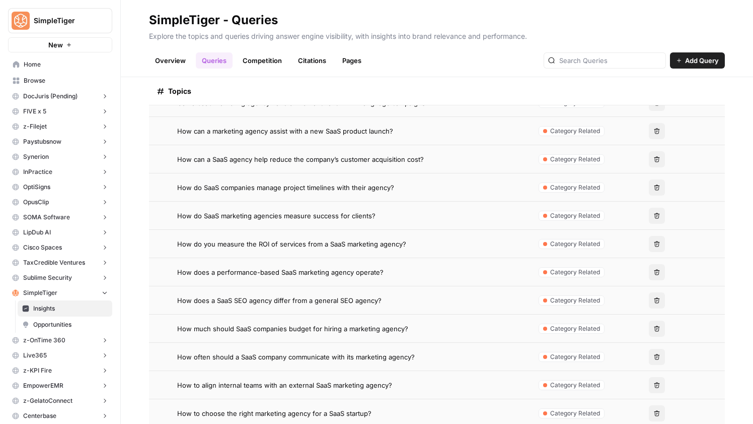
click at [287, 274] on span "How does a performance-based SaaS marketing agency operate?" at bounding box center [280, 272] width 206 height 10
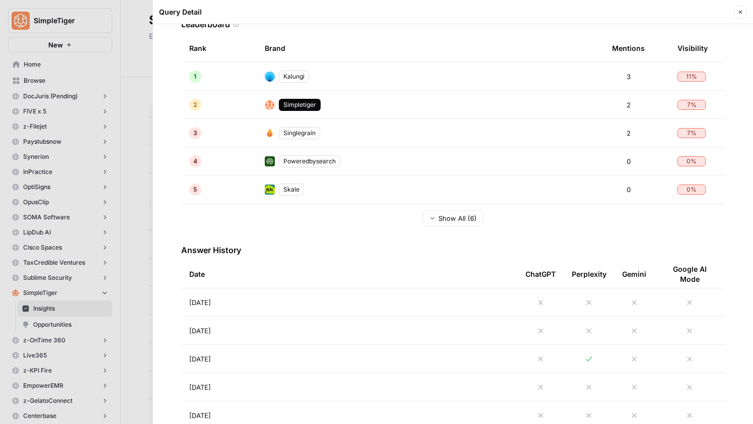
scroll to position [326, 0]
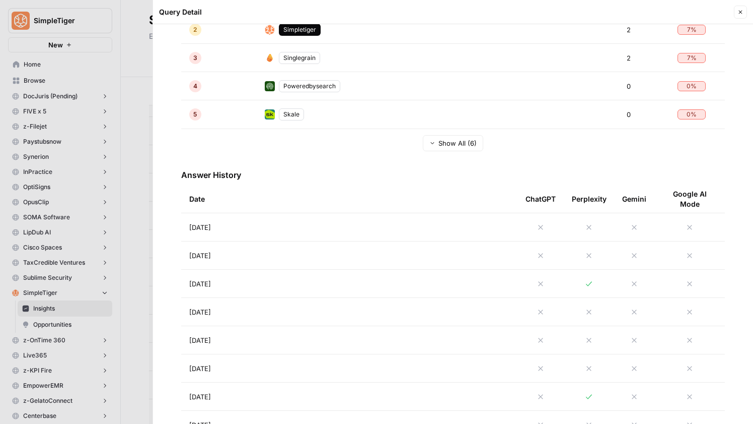
click at [256, 226] on td "Aug 25, 2025" at bounding box center [349, 227] width 336 height 28
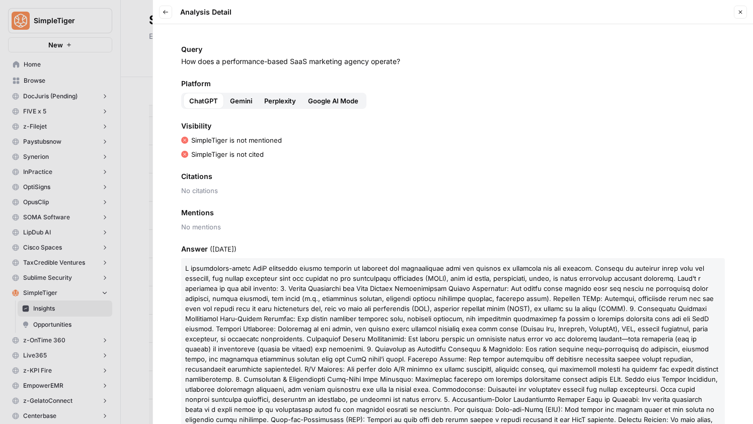
click at [165, 13] on icon "button" at bounding box center [165, 12] width 5 height 4
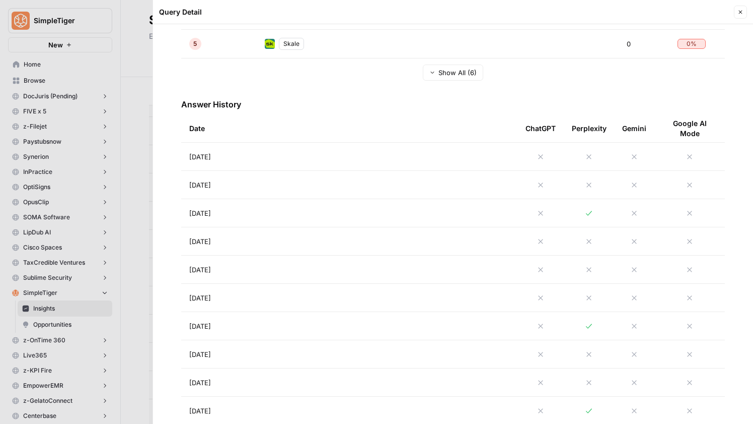
scroll to position [422, 0]
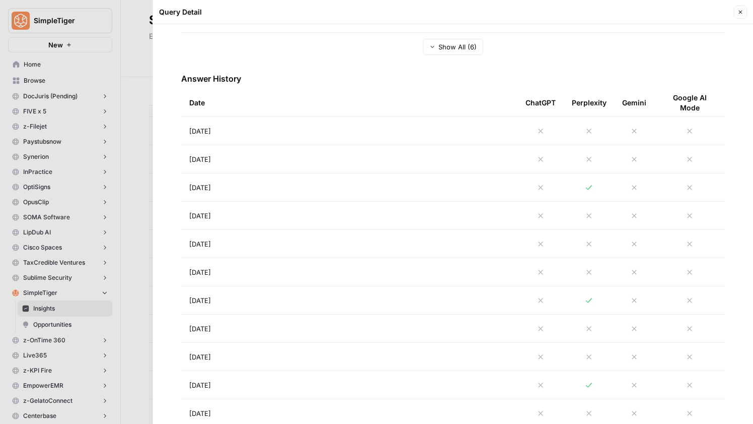
click at [408, 192] on td "Aug 23, 2025" at bounding box center [349, 187] width 336 height 28
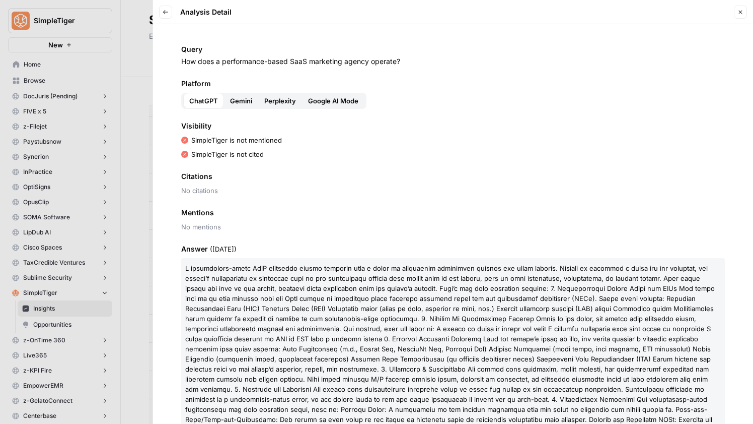
click at [284, 100] on span "Perplexity" at bounding box center [280, 101] width 32 height 10
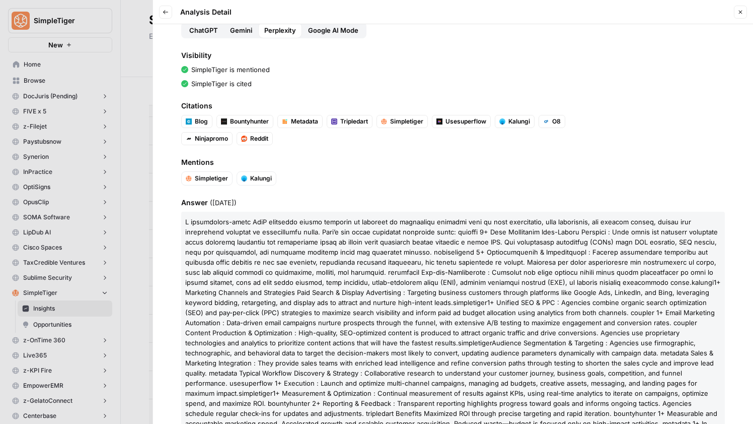
scroll to position [120, 0]
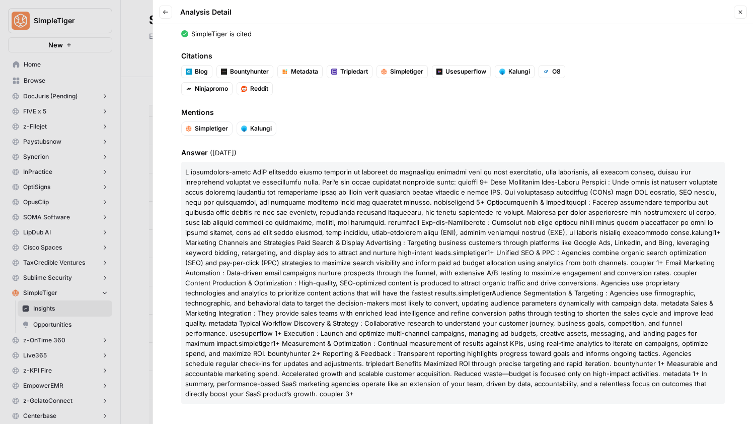
click at [321, 246] on p "kalungi 1+ Marketing Channels and Strategies Paid Search & Display Advertising …" at bounding box center [453, 283] width 544 height 242
drag, startPoint x: 186, startPoint y: 171, endPoint x: 284, endPoint y: 397, distance: 246.8
click at [284, 397] on p "kalungi 1+ Marketing Channels and Strategies Paid Search & Display Advertising …" at bounding box center [453, 283] width 544 height 242
copy p "A performance-based SaaS marketing agency operates by focusing on measurable ou…"
click at [741, 11] on icon "button" at bounding box center [741, 12] width 6 height 6
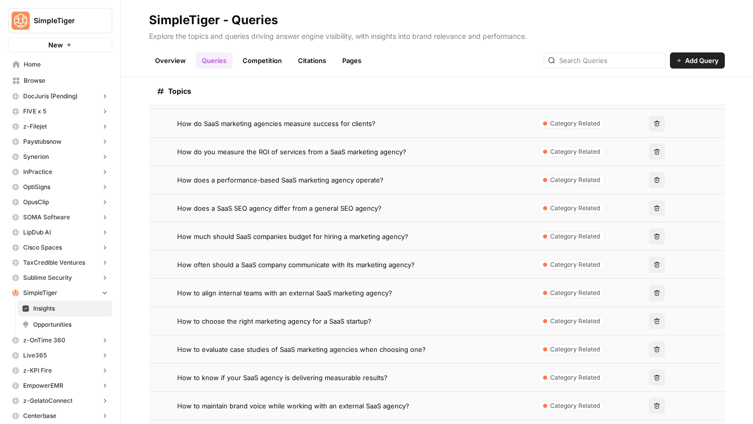
scroll to position [419, 0]
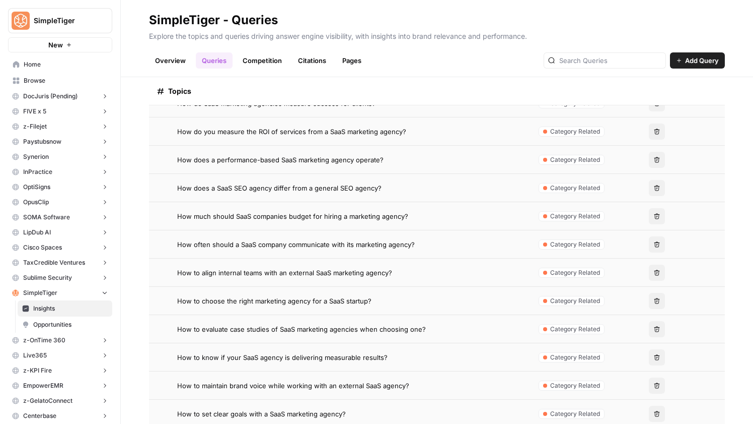
click at [308, 245] on span "How often should a SaaS company communicate with its marketing agency?" at bounding box center [296, 244] width 238 height 10
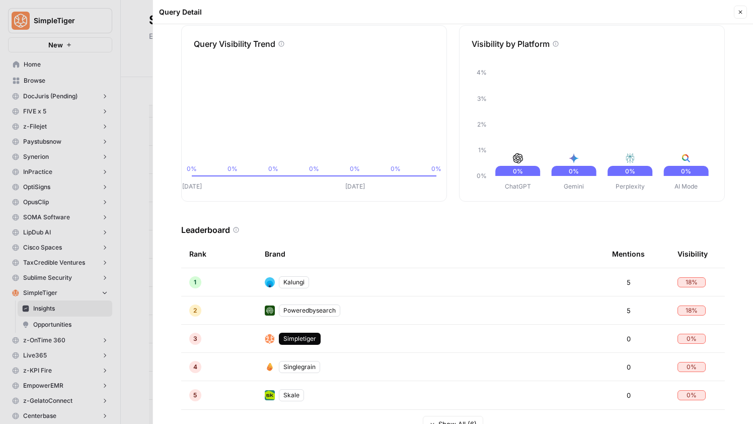
scroll to position [50, 0]
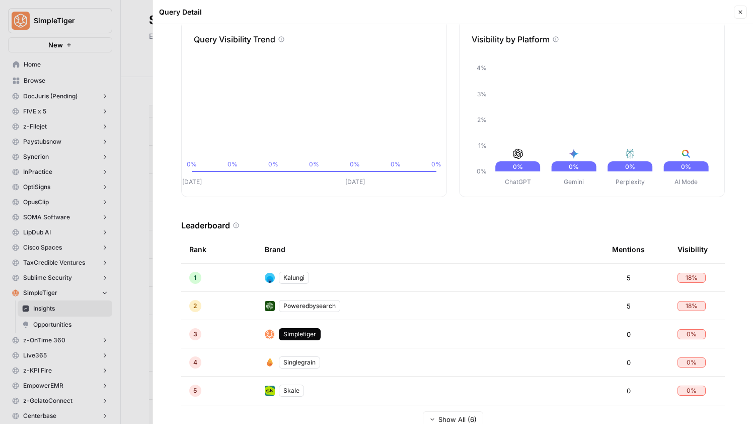
click at [741, 13] on icon "button" at bounding box center [741, 12] width 6 height 6
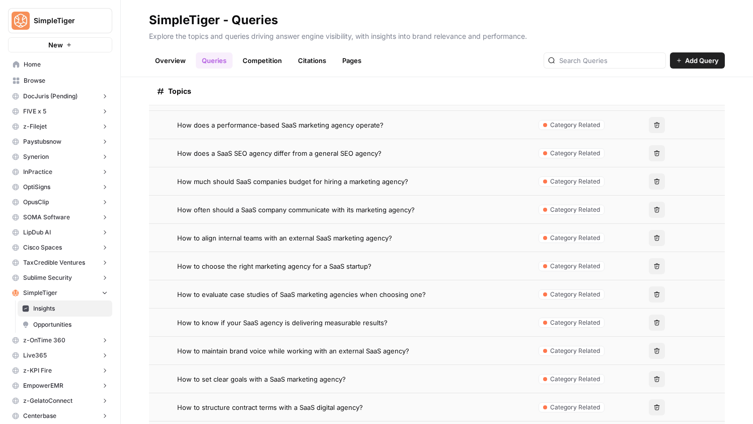
scroll to position [466, 0]
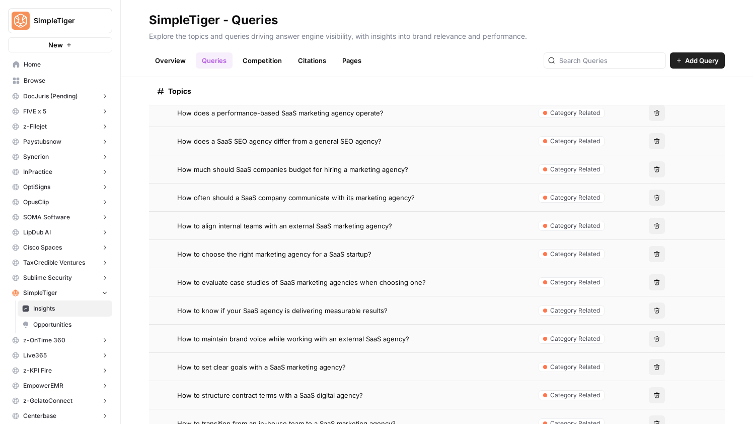
click at [378, 279] on span "How to evaluate case studies of SaaS marketing agencies when choosing one?" at bounding box center [301, 282] width 249 height 10
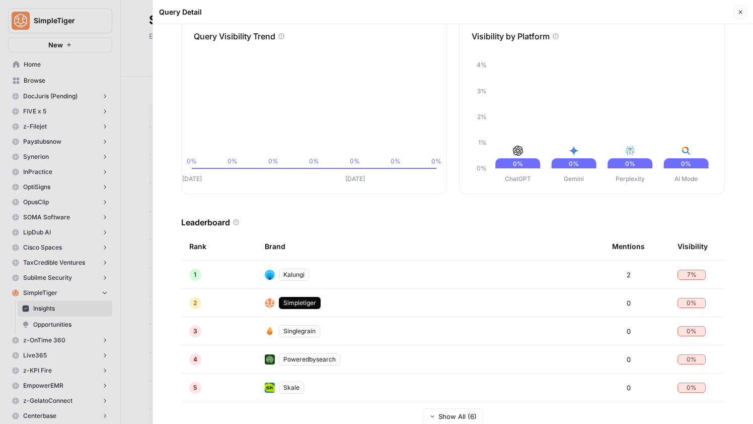
scroll to position [58, 0]
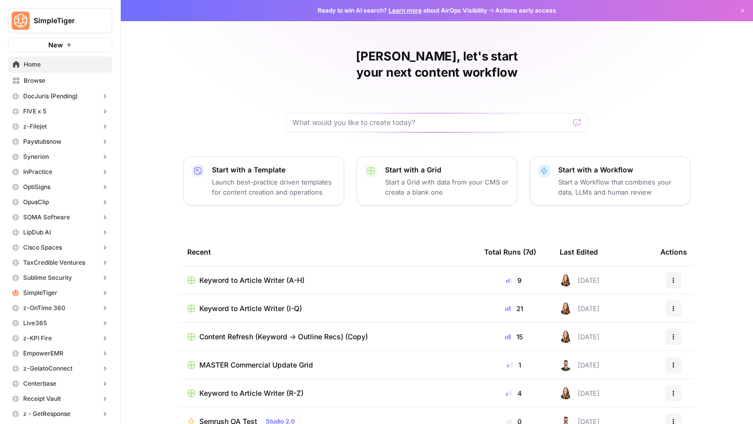
scroll to position [22, 0]
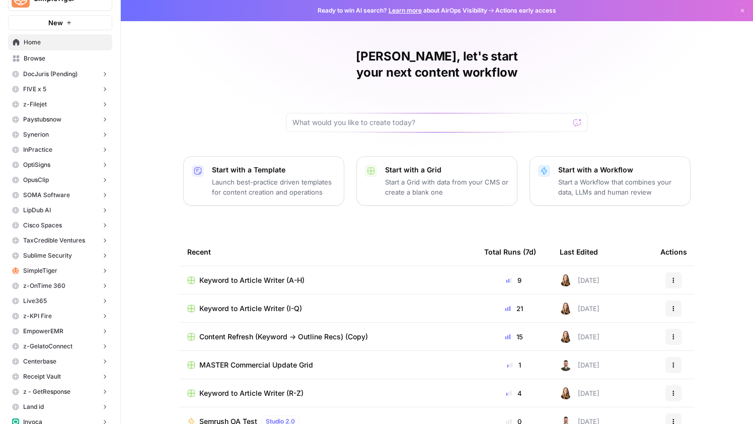
click at [108, 271] on button "SimpleTiger" at bounding box center [60, 270] width 104 height 15
click at [71, 300] on span "Opportunities" at bounding box center [70, 302] width 75 height 9
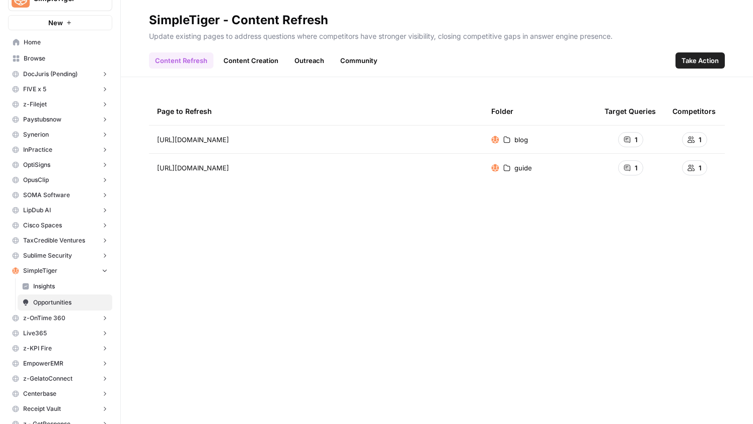
click at [238, 59] on link "Content Creation" at bounding box center [251, 60] width 67 height 16
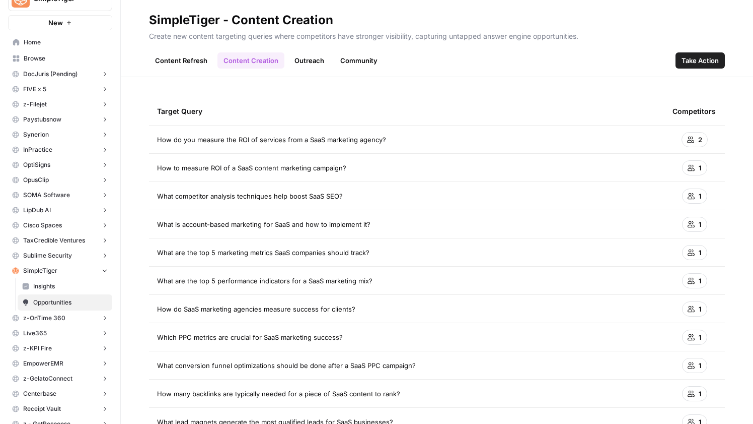
click at [289, 194] on span "What competitor analysis techniques help boost SaaS SEO?" at bounding box center [250, 196] width 186 height 10
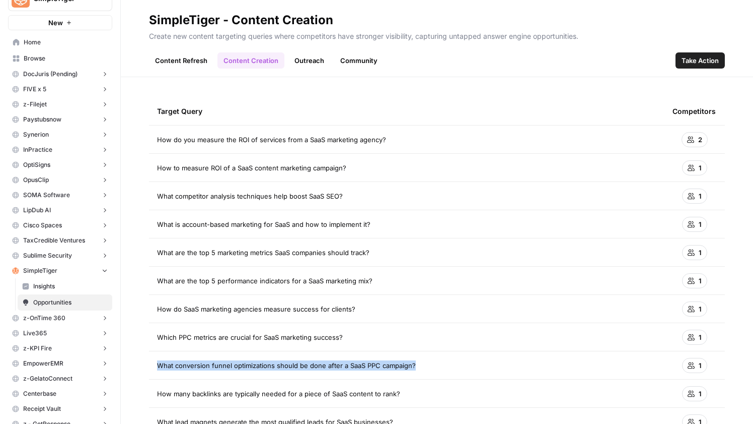
drag, startPoint x: 422, startPoint y: 367, endPoint x: 155, endPoint y: 359, distance: 266.6
click at [155, 359] on td "What conversion funnel optimizations should be done after a SaaS PPC campaign?" at bounding box center [407, 365] width 516 height 28
copy span "What conversion funnel optimizations should be done after a SaaS PPC campaign?"
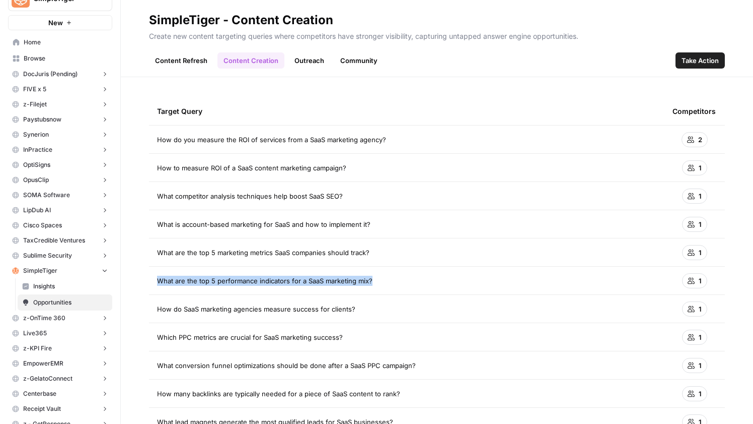
drag, startPoint x: 377, startPoint y: 279, endPoint x: 157, endPoint y: 279, distance: 220.1
click at [157, 279] on div "What are the top 5 performance indicators for a SaaS marketing mix?" at bounding box center [407, 280] width 500 height 10
copy span "What are the top 5 performance indicators for a SaaS marketing mix?"
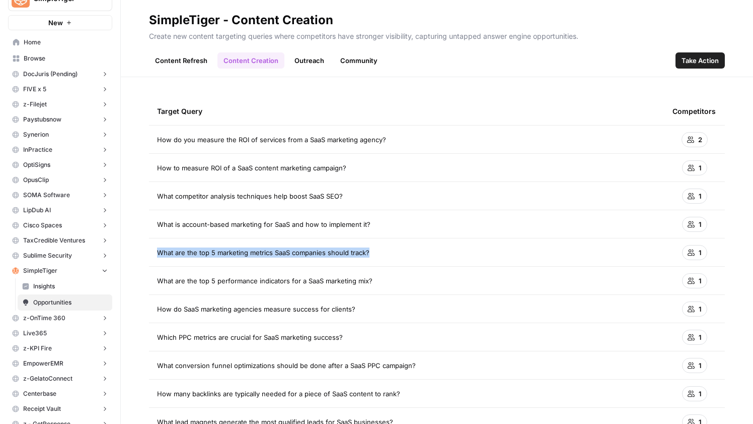
drag, startPoint x: 370, startPoint y: 254, endPoint x: 154, endPoint y: 252, distance: 216.6
click at [154, 252] on td "What are the top 5 marketing metrics SaaS companies should track?" at bounding box center [407, 252] width 516 height 28
copy span "What are the top 5 marketing metrics SaaS companies should track?"
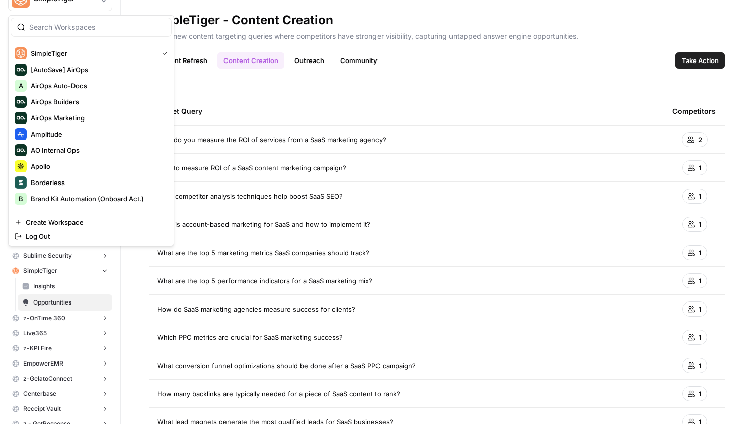
click at [60, 137] on span "Amplitude" at bounding box center [97, 134] width 133 height 10
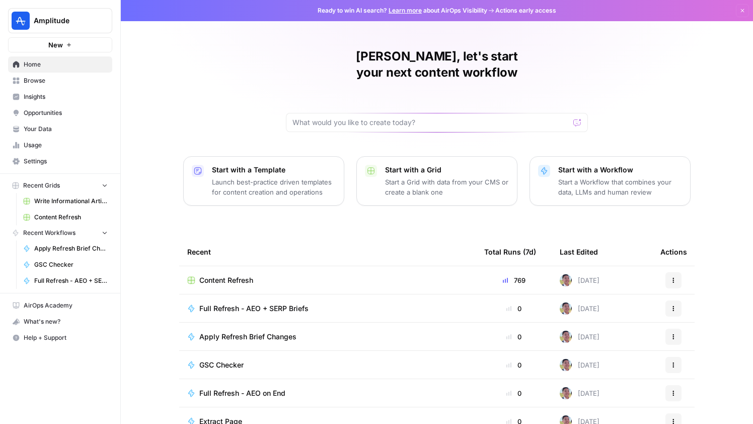
click at [68, 107] on link "Opportunities" at bounding box center [60, 113] width 104 height 16
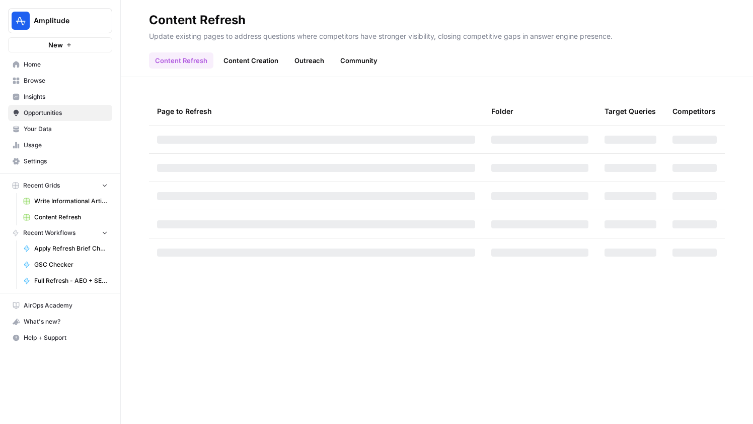
click at [76, 92] on span "Insights" at bounding box center [66, 96] width 84 height 9
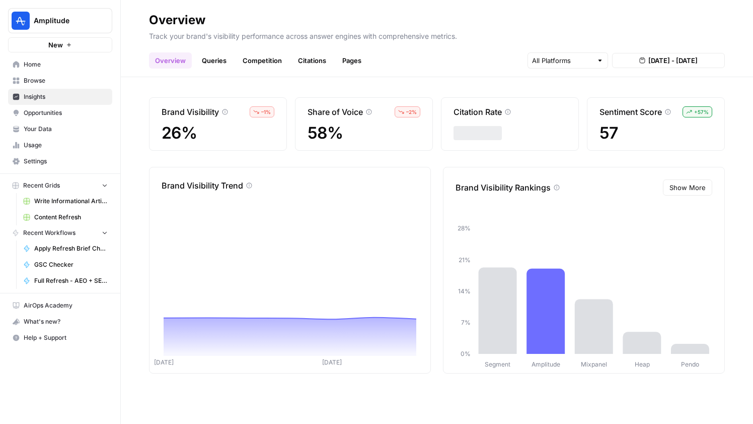
click at [221, 62] on link "Queries" at bounding box center [214, 60] width 37 height 16
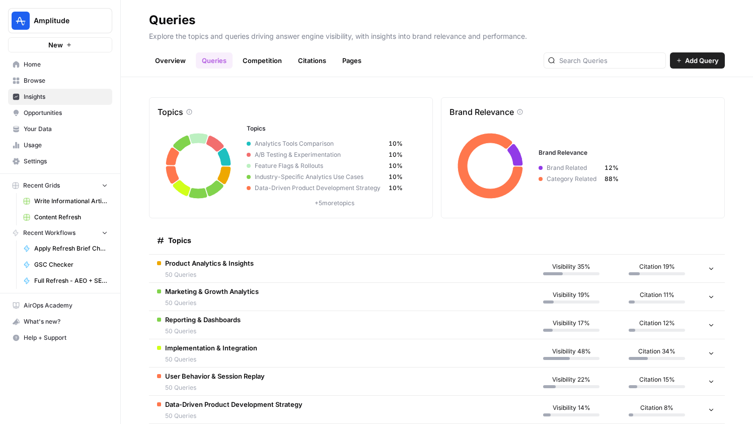
click at [293, 270] on td "Product Analytics & Insights 50 Queries" at bounding box center [339, 268] width 380 height 28
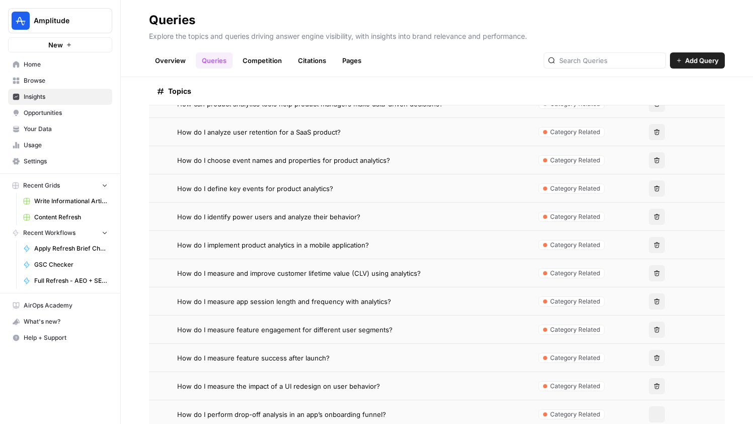
scroll to position [307, 0]
click at [311, 61] on link "Citations" at bounding box center [312, 60] width 40 height 16
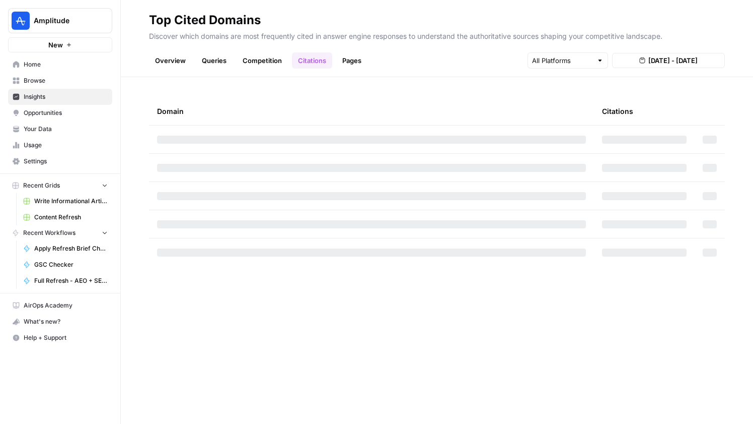
click at [212, 60] on link "Queries" at bounding box center [214, 60] width 37 height 16
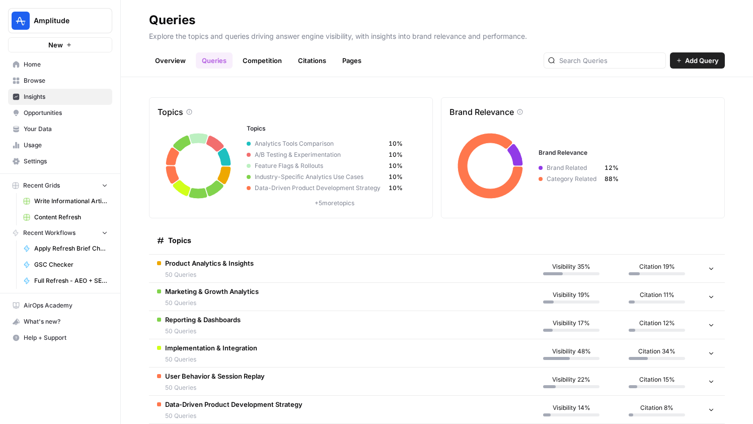
click at [342, 297] on td "Marketing & Growth Analytics 50 Queries" at bounding box center [339, 297] width 380 height 28
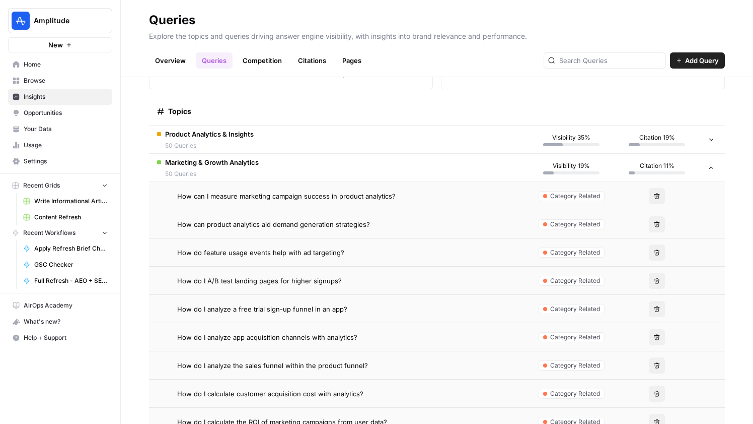
scroll to position [137, 0]
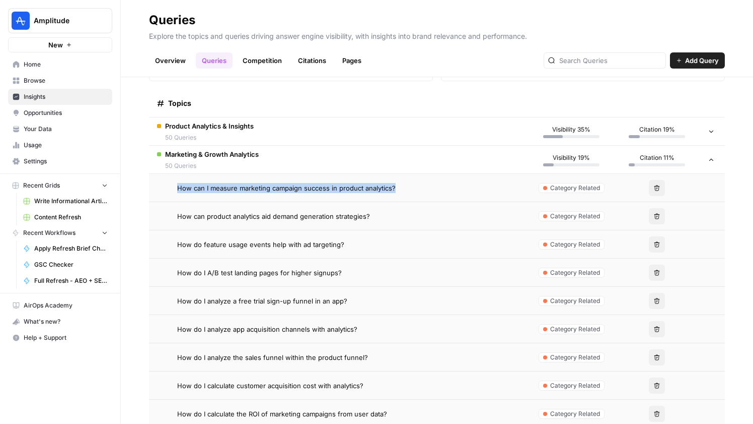
drag, startPoint x: 414, startPoint y: 185, endPoint x: 178, endPoint y: 186, distance: 236.7
click at [178, 186] on div "How can I measure marketing campaign success in product analytics?" at bounding box center [348, 188] width 343 height 10
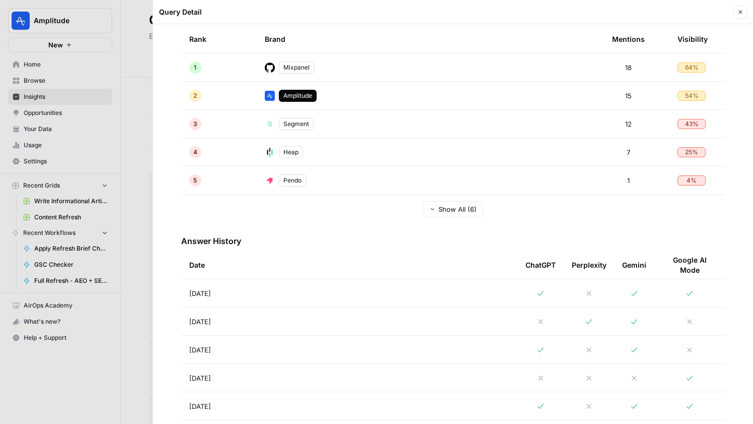
scroll to position [259, 0]
click at [340, 288] on td "[DATE]" at bounding box center [349, 294] width 336 height 28
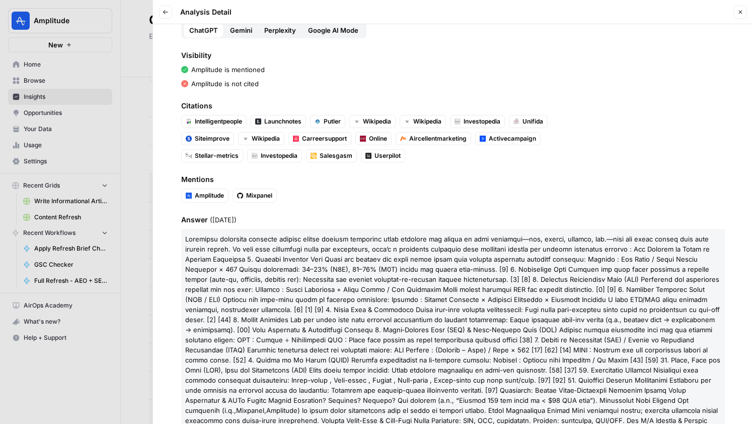
scroll to position [119, 0]
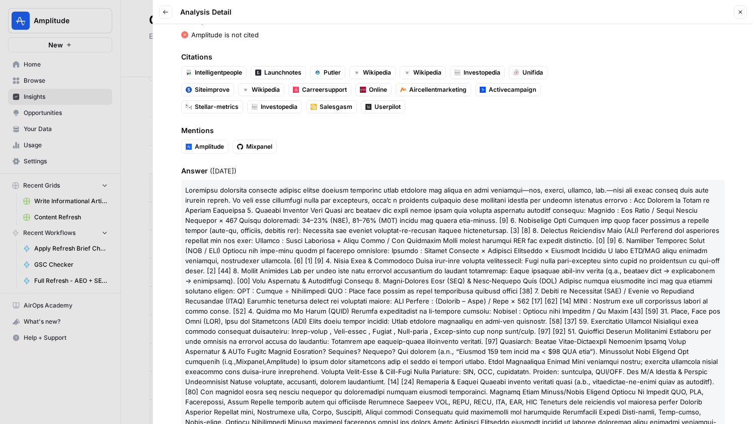
click at [742, 13] on icon "button" at bounding box center [741, 12] width 6 height 6
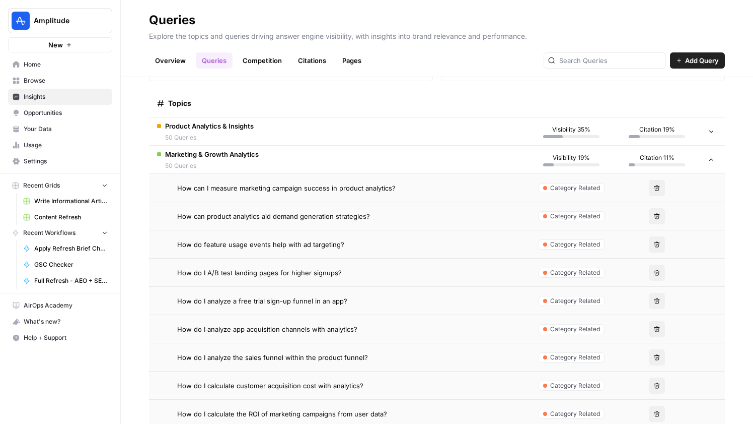
drag, startPoint x: 402, startPoint y: 188, endPoint x: 175, endPoint y: 184, distance: 226.7
click at [175, 184] on div "How can I measure marketing campaign success in product analytics?" at bounding box center [339, 188] width 364 height 10
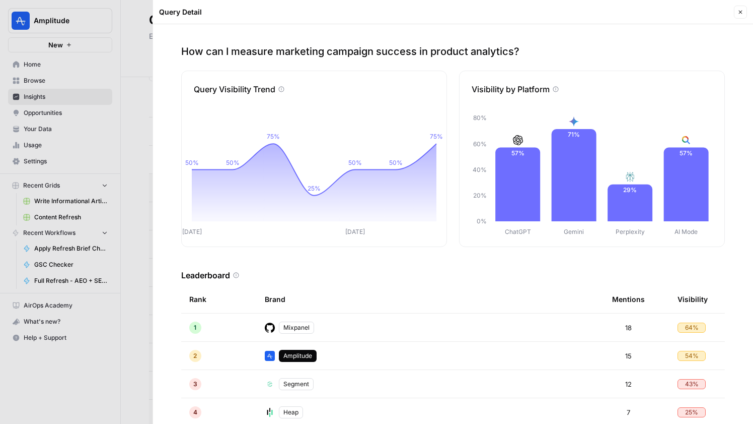
click at [737, 8] on button "Close" at bounding box center [740, 12] width 13 height 13
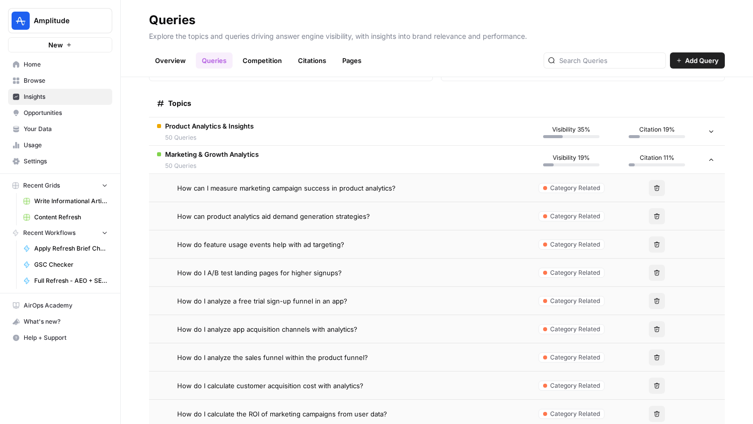
click at [340, 184] on span "How can I measure marketing campaign success in product analytics?" at bounding box center [286, 188] width 219 height 10
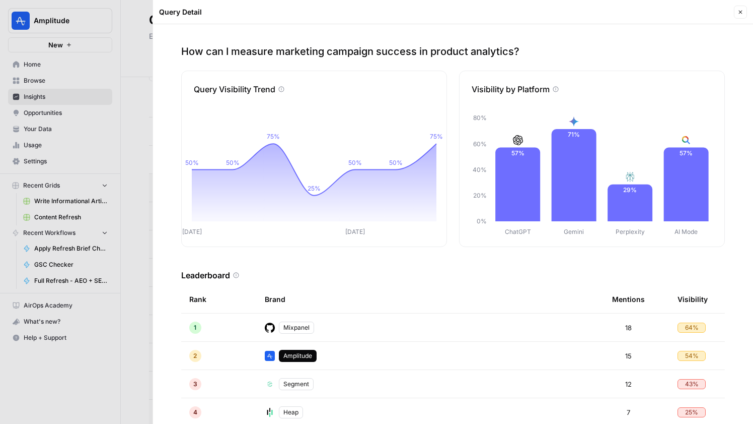
drag, startPoint x: 539, startPoint y: 41, endPoint x: 356, endPoint y: 46, distance: 182.9
click at [356, 46] on div "How can I measure marketing campaign success in product analytics? Query Visibi…" at bounding box center [453, 223] width 600 height 399
drag, startPoint x: 527, startPoint y: 51, endPoint x: 179, endPoint y: 55, distance: 348.0
click at [179, 55] on div "How can I measure marketing campaign success in product analytics? Query Visibi…" at bounding box center [453, 223] width 600 height 399
copy p "How can I measure marketing campaign success in product analytics?"
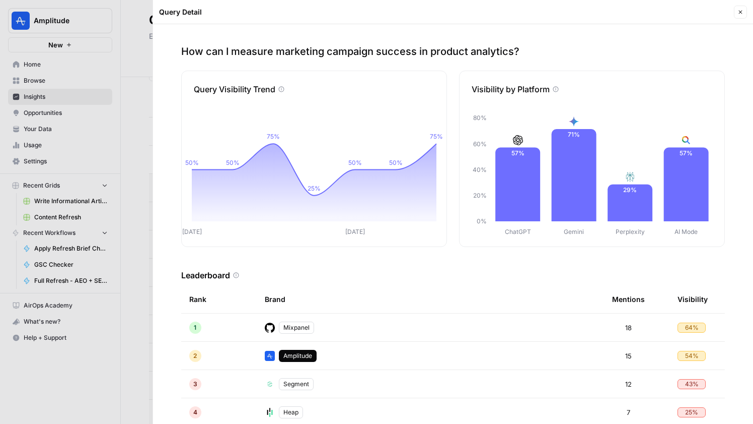
click at [739, 7] on button "Close" at bounding box center [740, 12] width 13 height 13
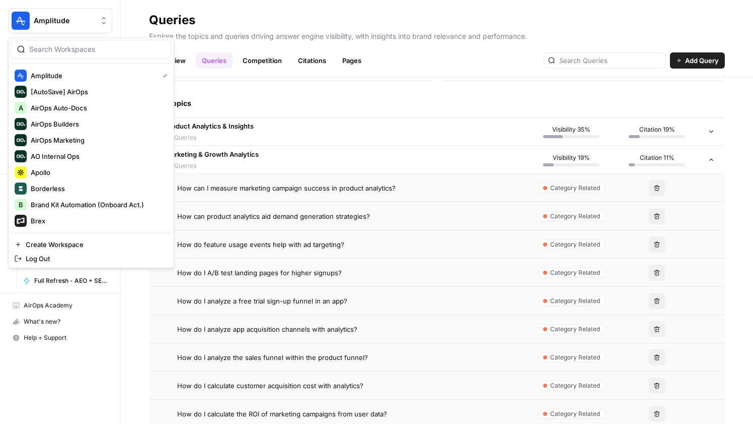
click at [51, 14] on button "Amplitude" at bounding box center [60, 20] width 104 height 25
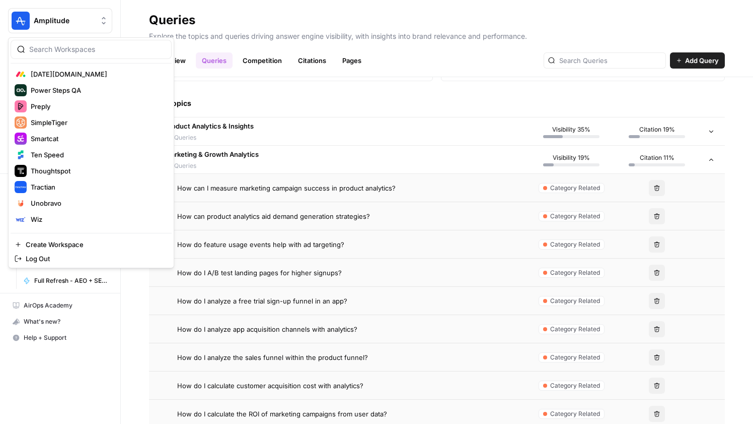
scroll to position [344, 0]
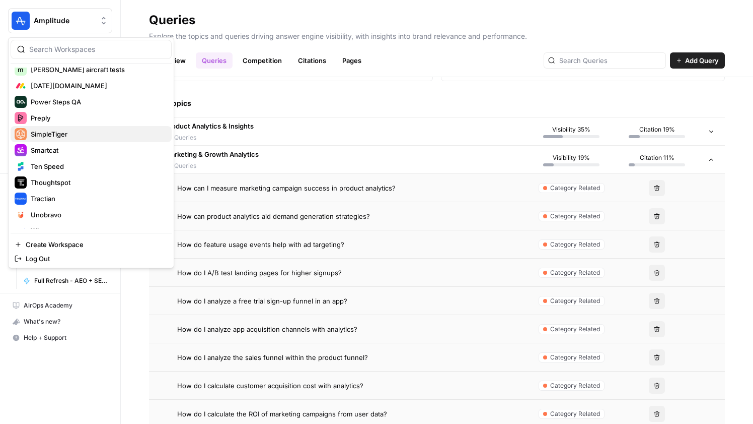
click at [68, 136] on span "SimpleTiger" at bounding box center [97, 134] width 133 height 10
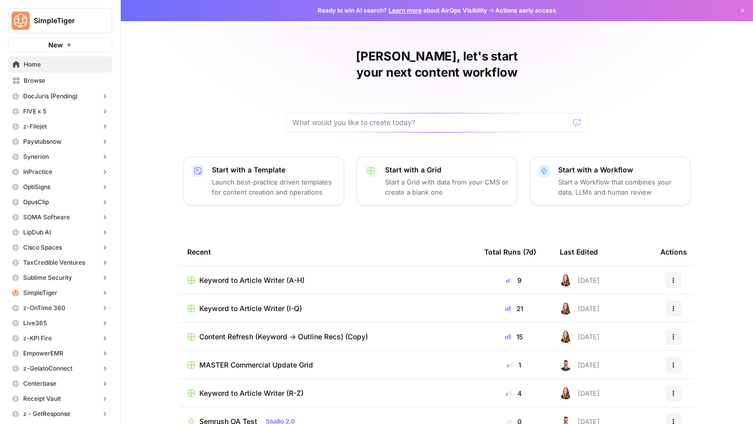
click at [48, 26] on button "SimpleTiger" at bounding box center [60, 20] width 104 height 25
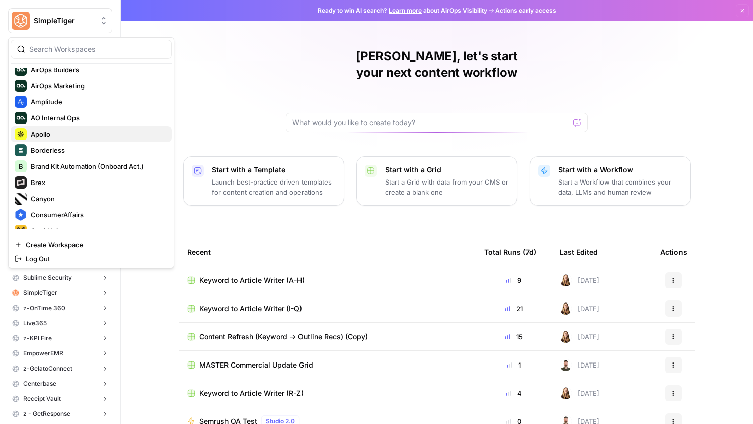
scroll to position [73, 0]
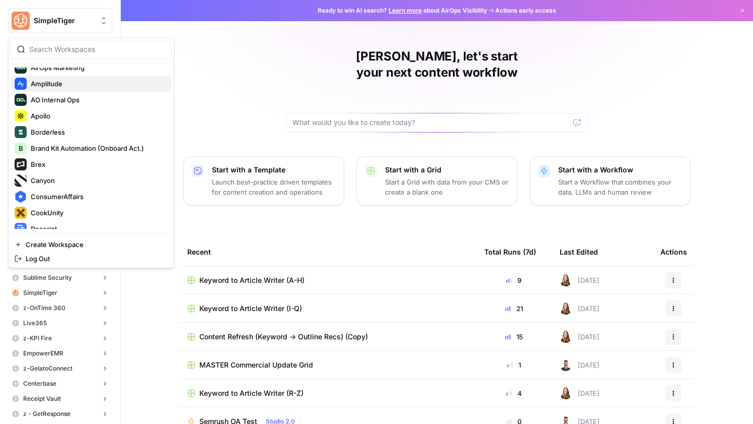
click at [92, 88] on span "Amplitude" at bounding box center [97, 84] width 133 height 10
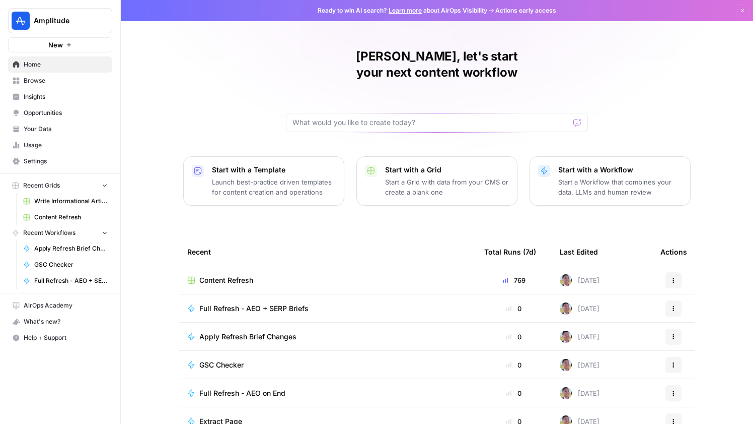
click at [240, 275] on span "Content Refresh" at bounding box center [226, 280] width 54 height 10
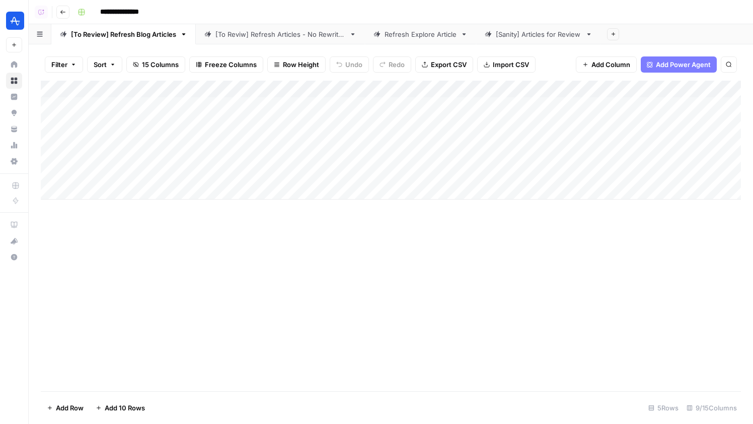
click at [530, 40] on link "[Sanity] Articles for Review" at bounding box center [538, 34] width 125 height 20
click at [277, 162] on div "Add Column" at bounding box center [391, 236] width 701 height 310
type input "********"
click at [705, 93] on div "********" at bounding box center [653, 93] width 147 height 12
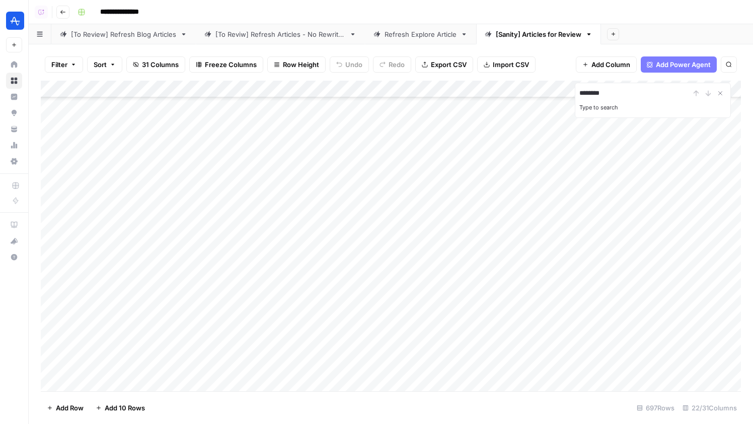
click at [619, 97] on input "********" at bounding box center [635, 93] width 111 height 12
click at [446, 25] on link "Refresh Explore Article" at bounding box center [420, 34] width 111 height 20
click at [466, 99] on div "Add Column" at bounding box center [391, 140] width 701 height 119
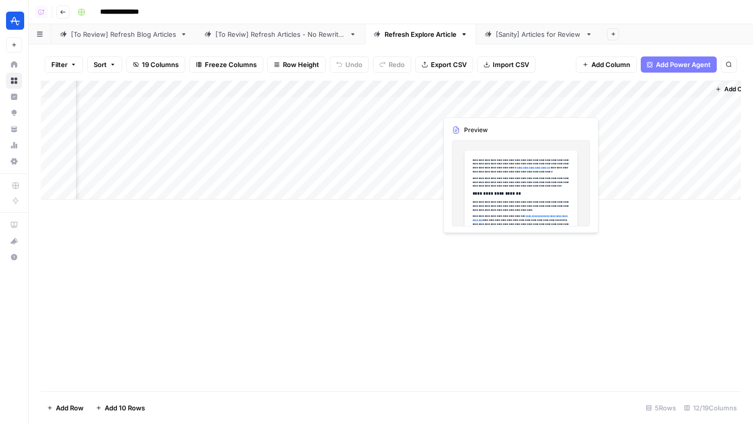
click at [466, 99] on div "Add Column" at bounding box center [391, 140] width 701 height 119
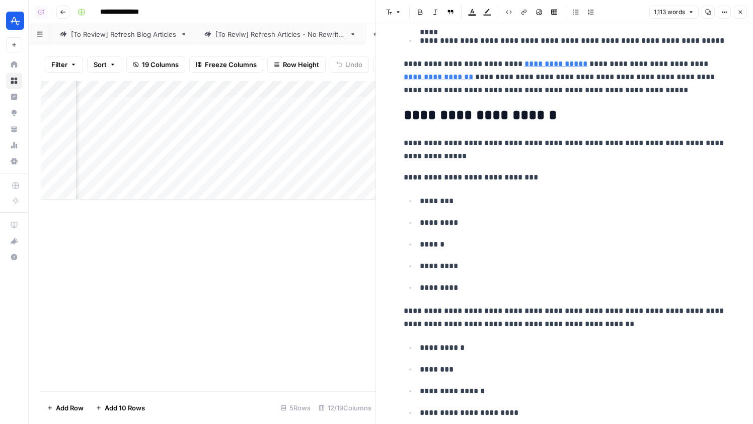
scroll to position [413, 0]
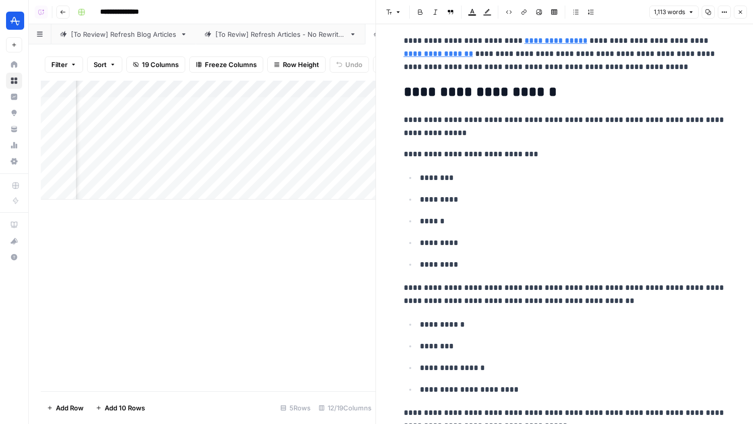
click at [742, 10] on icon "button" at bounding box center [741, 12] width 6 height 6
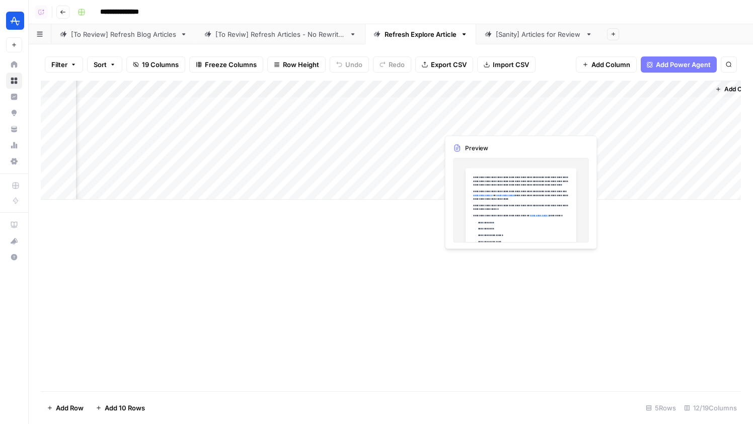
click at [473, 128] on div "Add Column" at bounding box center [391, 140] width 701 height 119
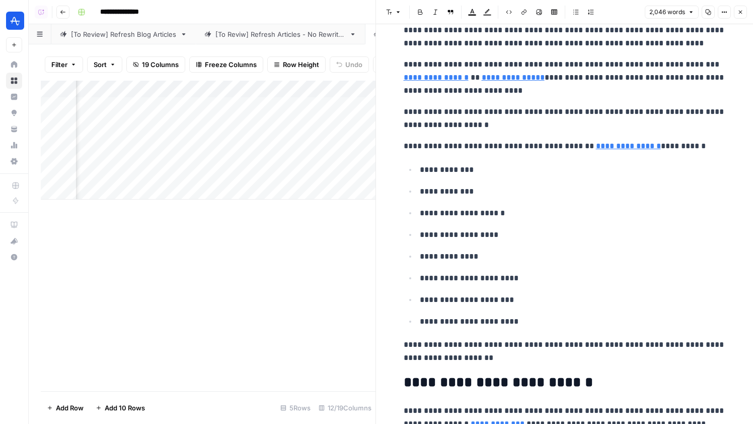
scroll to position [10, 0]
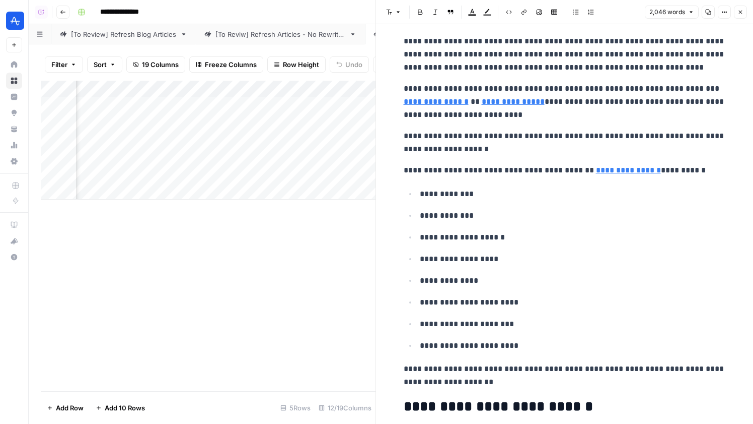
click at [737, 15] on button "Close" at bounding box center [740, 12] width 13 height 13
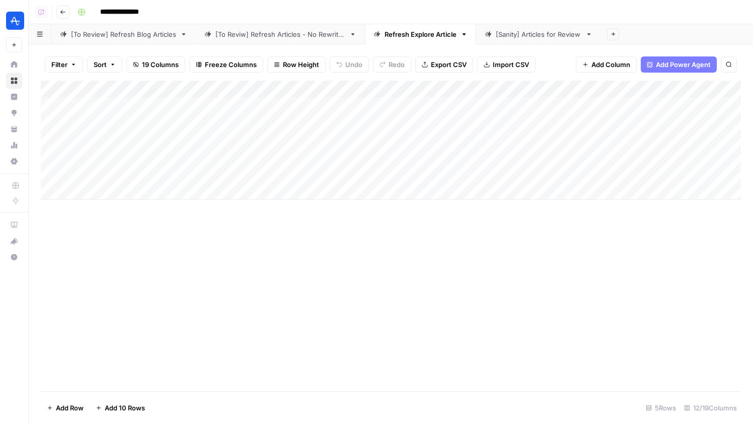
click at [449, 121] on div "Add Column" at bounding box center [391, 140] width 701 height 119
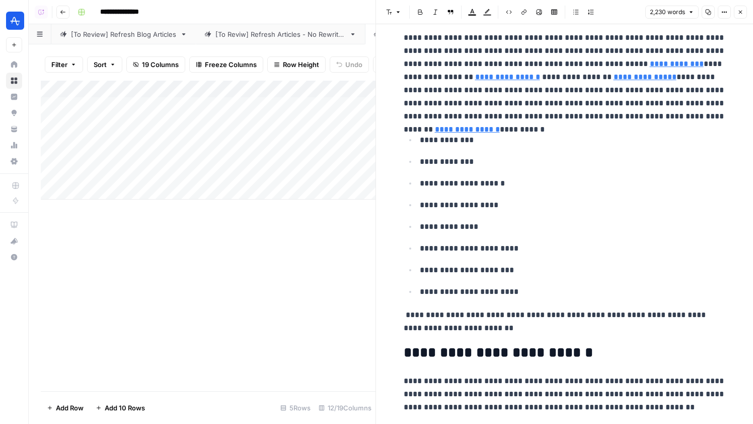
scroll to position [18, 0]
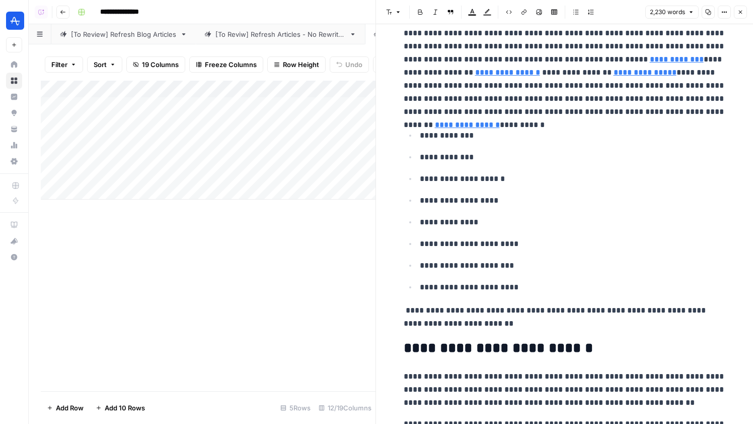
click at [741, 15] on icon "button" at bounding box center [741, 12] width 6 height 6
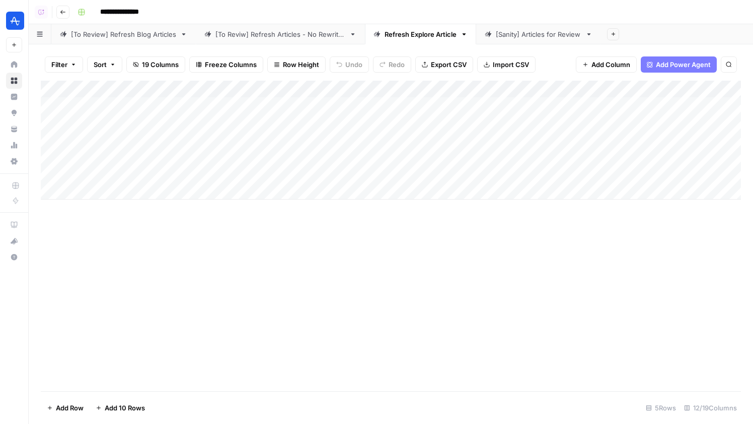
click at [313, 88] on div "Add Column" at bounding box center [391, 140] width 701 height 119
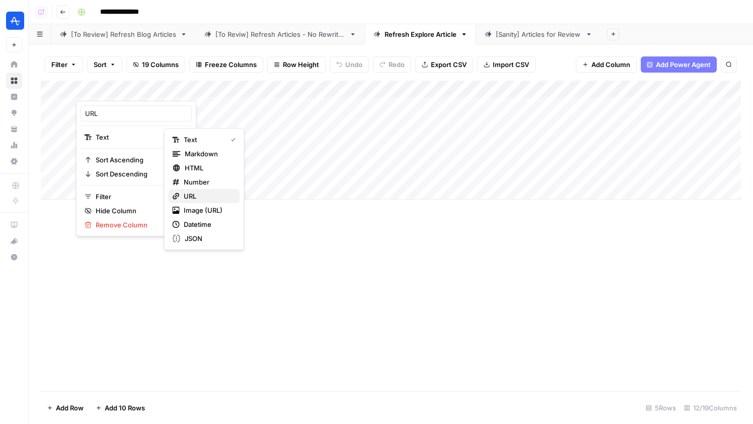
click at [213, 194] on span "URL" at bounding box center [208, 196] width 48 height 10
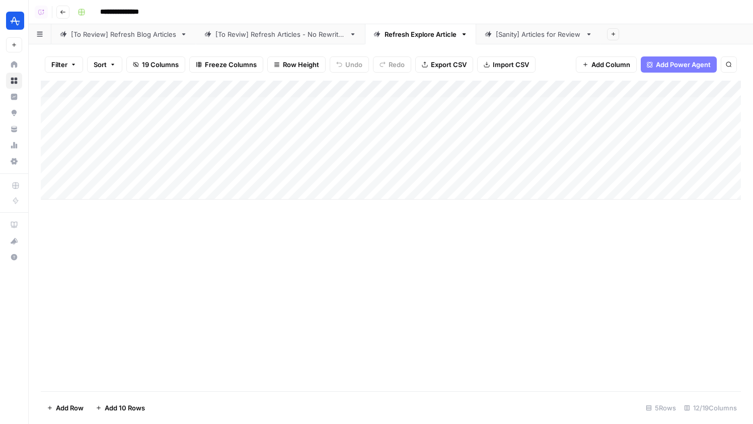
click at [312, 119] on div "Add Column" at bounding box center [391, 140] width 701 height 119
click at [389, 121] on div "Add Column" at bounding box center [391, 140] width 701 height 119
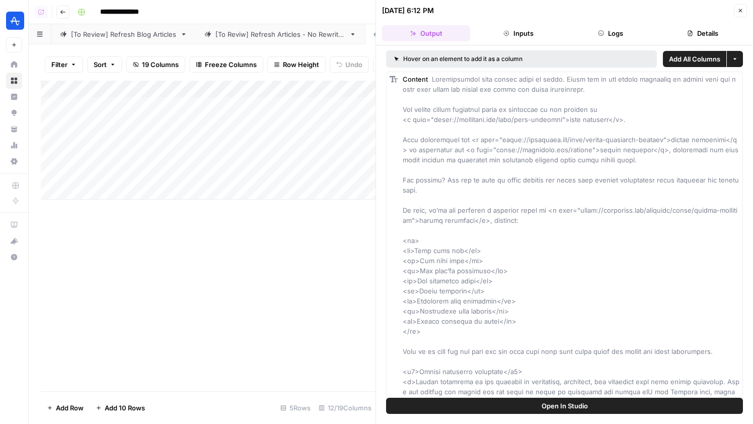
click at [612, 30] on button "Logs" at bounding box center [611, 33] width 88 height 16
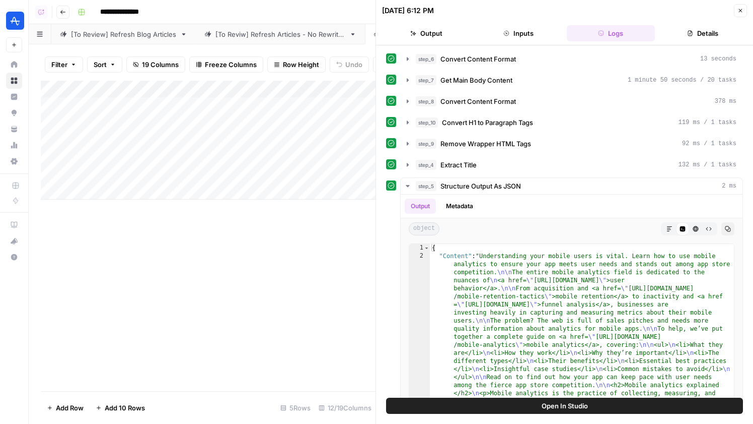
click at [525, 41] on header "[DATE] 6:12 PM Close Output Inputs Logs Details" at bounding box center [564, 22] width 377 height 45
click at [529, 27] on button "Inputs" at bounding box center [518, 33] width 88 height 16
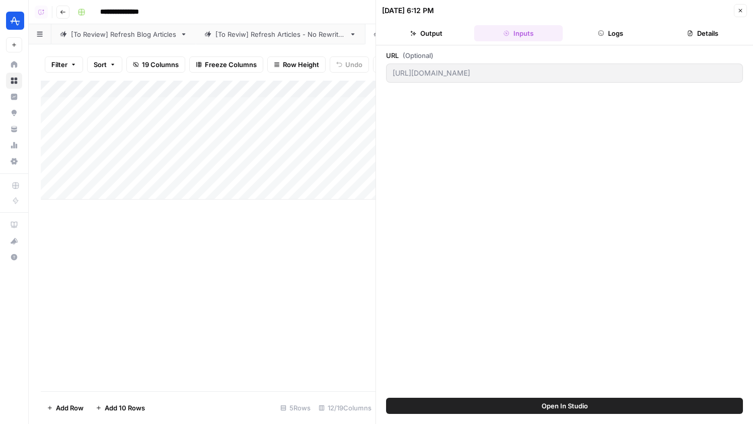
click at [610, 34] on button "Logs" at bounding box center [611, 33] width 88 height 16
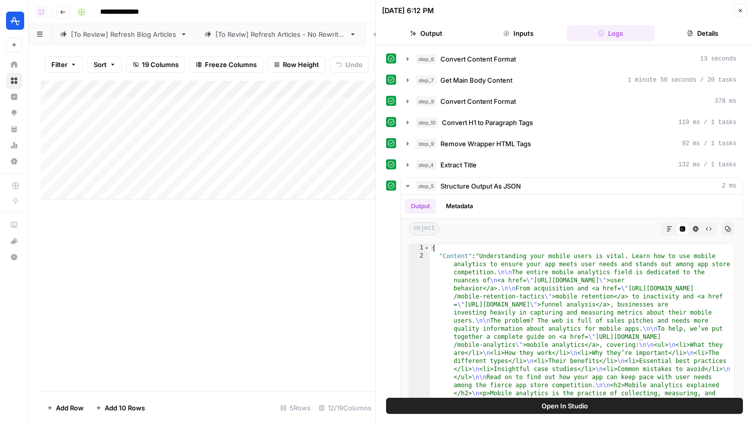
click at [509, 91] on div "step_6 Convert Content Format 13 seconds step_7 Get Main Body Content 1 minute …" at bounding box center [564, 248] width 357 height 396
click at [509, 97] on span "Convert Content Format" at bounding box center [479, 101] width 76 height 10
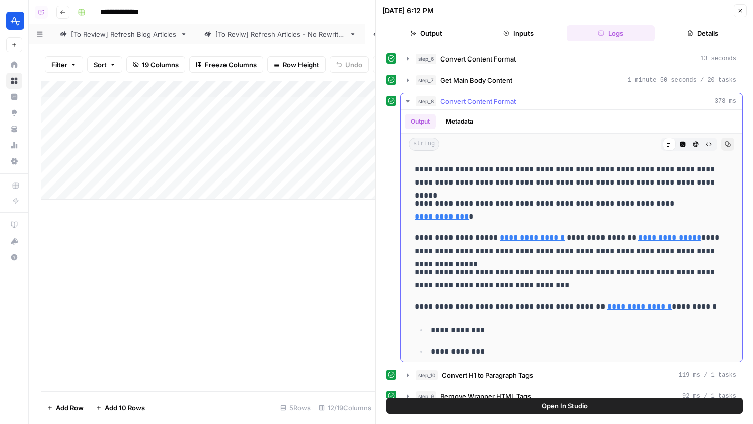
click at [509, 97] on span "Convert Content Format" at bounding box center [479, 101] width 76 height 10
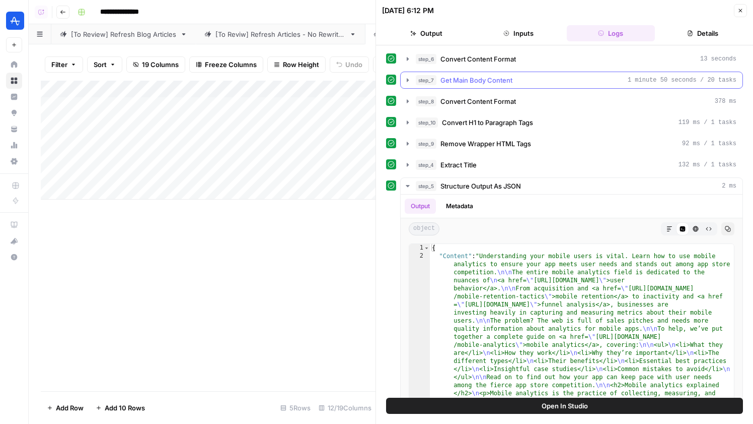
click at [500, 80] on span "Get Main Body Content" at bounding box center [477, 80] width 72 height 10
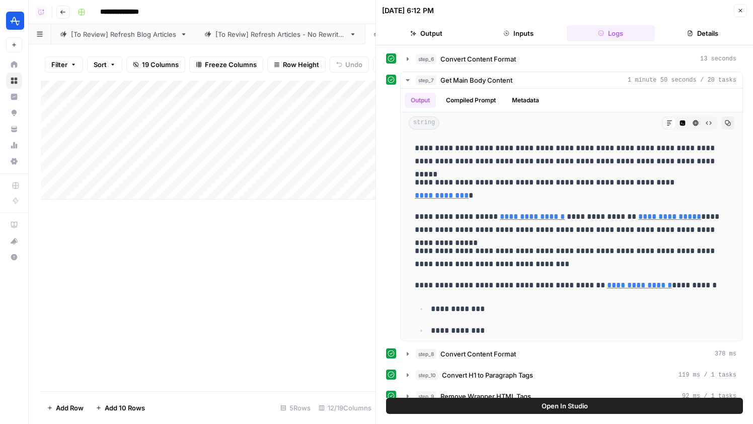
click at [523, 45] on header "[DATE] 6:12 PM Close Output Inputs Logs Details" at bounding box center [564, 22] width 377 height 45
click at [520, 58] on div "step_6 Convert Content Format 13 seconds" at bounding box center [576, 59] width 321 height 10
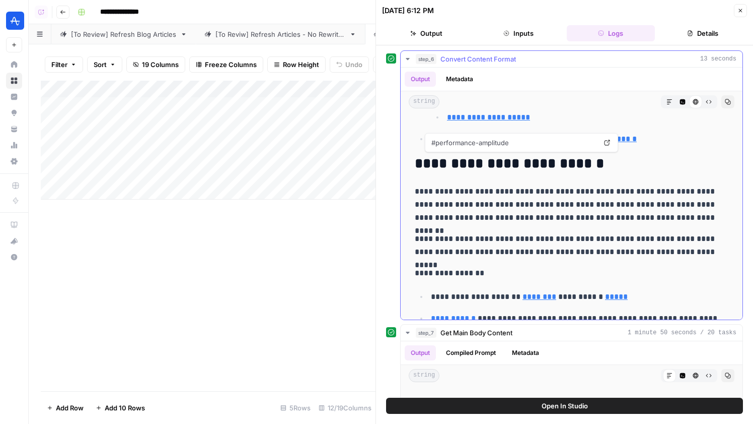
scroll to position [1358, 0]
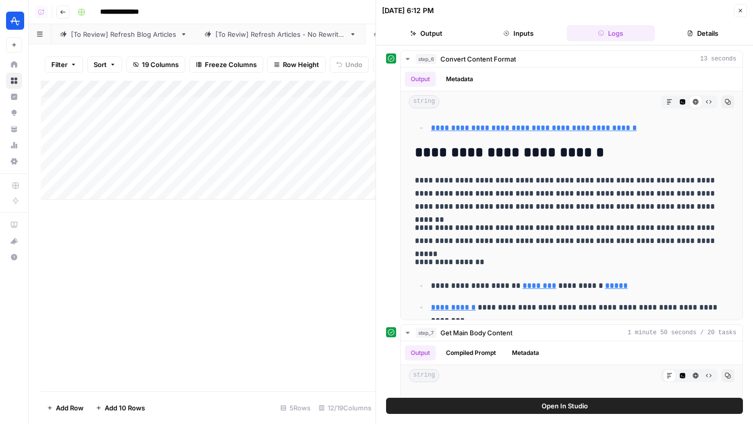
click at [297, 34] on div "[To Reviw] Refresh Articles - No Rewrites" at bounding box center [281, 34] width 130 height 10
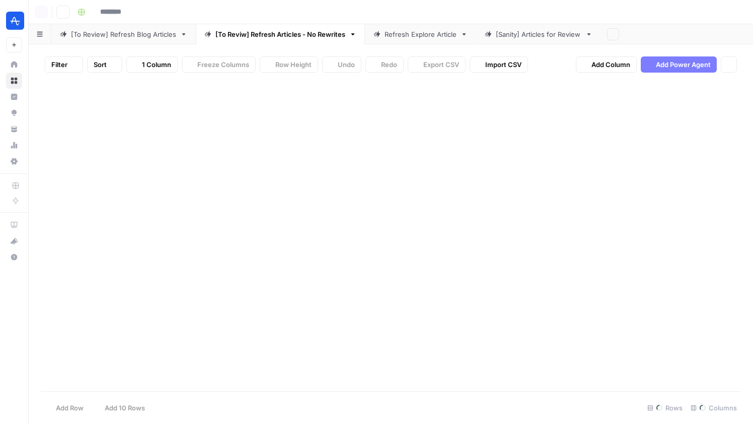
type input "**********"
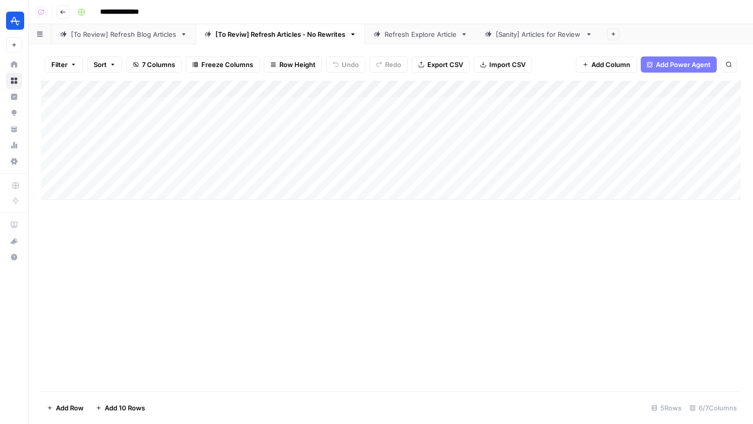
click at [529, 34] on div "[Sanity] Articles for Review" at bounding box center [539, 34] width 86 height 10
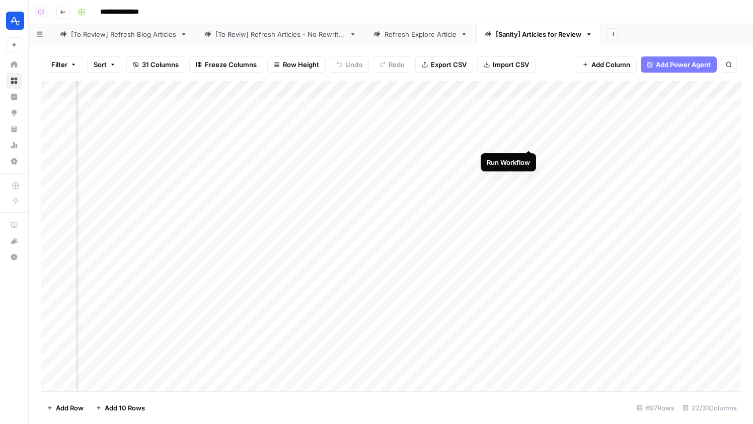
click at [531, 139] on div "Add Column" at bounding box center [391, 236] width 701 height 310
click at [396, 90] on div "Add Column" at bounding box center [391, 236] width 701 height 310
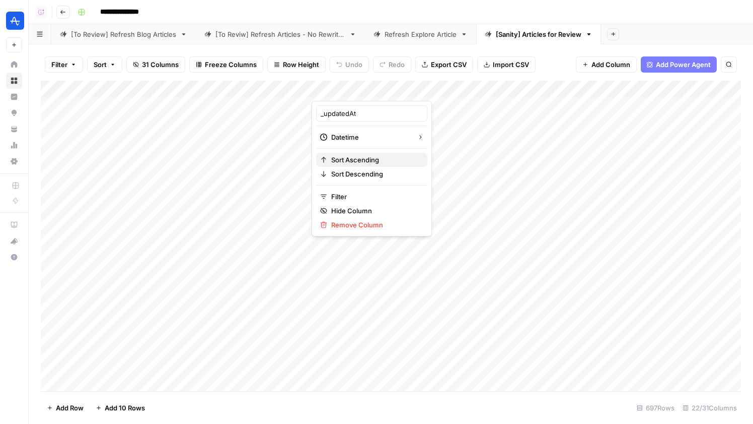
click at [367, 158] on span "Sort Ascending" at bounding box center [375, 160] width 88 height 10
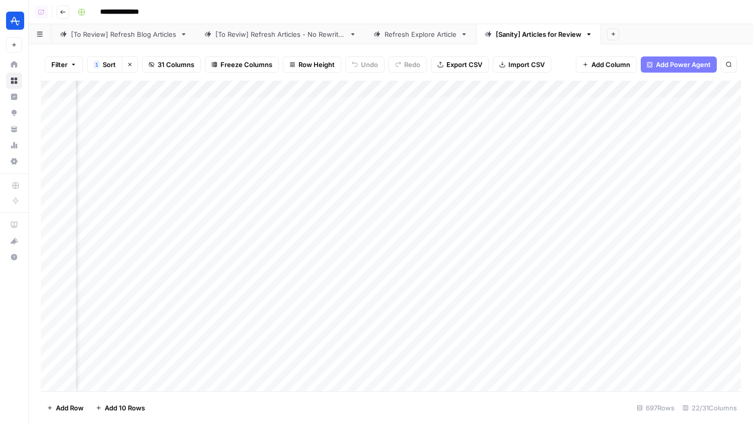
scroll to position [0, 1930]
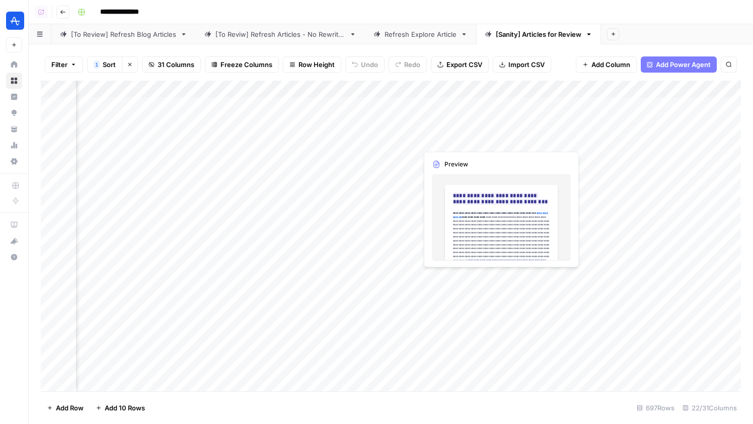
click at [461, 144] on div "Add Column" at bounding box center [391, 236] width 701 height 310
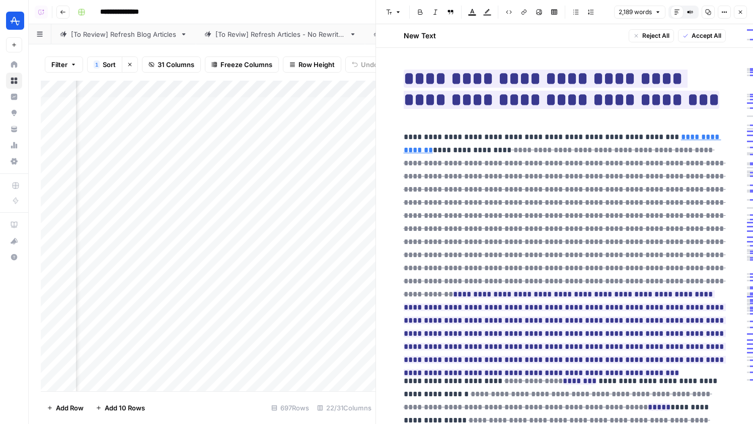
click at [739, 16] on button "Close" at bounding box center [740, 12] width 13 height 13
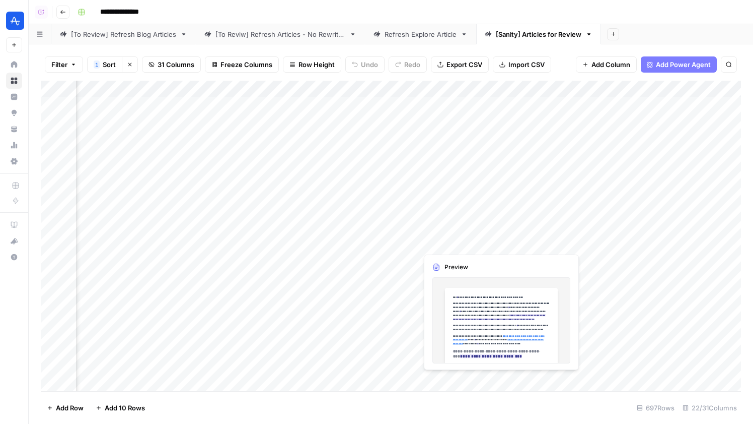
click at [442, 226] on div "Add Column" at bounding box center [391, 236] width 701 height 310
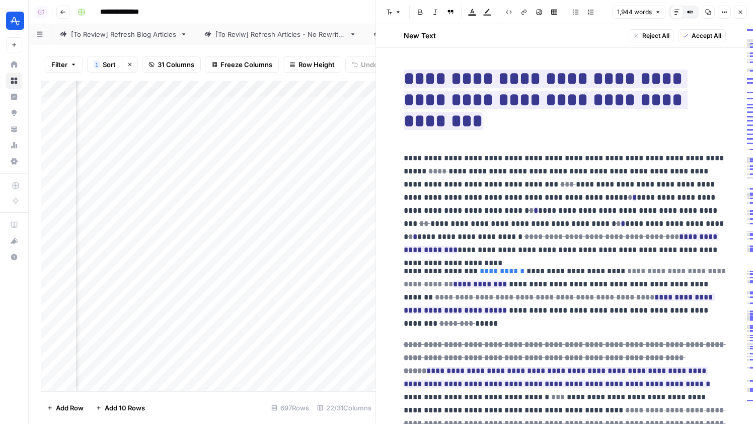
click at [742, 9] on icon "button" at bounding box center [741, 12] width 6 height 6
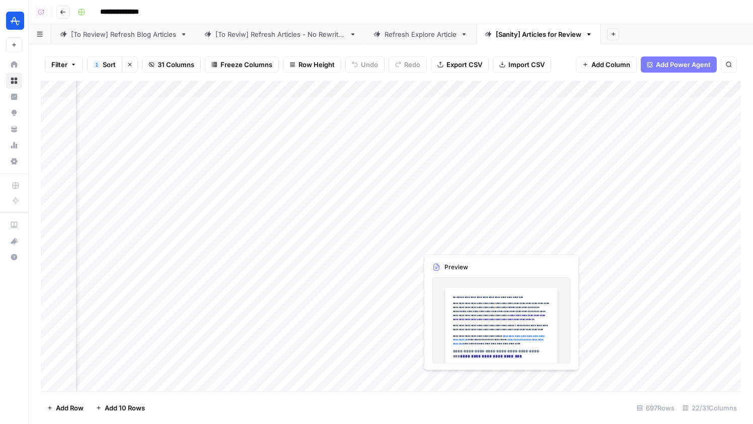
click at [450, 239] on div "Add Column" at bounding box center [391, 236] width 701 height 310
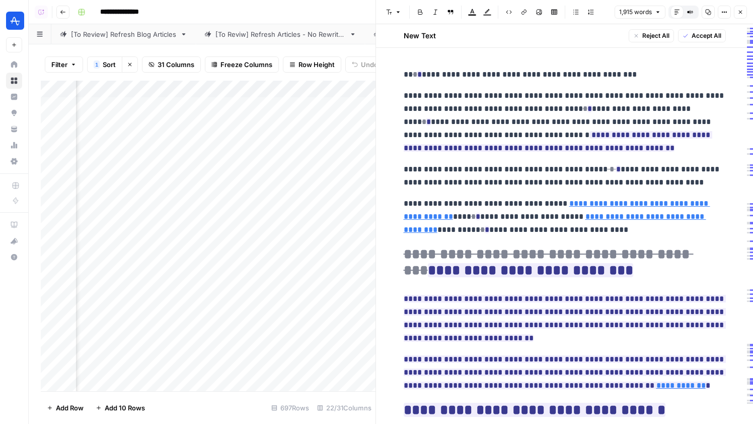
click at [739, 11] on icon "button" at bounding box center [741, 12] width 6 height 6
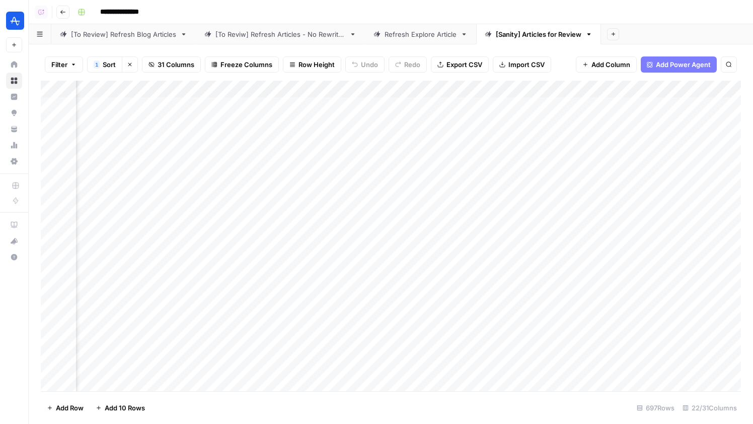
scroll to position [0, 1889]
click at [253, 37] on div "[To Reviw] Refresh Articles - No Rewrites" at bounding box center [281, 34] width 130 height 10
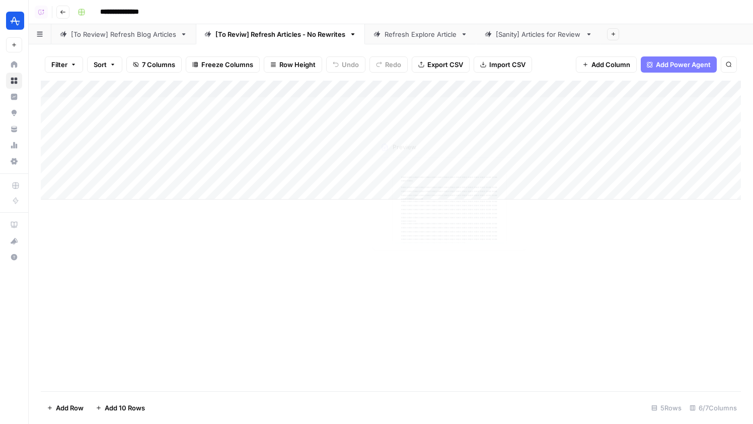
scroll to position [0, 136]
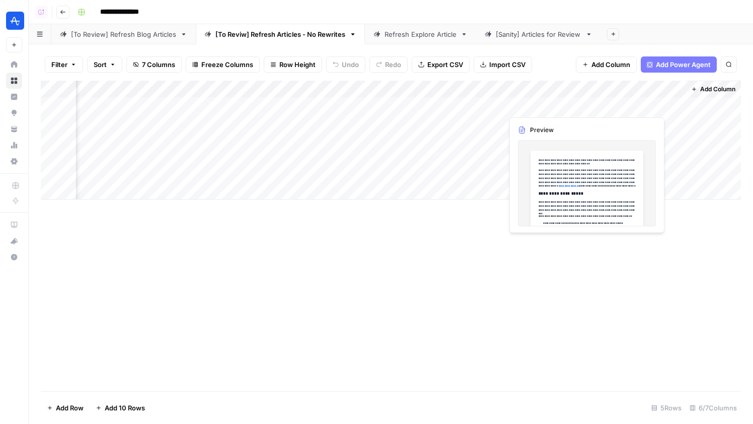
click at [535, 107] on div "Add Column" at bounding box center [391, 140] width 701 height 119
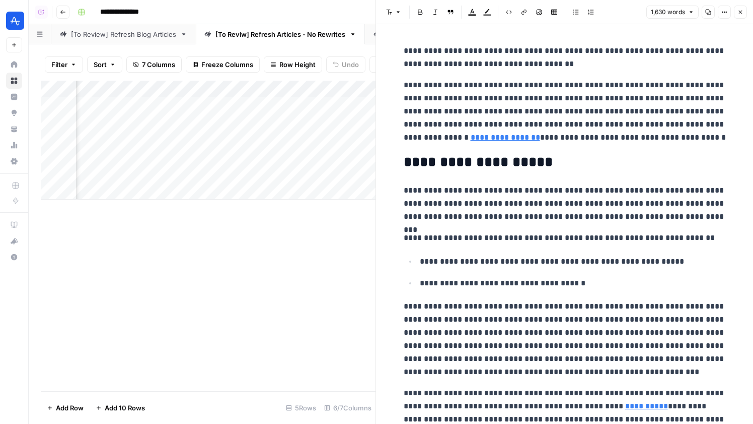
click at [744, 11] on button "Close" at bounding box center [740, 12] width 13 height 13
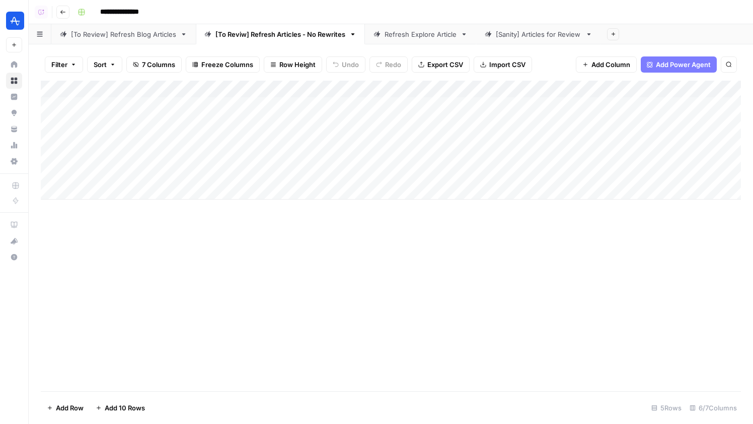
click at [296, 109] on div "Add Column" at bounding box center [391, 140] width 701 height 119
click at [307, 130] on div "Add Column" at bounding box center [391, 140] width 701 height 119
click at [423, 110] on div "Add Column" at bounding box center [391, 140] width 701 height 119
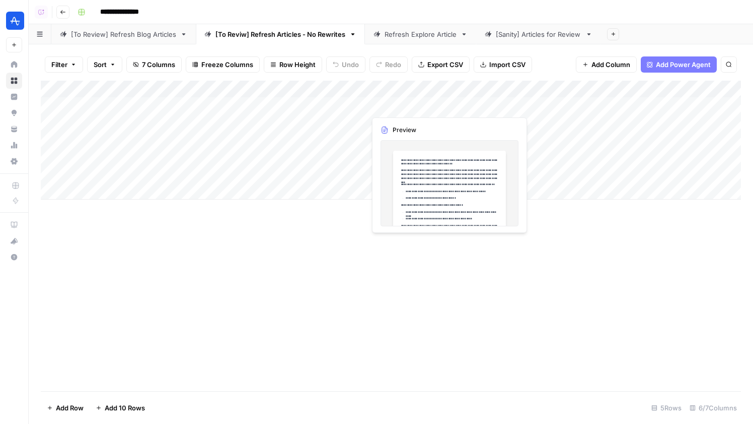
click at [423, 110] on div "Add Column" at bounding box center [391, 140] width 701 height 119
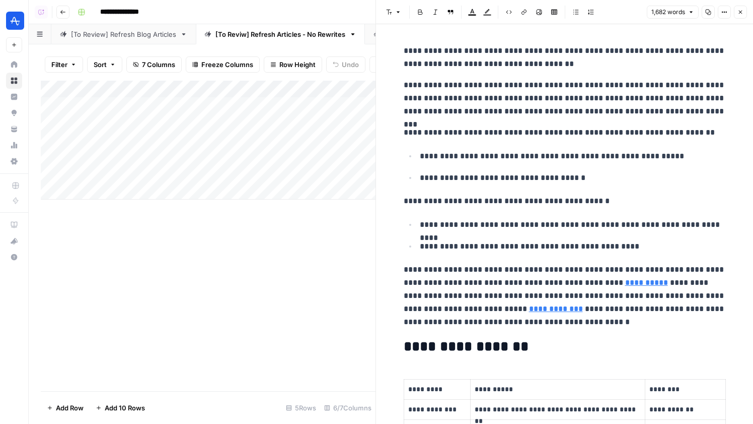
click at [746, 12] on button "Close" at bounding box center [740, 12] width 13 height 13
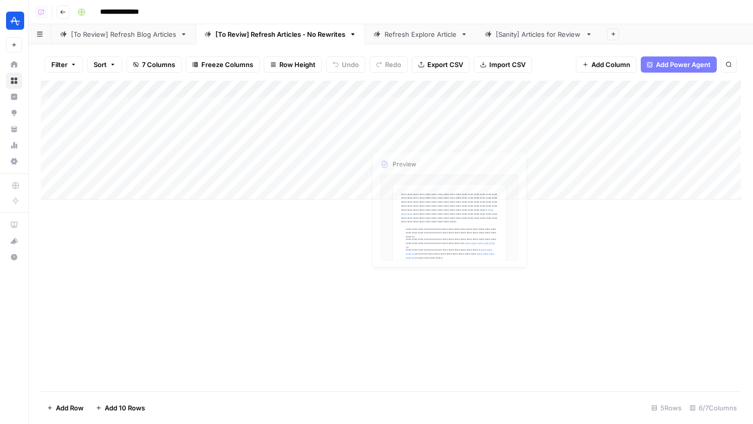
click at [410, 121] on div "Add Column" at bounding box center [391, 140] width 701 height 119
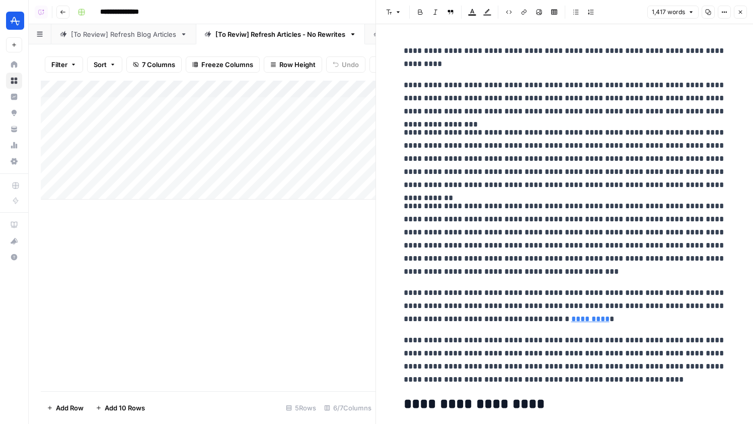
click at [737, 14] on button "Close" at bounding box center [740, 12] width 13 height 13
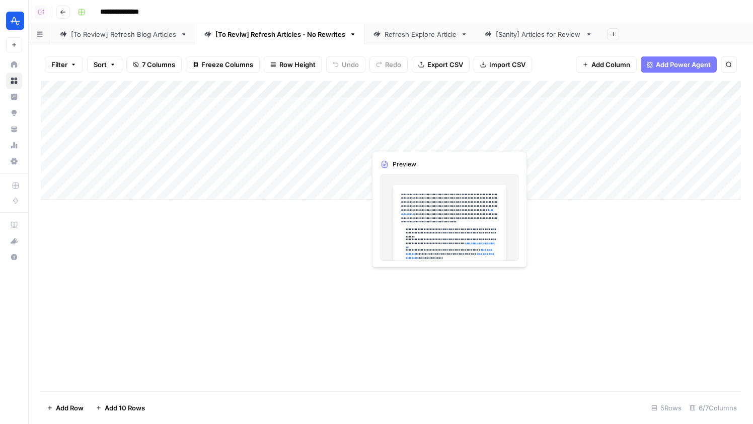
click at [421, 136] on div "Add Column" at bounding box center [391, 140] width 701 height 119
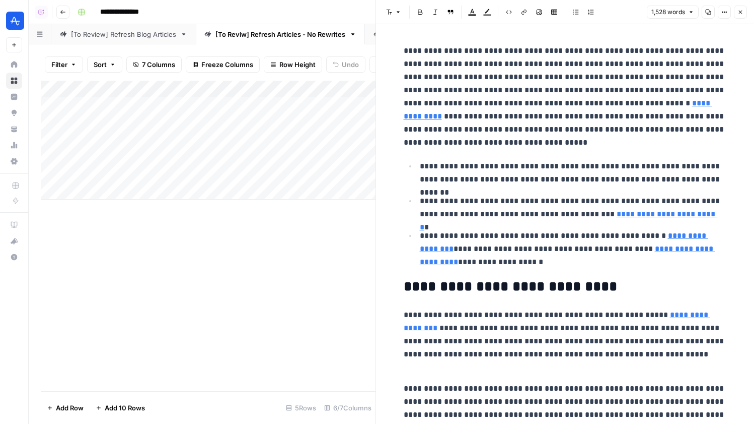
click at [738, 10] on icon "button" at bounding box center [741, 12] width 6 height 6
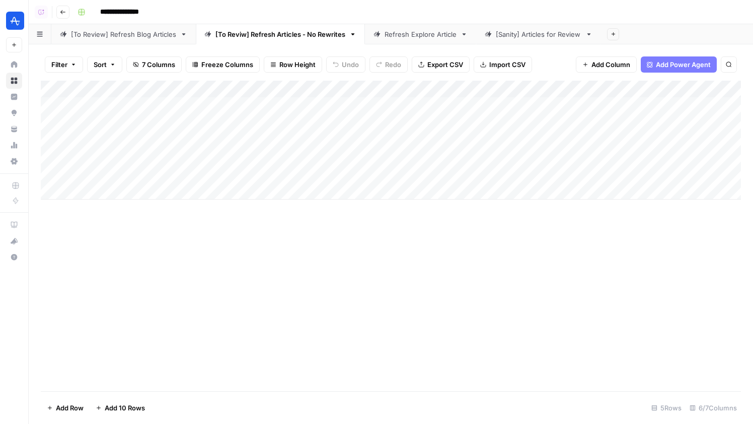
click at [402, 31] on div "Refresh Explore Article" at bounding box center [421, 34] width 72 height 10
click at [514, 30] on div "[Sanity] Articles for Review" at bounding box center [539, 34] width 86 height 10
click at [397, 89] on div "Add Column" at bounding box center [391, 236] width 701 height 310
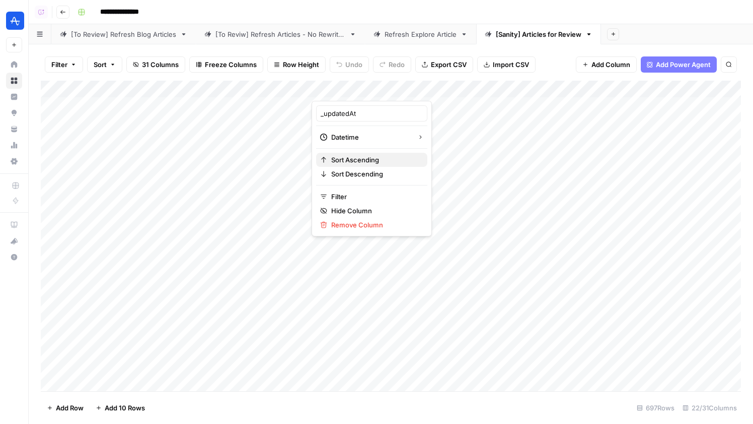
click at [366, 158] on span "Sort Ascending" at bounding box center [375, 160] width 88 height 10
